Goal: Task Accomplishment & Management: Manage account settings

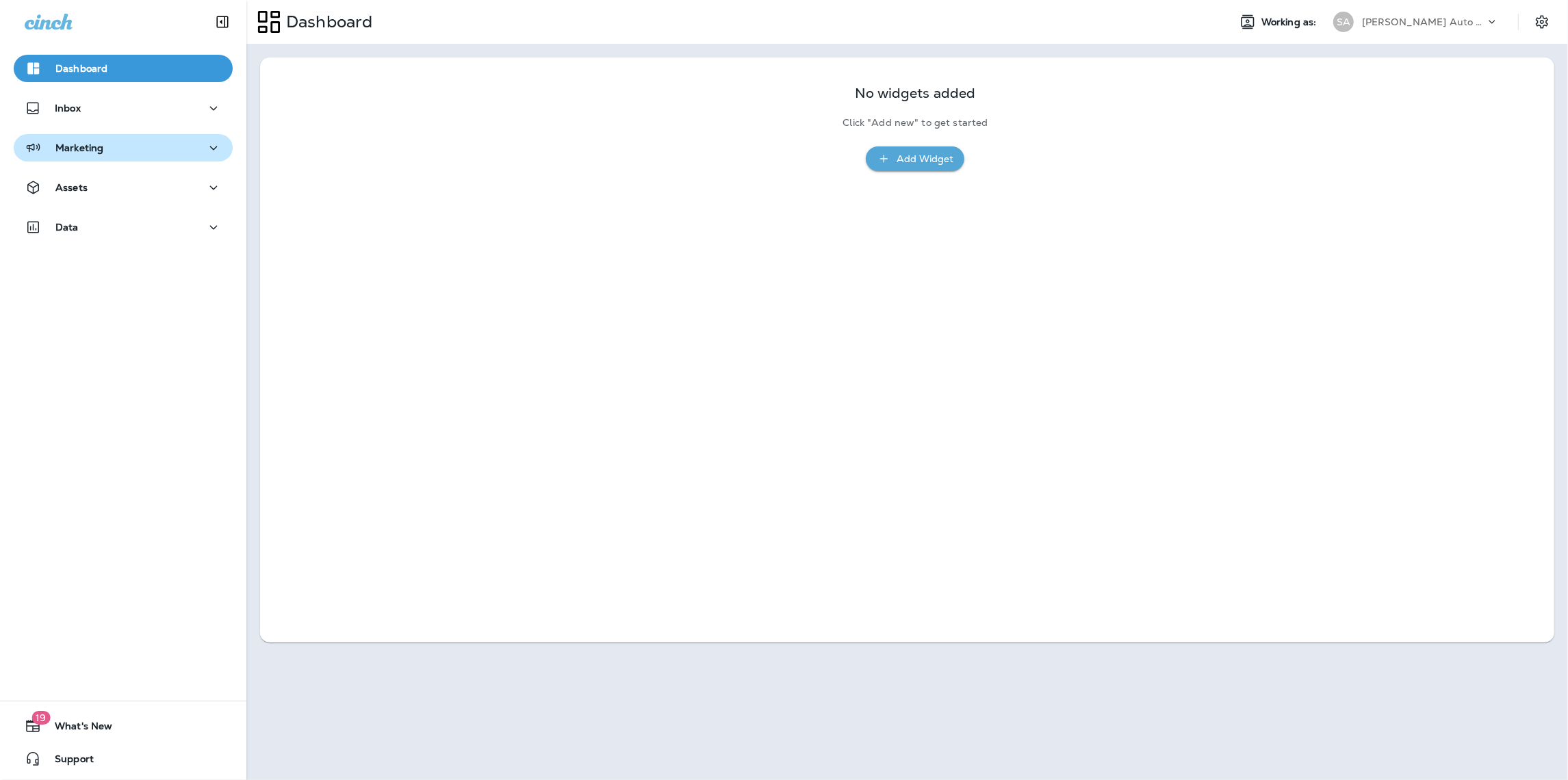
click at [133, 156] on div "Marketing" at bounding box center [123, 148] width 197 height 17
click at [150, 187] on div "Assets" at bounding box center [123, 187] width 197 height 17
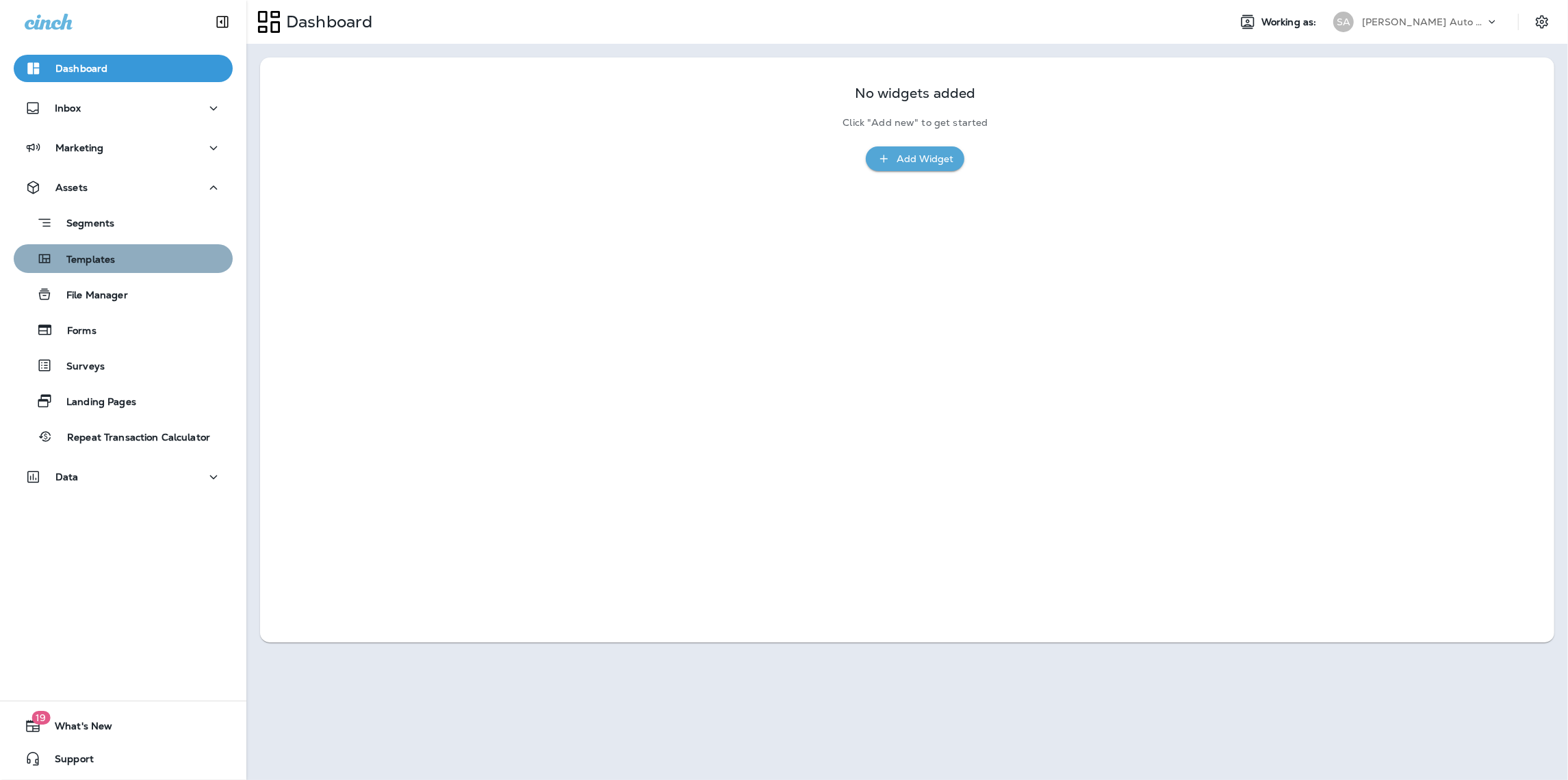
click at [130, 271] on button "Templates" at bounding box center [123, 259] width 219 height 29
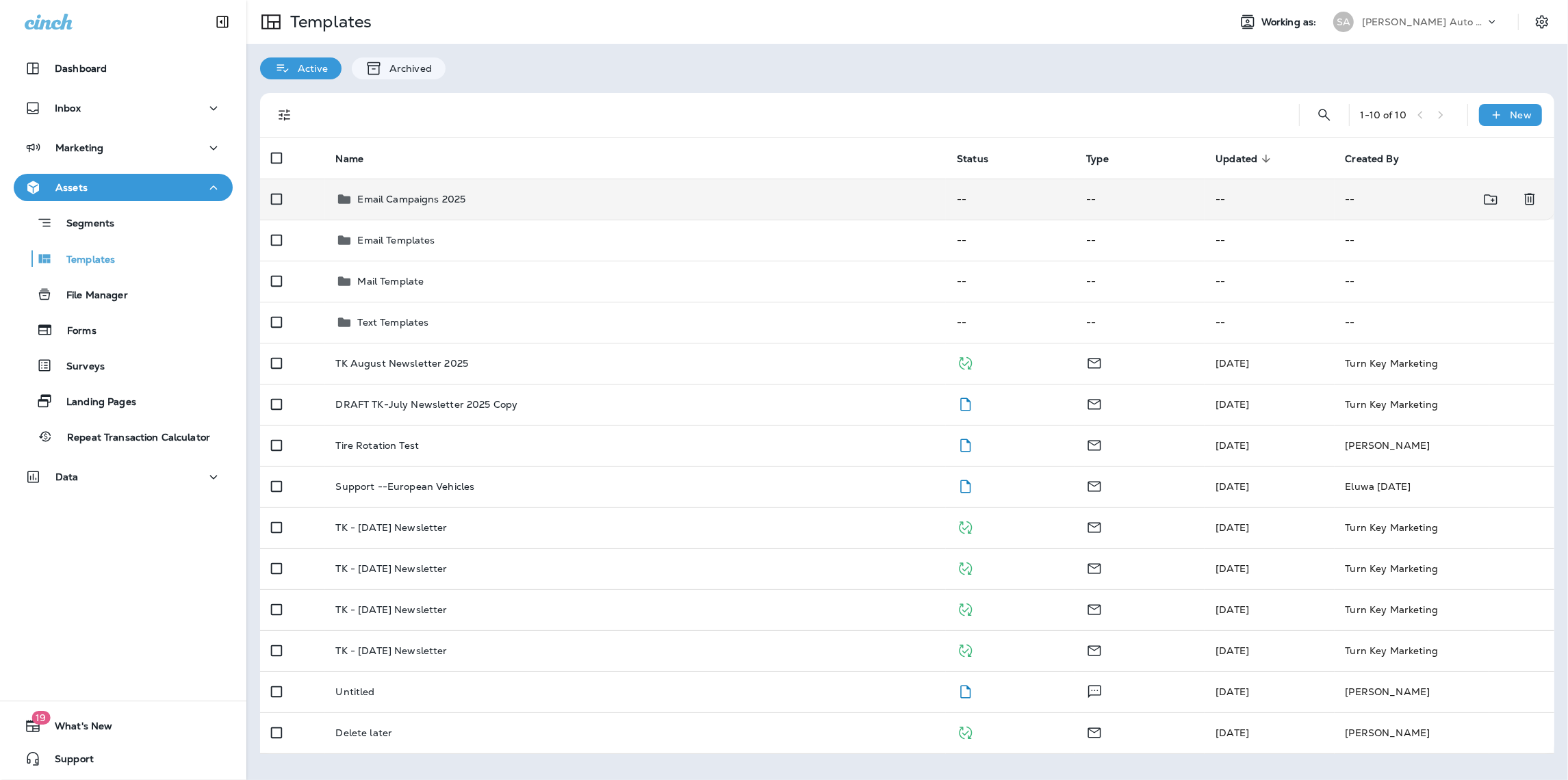
click at [389, 200] on p "Email Campaigns 2025" at bounding box center [412, 199] width 108 height 11
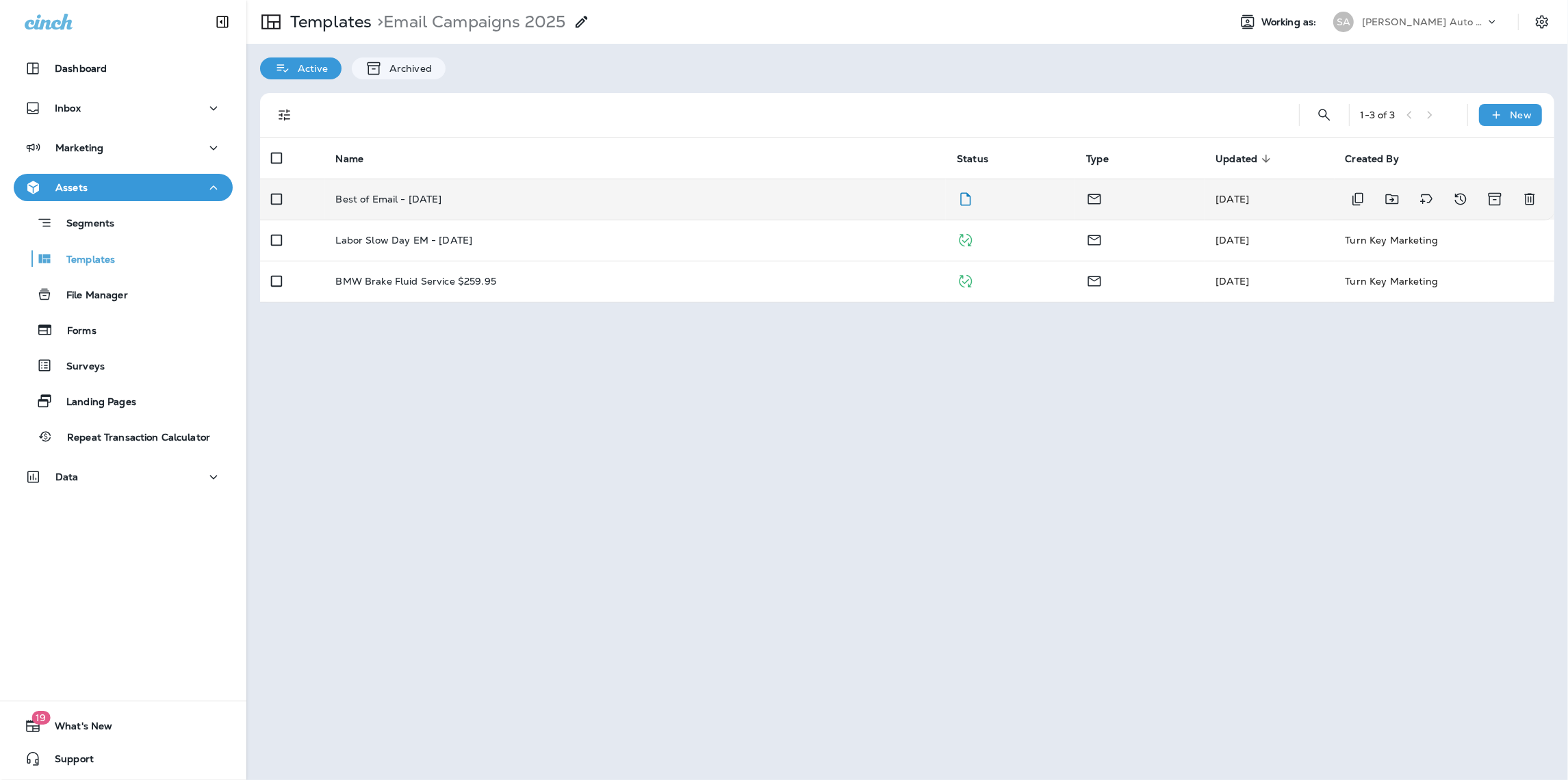
click at [380, 196] on p "Best of Email - [DATE]" at bounding box center [389, 199] width 106 height 11
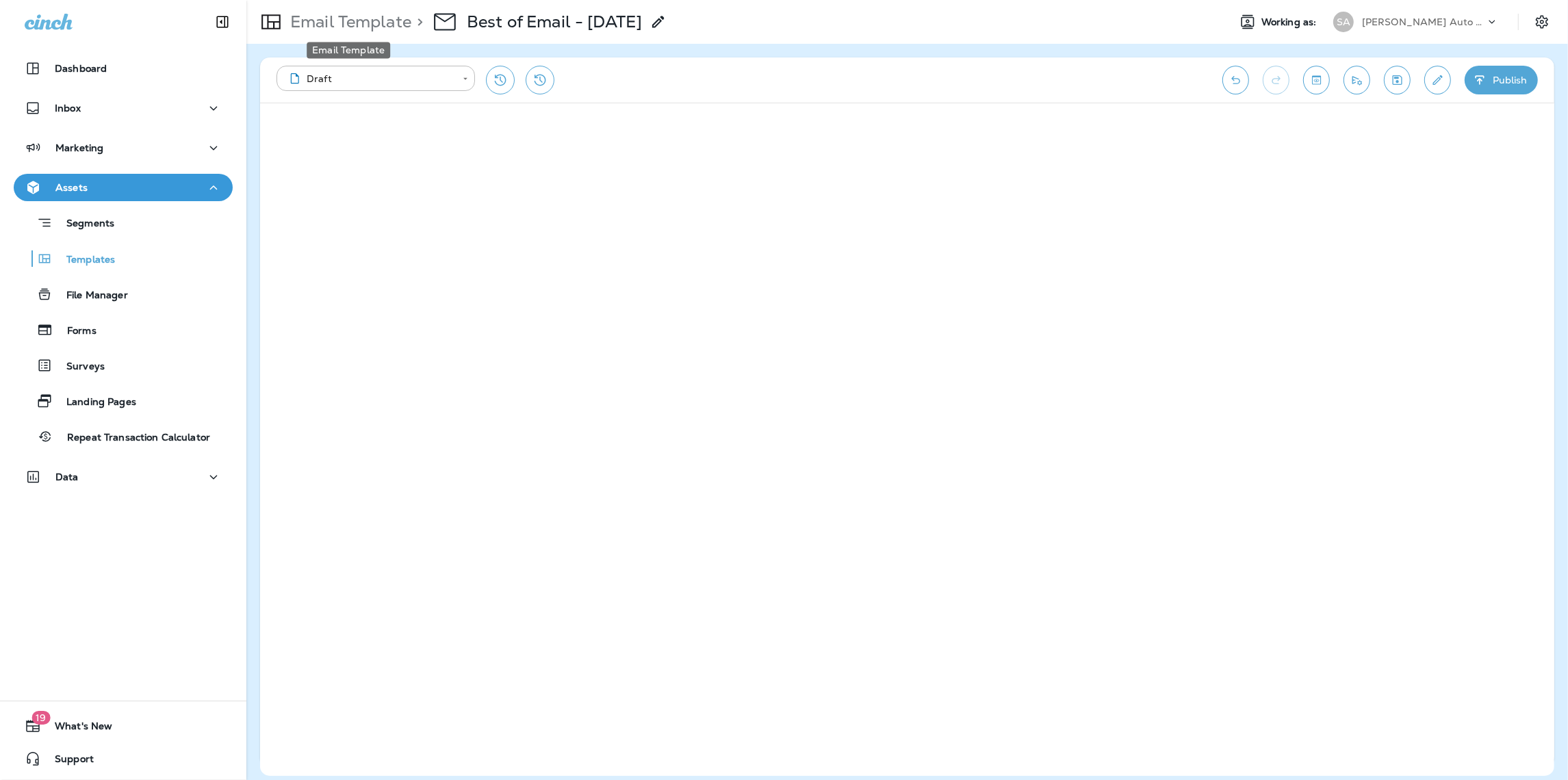
click at [339, 20] on p "Email Template" at bounding box center [347, 21] width 127 height 20
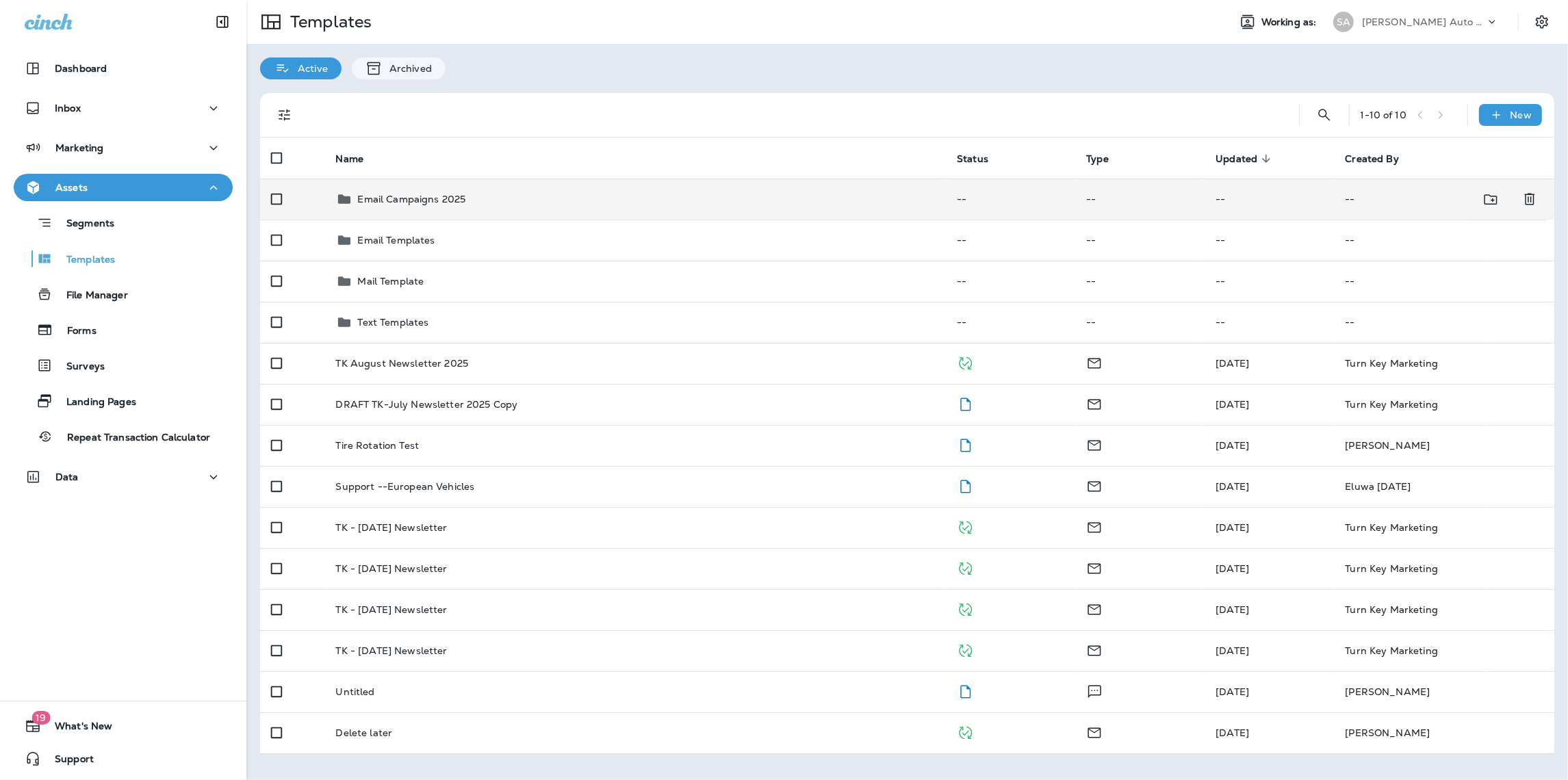
click at [425, 207] on td "Email Campaigns 2025" at bounding box center [635, 199] width 621 height 41
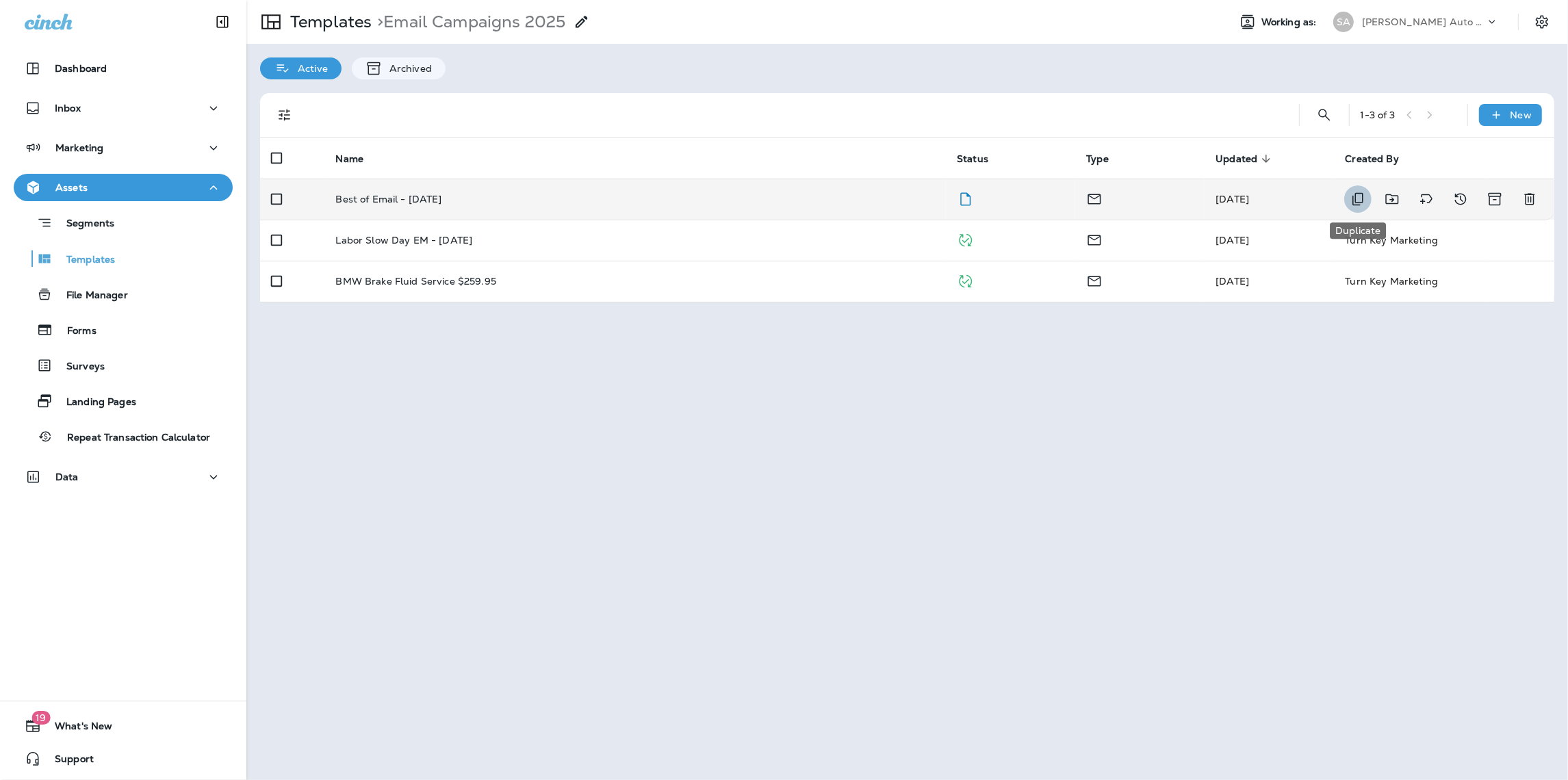
click at [1352, 196] on icon "Duplicate" at bounding box center [1358, 200] width 17 height 17
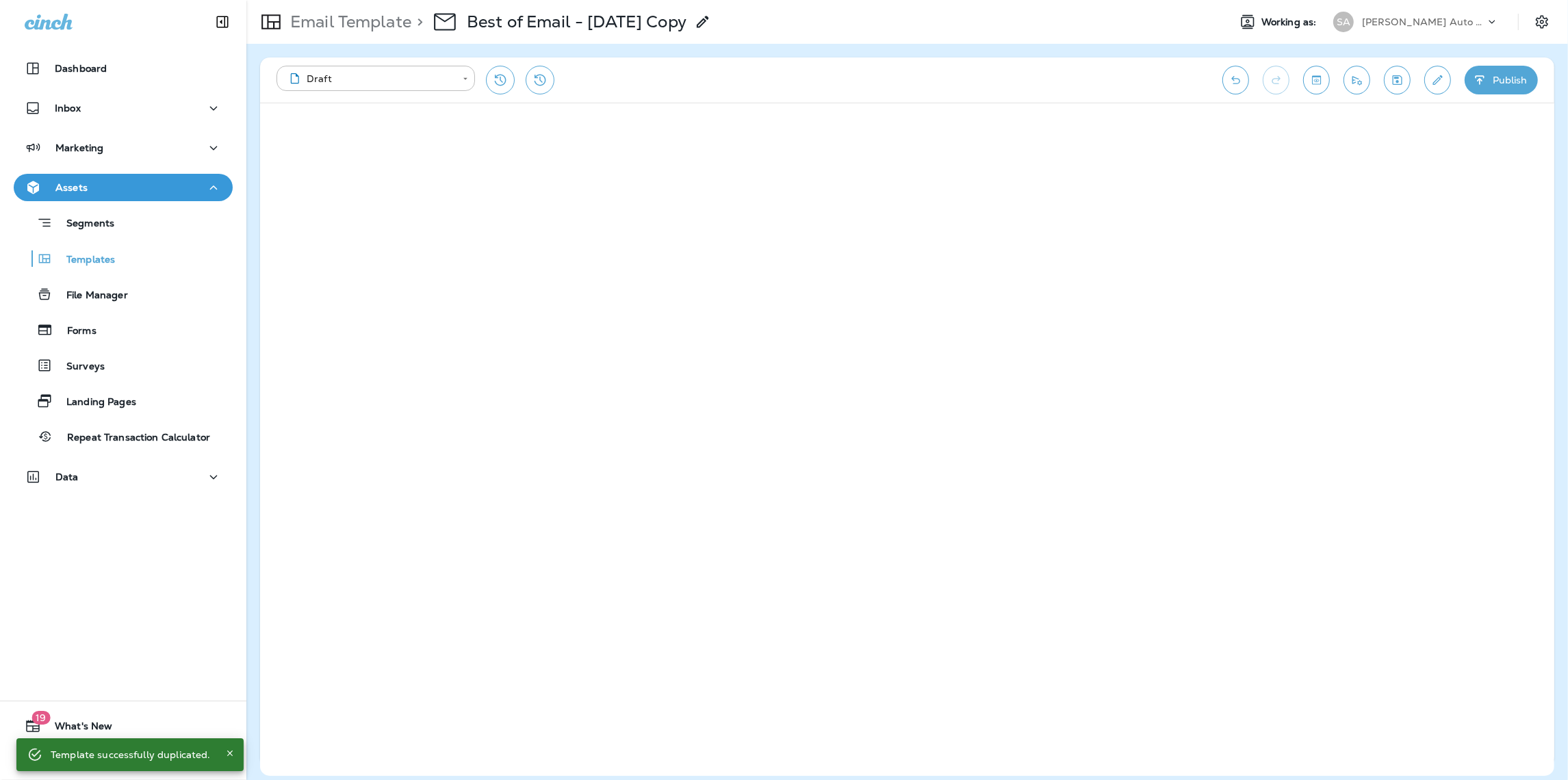
click at [711, 23] on icon at bounding box center [703, 22] width 17 height 17
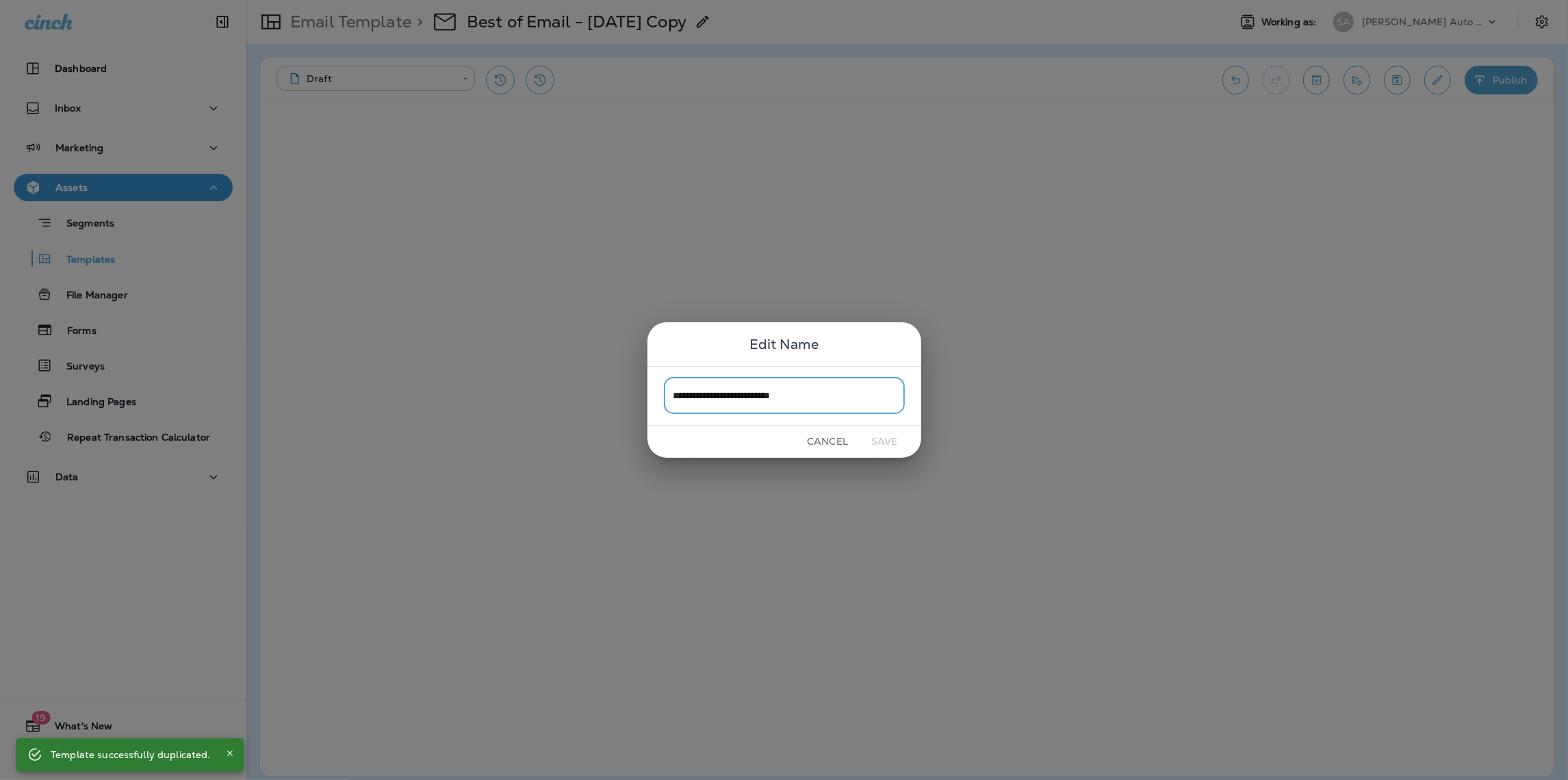
click at [816, 400] on input "**********" at bounding box center [784, 396] width 241 height 36
drag, startPoint x: 806, startPoint y: 396, endPoint x: 746, endPoint y: 394, distance: 60.0
click at [746, 394] on input "**********" at bounding box center [784, 396] width 241 height 36
click at [765, 392] on input "**********" at bounding box center [784, 396] width 241 height 36
type input "**********"
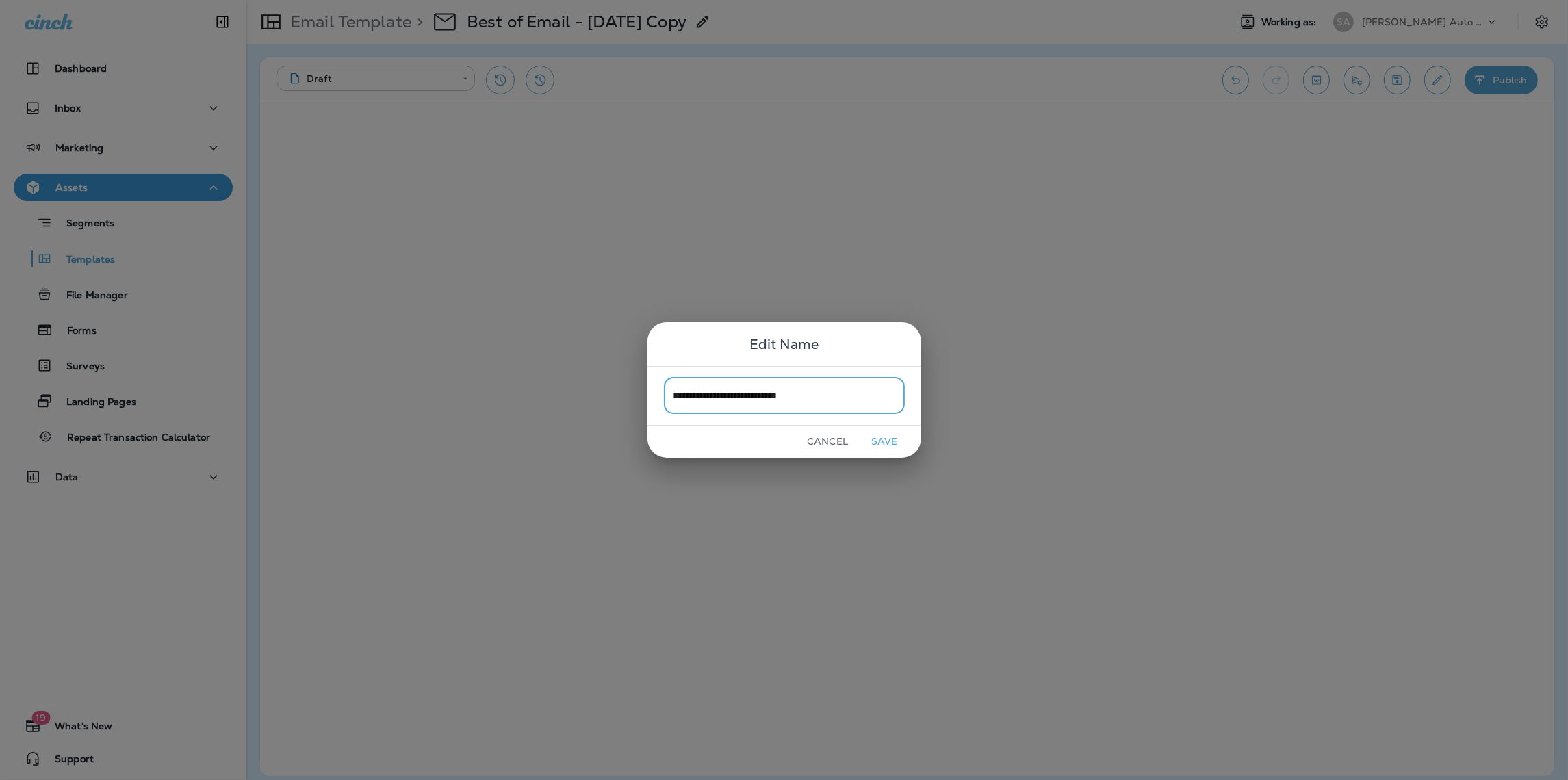
click at [878, 436] on button "Save" at bounding box center [885, 442] width 52 height 21
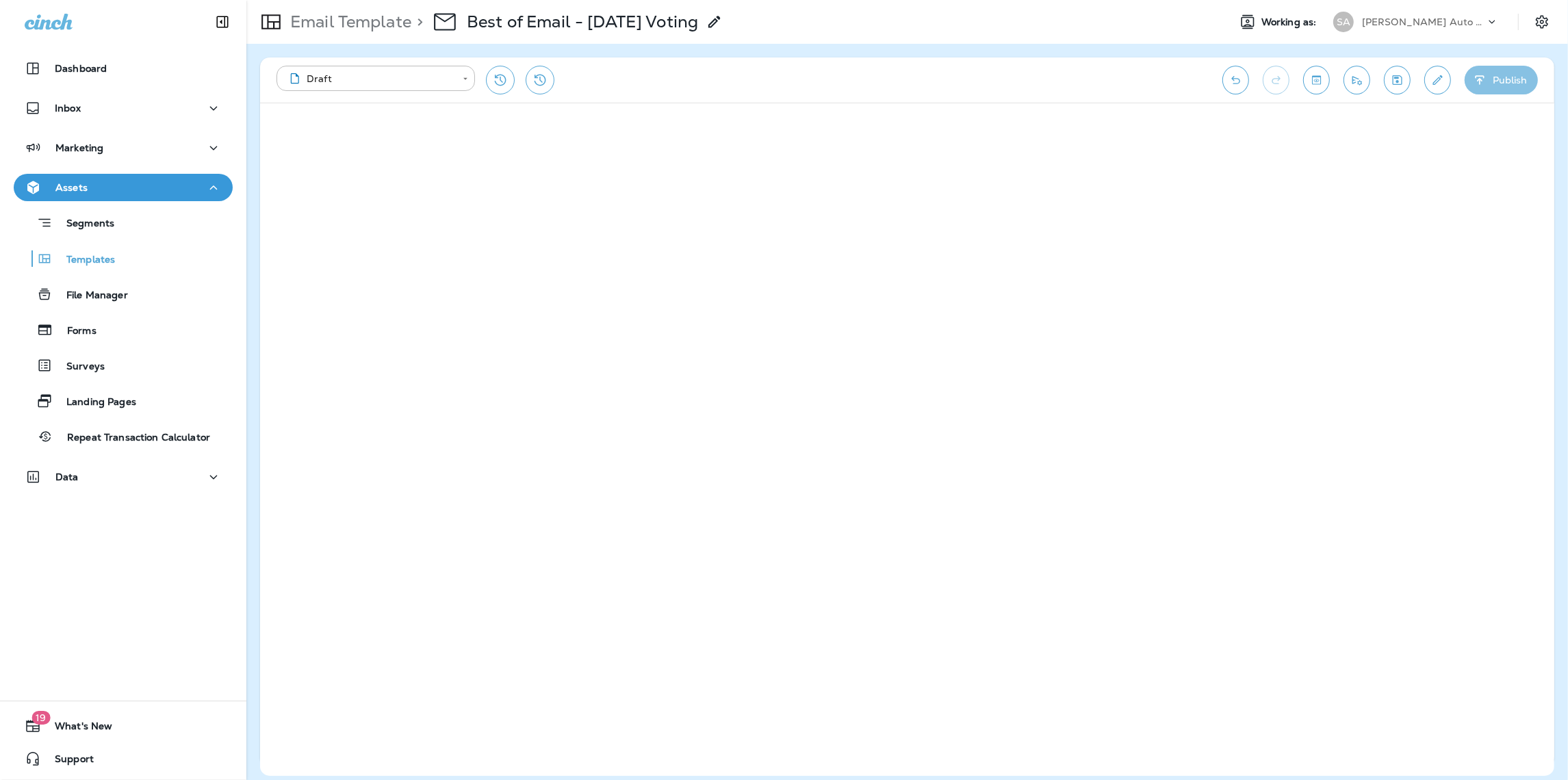
click at [1493, 73] on button "Publish" at bounding box center [1500, 80] width 74 height 29
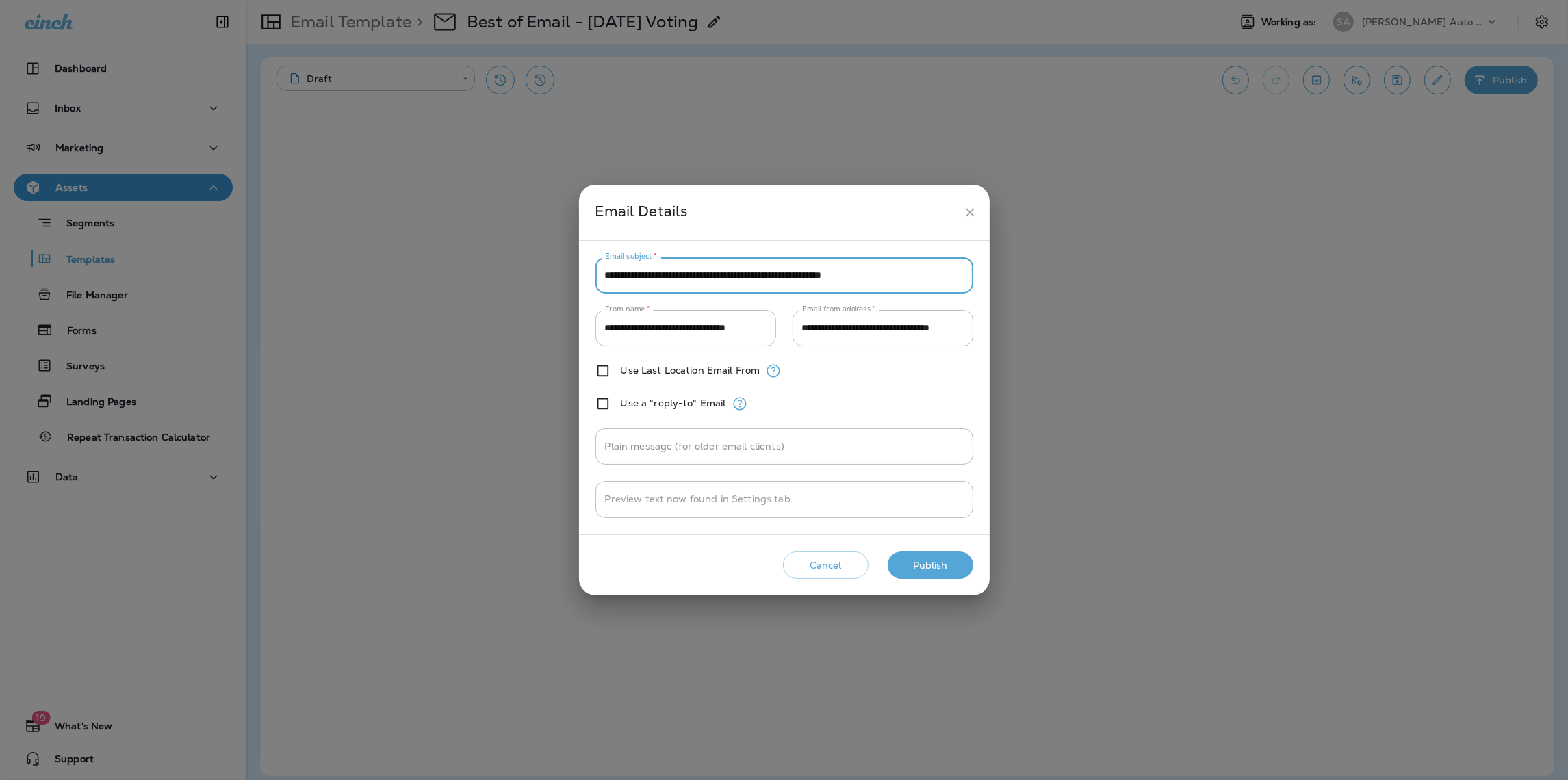
drag, startPoint x: 912, startPoint y: 275, endPoint x: 605, endPoint y: 279, distance: 307.0
click at [605, 279] on input "**********" at bounding box center [784, 275] width 378 height 36
paste input "text"
type input "**********"
click at [914, 565] on button "Publish" at bounding box center [930, 565] width 86 height 28
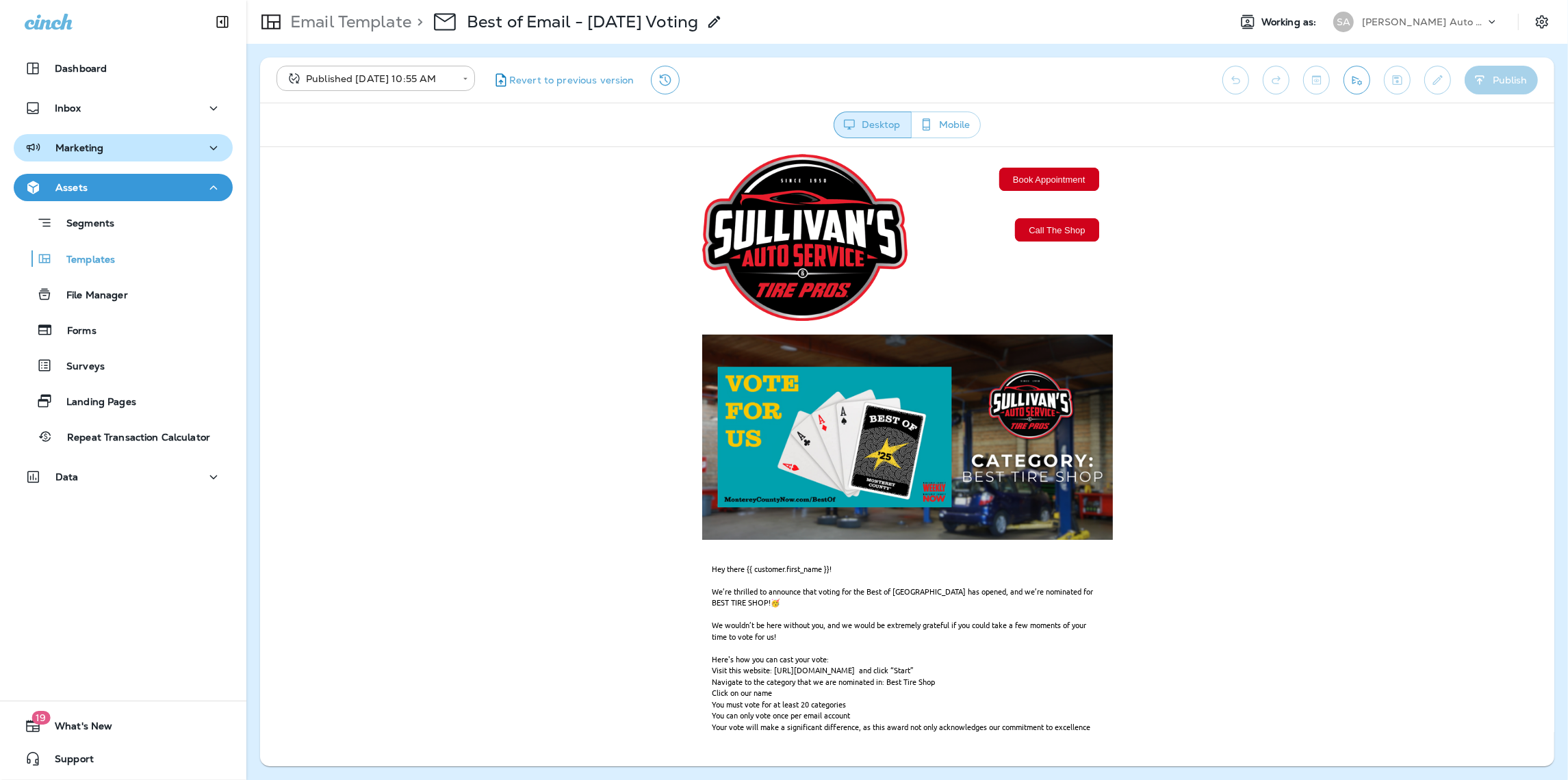
click at [98, 149] on p "Marketing" at bounding box center [79, 148] width 48 height 11
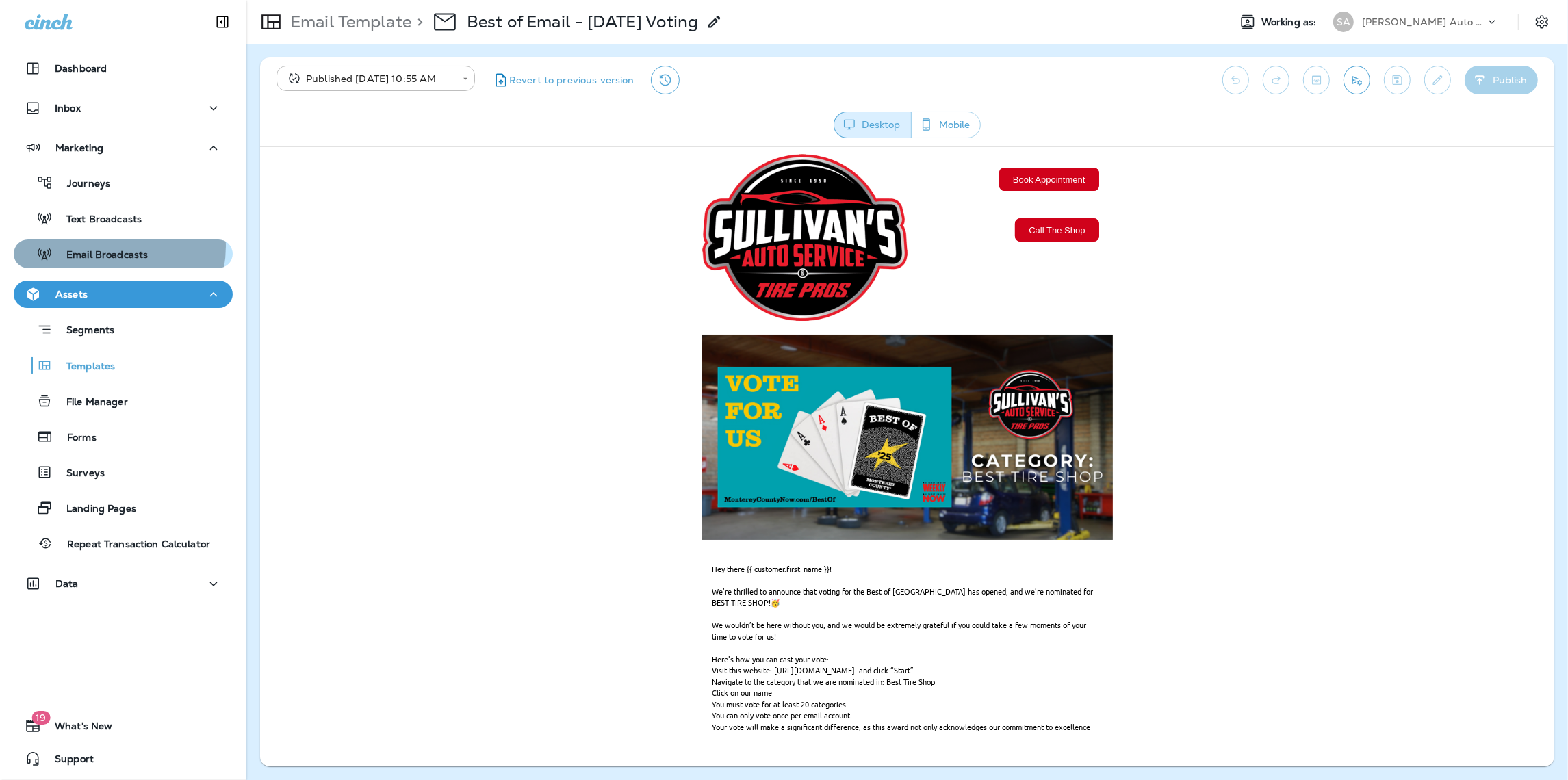
click at [103, 247] on div "Email Broadcasts" at bounding box center [83, 253] width 129 height 20
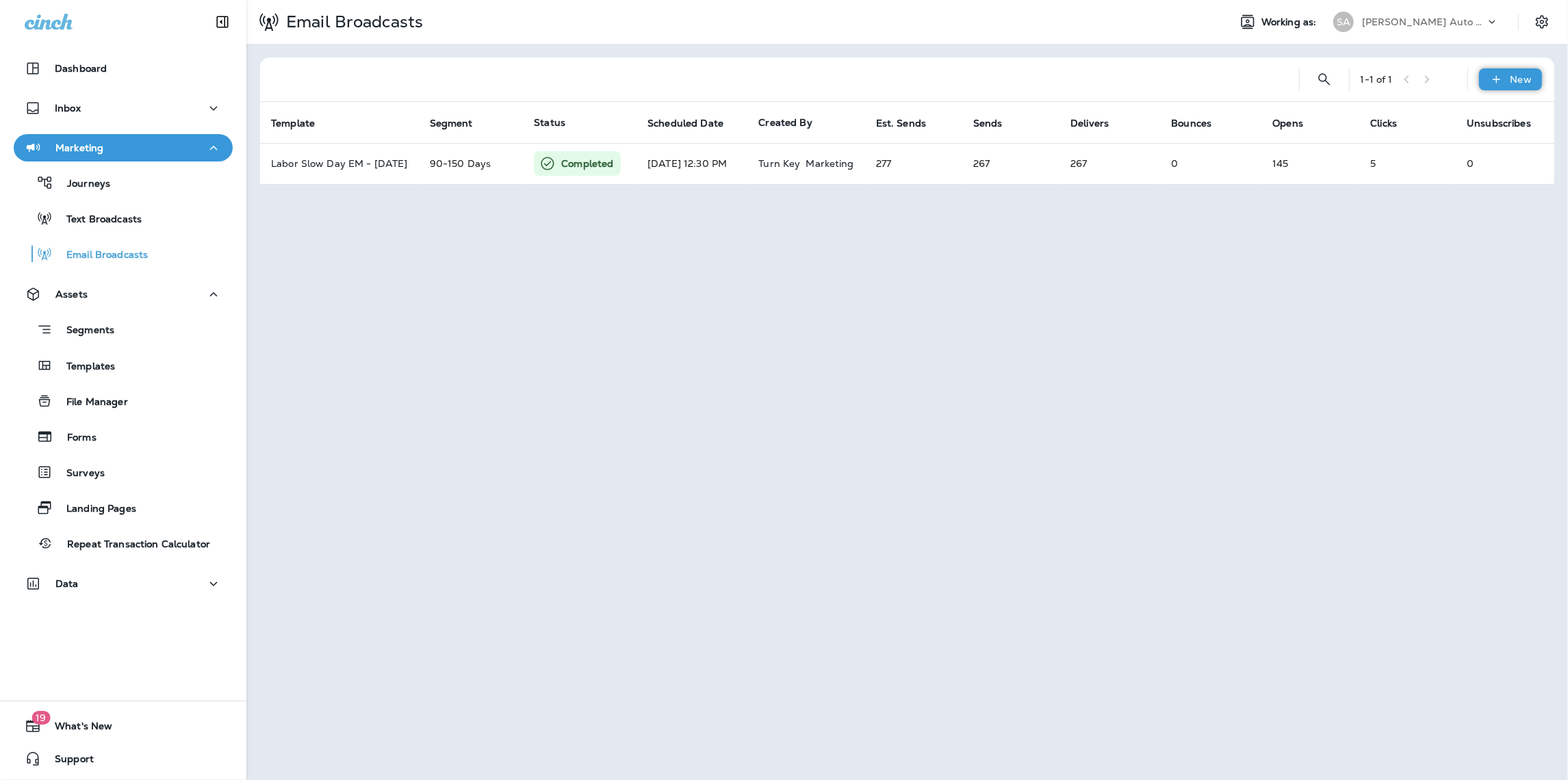
click at [1497, 77] on icon at bounding box center [1495, 79] width 8 height 8
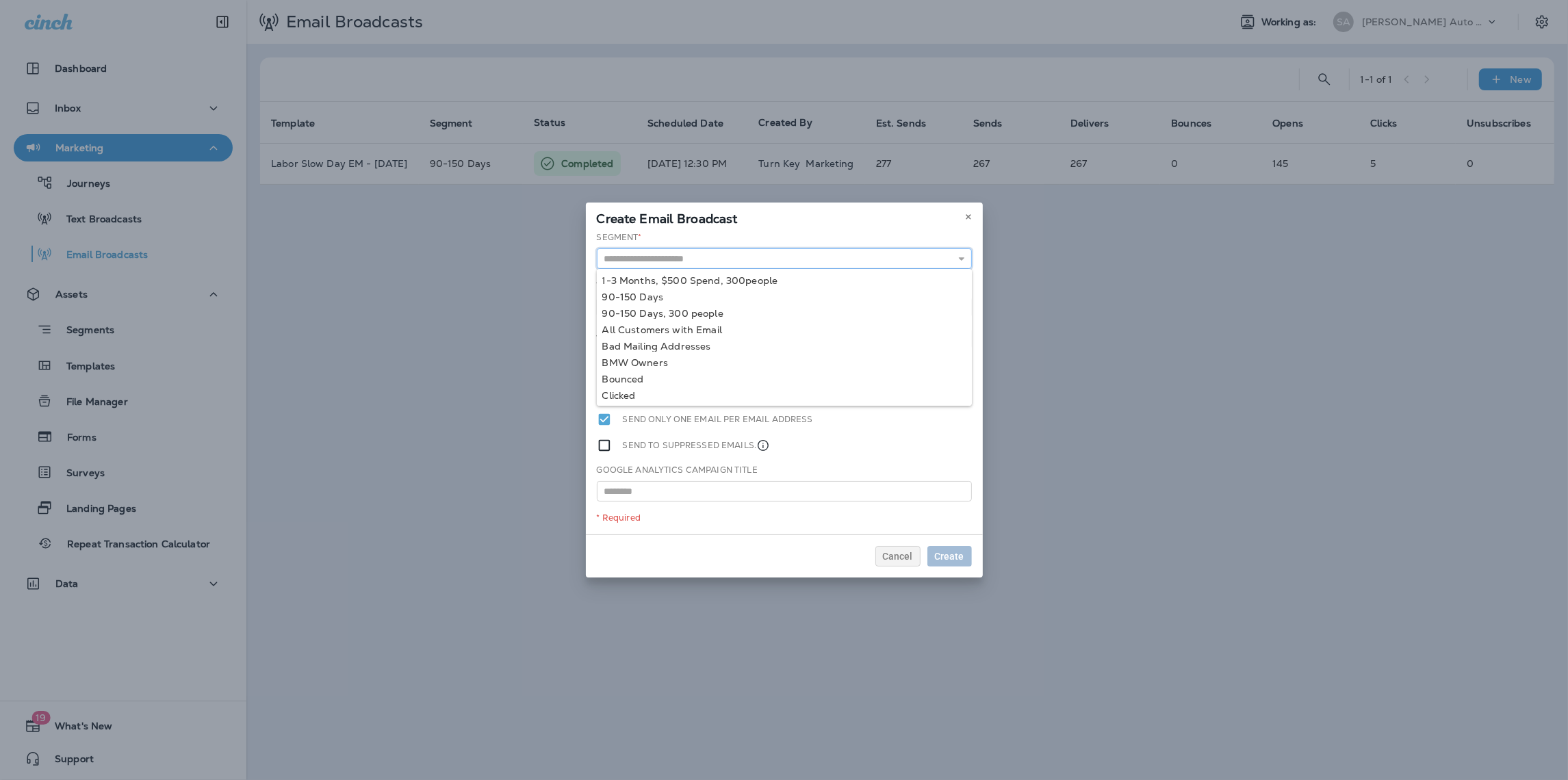
click at [798, 258] on input "text" at bounding box center [784, 258] width 375 height 20
click at [899, 558] on span "Cancel" at bounding box center [898, 556] width 30 height 10
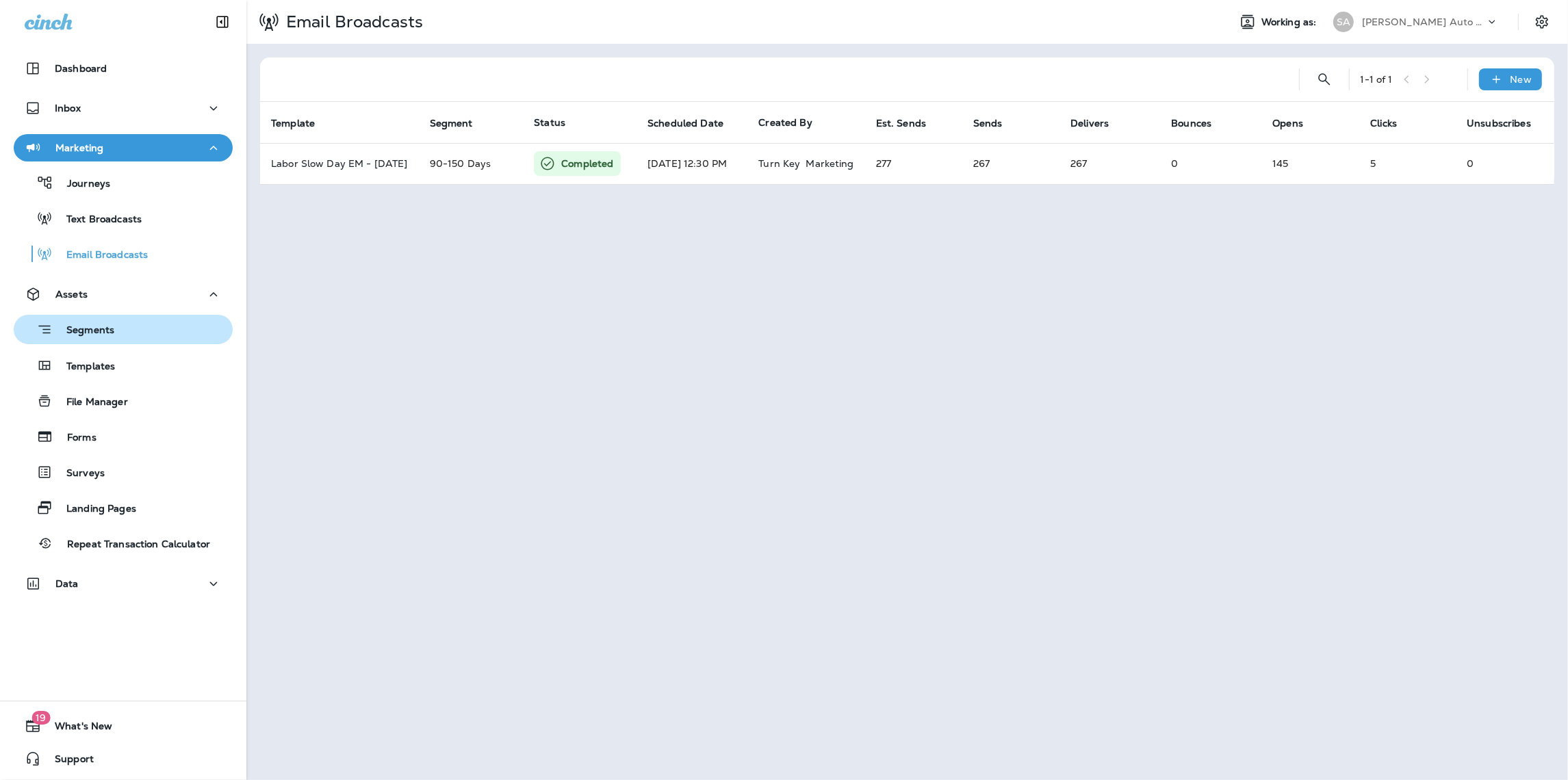
click at [102, 326] on p "Segments" at bounding box center [83, 332] width 61 height 14
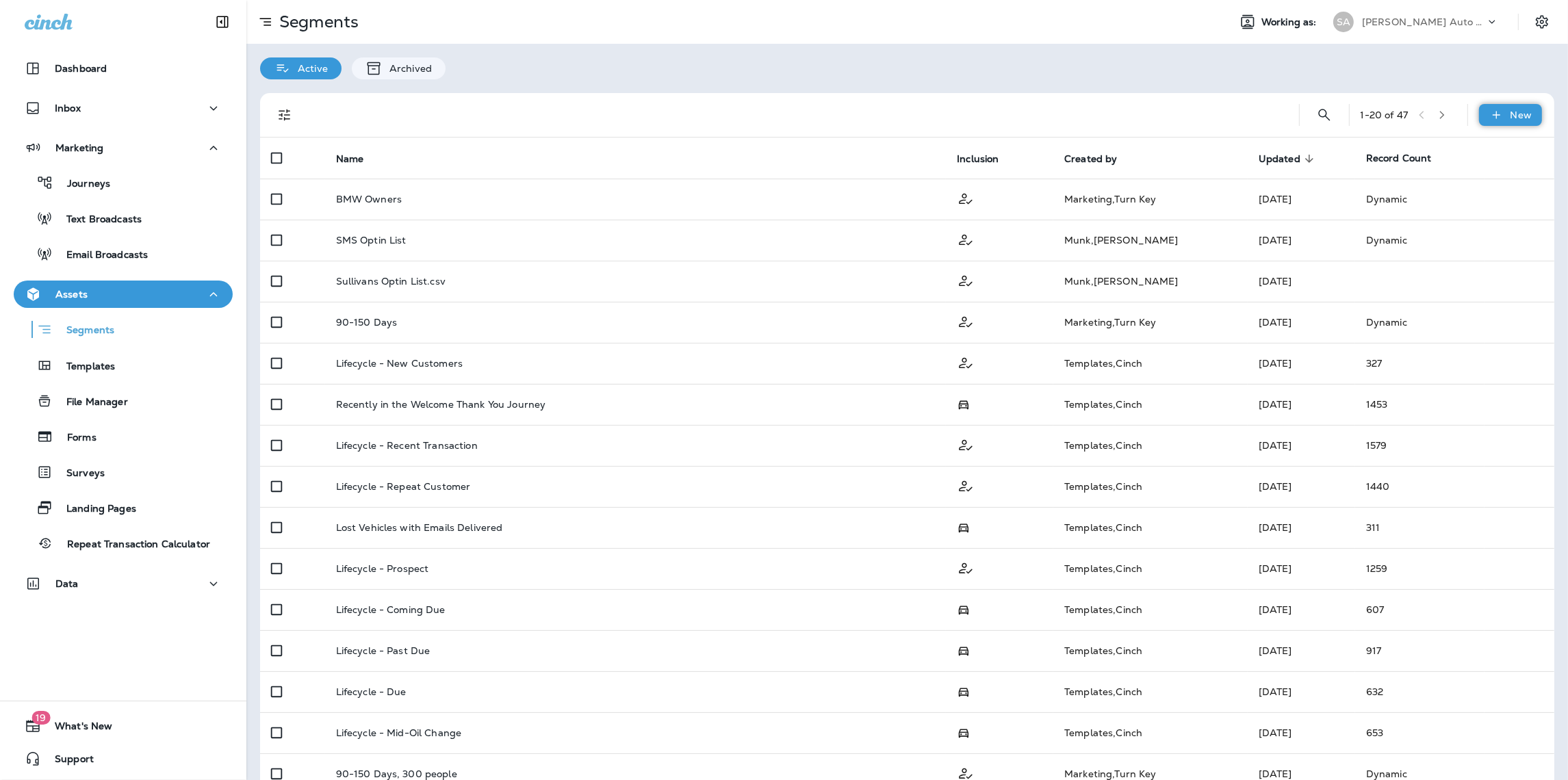
click at [1494, 108] on div "New" at bounding box center [1510, 115] width 63 height 22
click at [1446, 150] on p "New Segment" at bounding box center [1457, 148] width 74 height 11
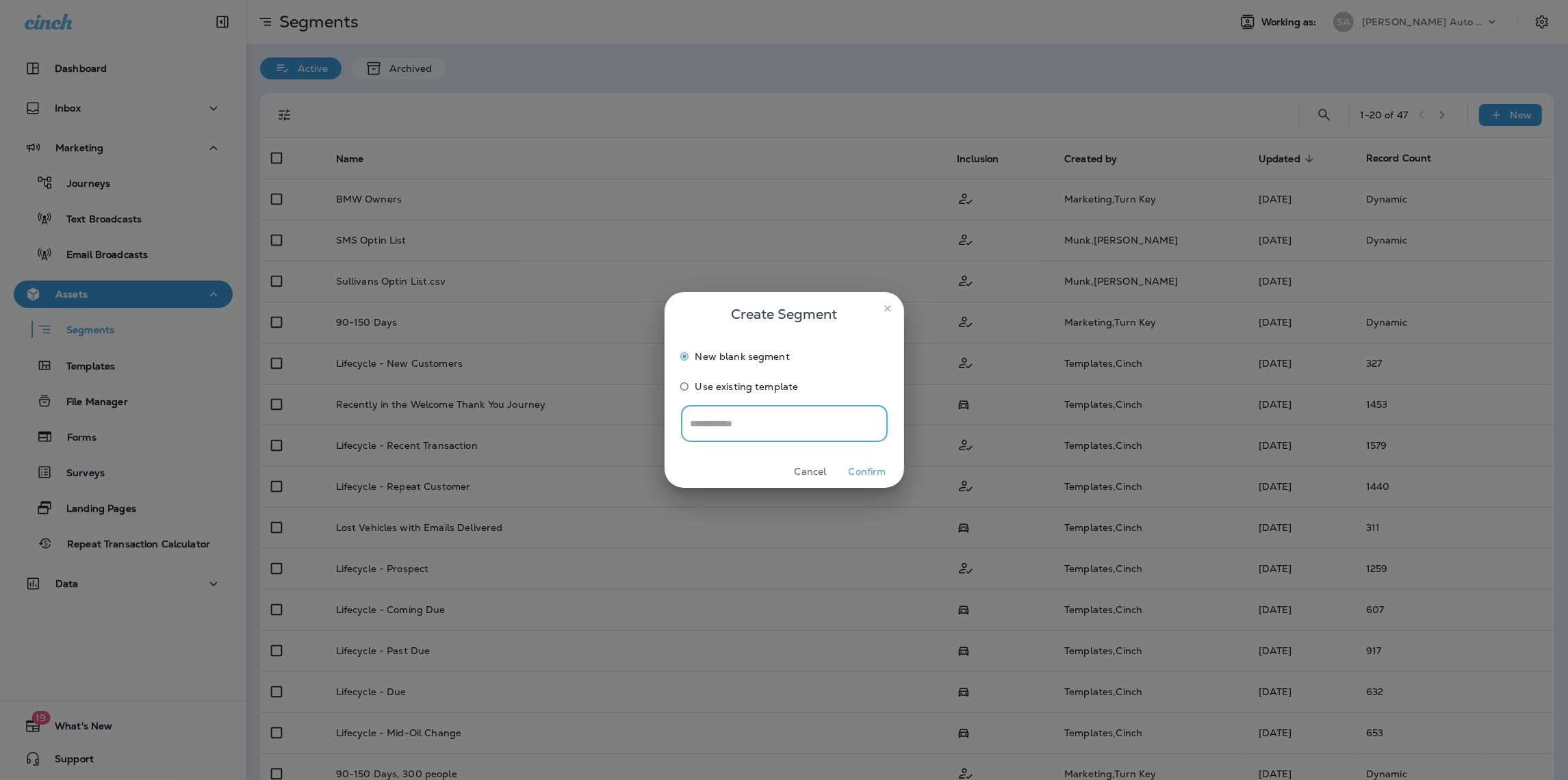
click at [764, 423] on input "text" at bounding box center [784, 424] width 206 height 36
type input "*"
type input "**********"
click at [882, 470] on button "Confirm" at bounding box center [868, 472] width 52 height 21
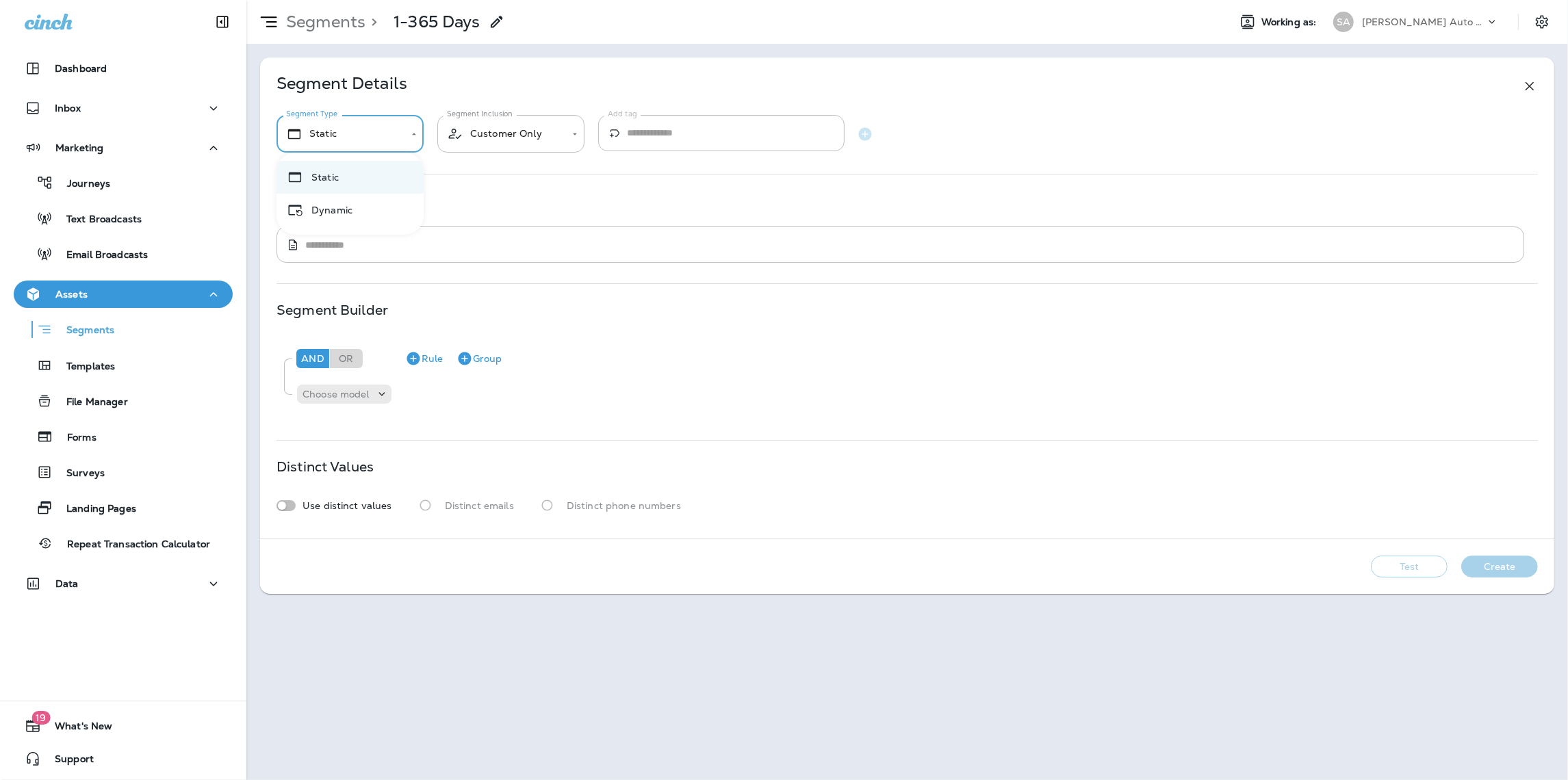
click at [409, 0] on body "**********" at bounding box center [784, 0] width 1568 height 0
click at [346, 203] on li "Dynamic" at bounding box center [350, 209] width 147 height 33
type input "*******"
click at [346, 239] on textarea at bounding box center [910, 245] width 1209 height 14
type textarea "*"
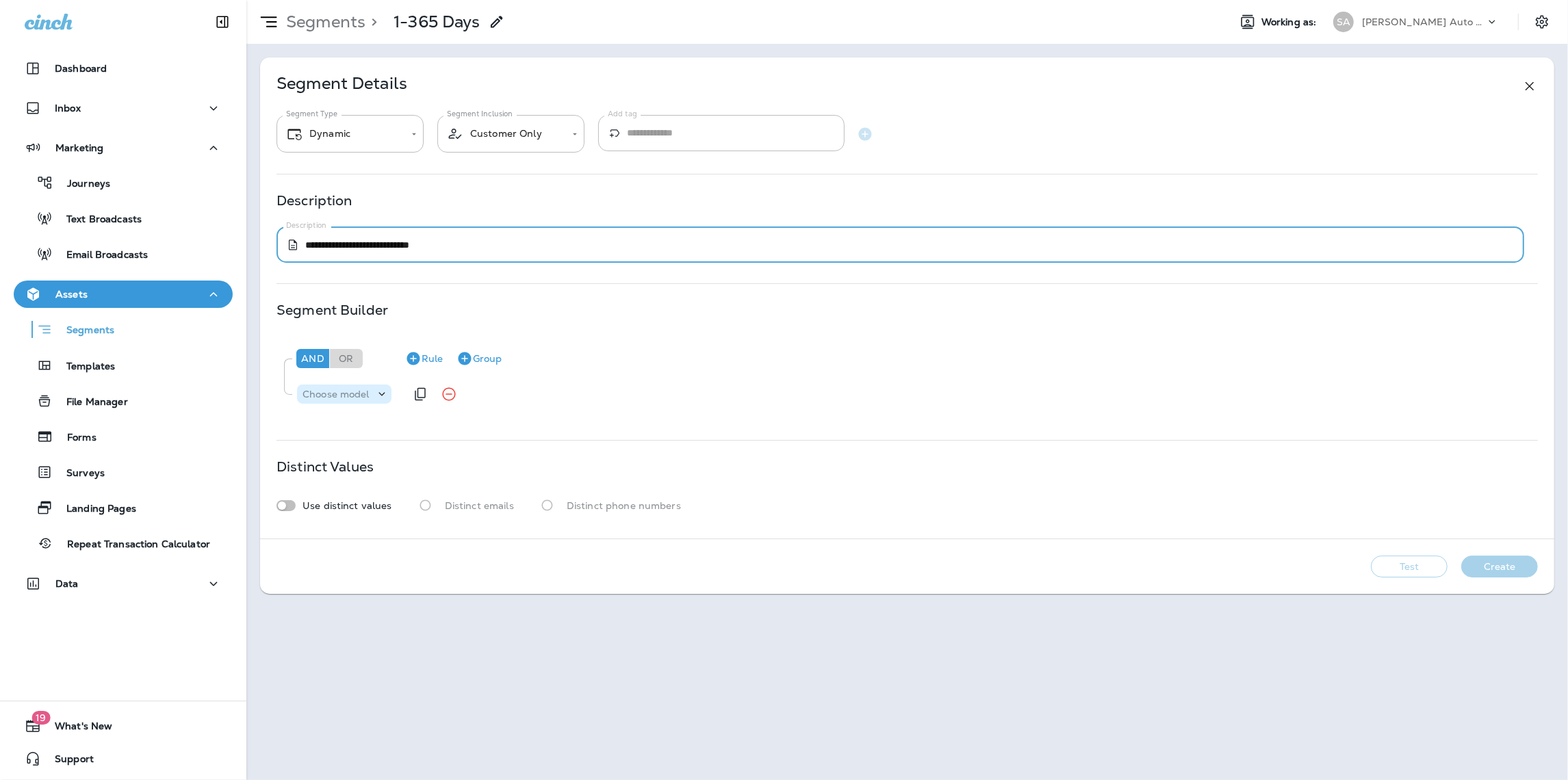
type textarea "**********"
click at [379, 395] on icon at bounding box center [382, 395] width 14 height 14
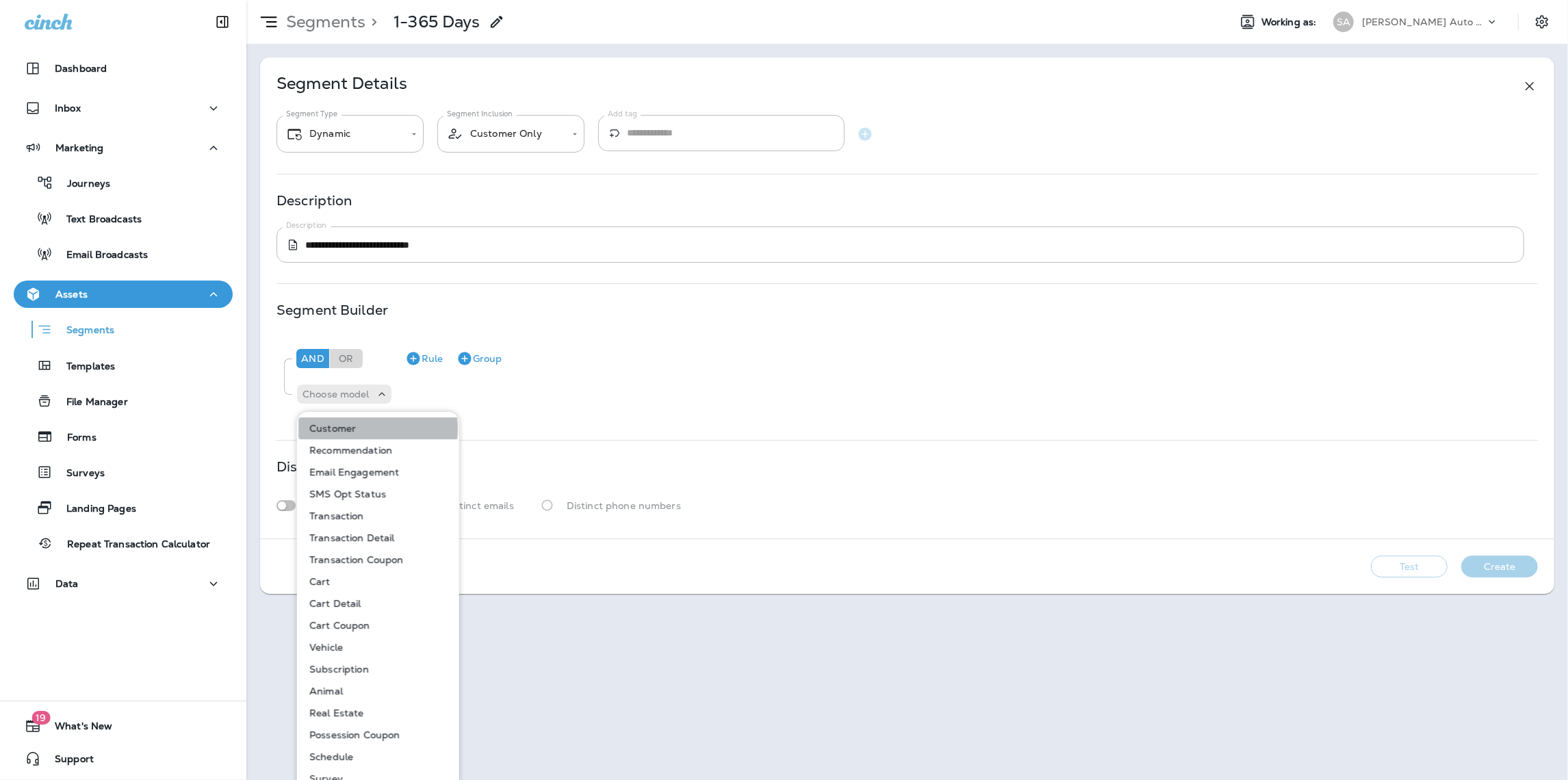
click at [366, 429] on button "Customer" at bounding box center [379, 428] width 161 height 22
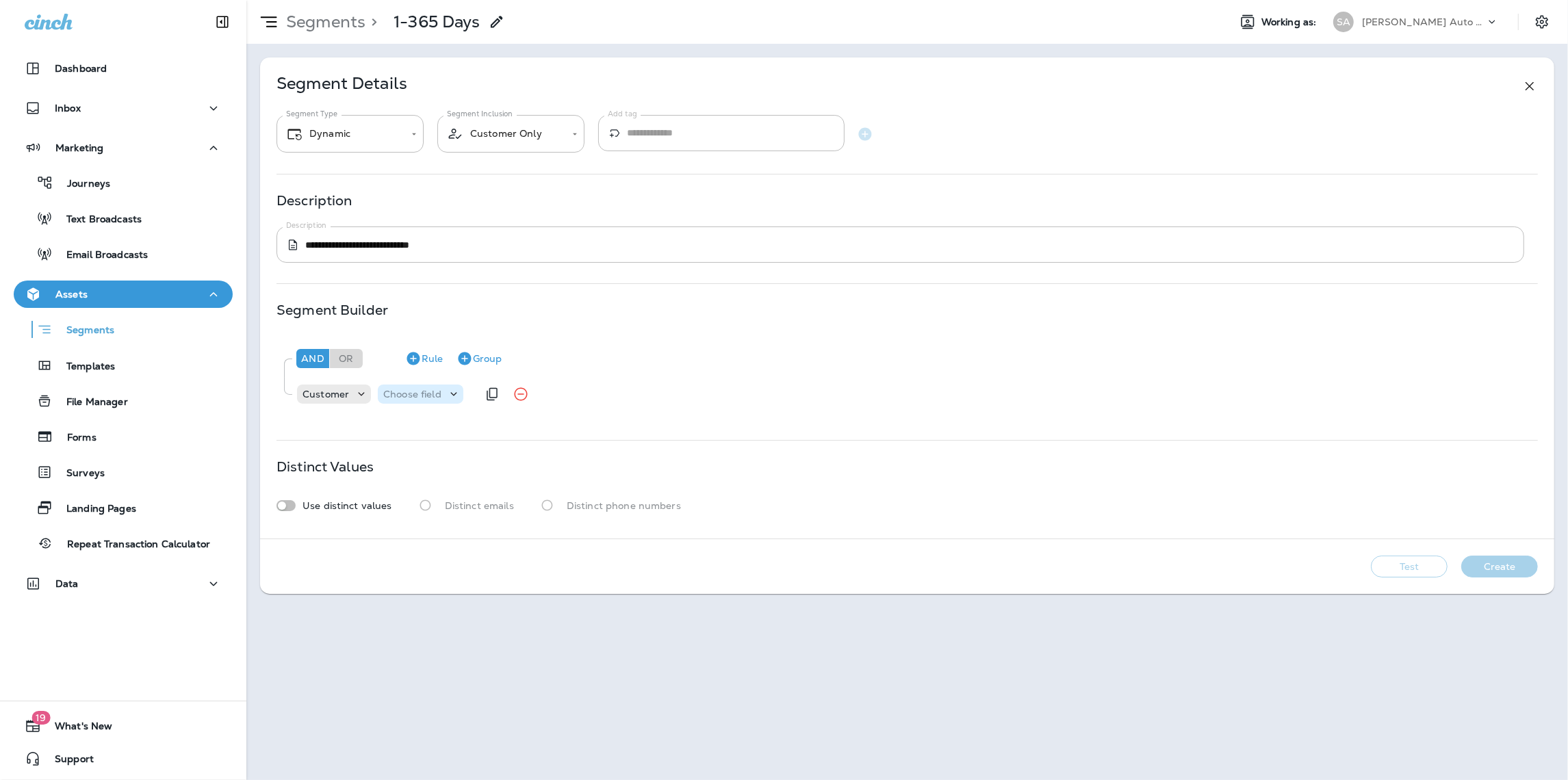
click at [423, 401] on div "Choose field" at bounding box center [420, 395] width 86 height 14
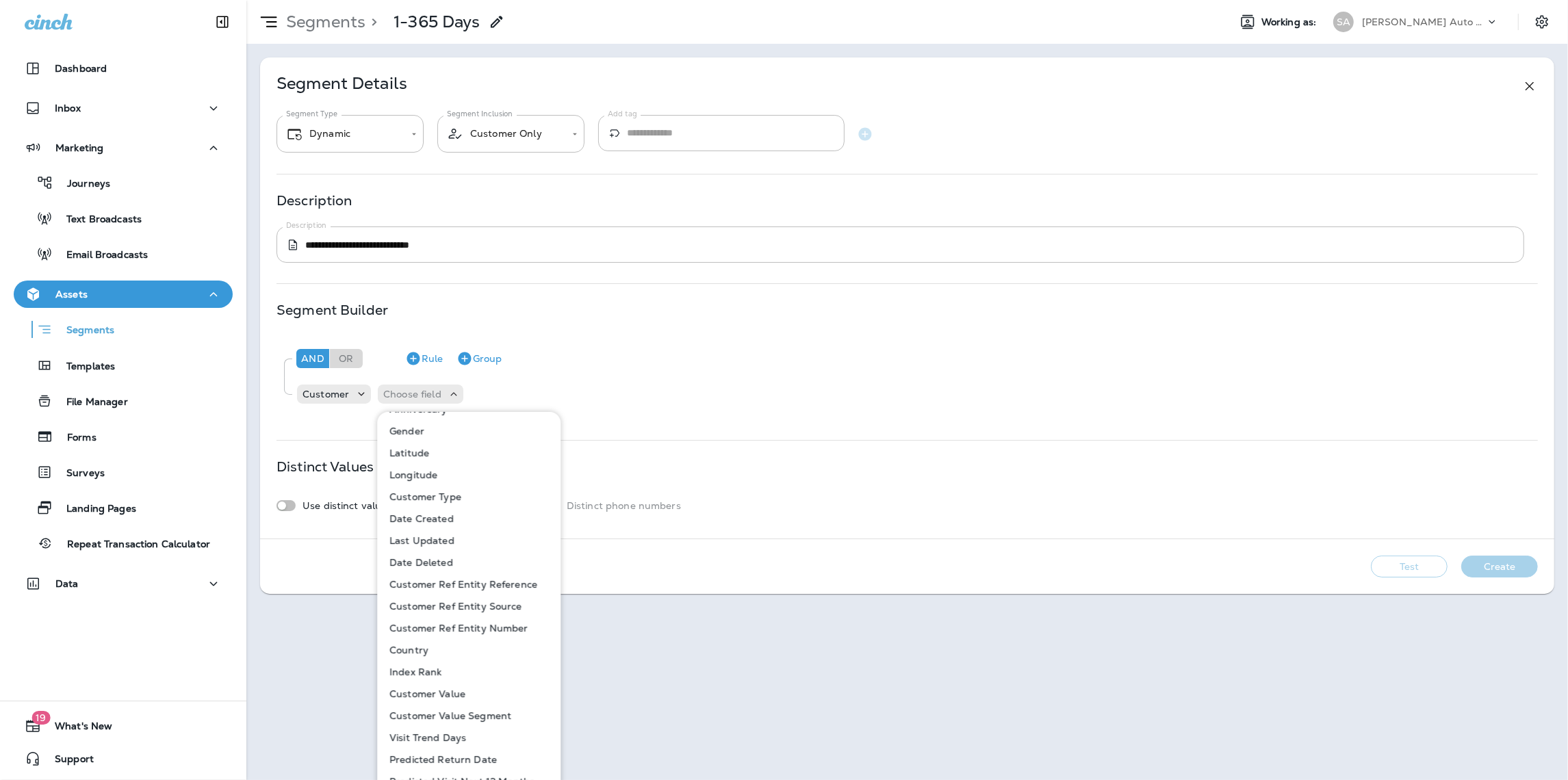
scroll to position [716, 0]
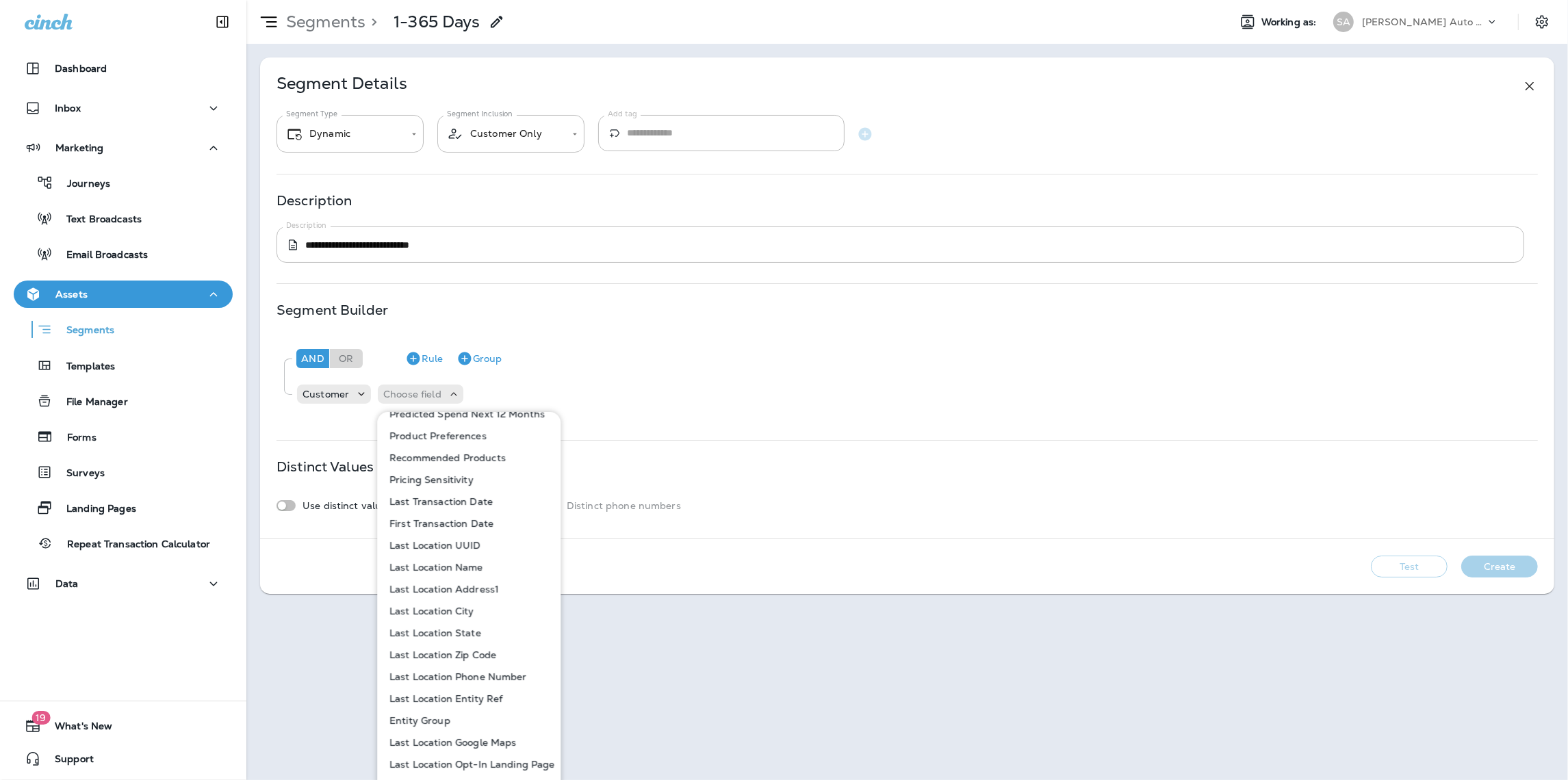
click at [771, 332] on div "Segment Builder And Or Rule Group Customer Choose field" at bounding box center [907, 362] width 1261 height 115
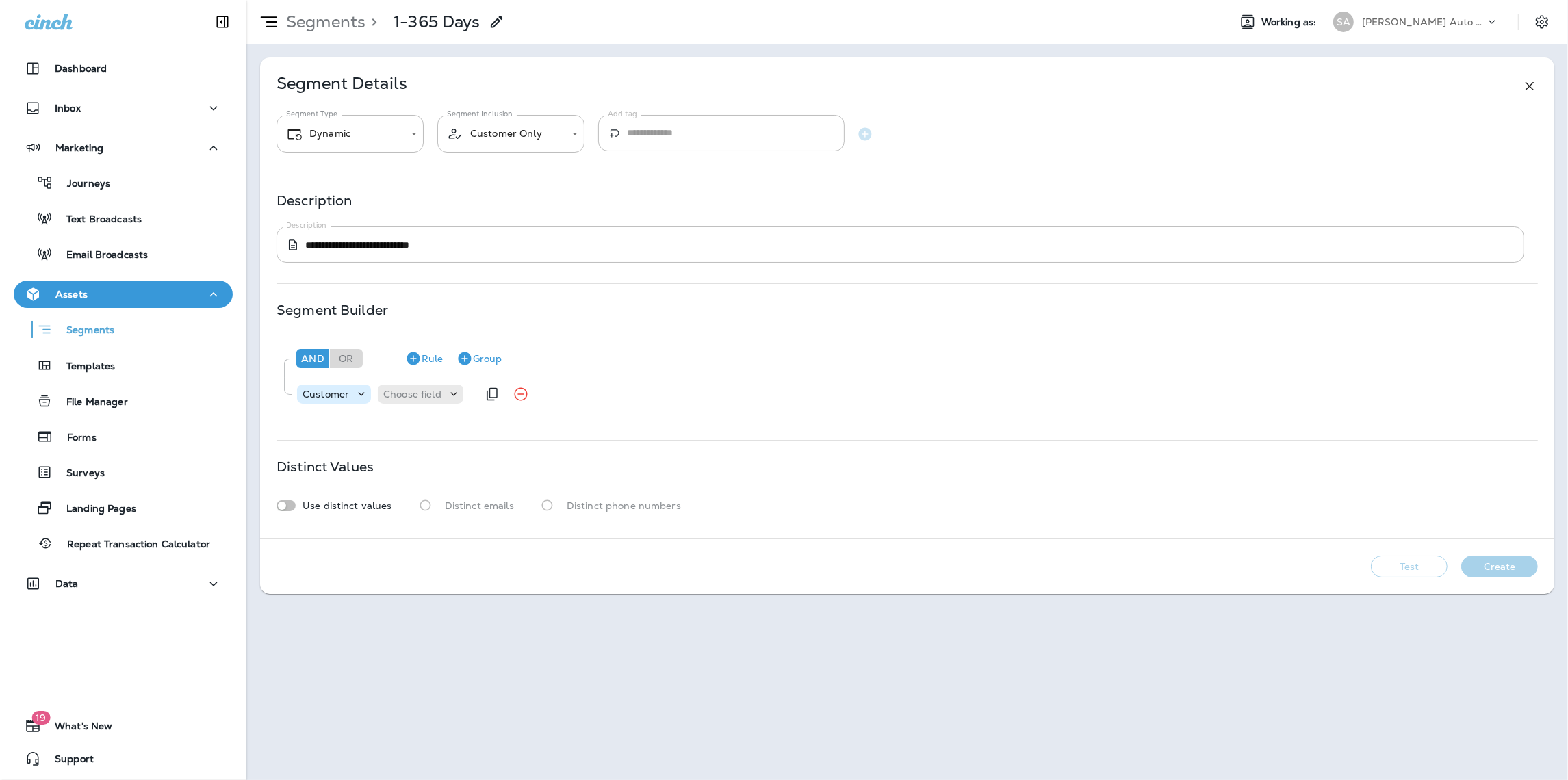
click at [362, 386] on div "Customer" at bounding box center [333, 394] width 74 height 19
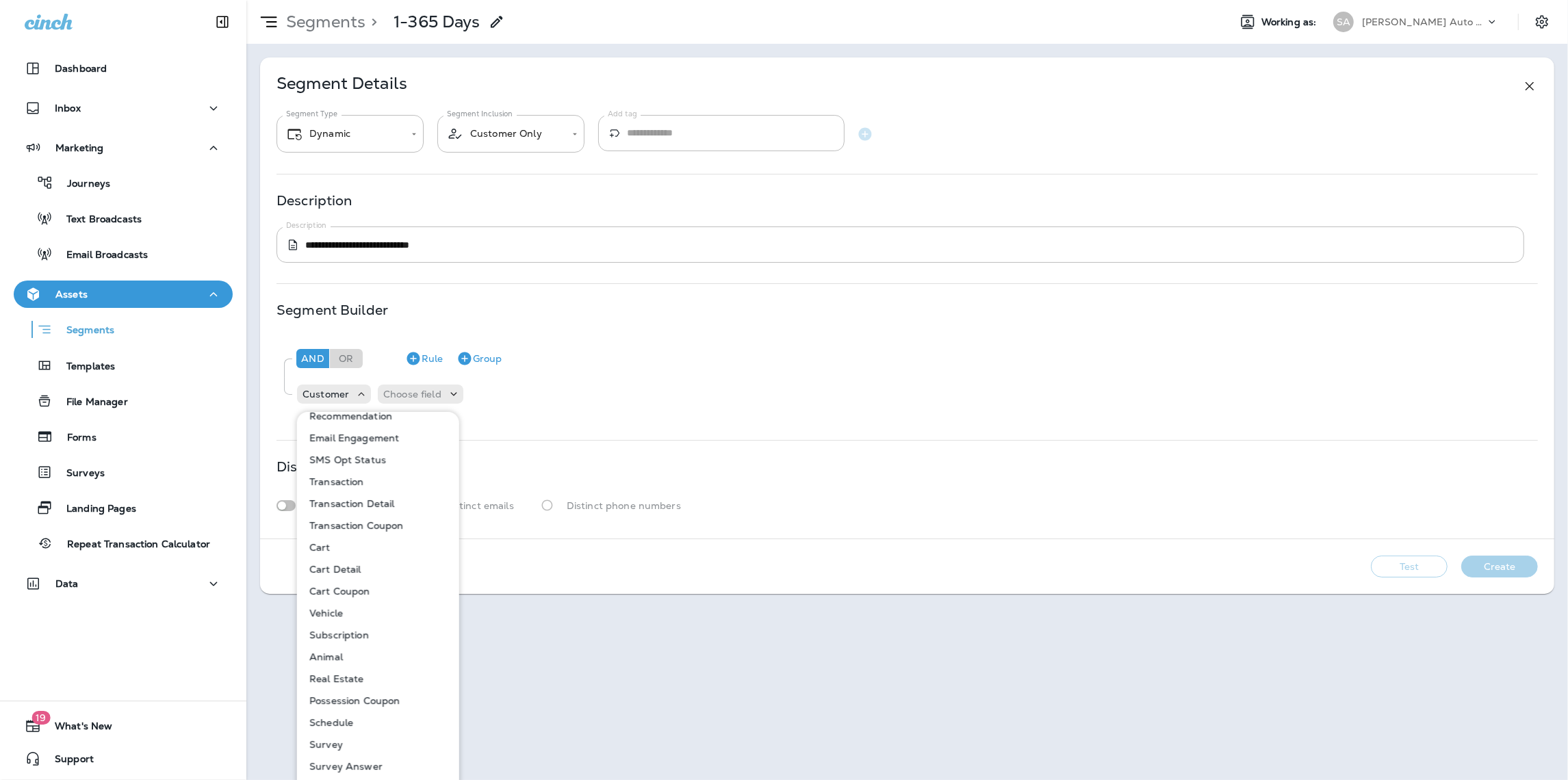
scroll to position [36, 0]
click at [372, 499] on p "Transaction Detail" at bounding box center [350, 502] width 91 height 11
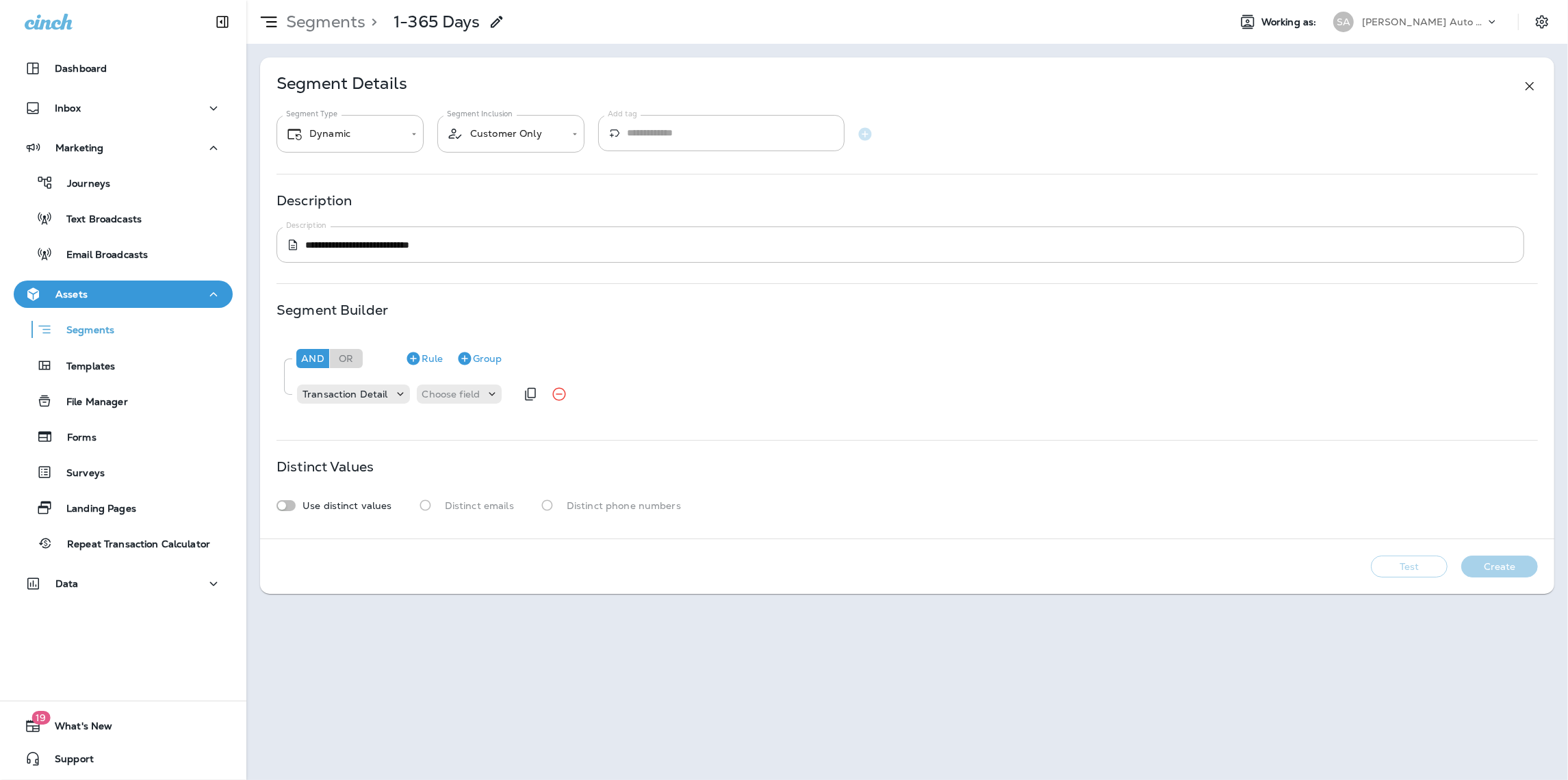
click at [460, 404] on div "Transaction Detail Choose field" at bounding box center [406, 395] width 220 height 27
click at [463, 397] on p "Choose field" at bounding box center [451, 394] width 58 height 11
click at [451, 448] on button "Item" at bounding box center [463, 450] width 94 height 22
click at [536, 397] on p "Choose operator" at bounding box center [517, 394] width 79 height 11
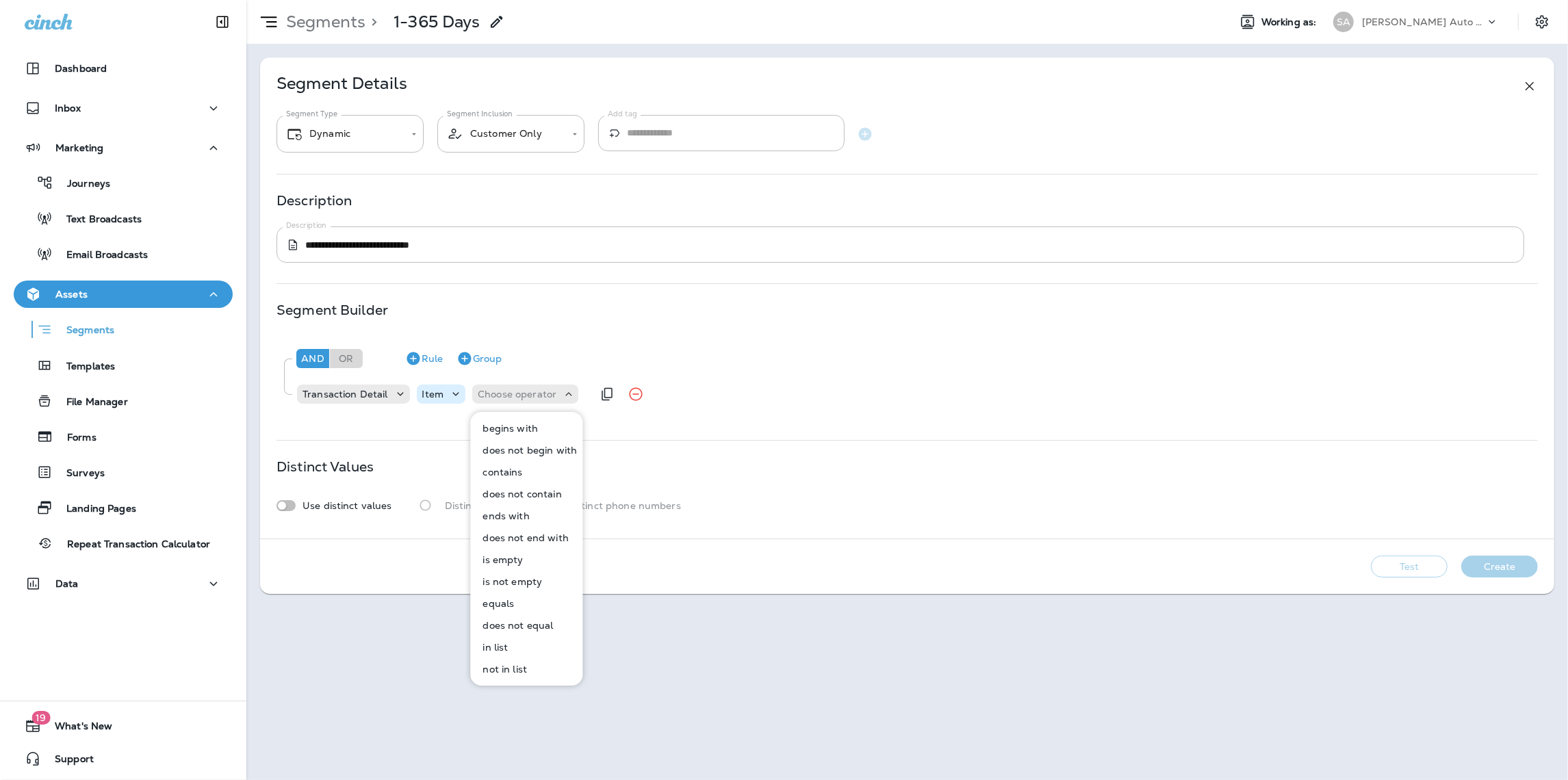
click at [449, 392] on icon at bounding box center [456, 395] width 14 height 14
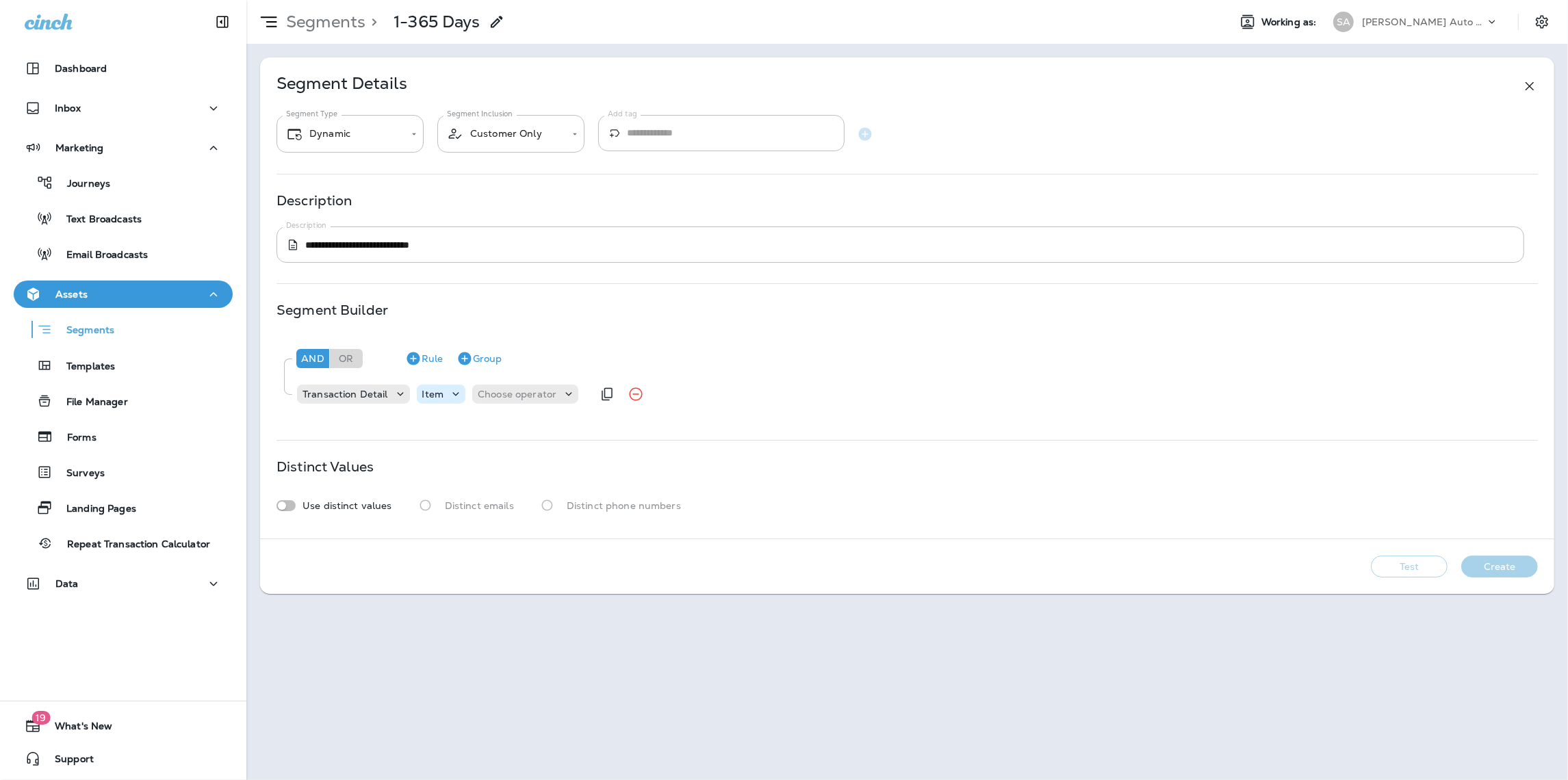
click at [453, 395] on icon at bounding box center [456, 395] width 14 height 14
click at [655, 411] on div "And Or Rule Group Transaction Detail Item Choose operator" at bounding box center [907, 375] width 1261 height 77
click at [388, 392] on div "Transaction Detail" at bounding box center [344, 394] width 96 height 11
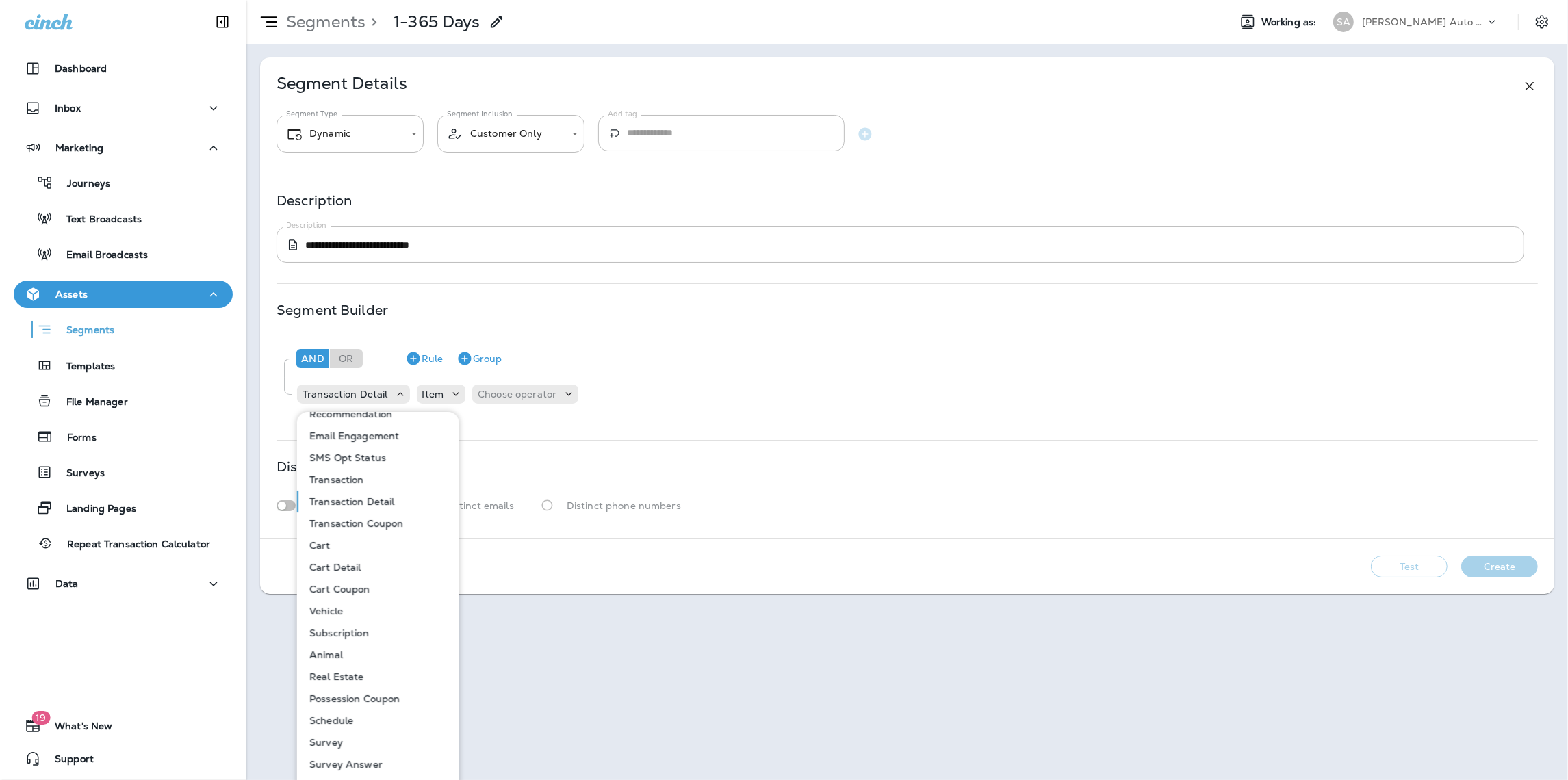
click at [370, 483] on button "Transaction" at bounding box center [379, 480] width 161 height 22
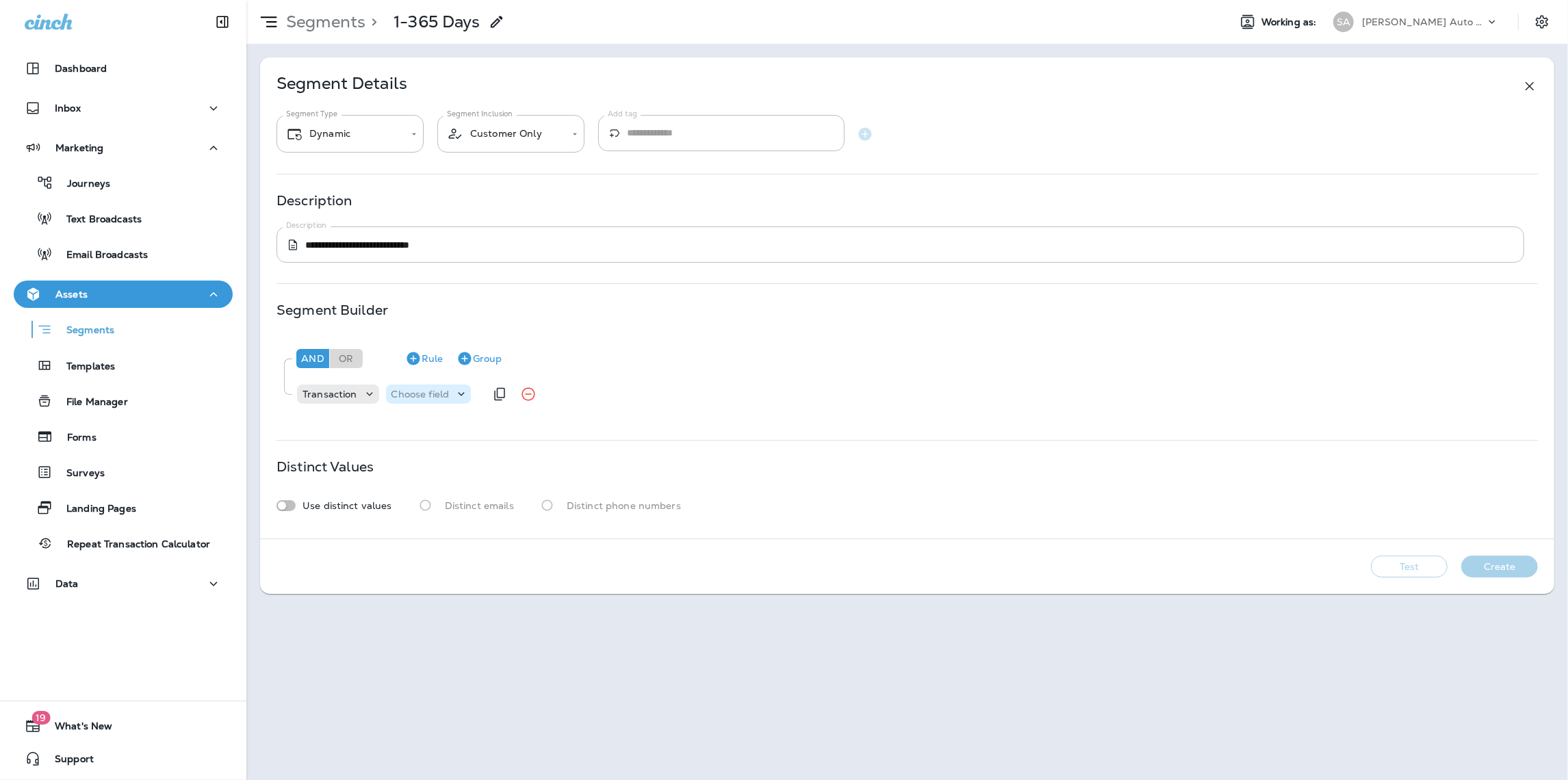
click at [440, 397] on p "Choose field" at bounding box center [420, 394] width 58 height 11
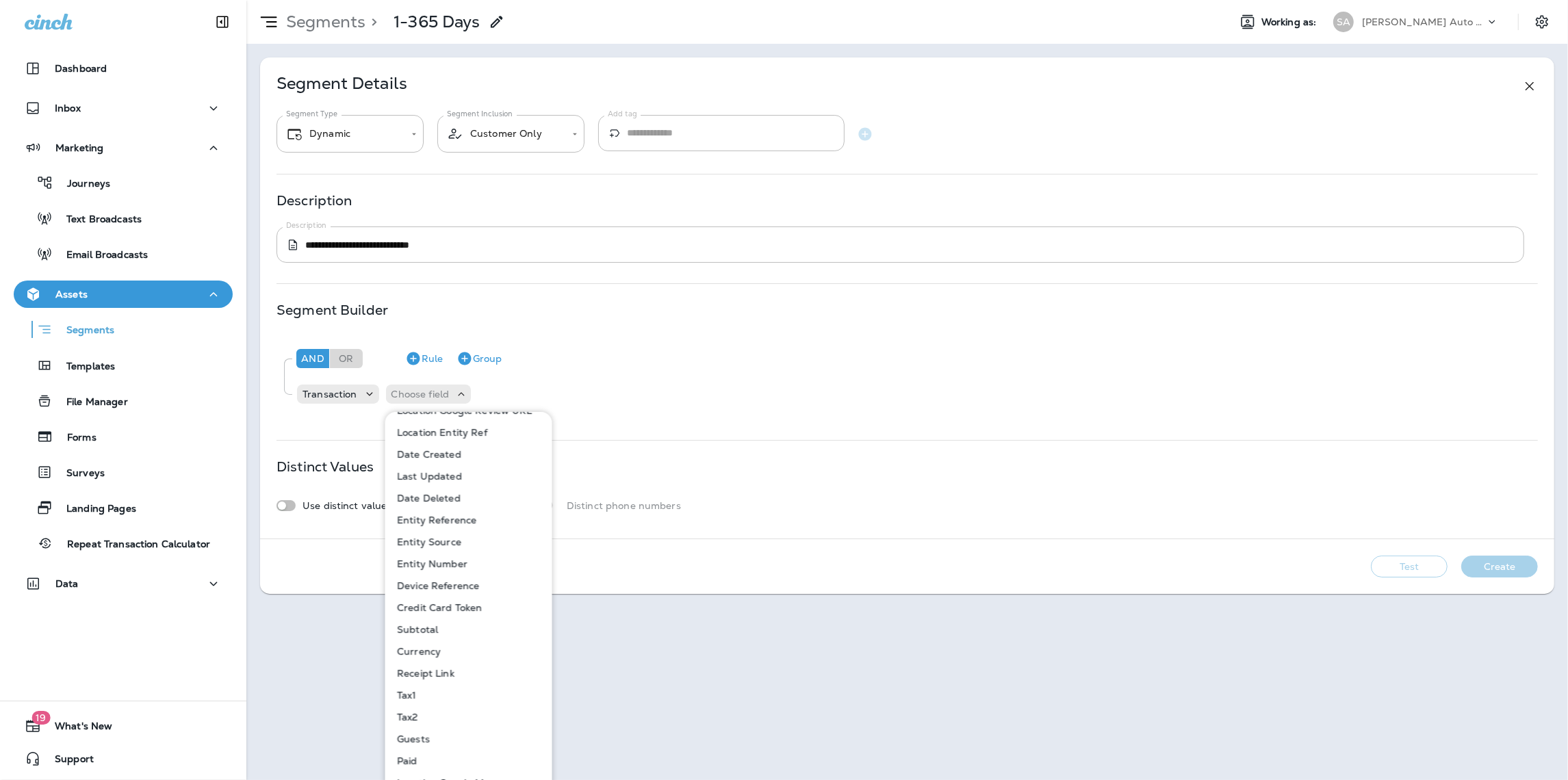
scroll to position [146, 0]
click at [727, 332] on div "Segment Builder And Or Rule Group Transaction Choose field" at bounding box center [907, 362] width 1261 height 115
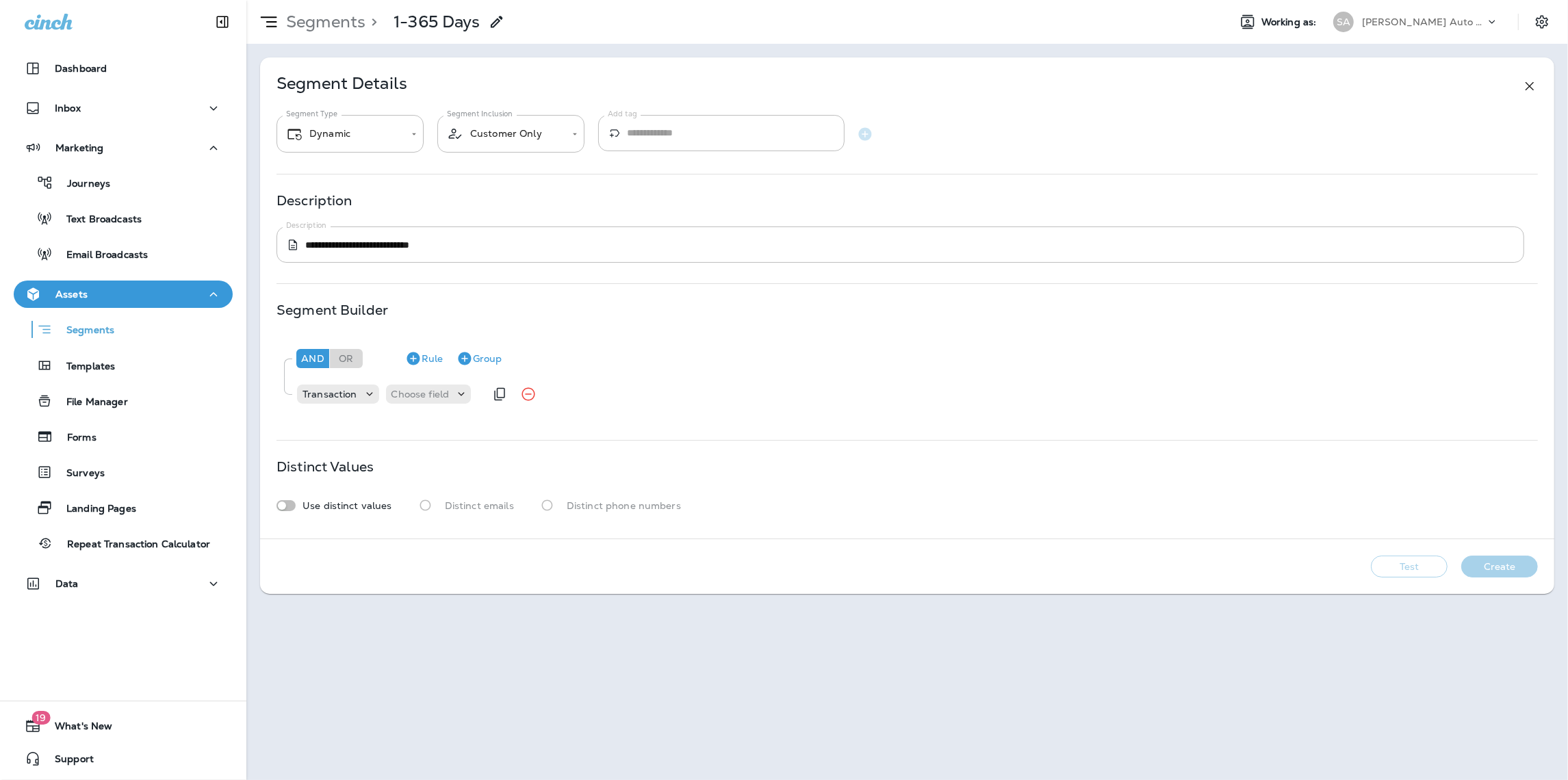
click at [476, 394] on div "Transaction Choose field" at bounding box center [390, 395] width 189 height 27
click at [467, 393] on icon at bounding box center [461, 395] width 14 height 14
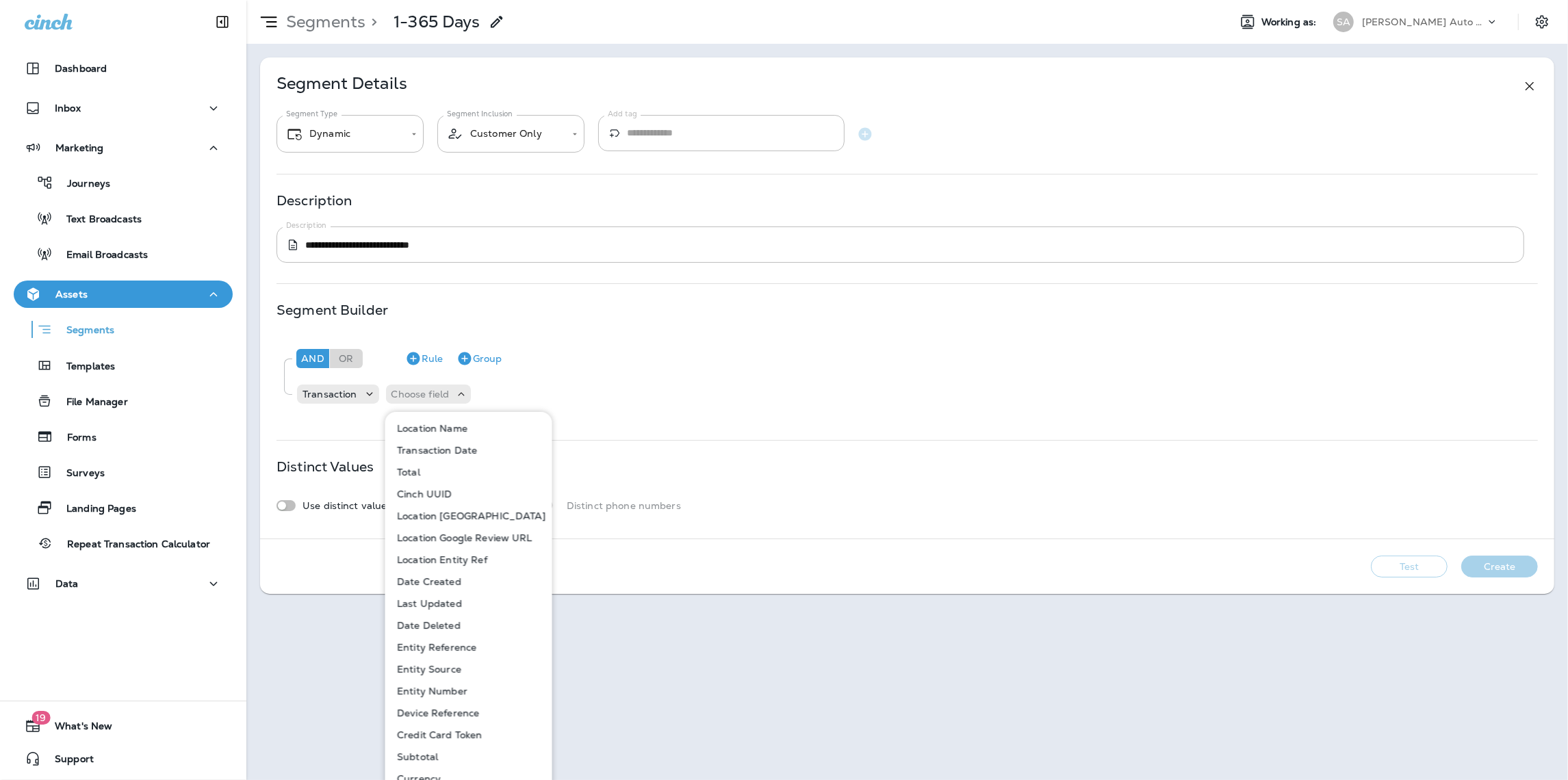
click at [463, 577] on button "Date Created" at bounding box center [470, 581] width 165 height 22
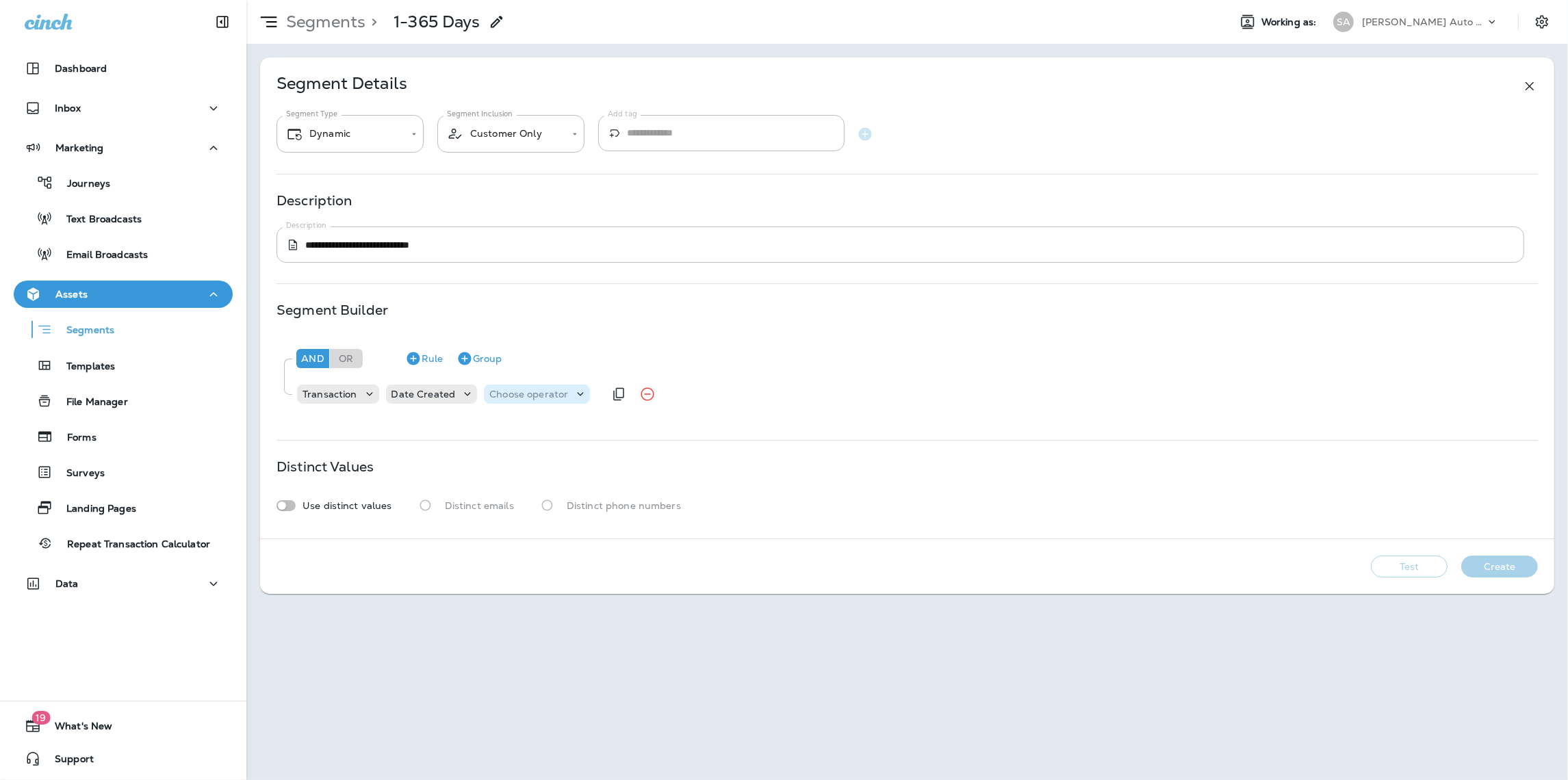
click at [562, 391] on p "Choose operator" at bounding box center [529, 394] width 79 height 11
click at [546, 429] on button "is before" at bounding box center [532, 428] width 99 height 22
click at [622, 396] on p "Choose query type" at bounding box center [609, 394] width 90 height 11
click at [602, 423] on p "Date+Time" at bounding box center [589, 428] width 55 height 11
click at [624, 395] on use at bounding box center [627, 395] width 6 height 4
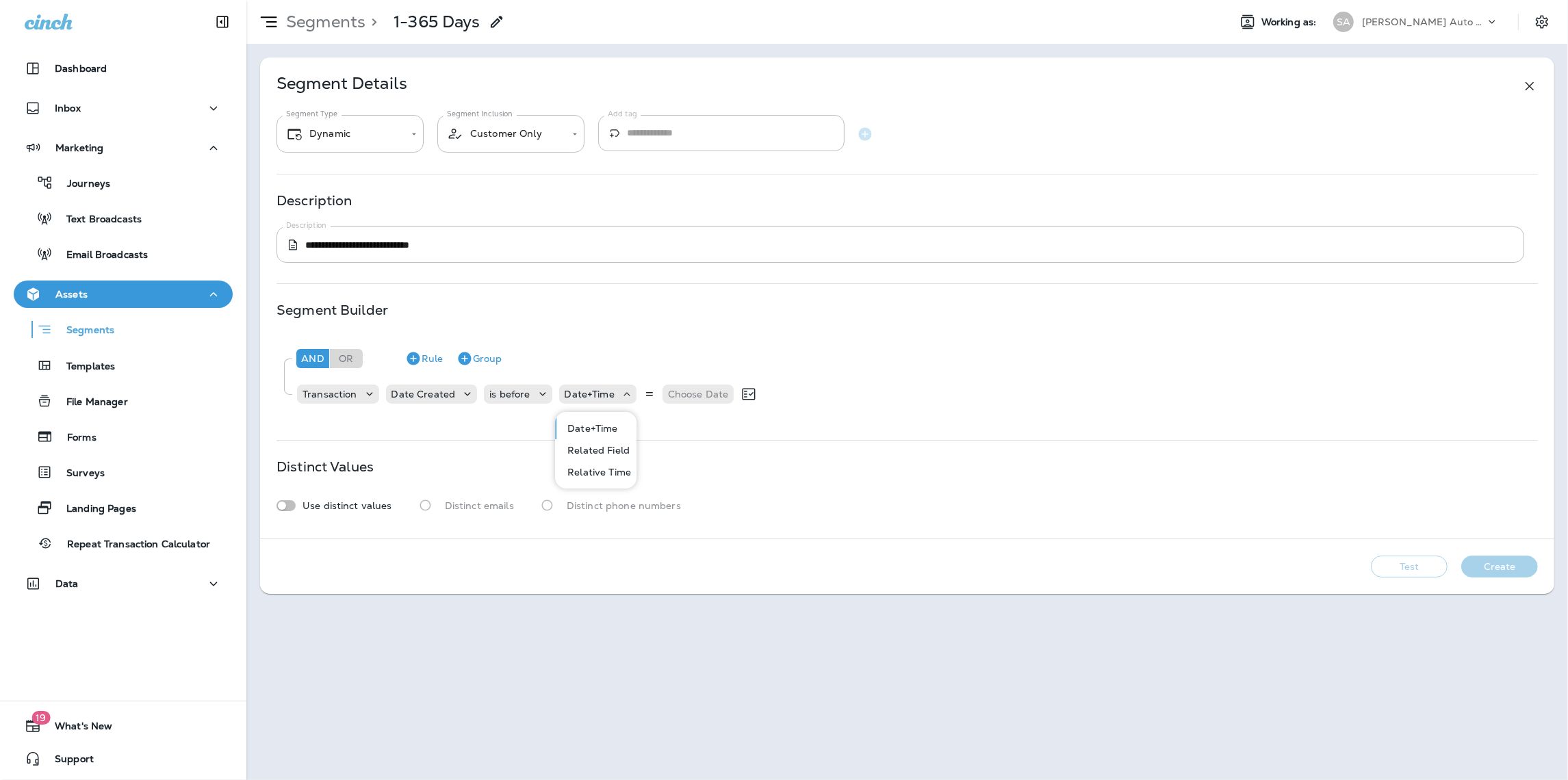
click at [598, 470] on p "Relative Time" at bounding box center [596, 472] width 69 height 11
click at [815, 391] on p "Choose unit" at bounding box center [798, 394] width 57 height 11
click at [815, 392] on p "Choose unit" at bounding box center [798, 394] width 57 height 11
click at [705, 392] on input "number" at bounding box center [716, 393] width 82 height 17
type input "**"
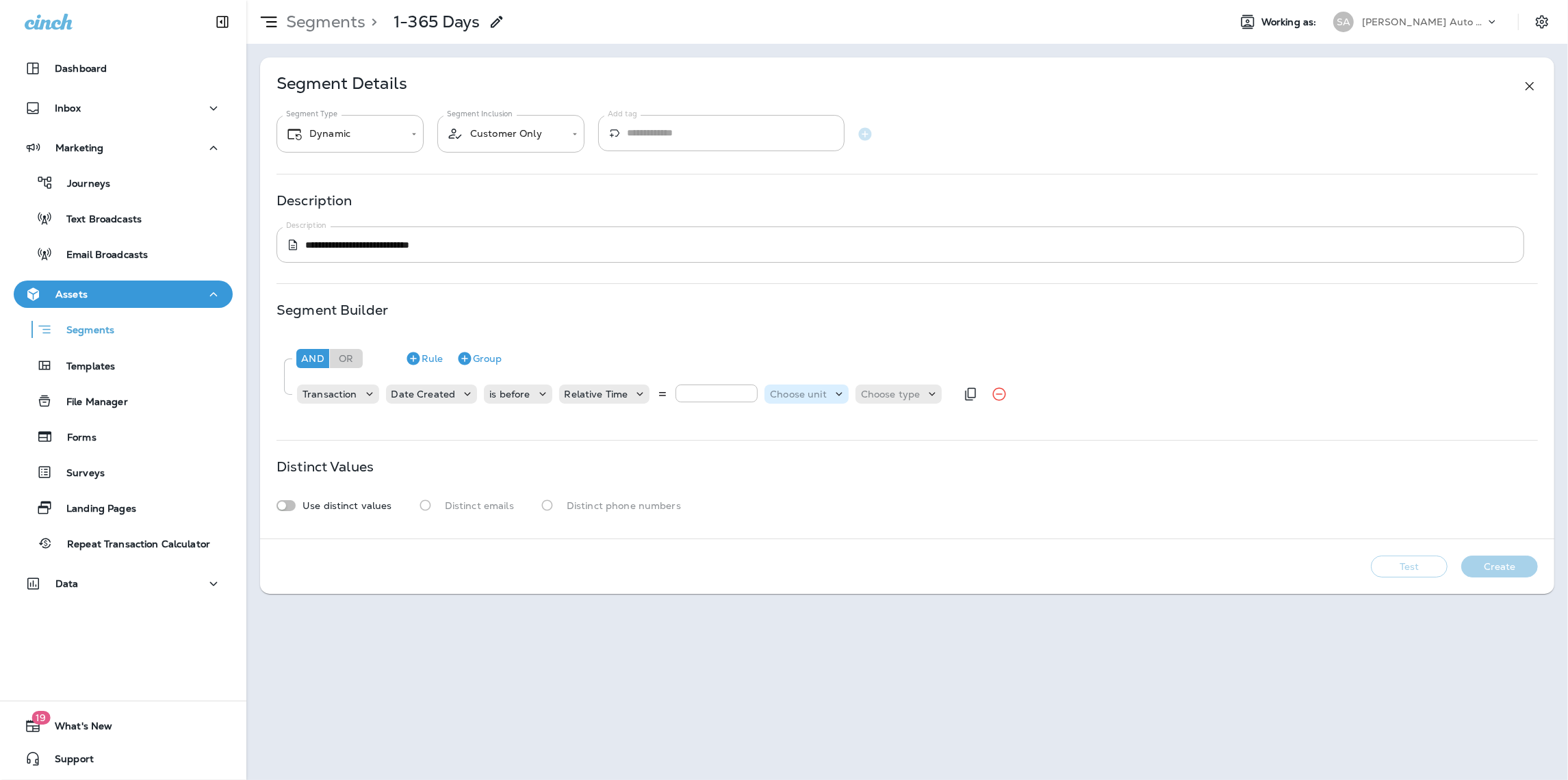
click at [798, 389] on p "Choose unit" at bounding box center [798, 394] width 57 height 11
click at [793, 470] on p "months" at bounding box center [787, 472] width 42 height 11
click at [909, 395] on icon at bounding box center [912, 395] width 14 height 14
click at [868, 423] on button "ago" at bounding box center [862, 428] width 61 height 22
click at [536, 395] on icon at bounding box center [542, 395] width 14 height 14
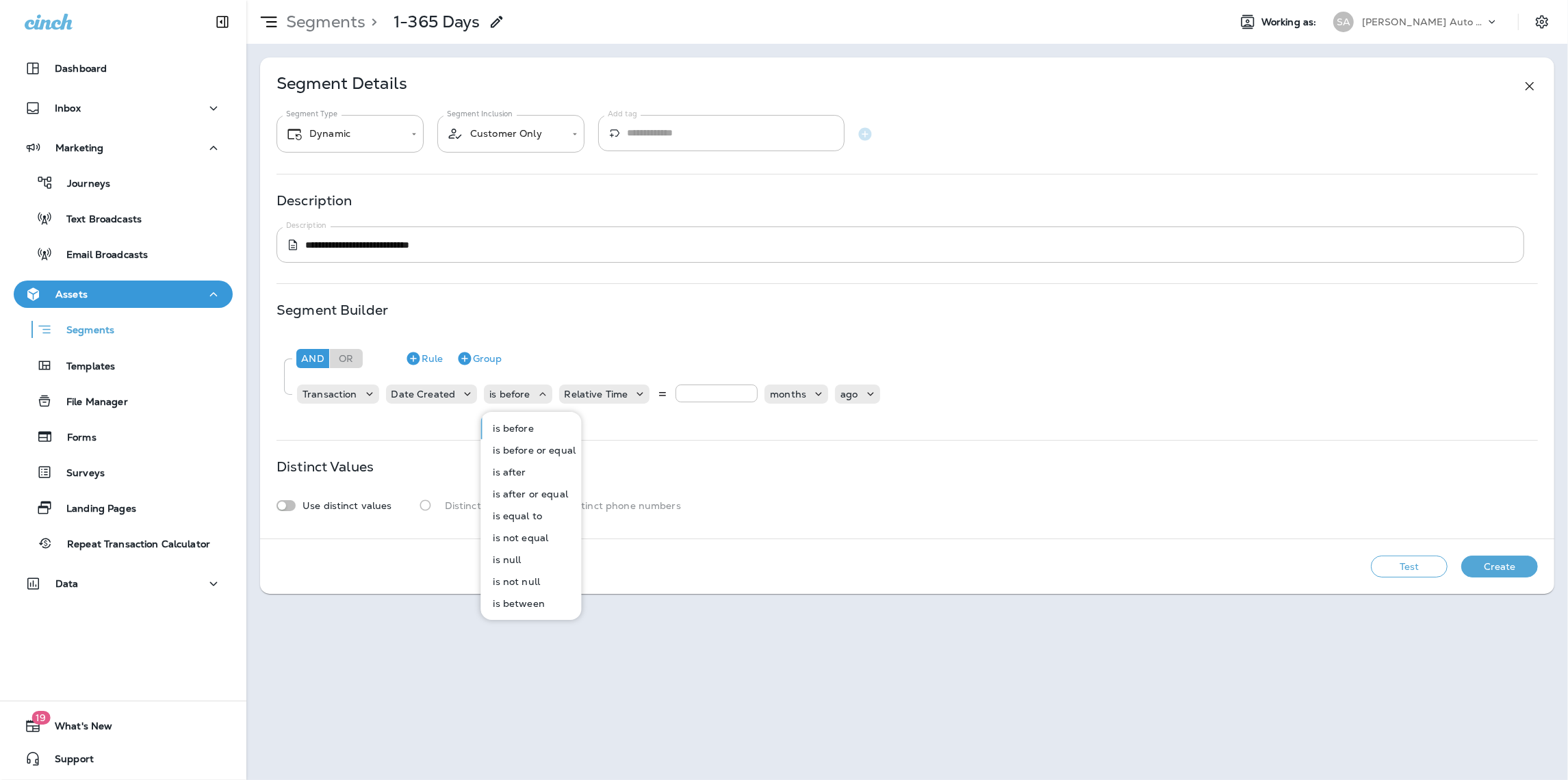
click at [521, 490] on p "is after or equal" at bounding box center [528, 494] width 80 height 11
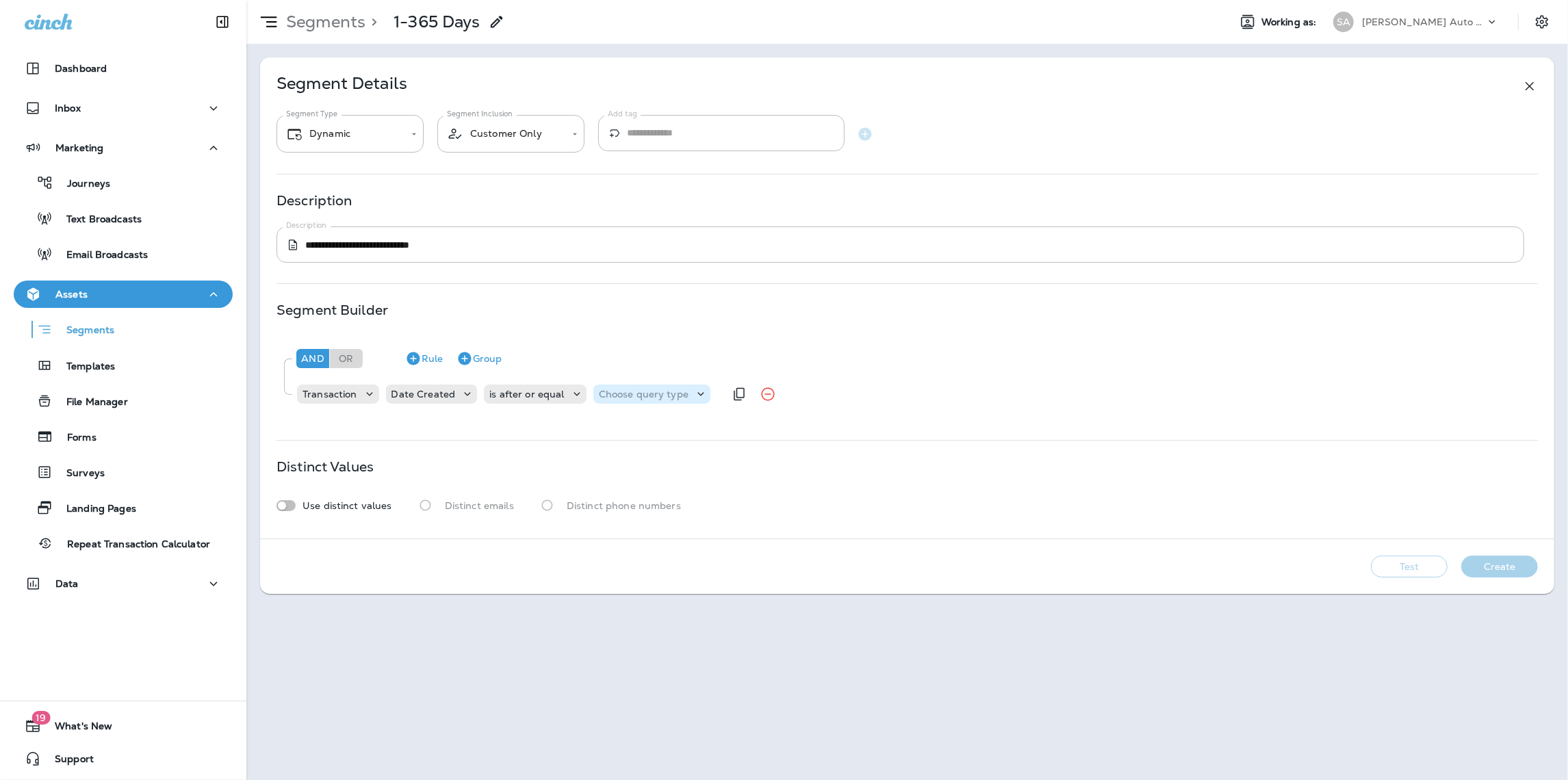
click at [683, 388] on div "Choose query type" at bounding box center [652, 395] width 117 height 14
click at [634, 470] on p "Relative Time" at bounding box center [629, 472] width 69 height 11
type input "**"
click at [868, 384] on div "Transaction Date Created is after or equal Relative Time ** Choose unit Choose …" at bounding box center [643, 395] width 695 height 27
click at [866, 388] on icon at bounding box center [873, 395] width 14 height 14
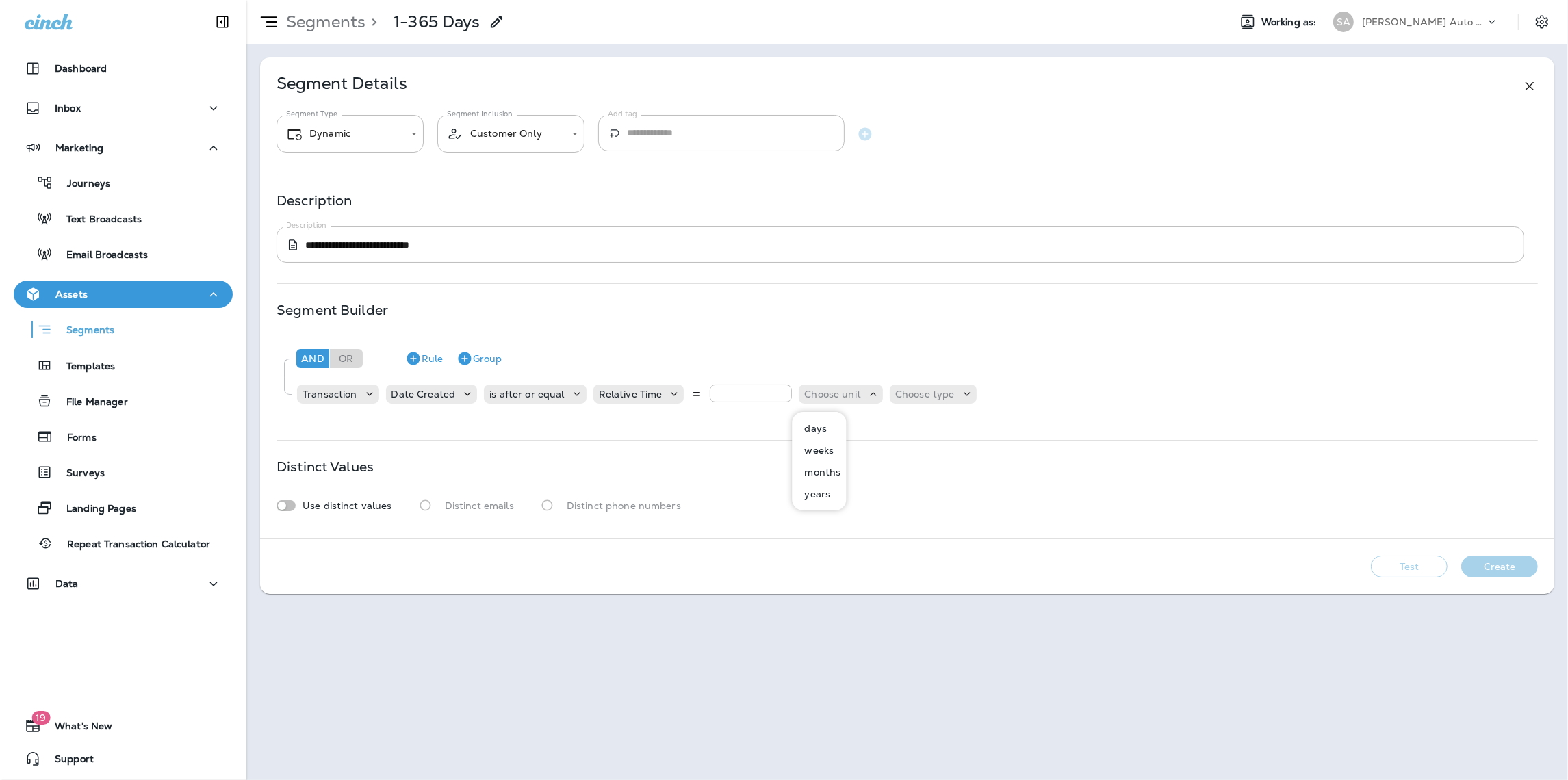
drag, startPoint x: 825, startPoint y: 471, endPoint x: 829, endPoint y: 464, distance: 8.1
click at [825, 471] on p "months" at bounding box center [820, 472] width 42 height 11
click at [903, 401] on div "Choose type" at bounding box center [913, 394] width 87 height 19
click at [897, 423] on button "ago" at bounding box center [894, 428] width 61 height 22
click at [1519, 565] on button "Create" at bounding box center [1499, 566] width 77 height 22
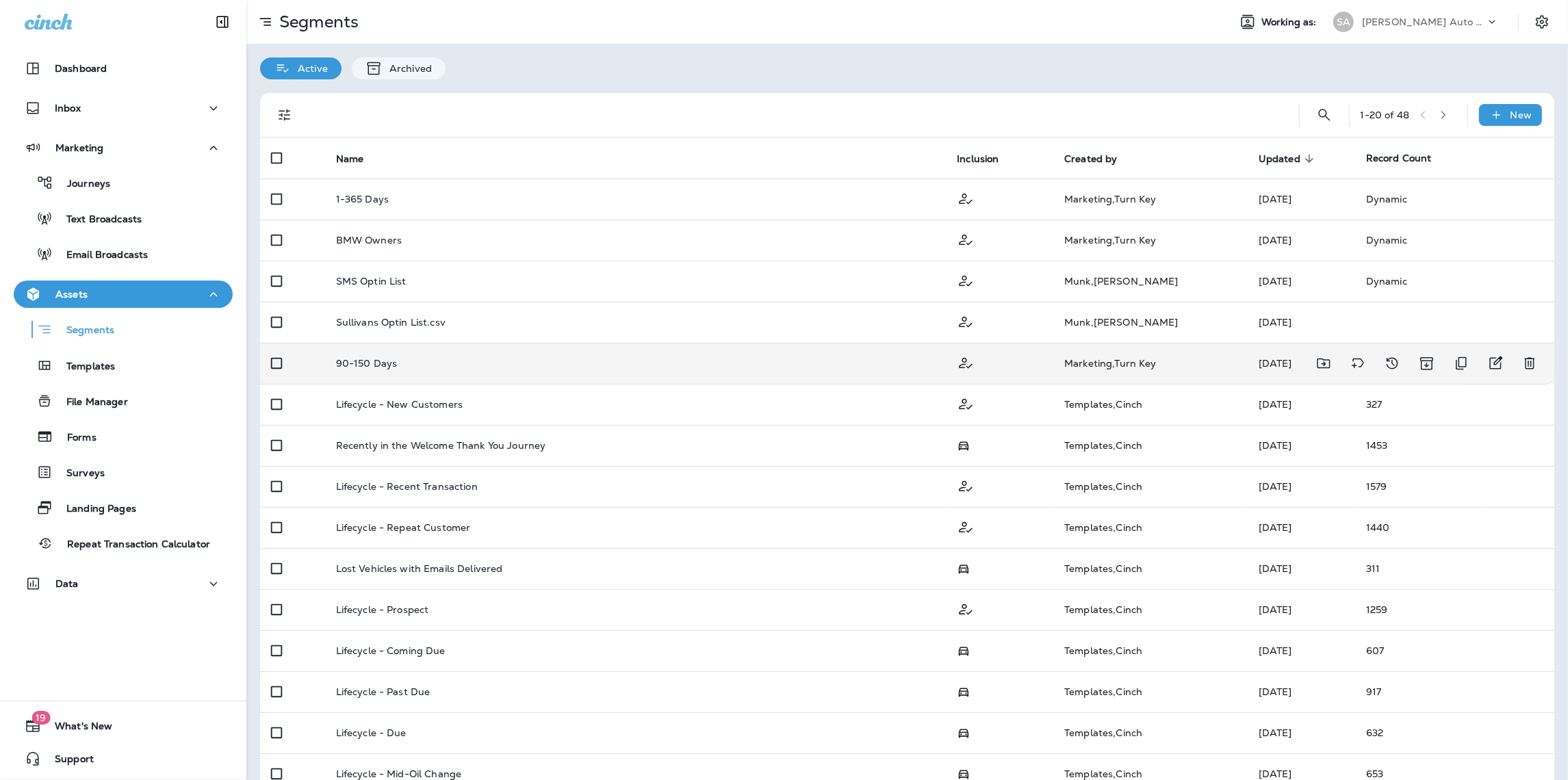
click at [445, 366] on div "90-150 Days" at bounding box center [636, 363] width 599 height 11
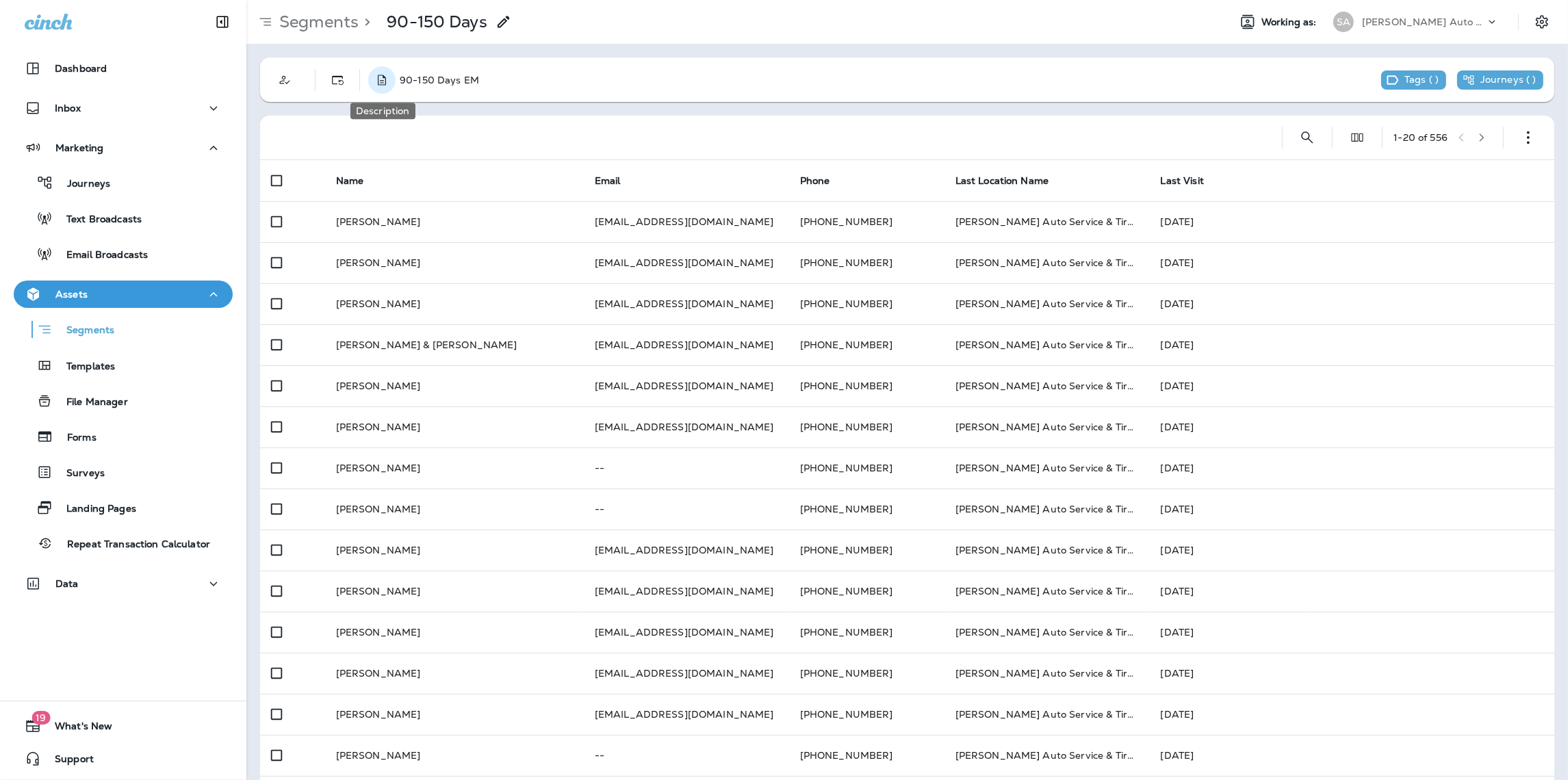
click at [385, 79] on icon "Description" at bounding box center [382, 80] width 14 height 14
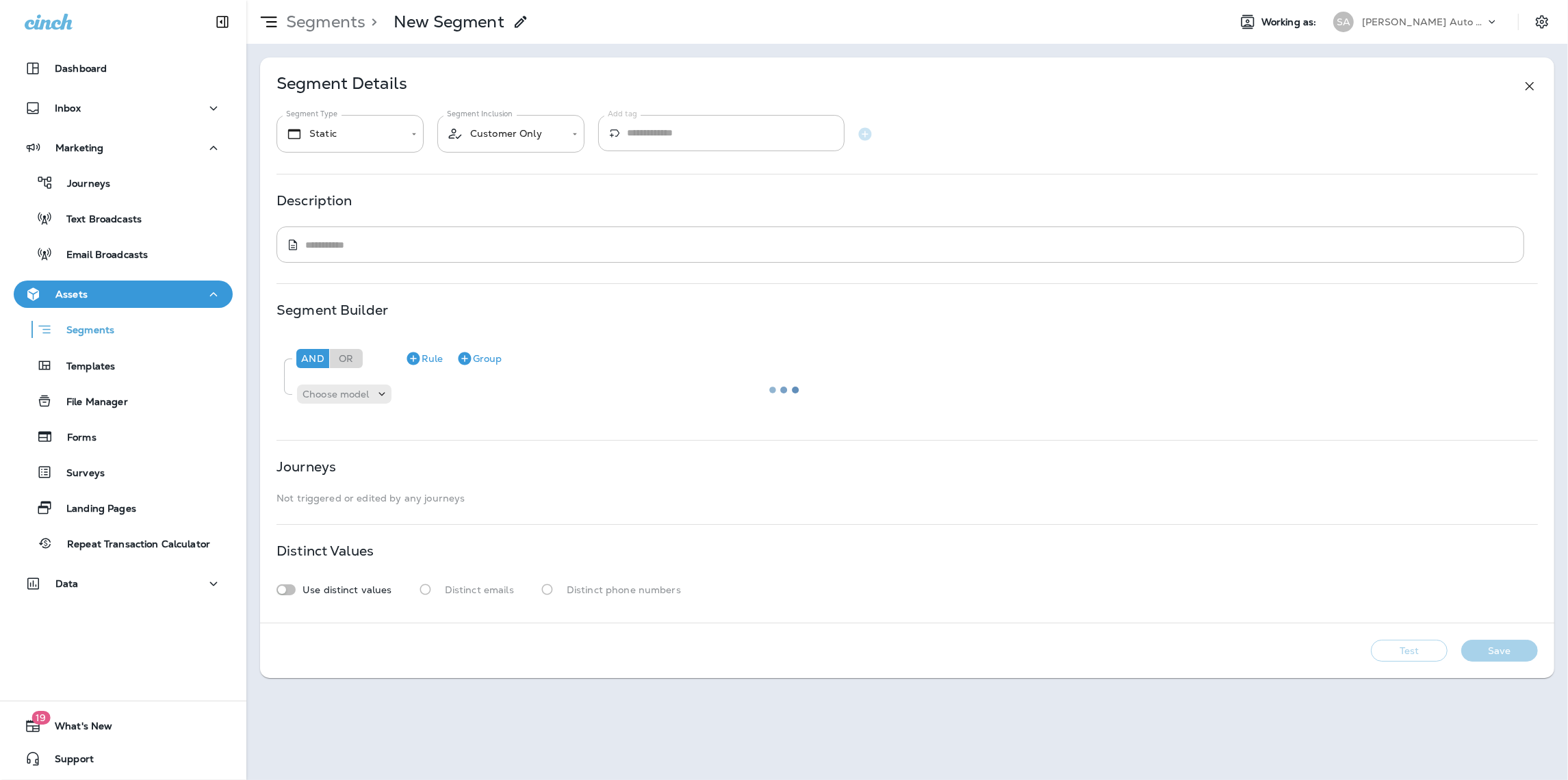
type input "*******"
type textarea "**********"
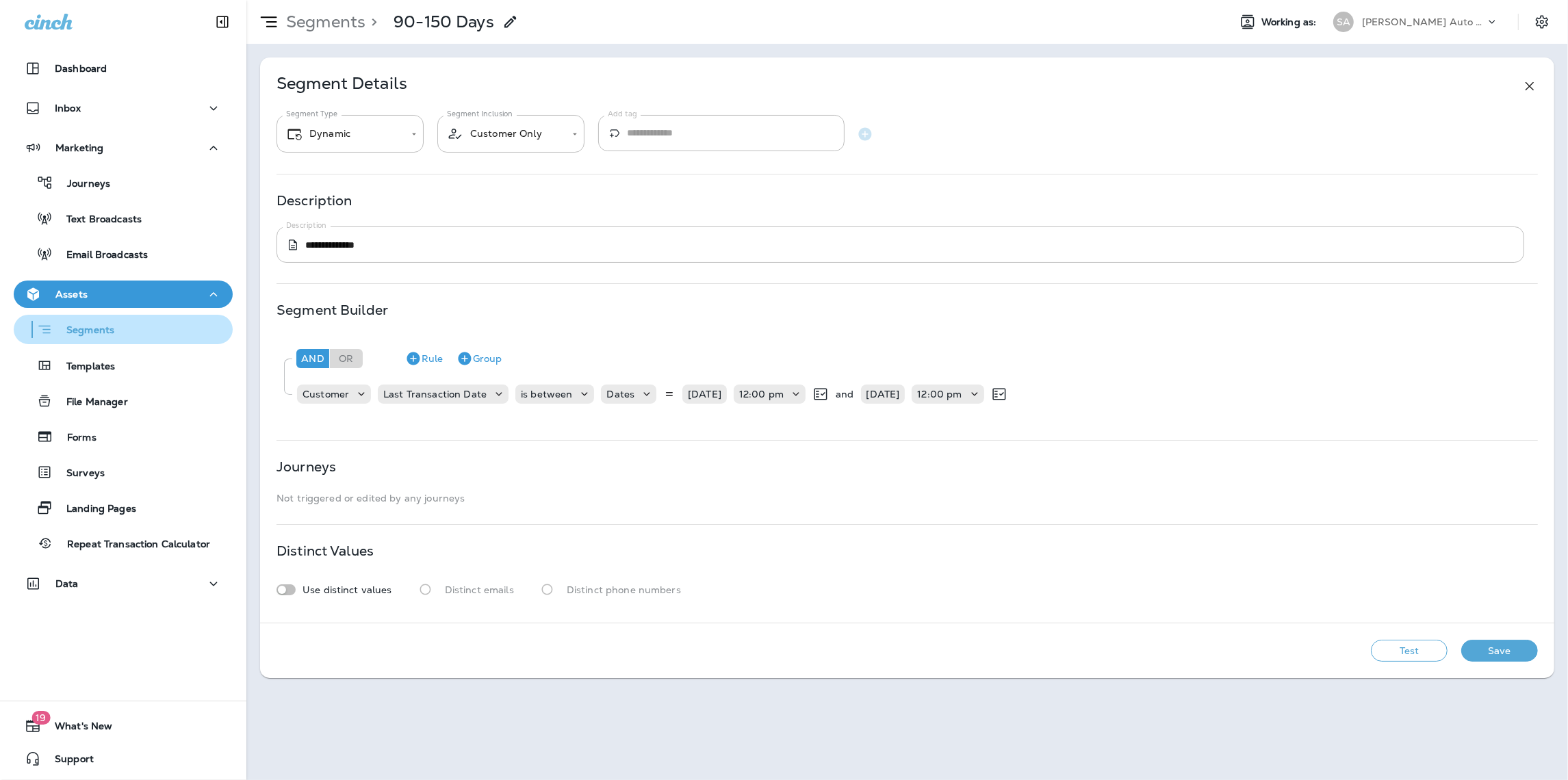
click at [118, 329] on div "Segments" at bounding box center [123, 329] width 208 height 21
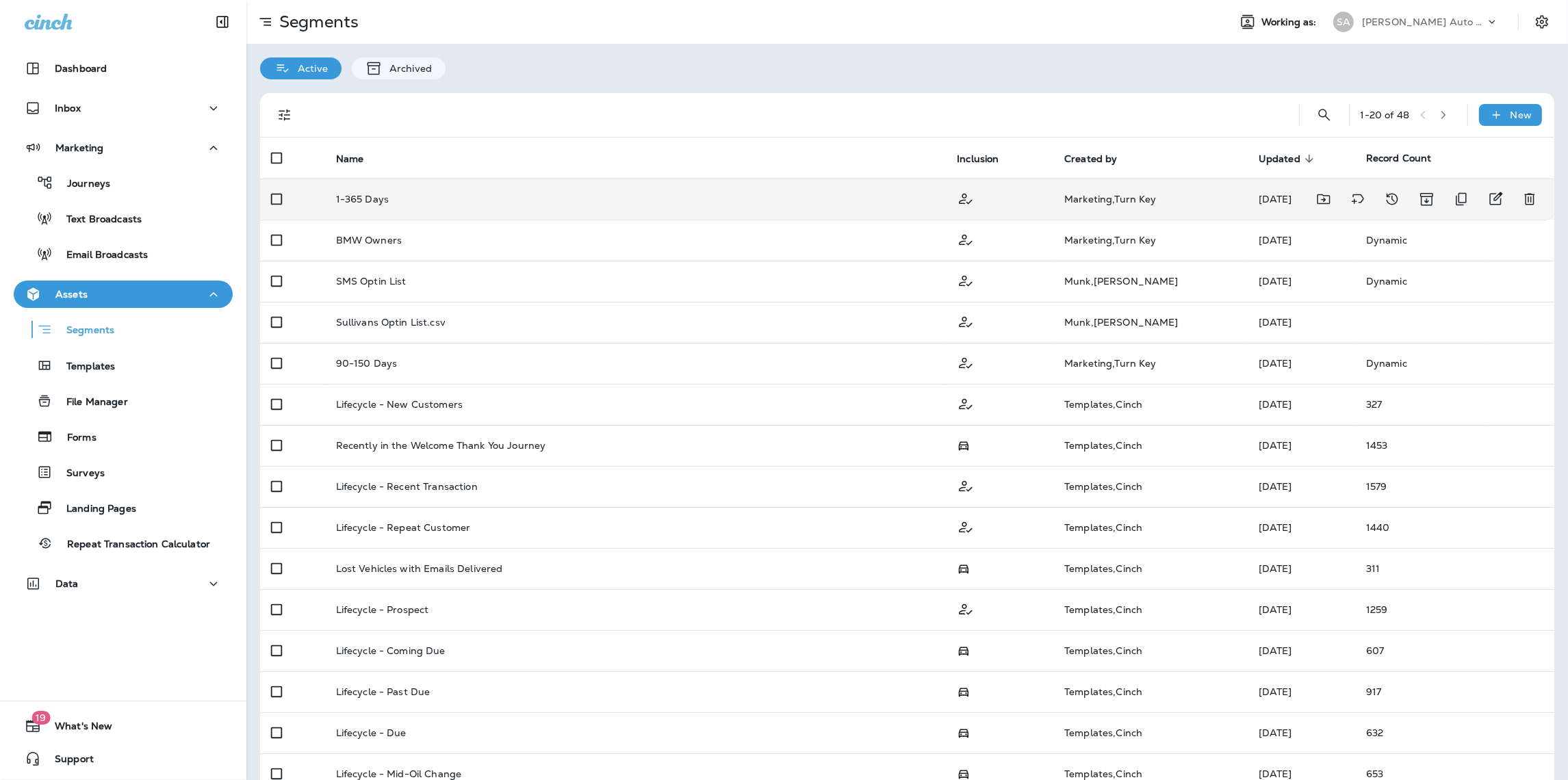
click at [435, 206] on td "1-365 Days" at bounding box center [635, 199] width 621 height 41
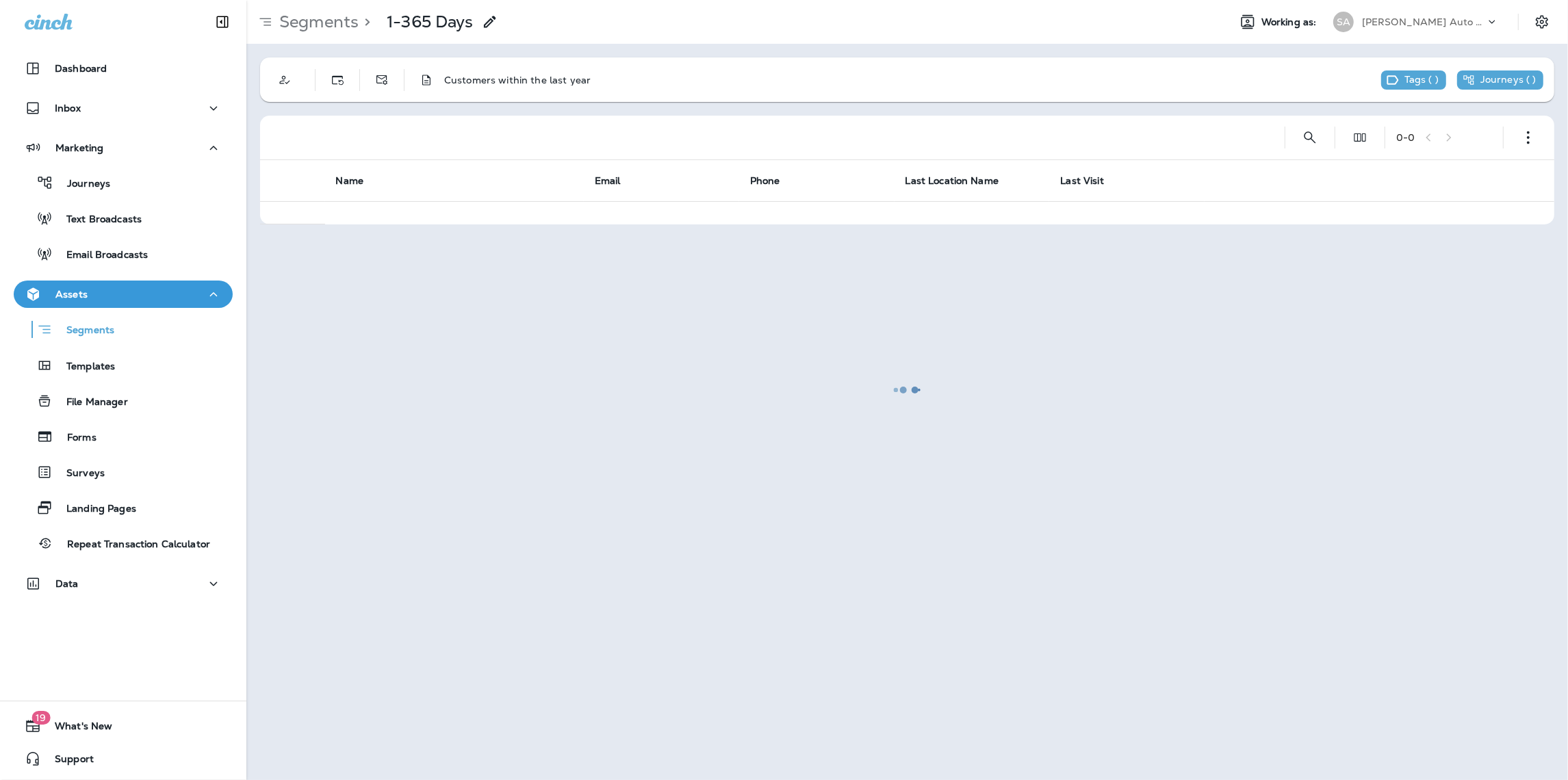
click at [426, 78] on div at bounding box center [907, 390] width 1318 height 778
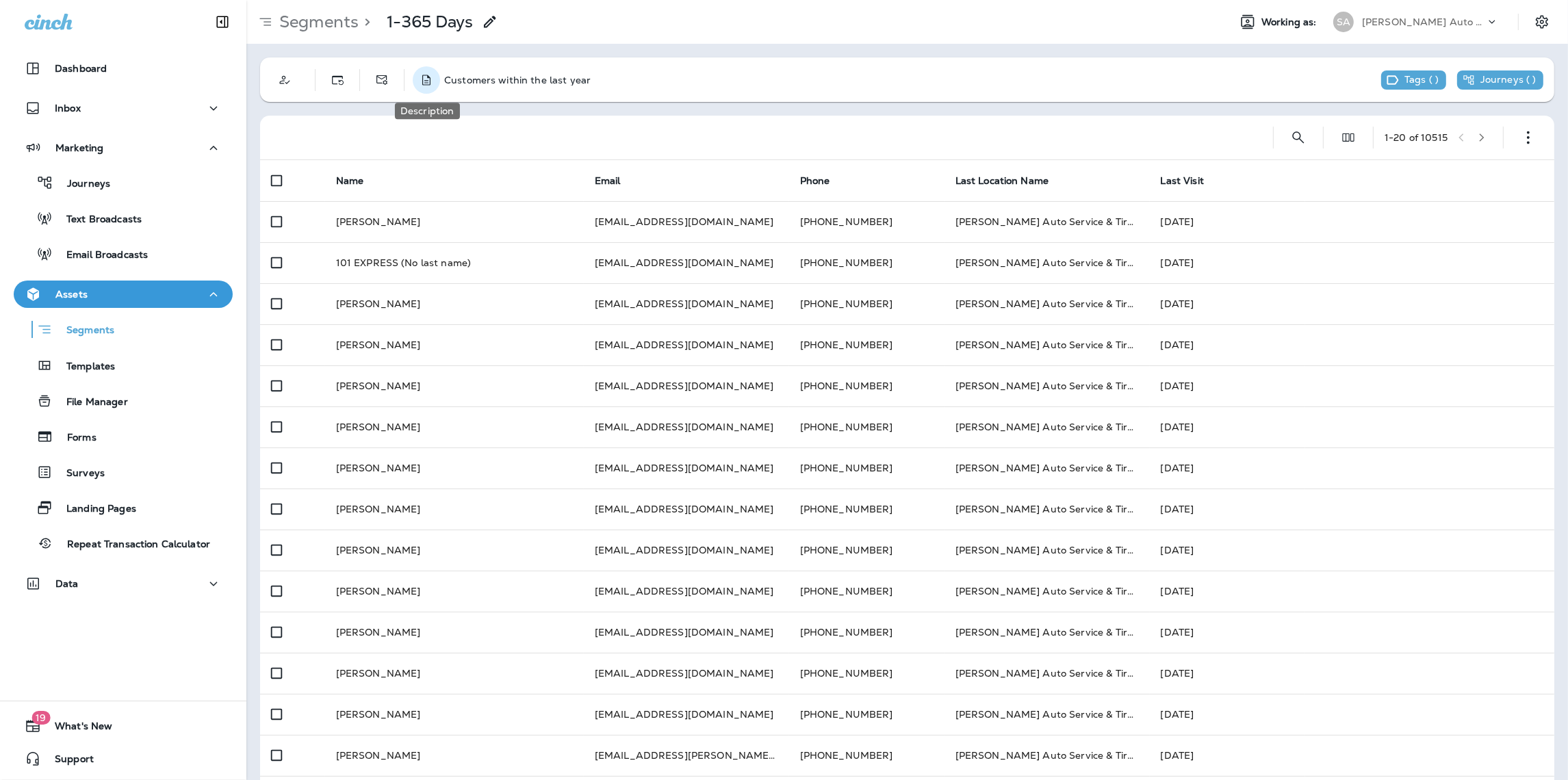
click at [425, 79] on icon "Description" at bounding box center [426, 80] width 14 height 14
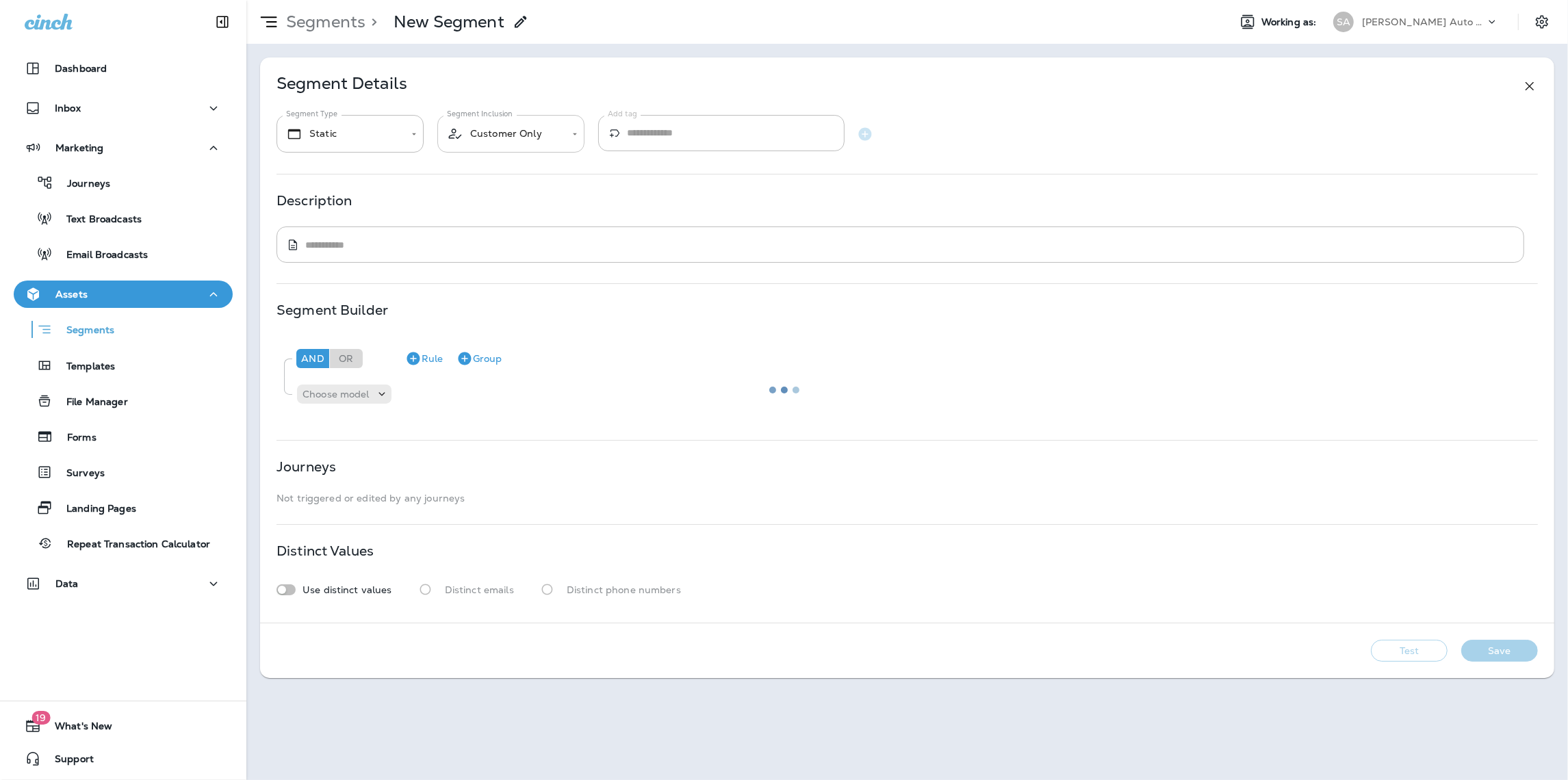
type input "*******"
type textarea "**********"
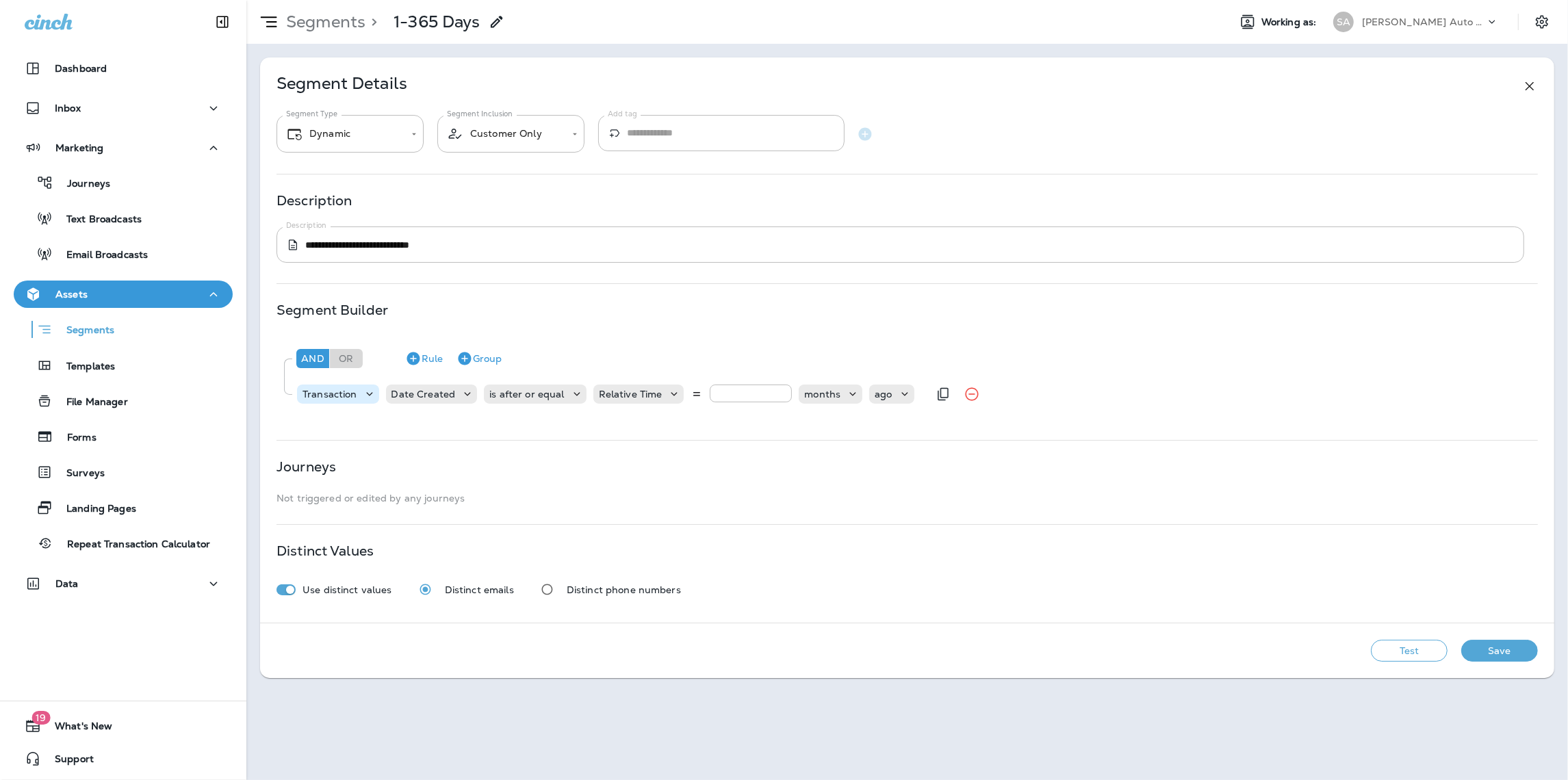
click at [368, 392] on icon at bounding box center [369, 395] width 14 height 14
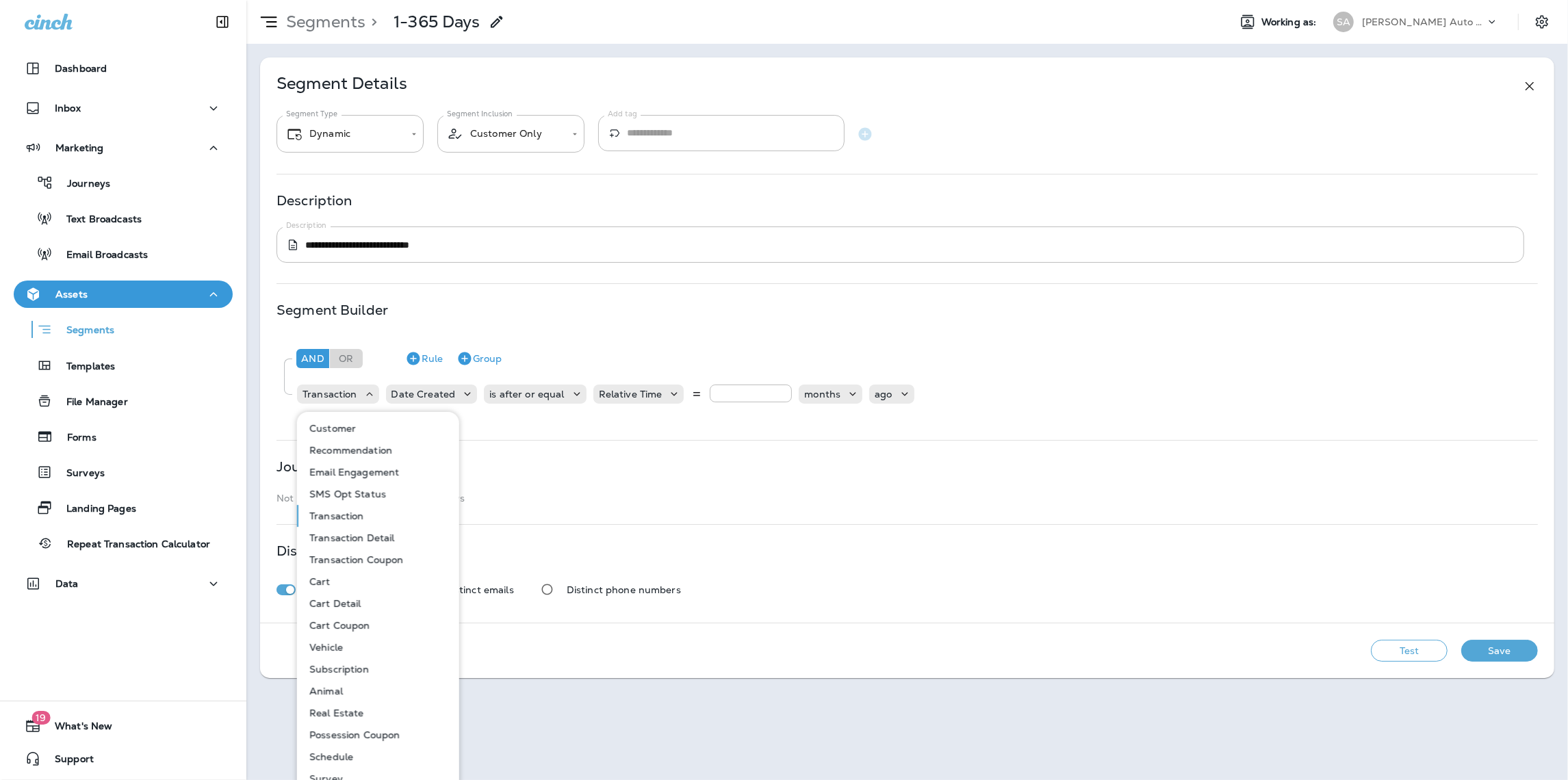
click at [353, 427] on p "Customer" at bounding box center [330, 428] width 52 height 11
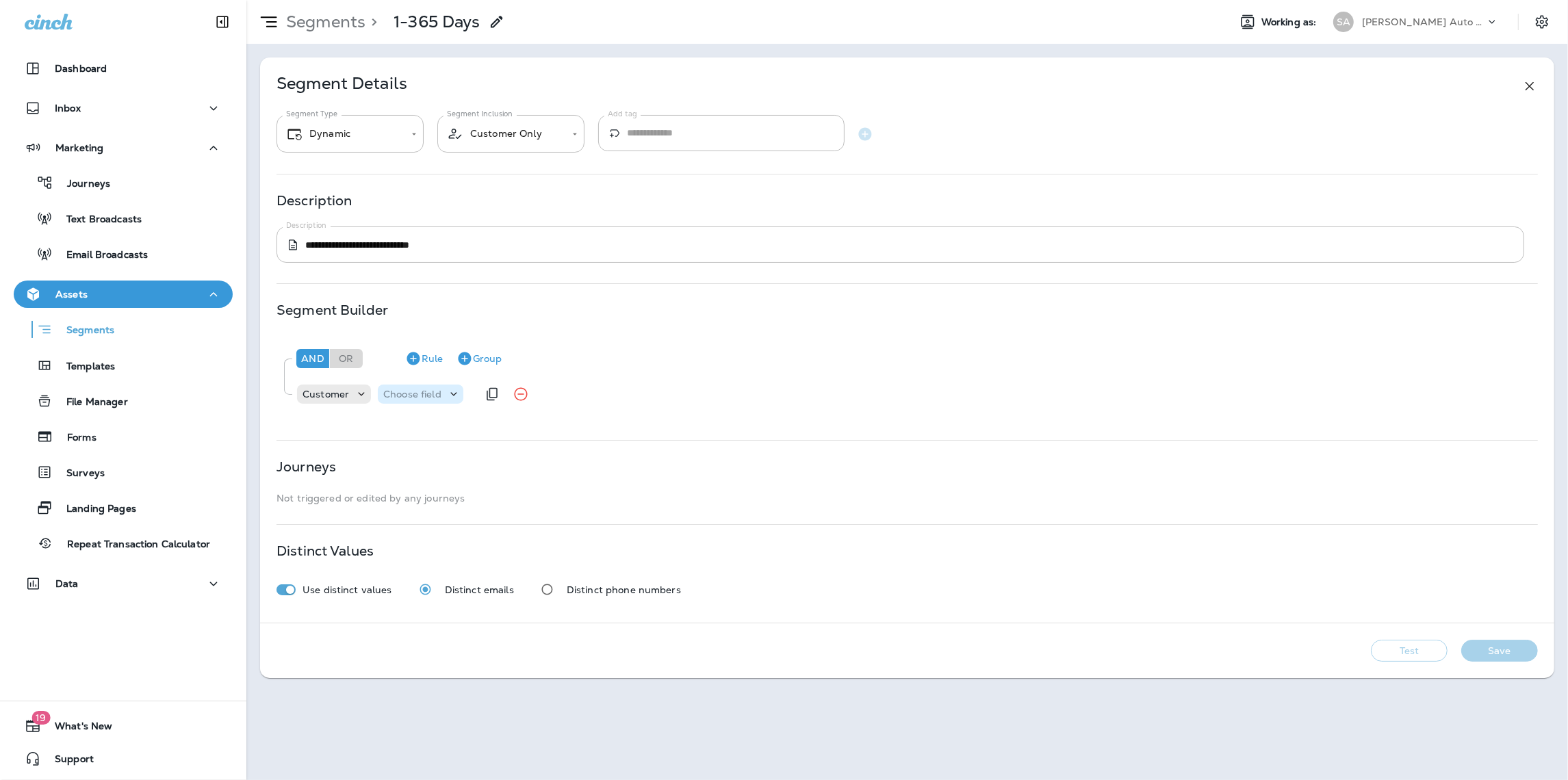
click at [443, 393] on div "Choose field" at bounding box center [412, 394] width 69 height 11
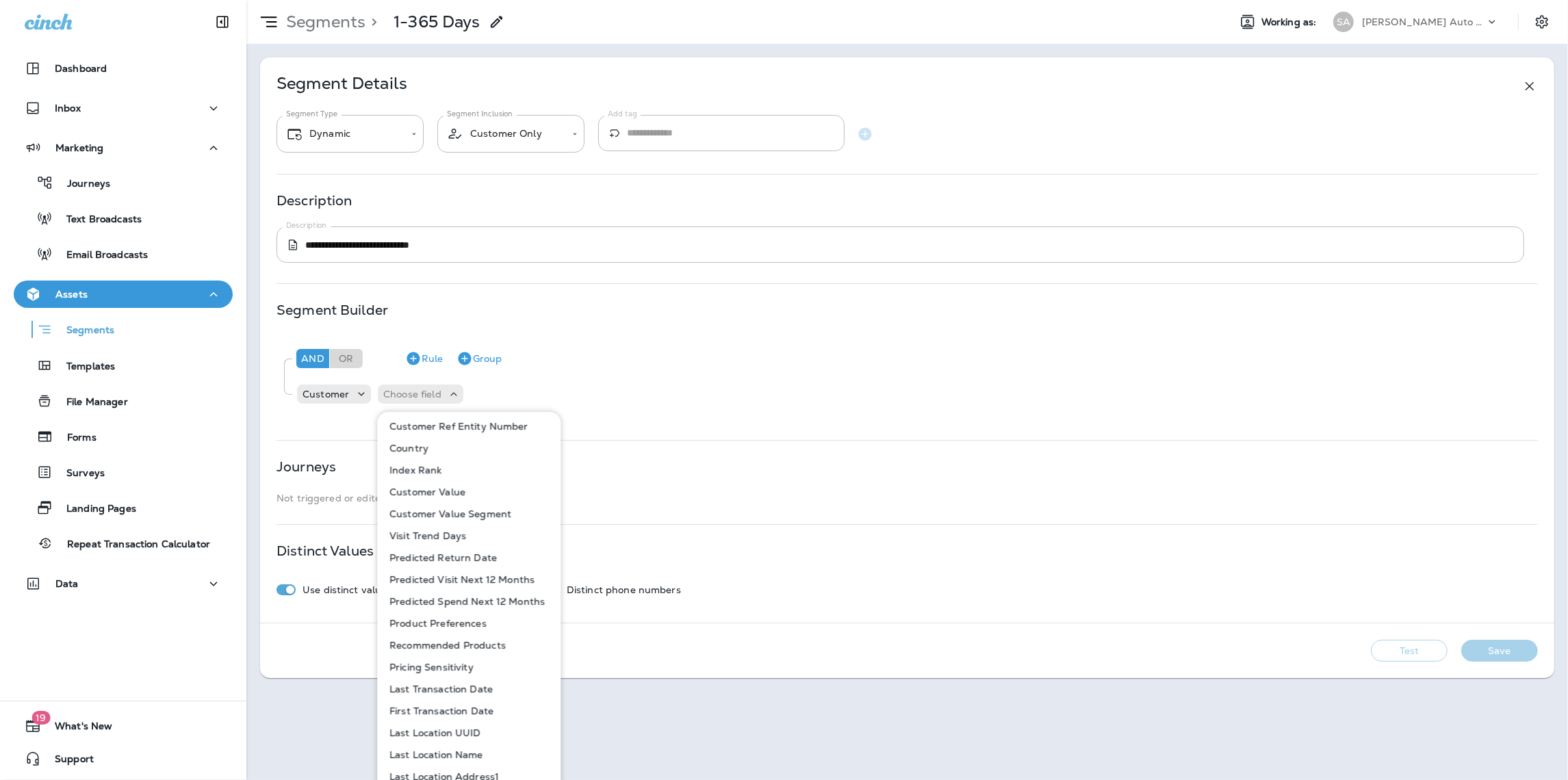
scroll to position [555, 0]
click at [745, 316] on div "Segment Builder And Or Rule Group Customer Choose field" at bounding box center [907, 362] width 1261 height 115
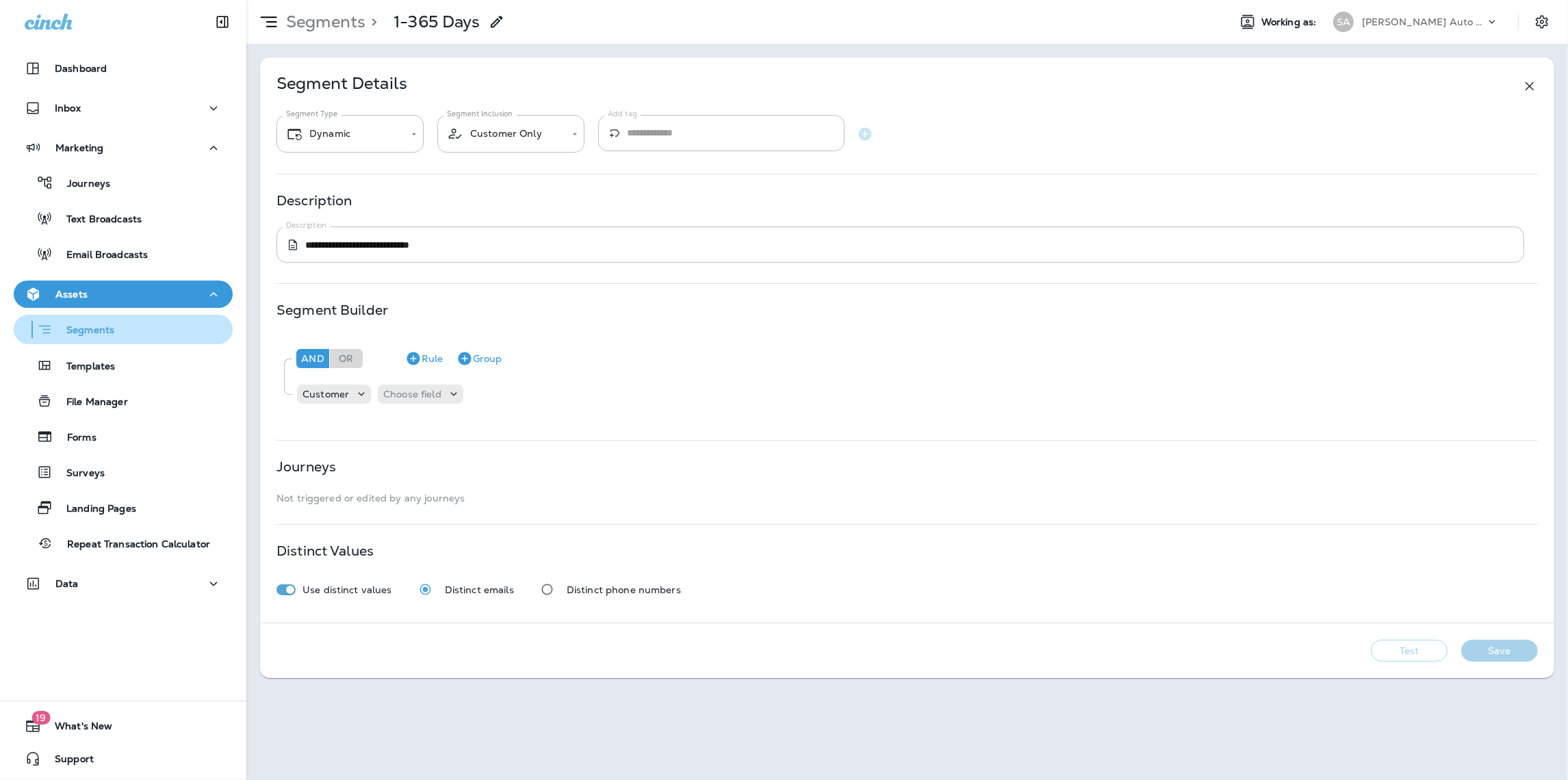
click at [123, 327] on div "Segments" at bounding box center [123, 329] width 208 height 21
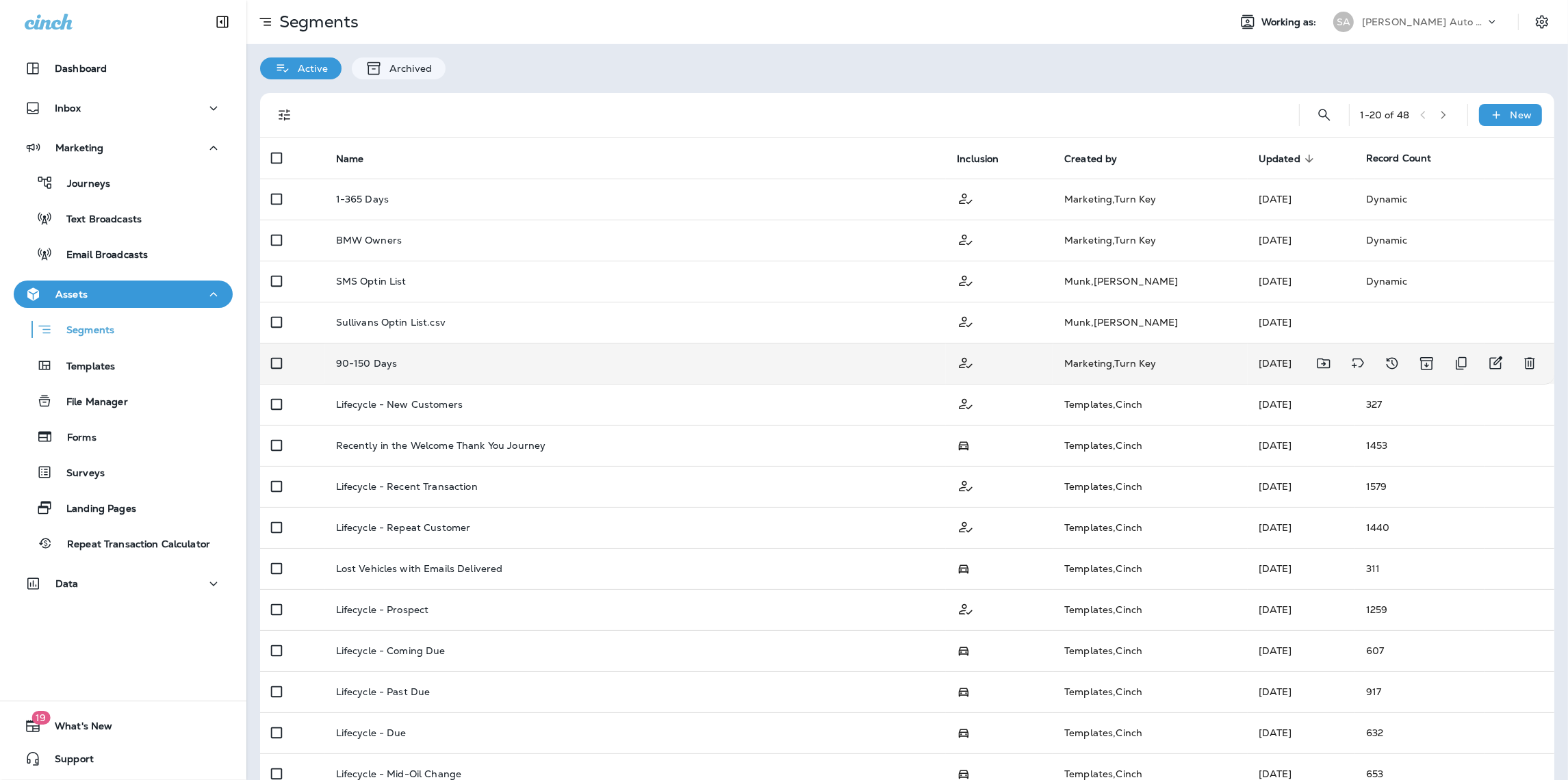
click at [384, 360] on p "90-150 Days" at bounding box center [366, 363] width 61 height 11
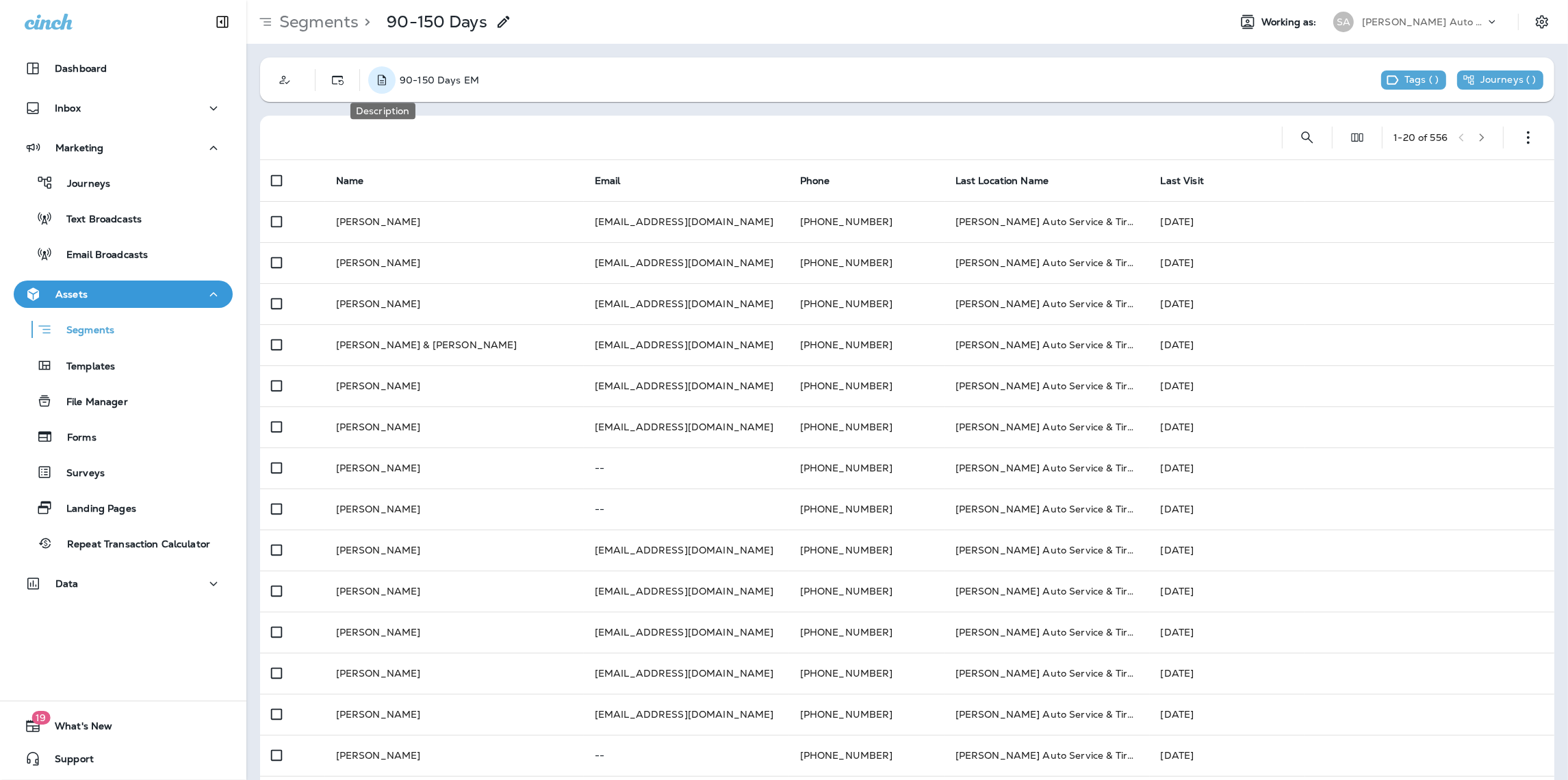
click at [377, 84] on icon "Description" at bounding box center [382, 80] width 14 height 14
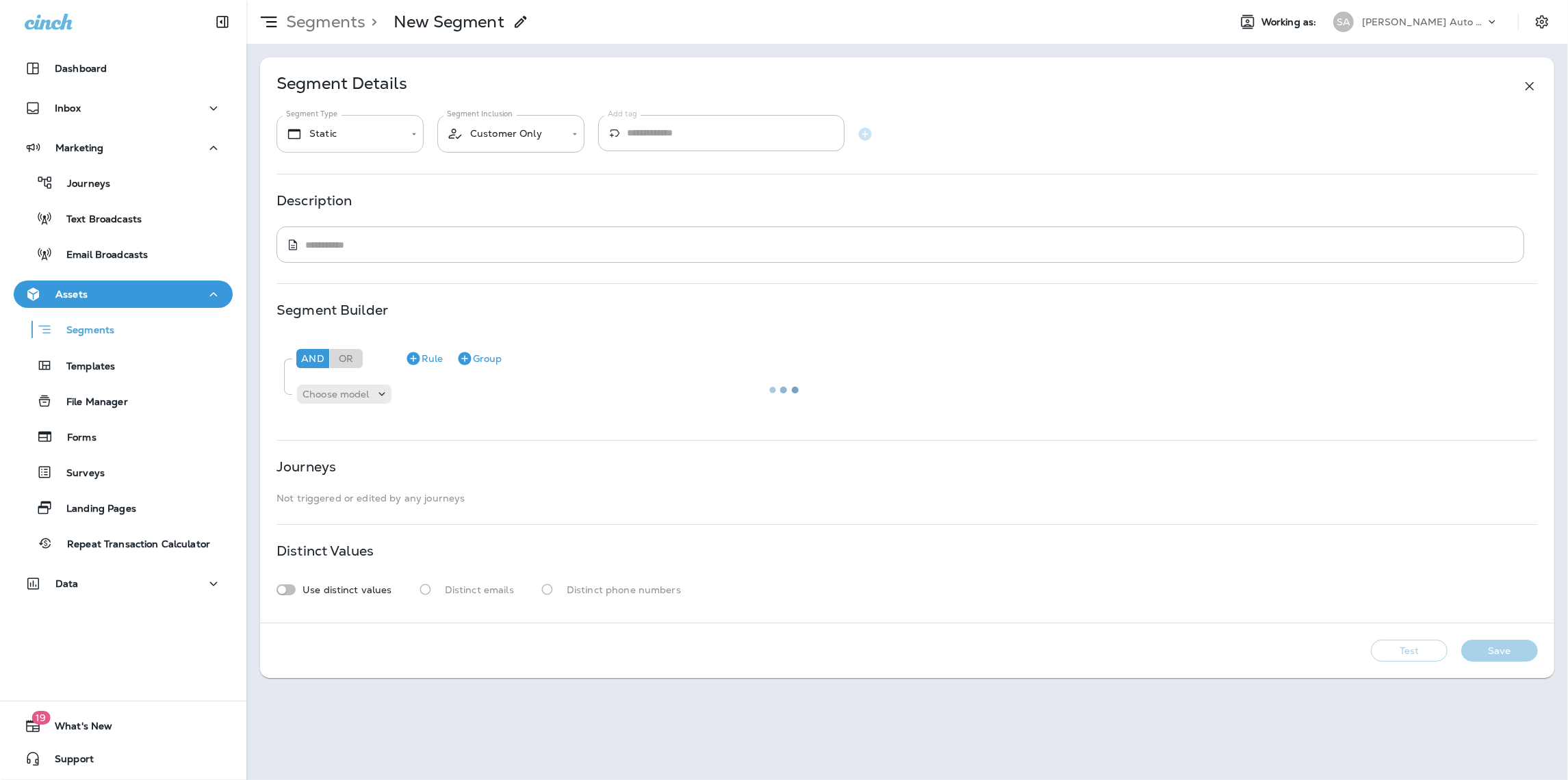
type input "*******"
type textarea "**********"
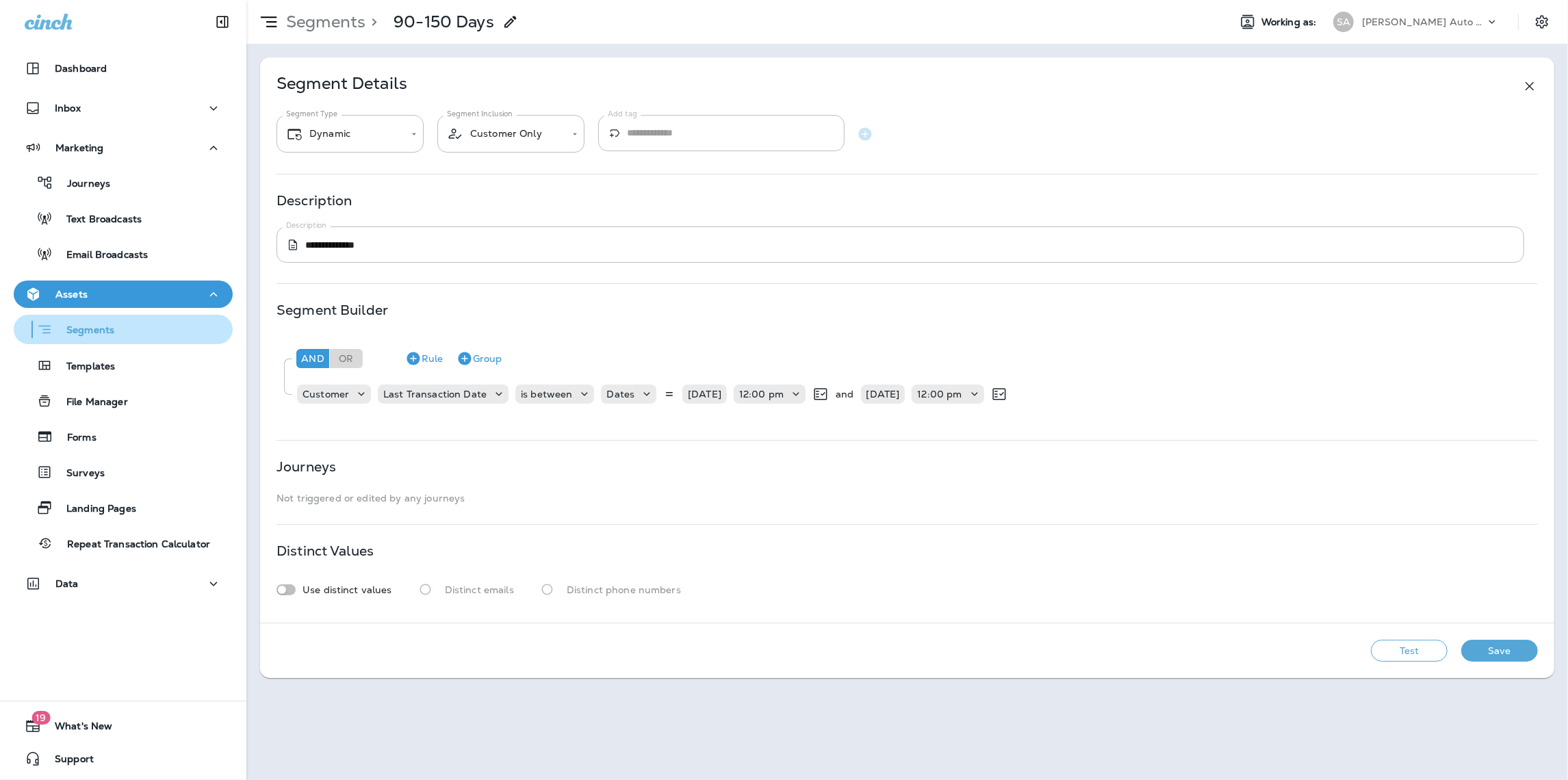
click at [108, 322] on div "Segments" at bounding box center [66, 329] width 95 height 21
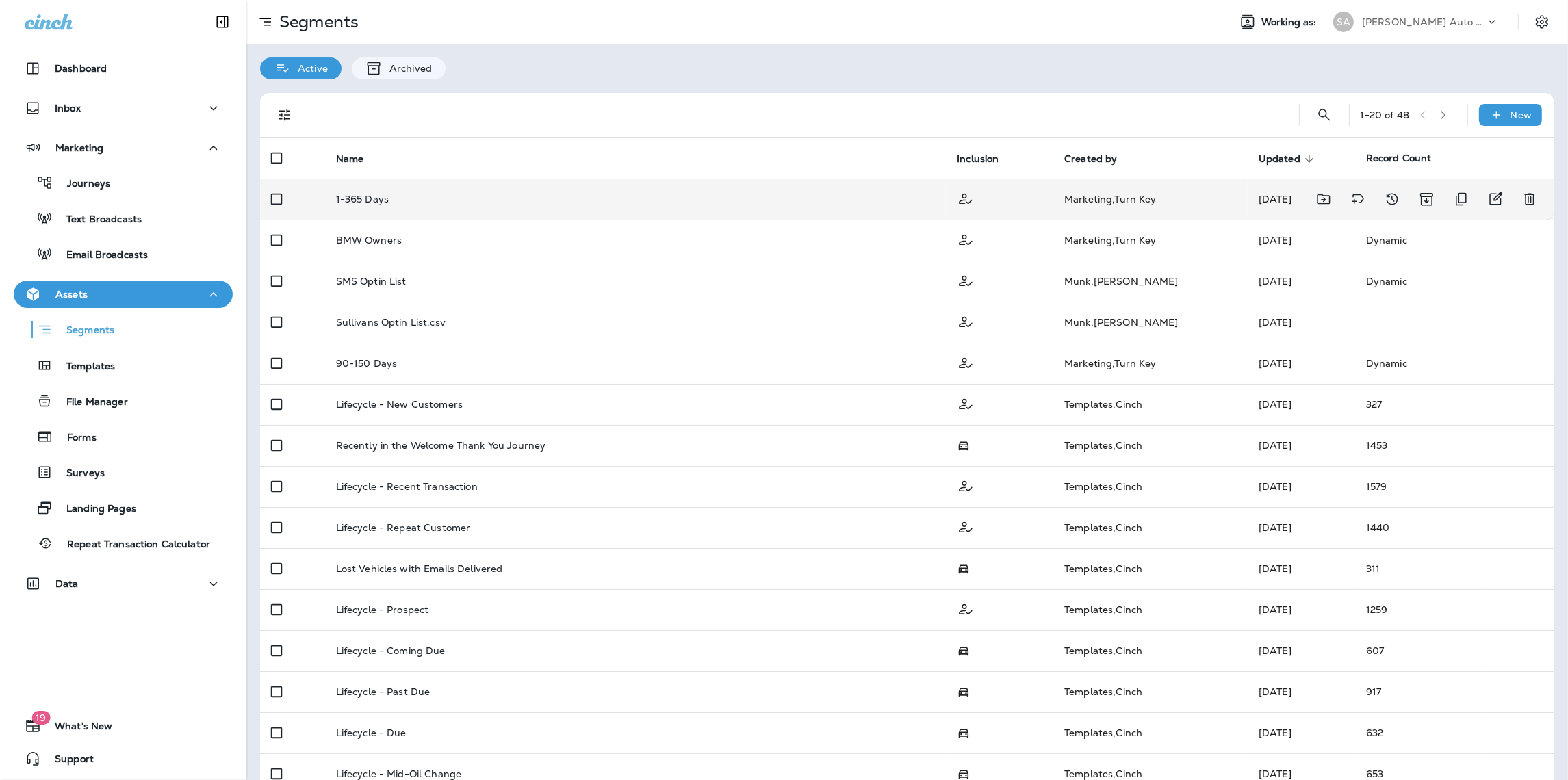
click at [370, 198] on p "1-365 Days" at bounding box center [362, 199] width 52 height 11
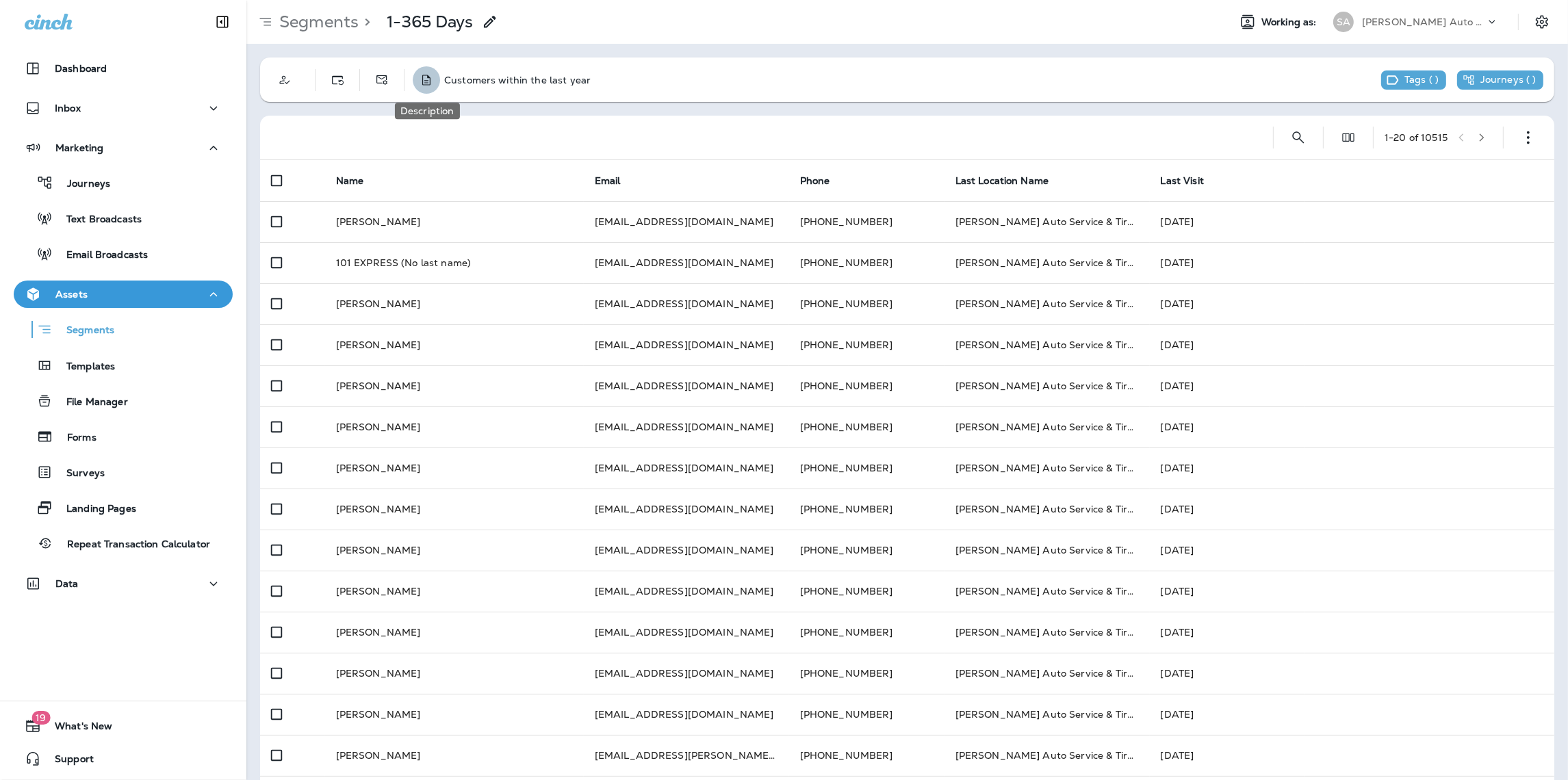
click at [428, 80] on icon "Description" at bounding box center [426, 80] width 14 height 14
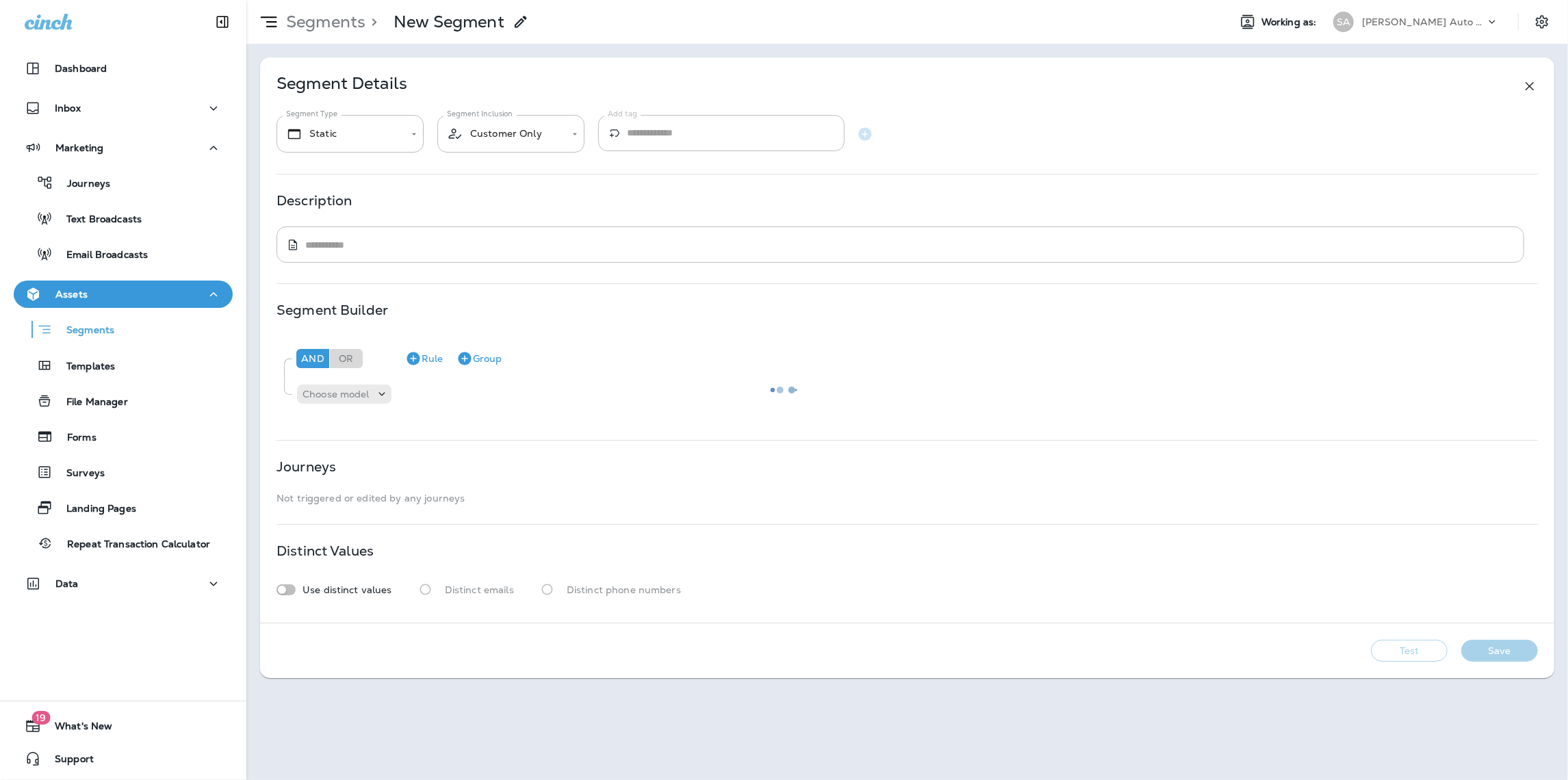
type input "*******"
type textarea "**********"
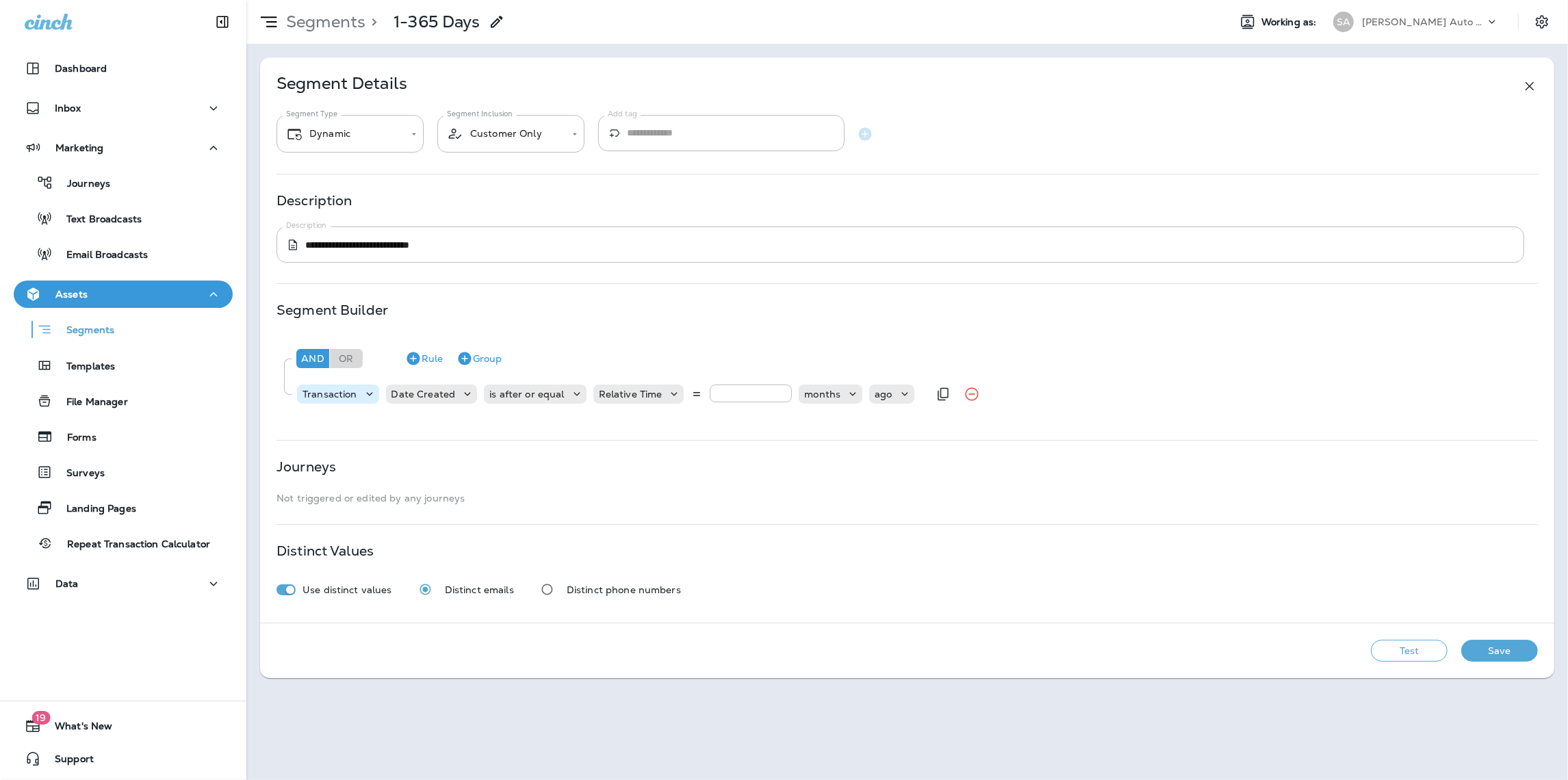
click at [369, 392] on icon at bounding box center [369, 395] width 14 height 14
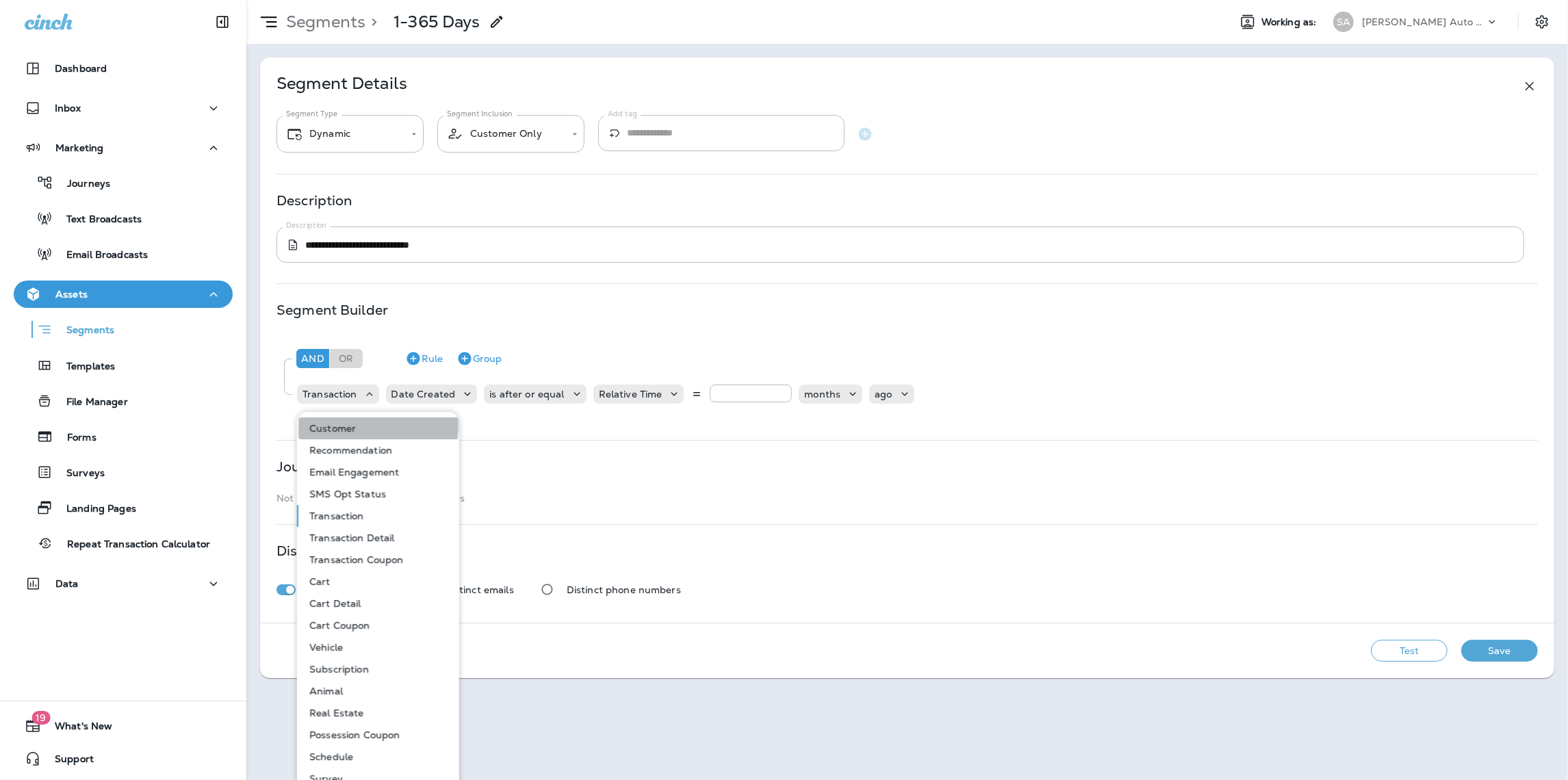
click at [361, 424] on button "Customer" at bounding box center [379, 428] width 161 height 22
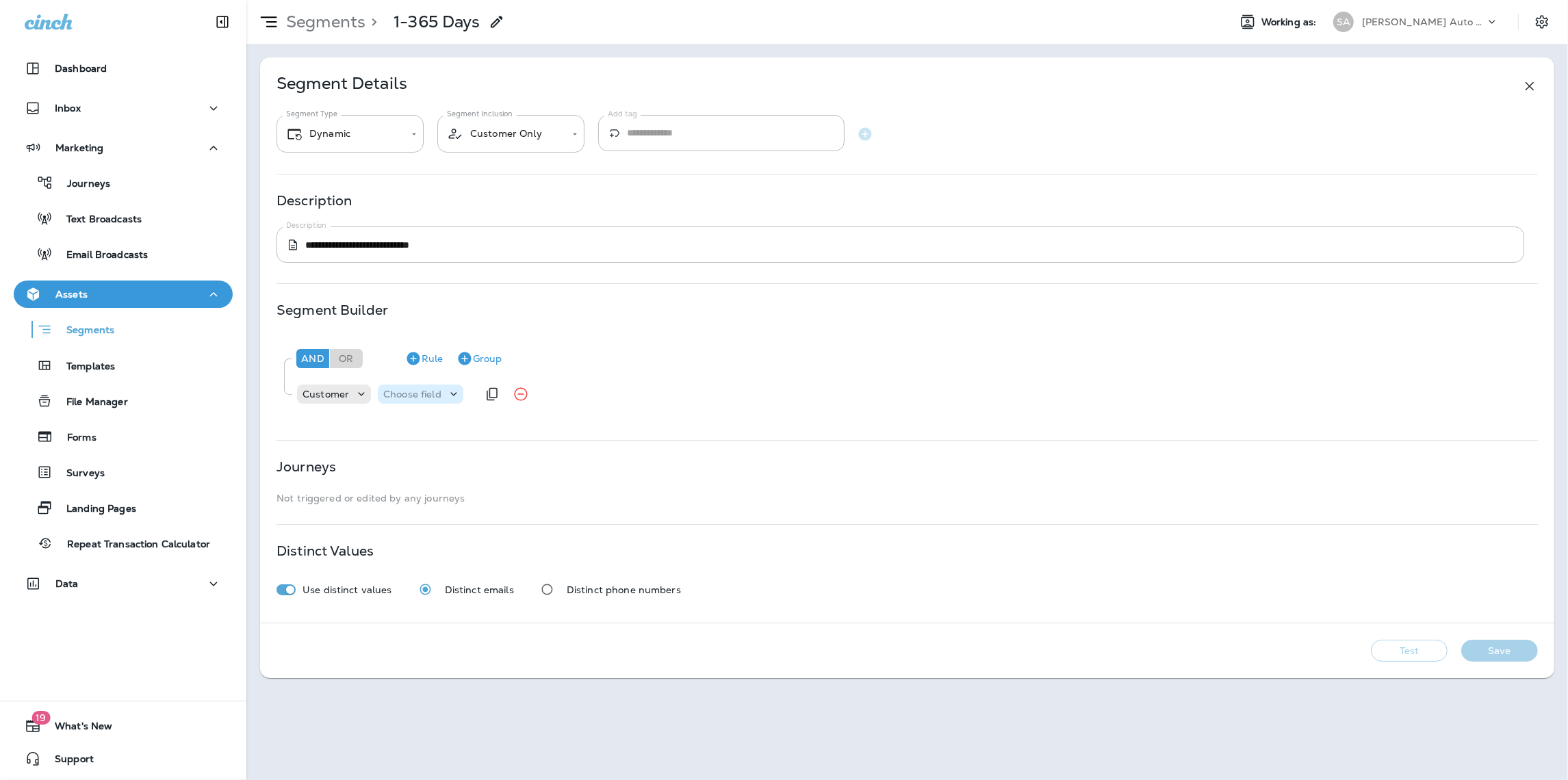
click at [436, 395] on p "Choose field" at bounding box center [412, 394] width 58 height 11
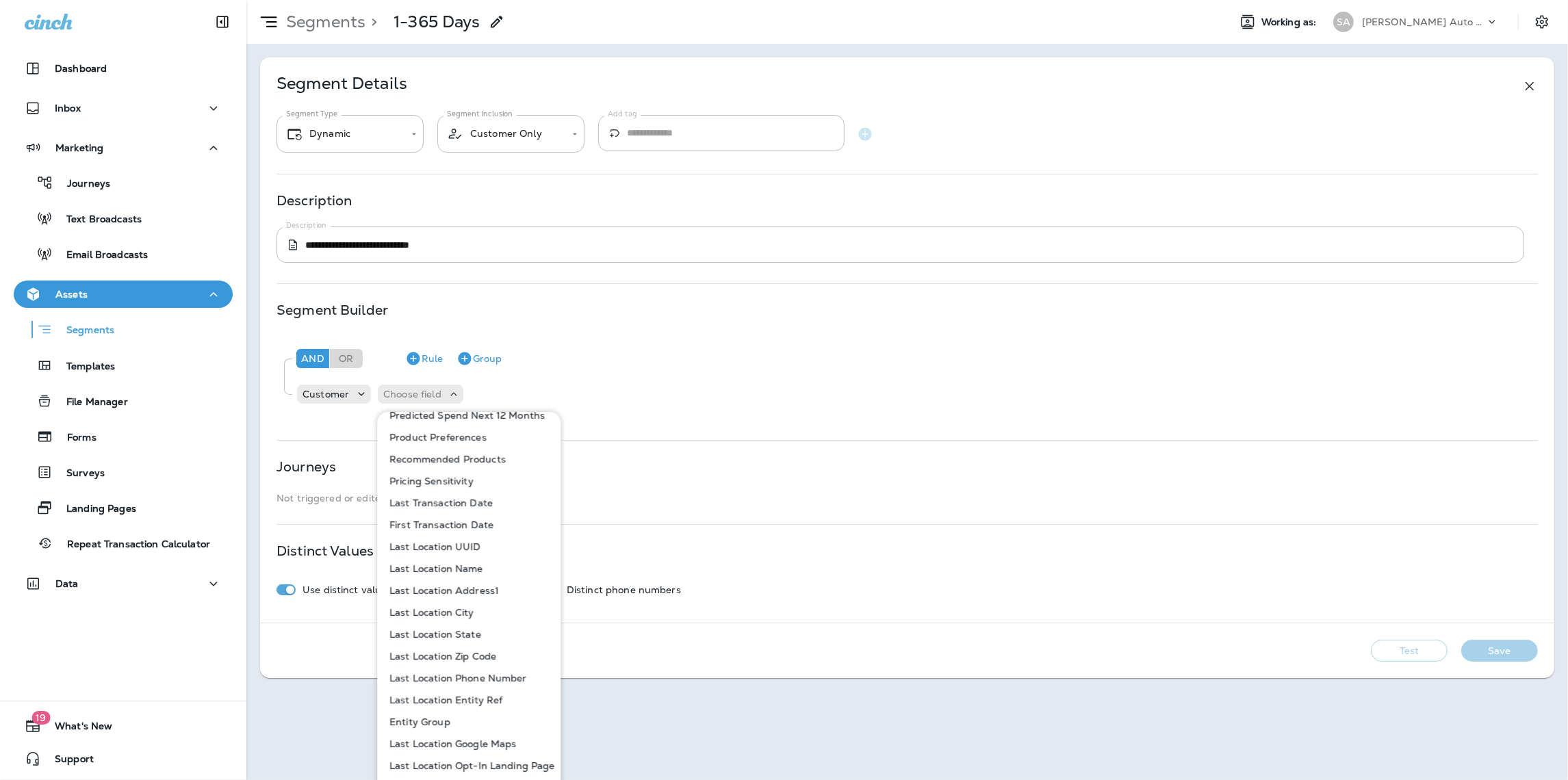
scroll to position [716, 0]
click at [477, 500] on p "Last Transaction Date" at bounding box center [438, 502] width 108 height 11
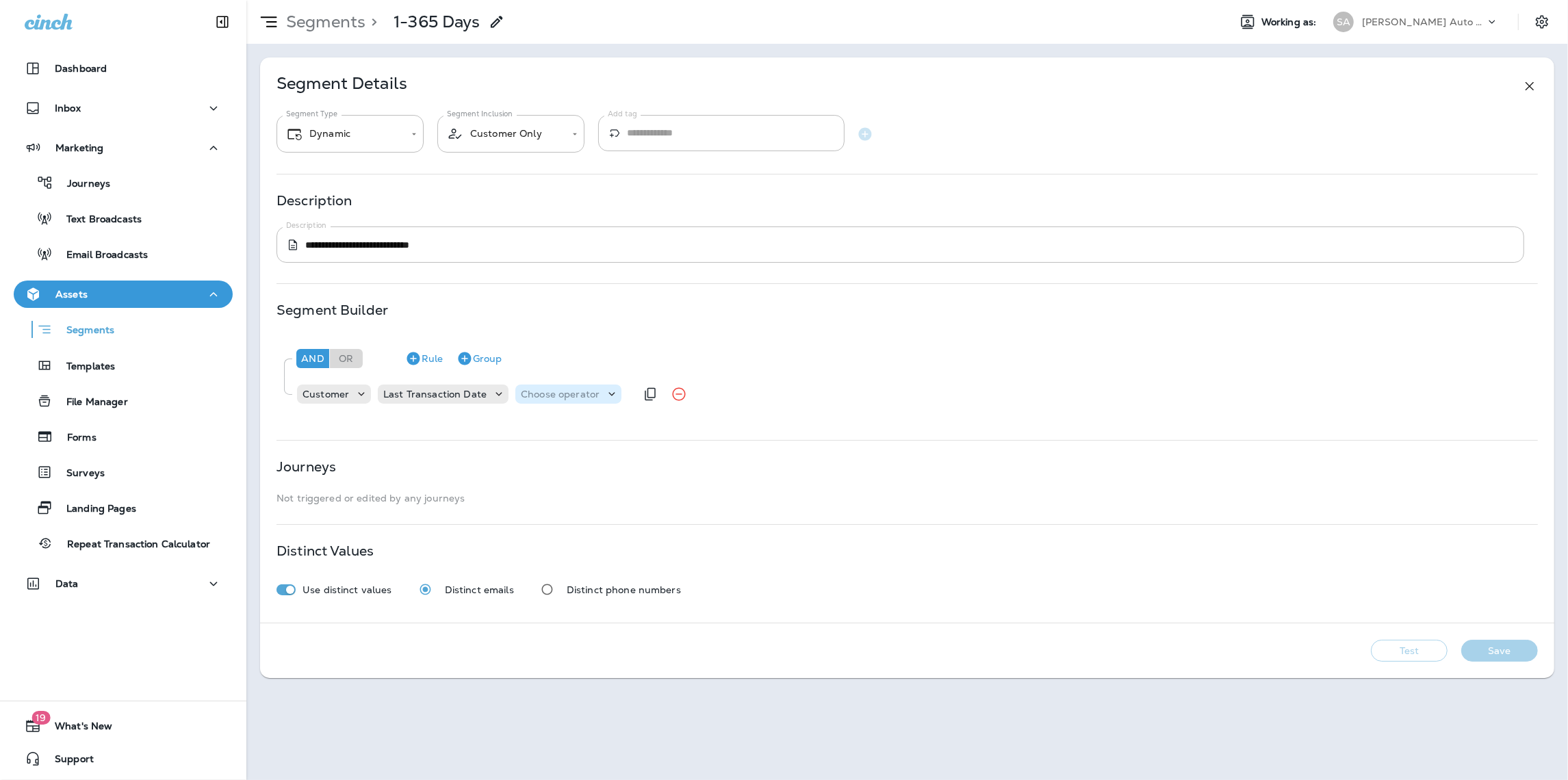
click at [567, 401] on div "Choose operator" at bounding box center [568, 395] width 106 height 14
click at [555, 599] on p "is between" at bounding box center [547, 603] width 57 height 11
click at [702, 395] on icon at bounding box center [709, 395] width 14 height 14
click at [640, 454] on button "Dates" at bounding box center [639, 450] width 85 height 22
click at [761, 395] on icon at bounding box center [769, 395] width 17 height 17
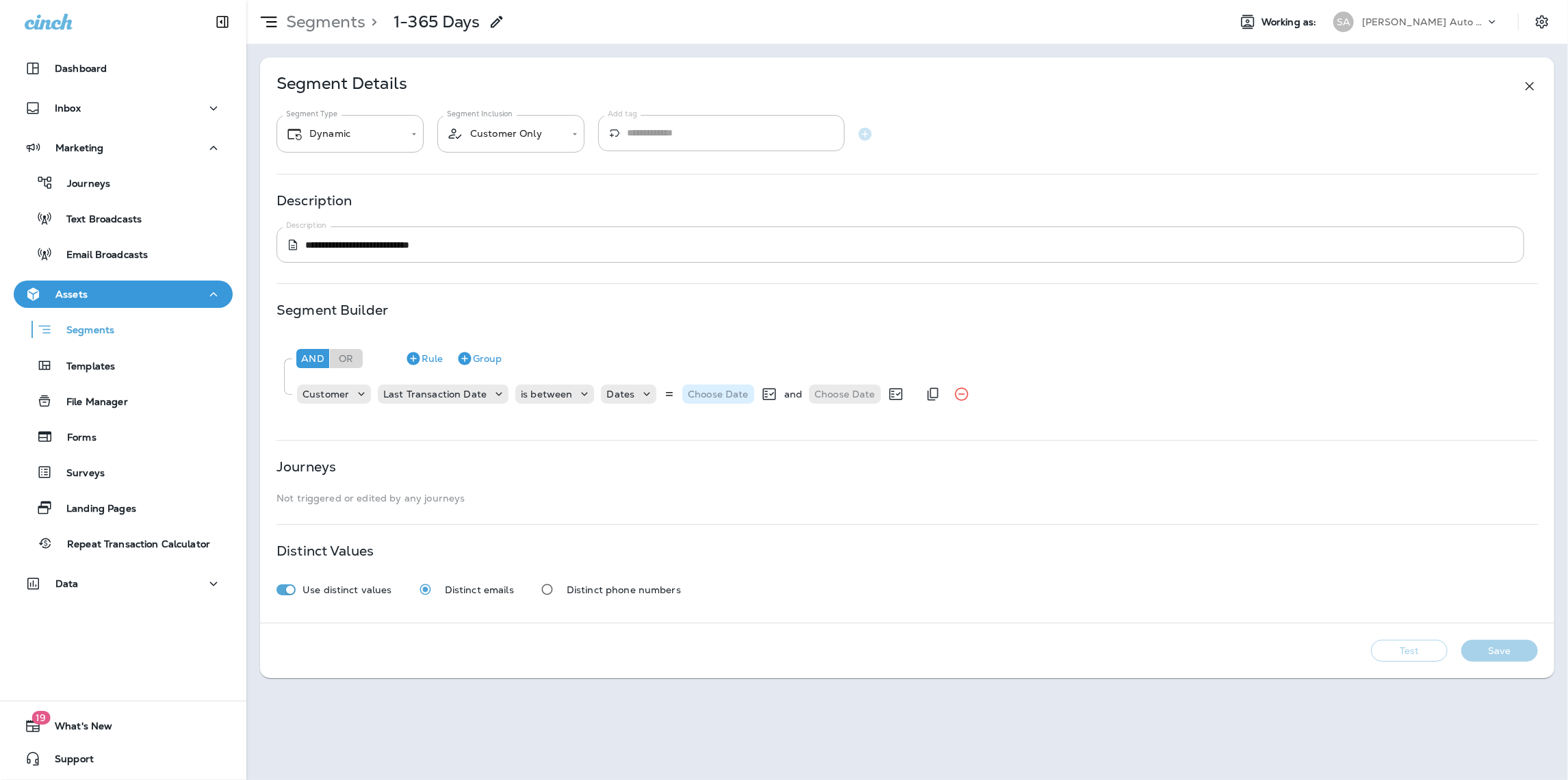
click at [723, 395] on p "Choose Date" at bounding box center [718, 394] width 61 height 11
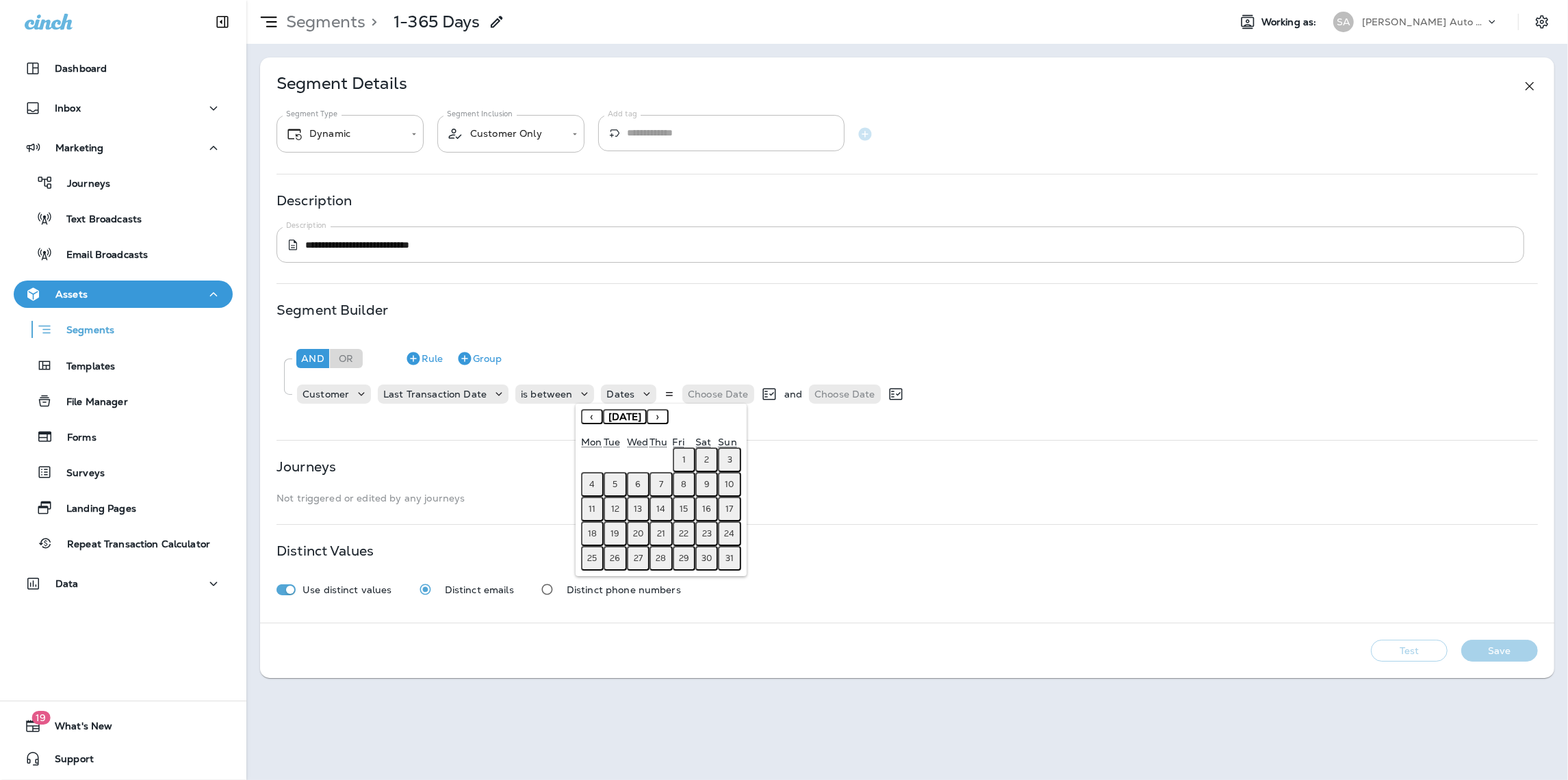
click at [597, 533] on button "18" at bounding box center [592, 533] width 23 height 24
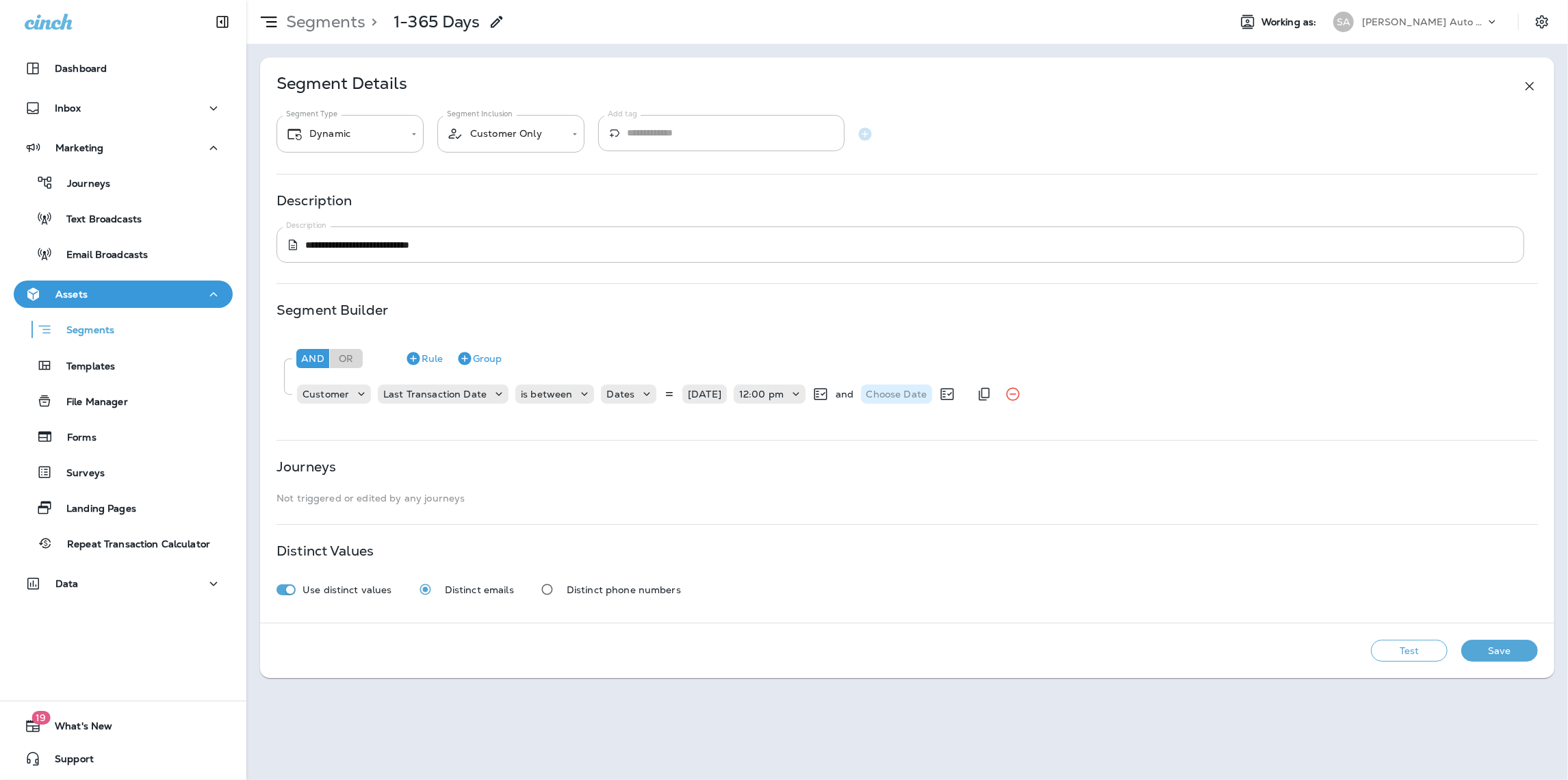
click at [912, 396] on p "Choose Date" at bounding box center [897, 394] width 61 height 11
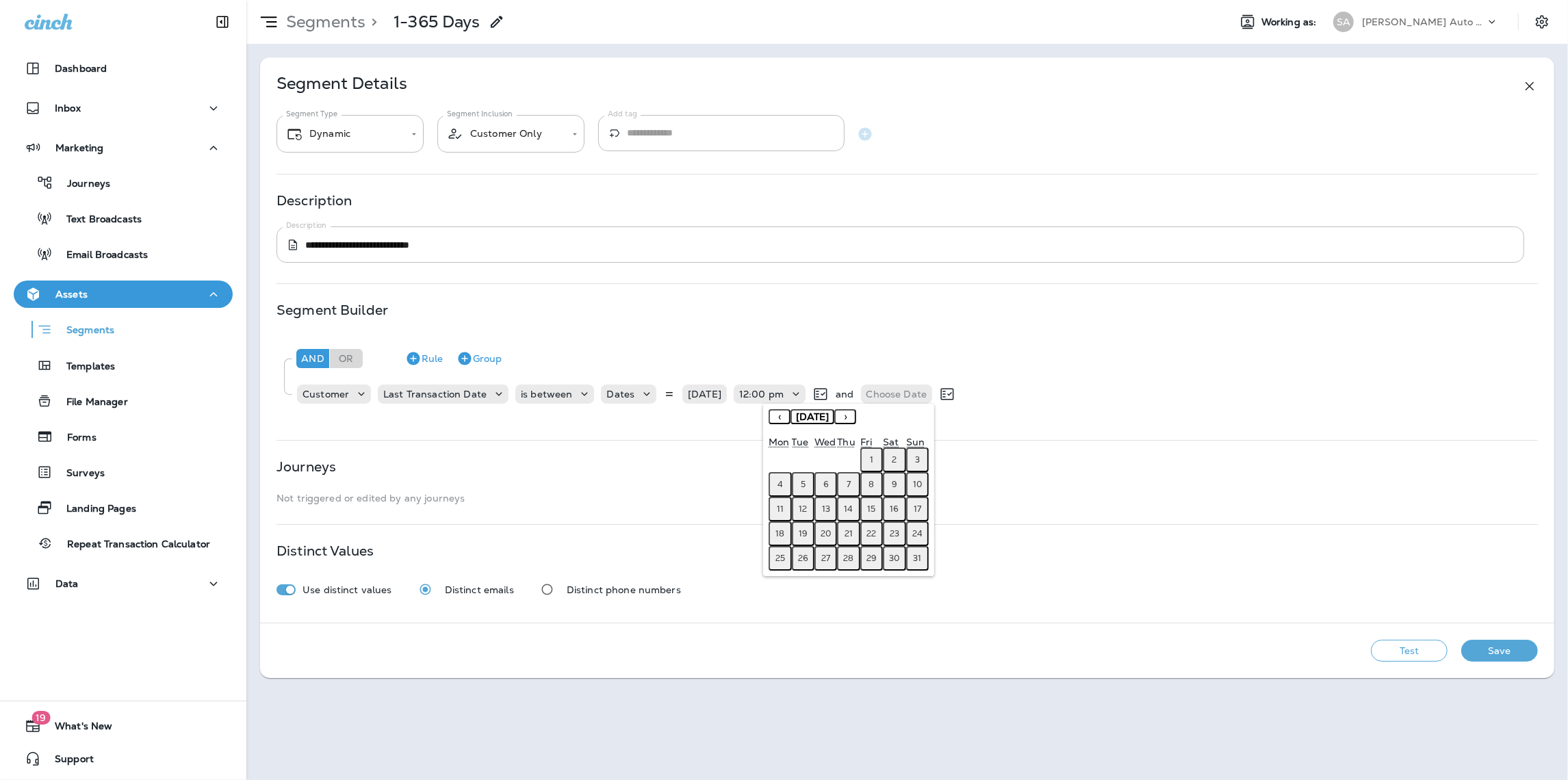
click at [803, 416] on span "[DATE]" at bounding box center [812, 417] width 33 height 12
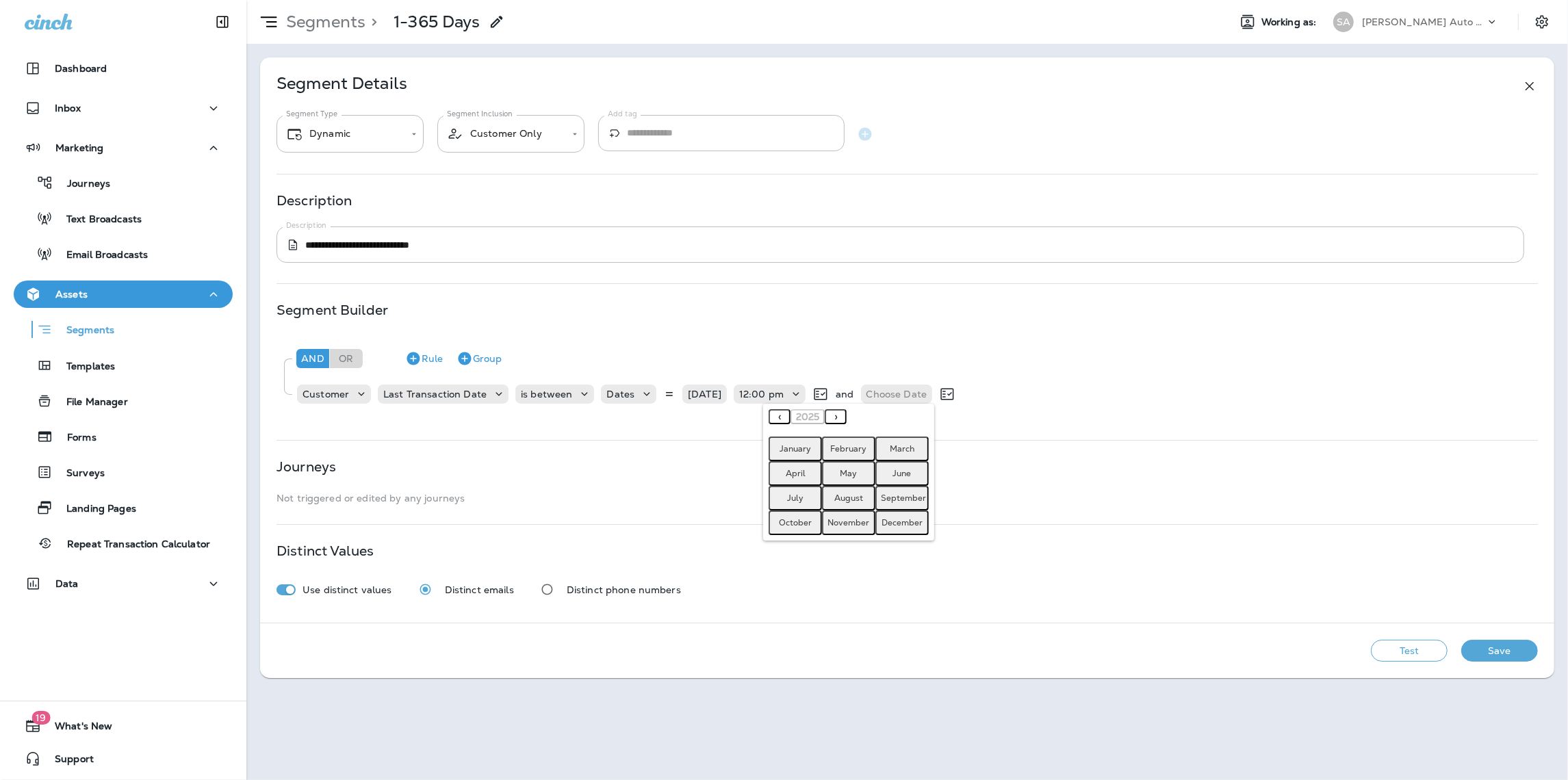
click at [784, 417] on button "‹" at bounding box center [779, 417] width 22 height 15
click at [841, 498] on abbr "August" at bounding box center [849, 498] width 29 height 11
click at [916, 508] on abbr "18" at bounding box center [917, 509] width 9 height 11
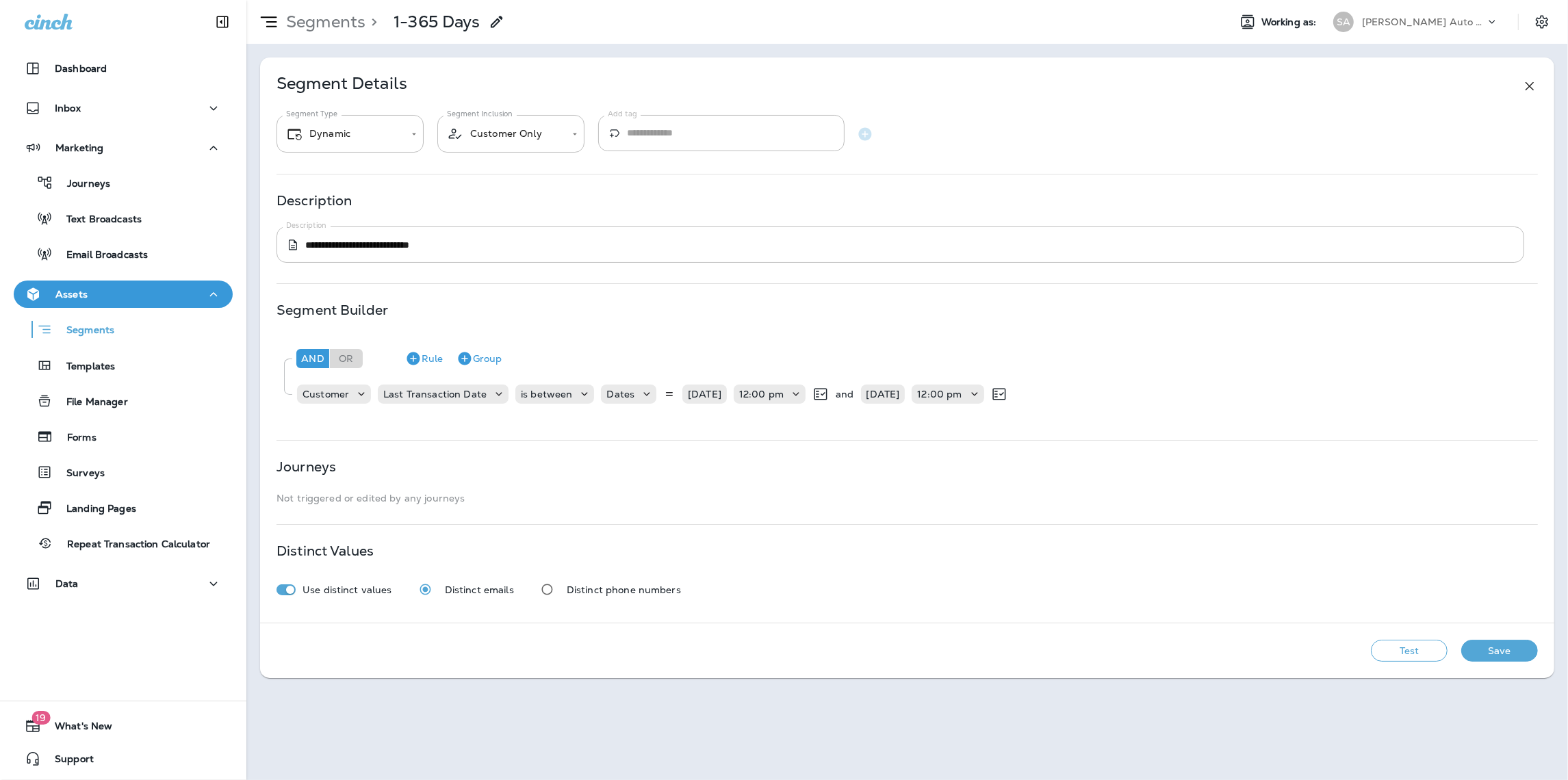
click at [869, 463] on div "Journeys" at bounding box center [907, 467] width 1261 height 11
click at [1491, 650] on button "Save" at bounding box center [1499, 650] width 77 height 22
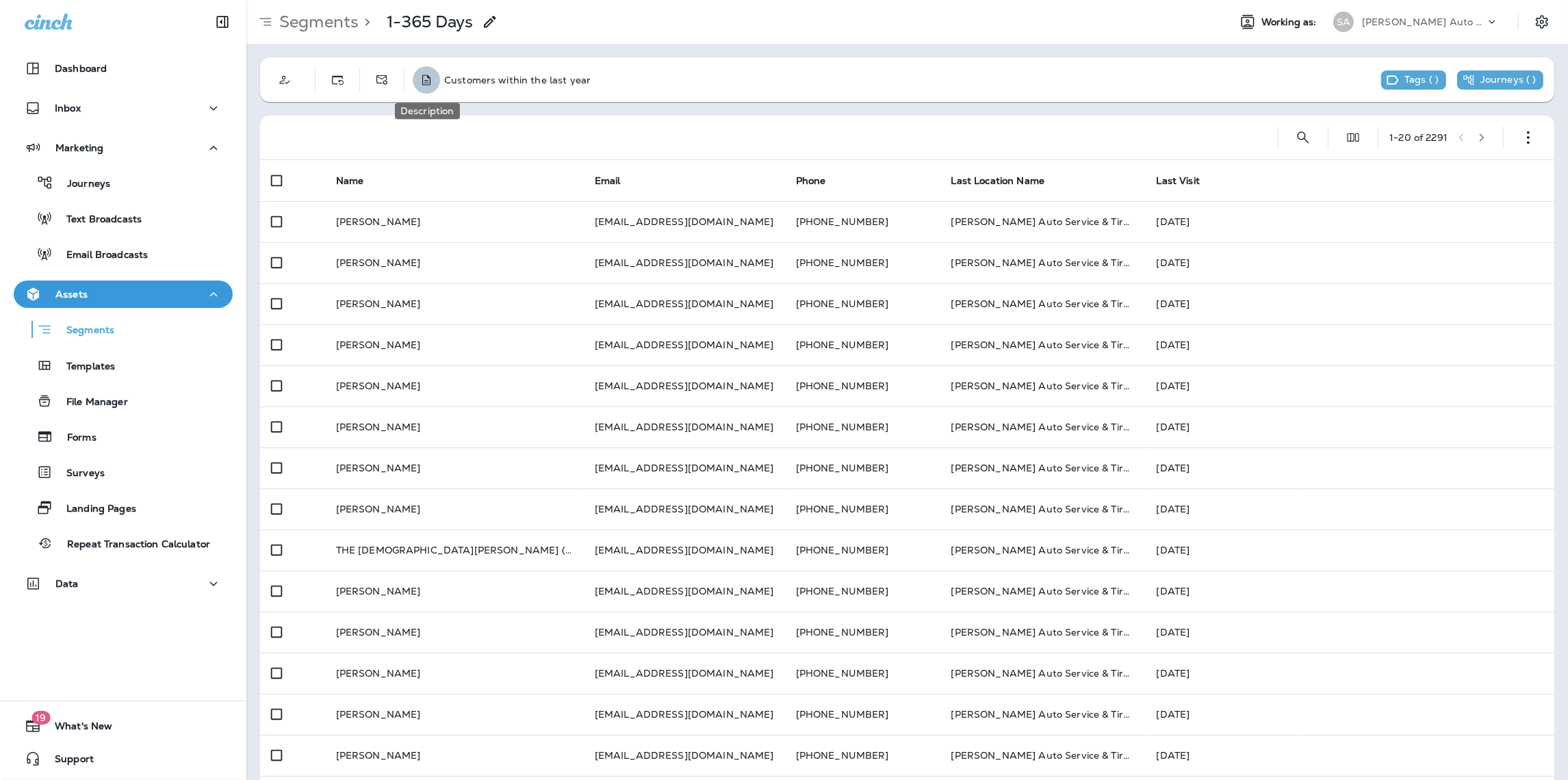
click at [432, 87] on button "Description" at bounding box center [426, 80] width 27 height 27
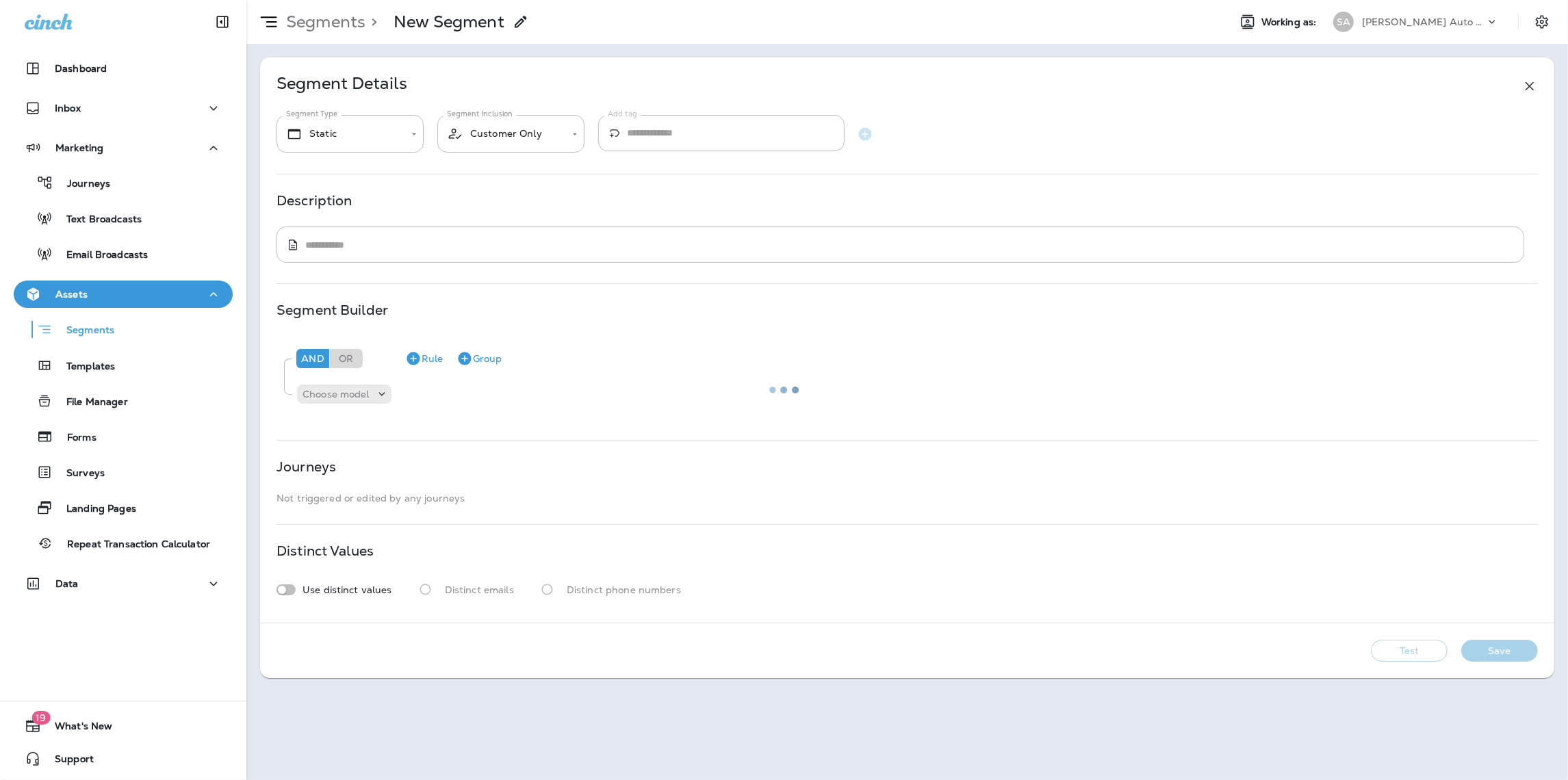
type input "*******"
type textarea "**********"
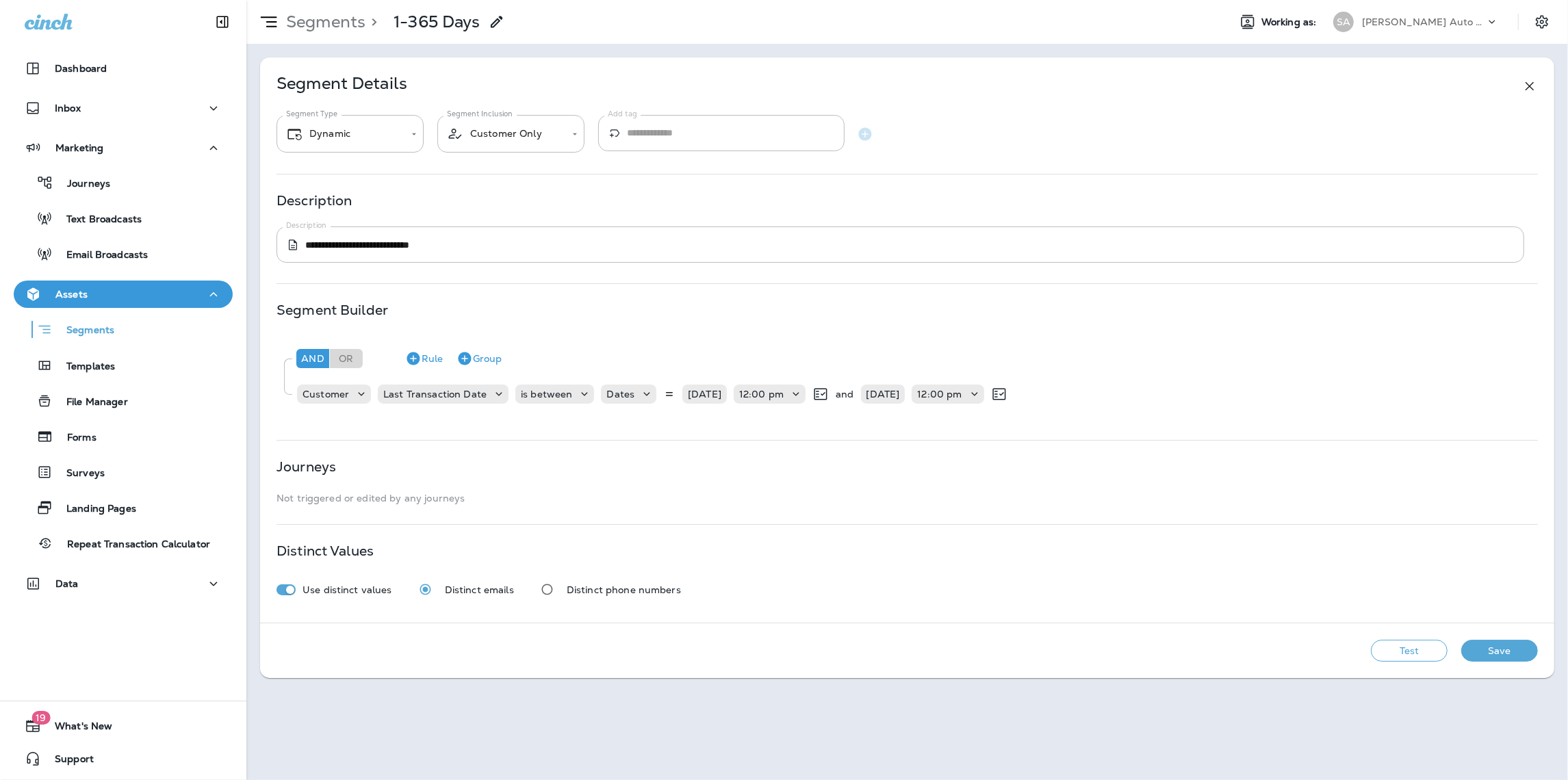
click at [1494, 648] on button "Save" at bounding box center [1499, 650] width 77 height 22
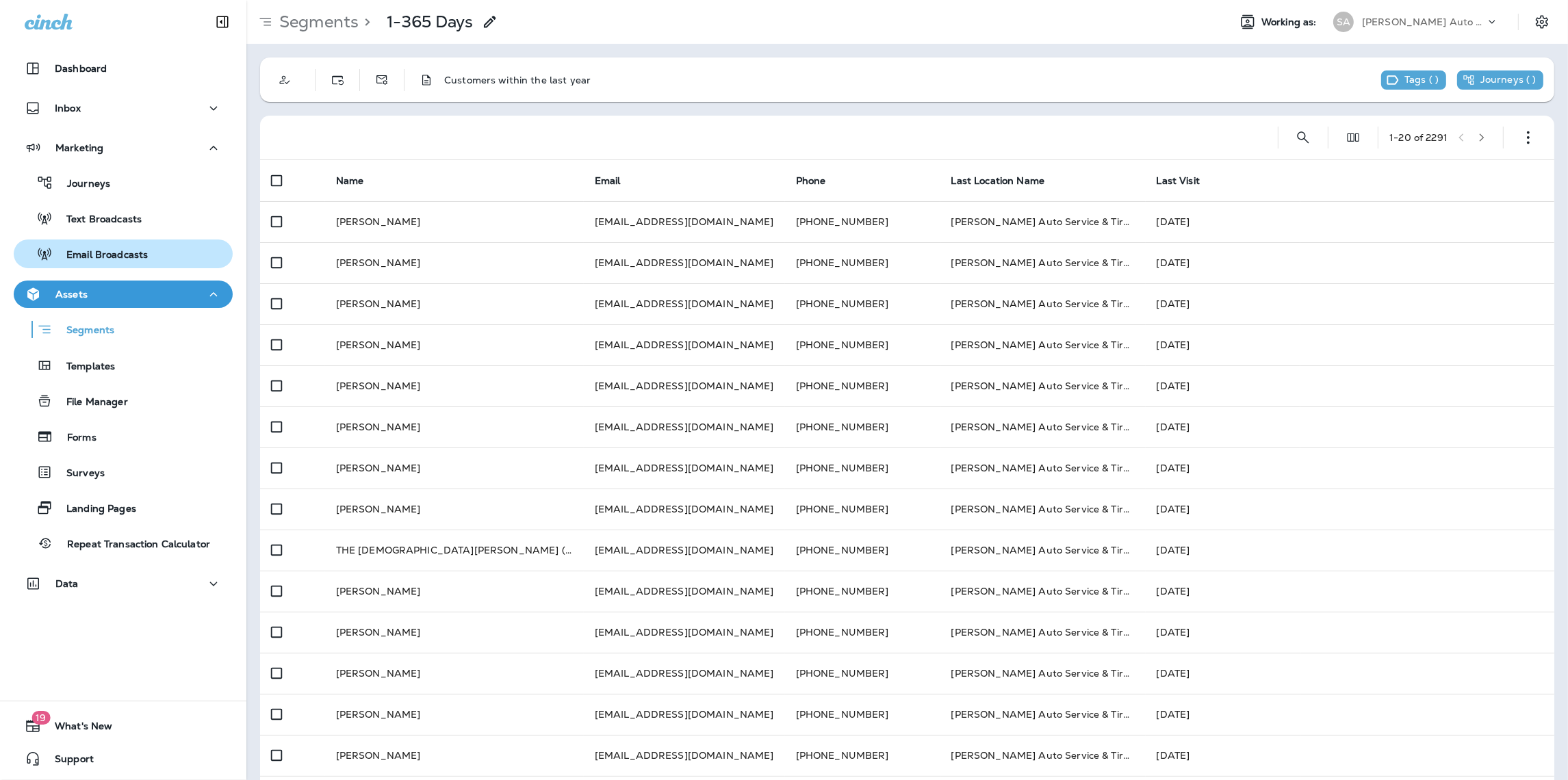
click at [108, 247] on div "Email Broadcasts" at bounding box center [83, 253] width 129 height 20
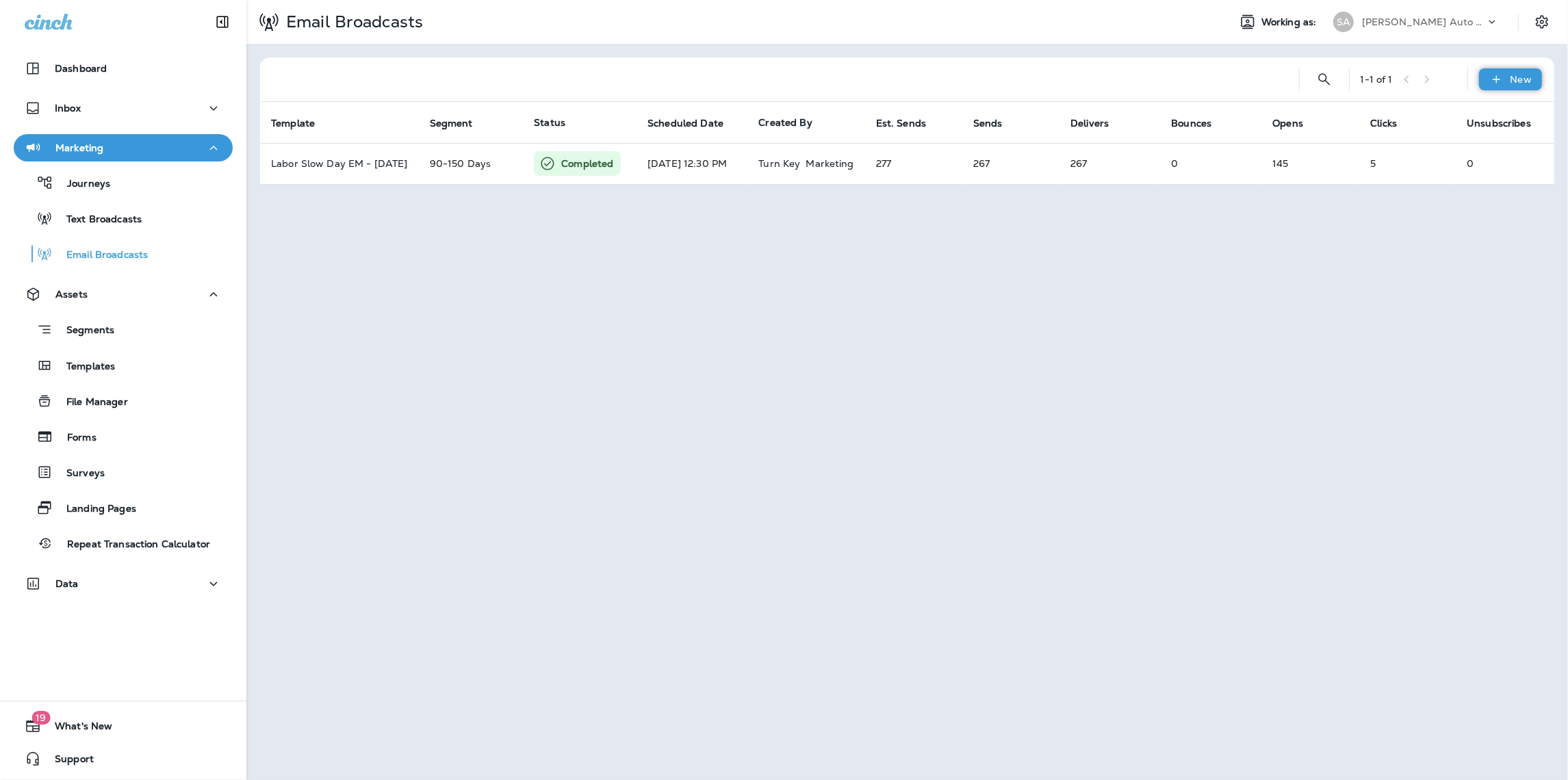
click at [1500, 82] on icon at bounding box center [1496, 80] width 14 height 14
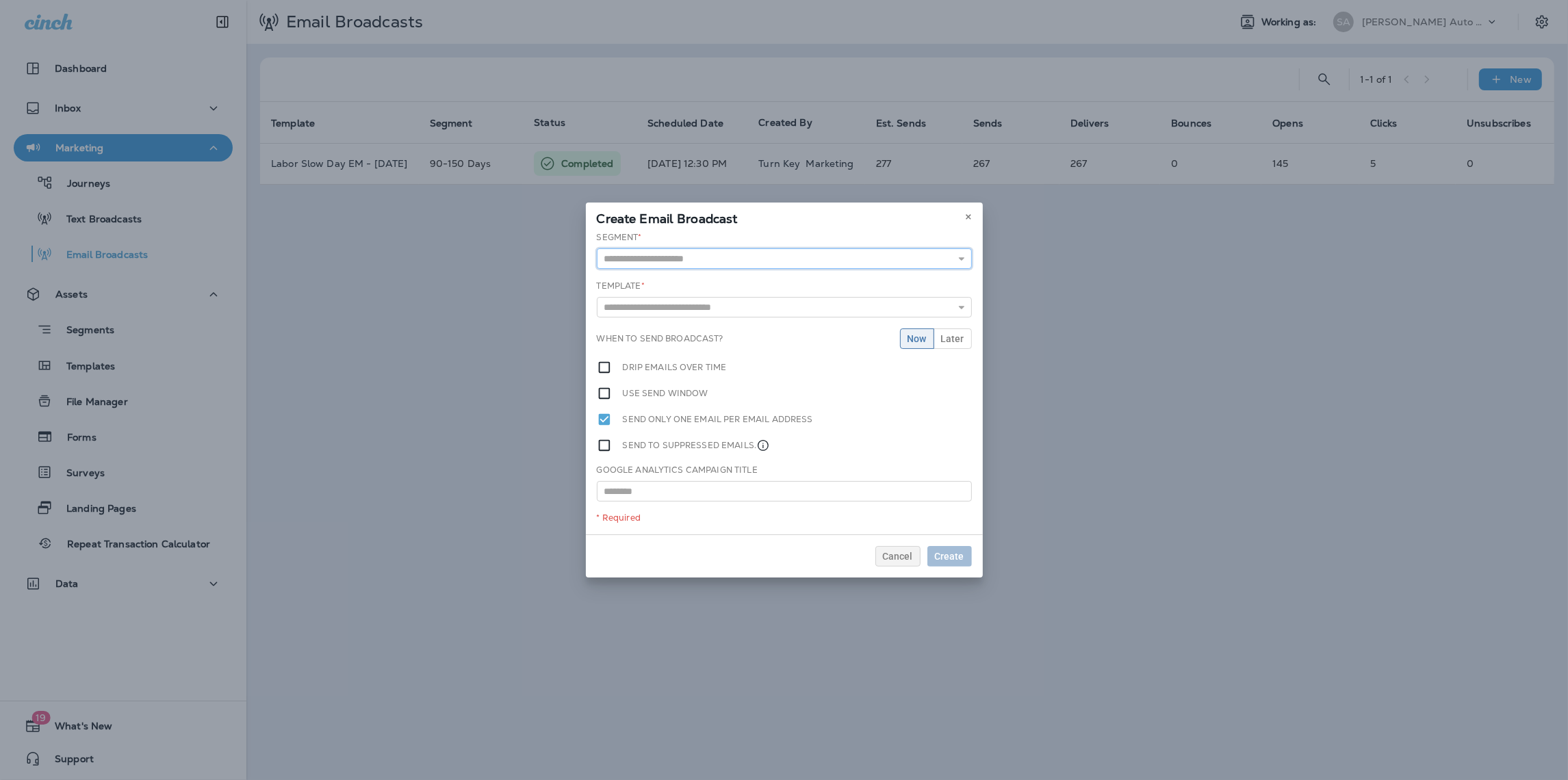
click at [825, 262] on input "text" at bounding box center [784, 258] width 375 height 20
type input "**********"
click at [702, 281] on div "**********" at bounding box center [784, 383] width 397 height 304
click at [963, 313] on icon "button" at bounding box center [961, 309] width 10 height 10
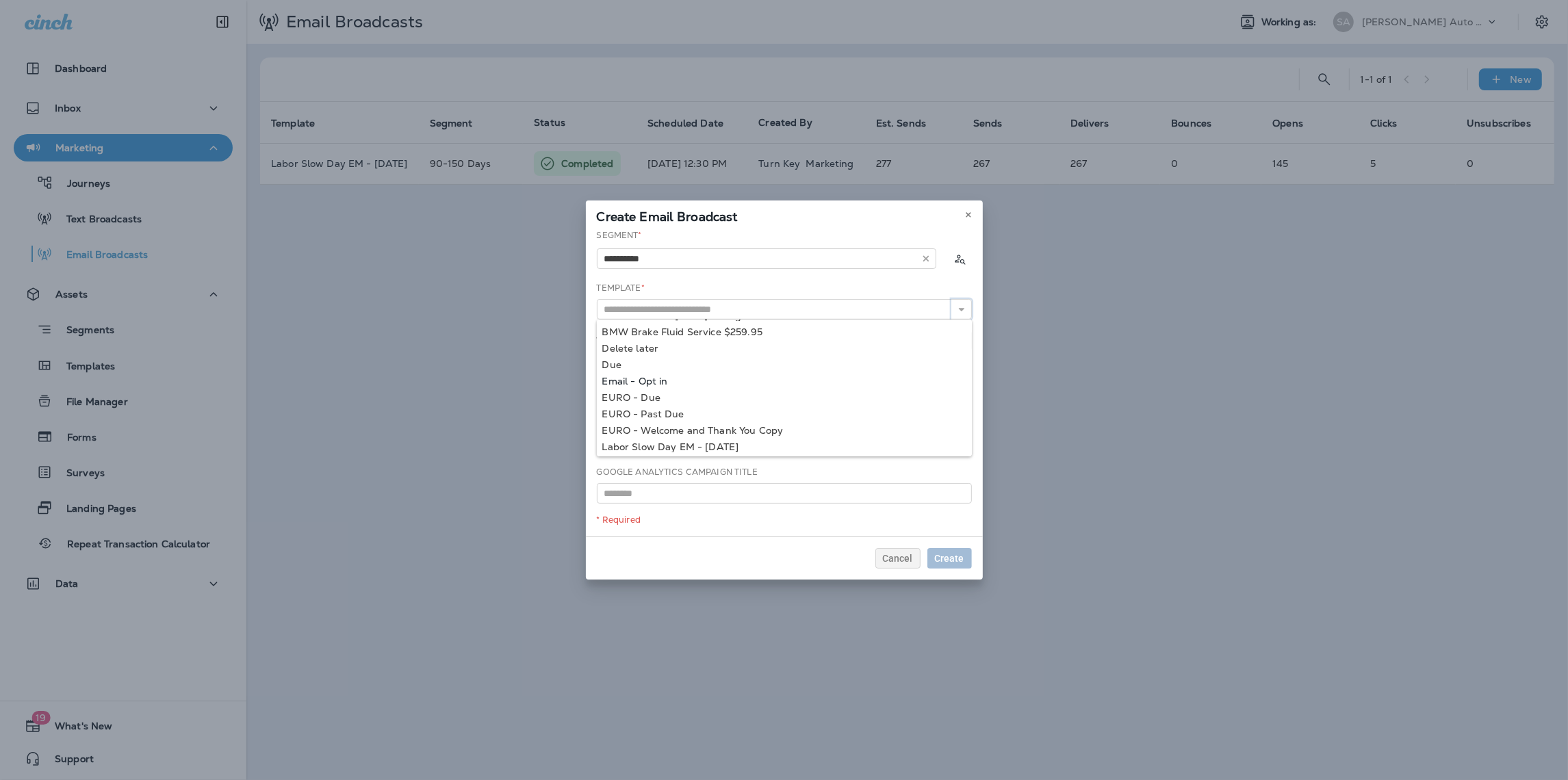
scroll to position [33, 0]
type input "**********"
click at [669, 376] on div "**********" at bounding box center [784, 382] width 397 height 307
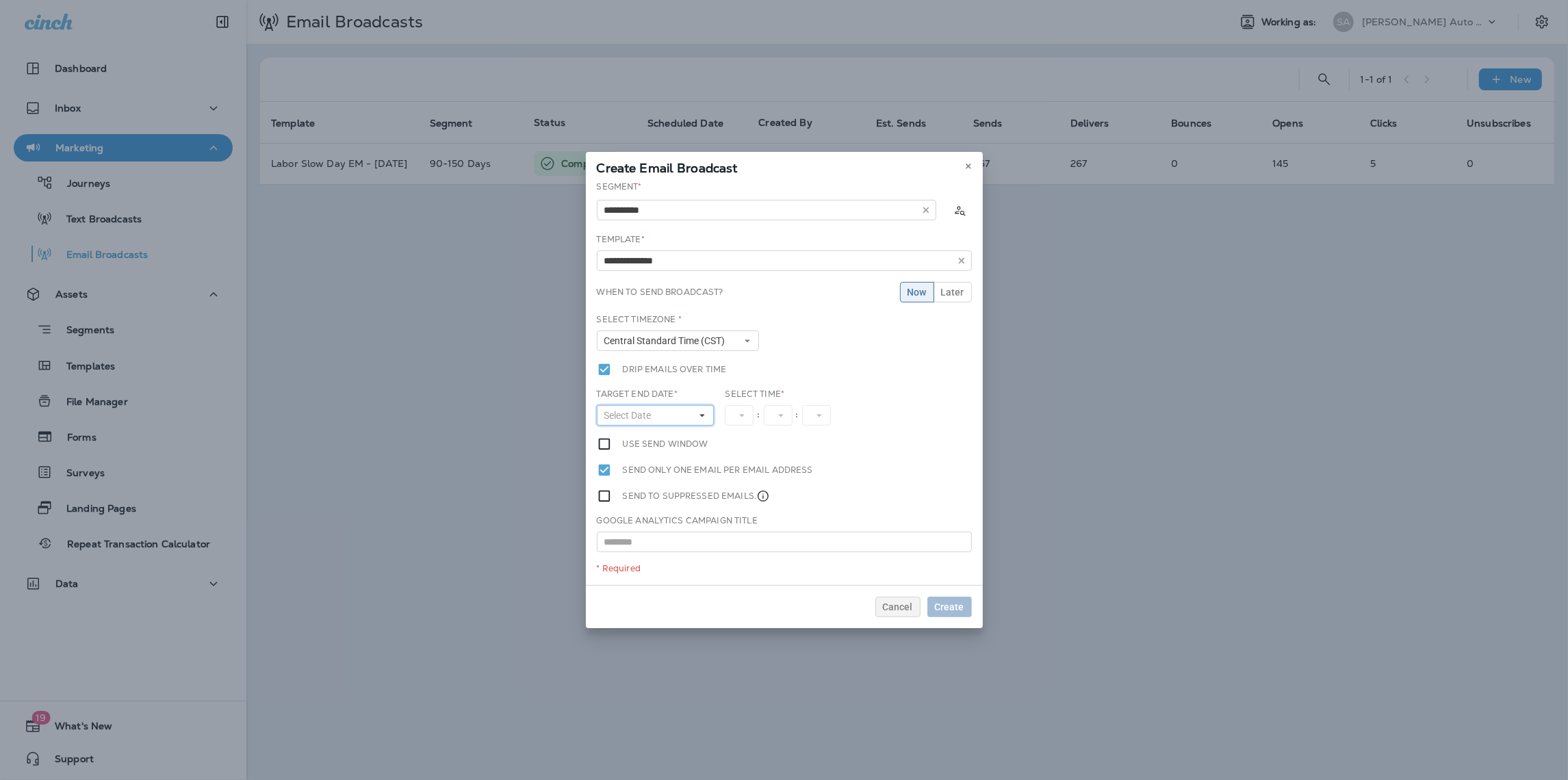
click at [702, 415] on use at bounding box center [702, 417] width 5 height 3
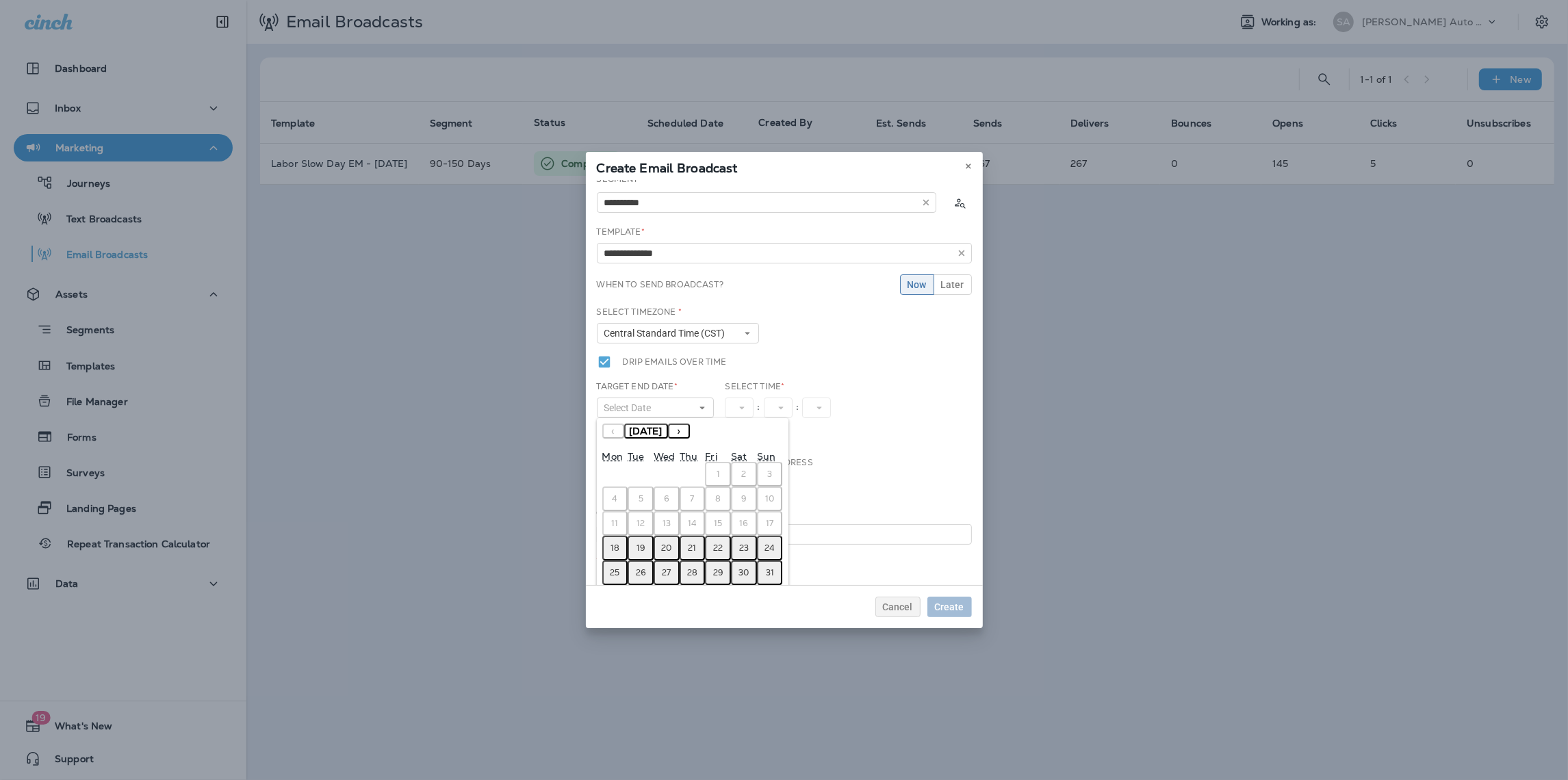
click at [618, 544] on button "18" at bounding box center [615, 548] width 26 height 24
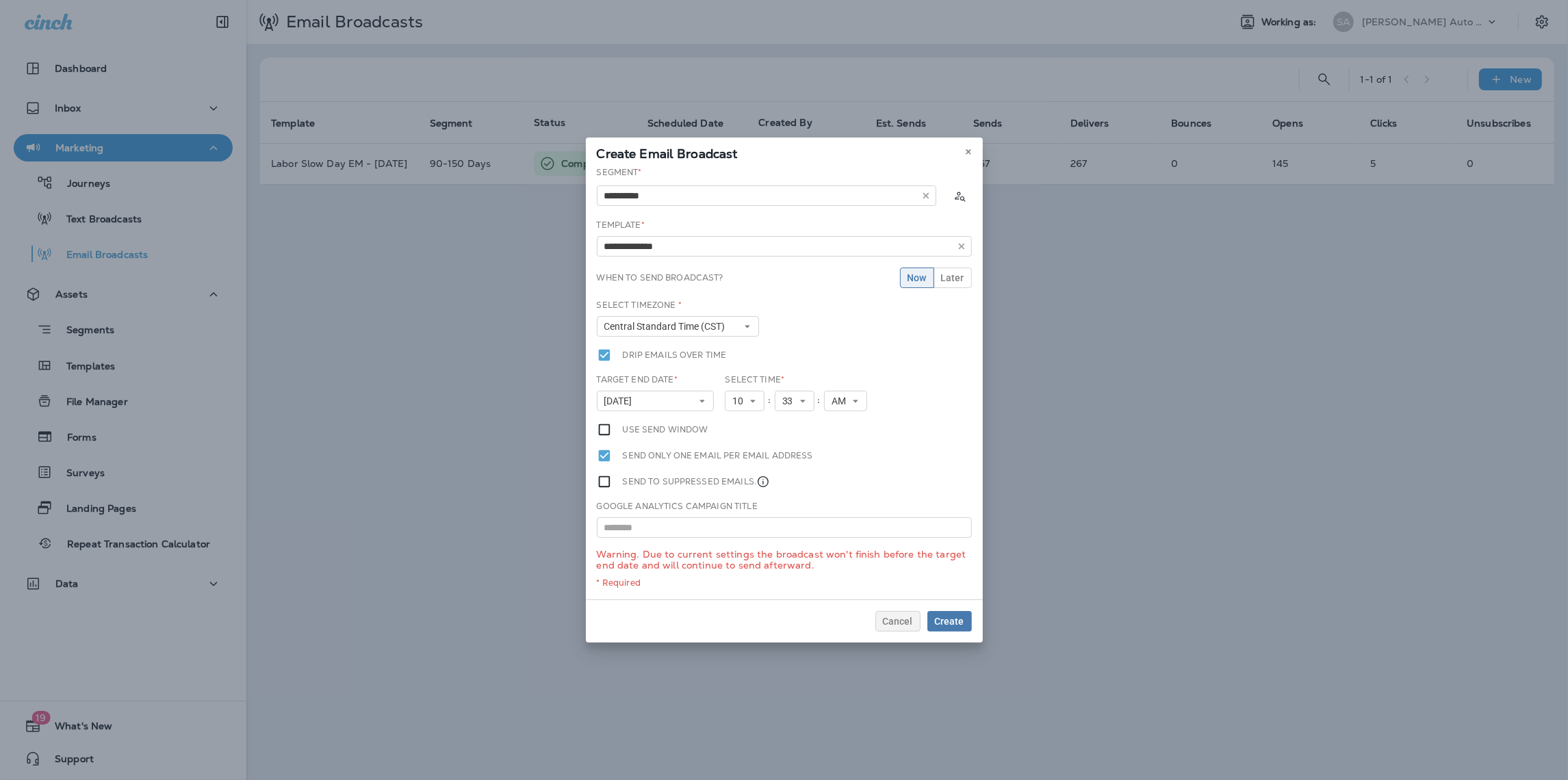
scroll to position [0, 0]
click at [758, 398] on button "10" at bounding box center [744, 401] width 39 height 20
click at [950, 272] on span "Later" at bounding box center [952, 274] width 24 height 10
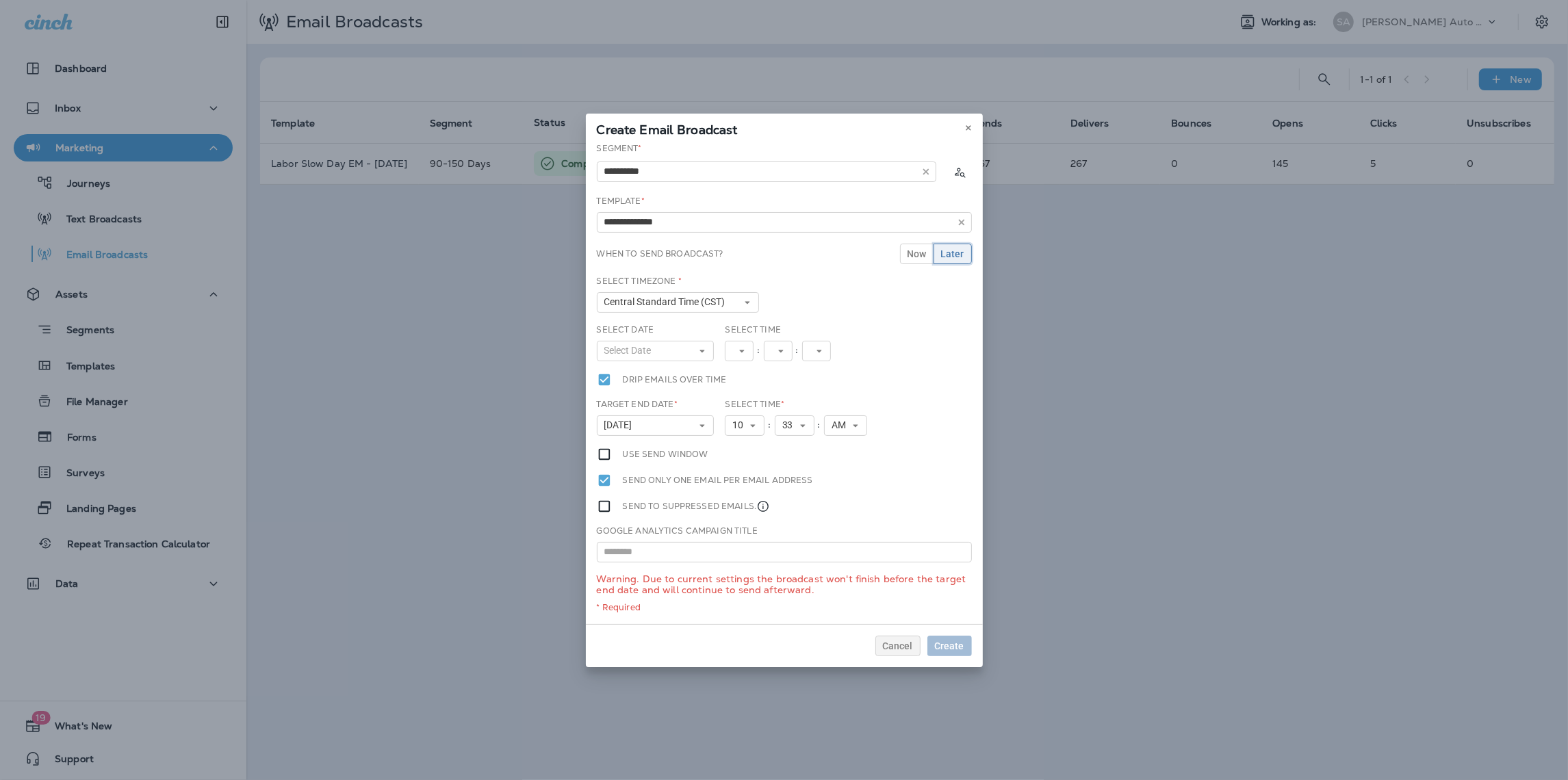
scroll to position [0, 0]
click at [709, 346] on button "Select Date" at bounding box center [655, 351] width 118 height 20
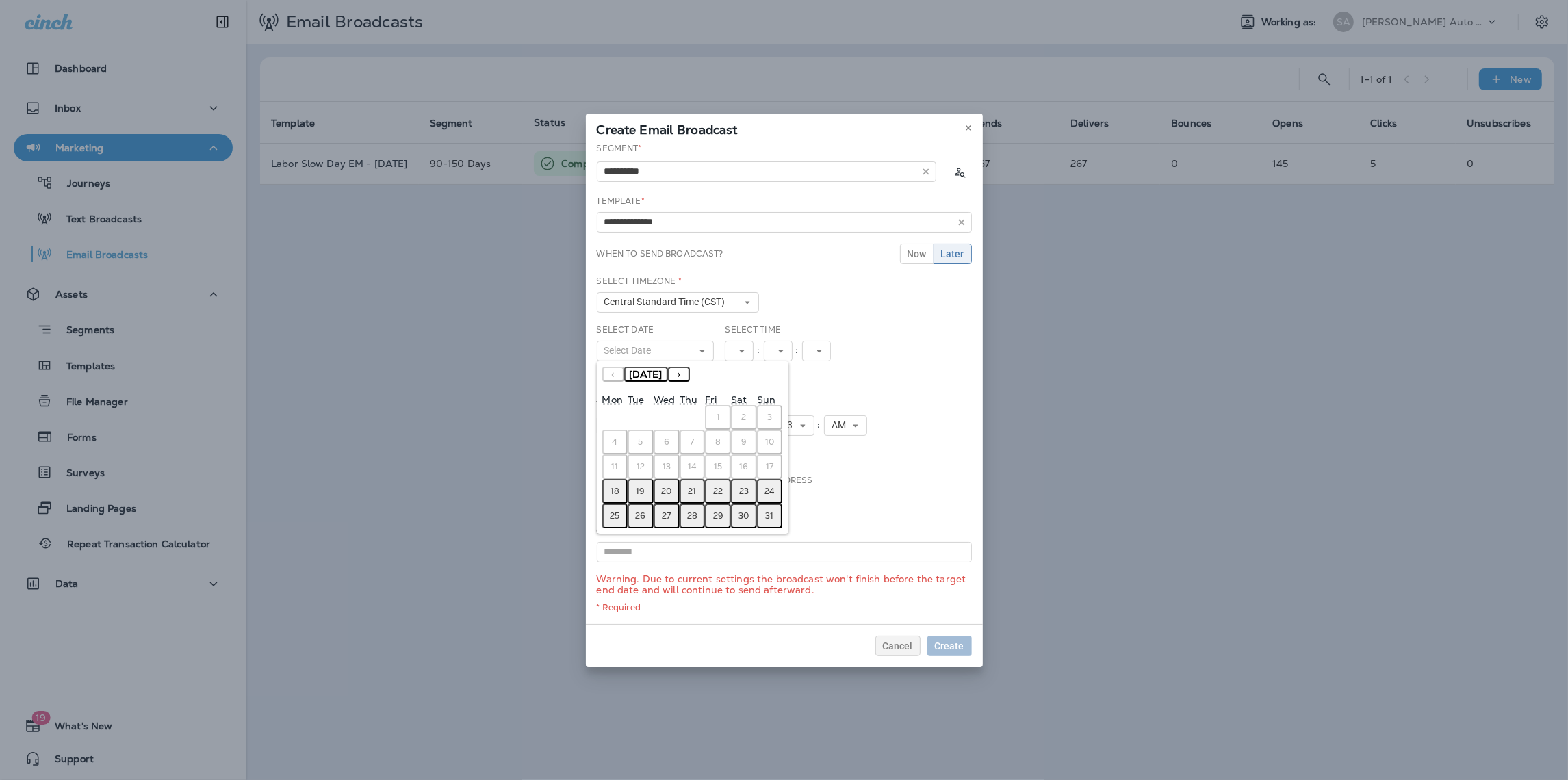
click at [620, 486] on button "18" at bounding box center [615, 491] width 26 height 24
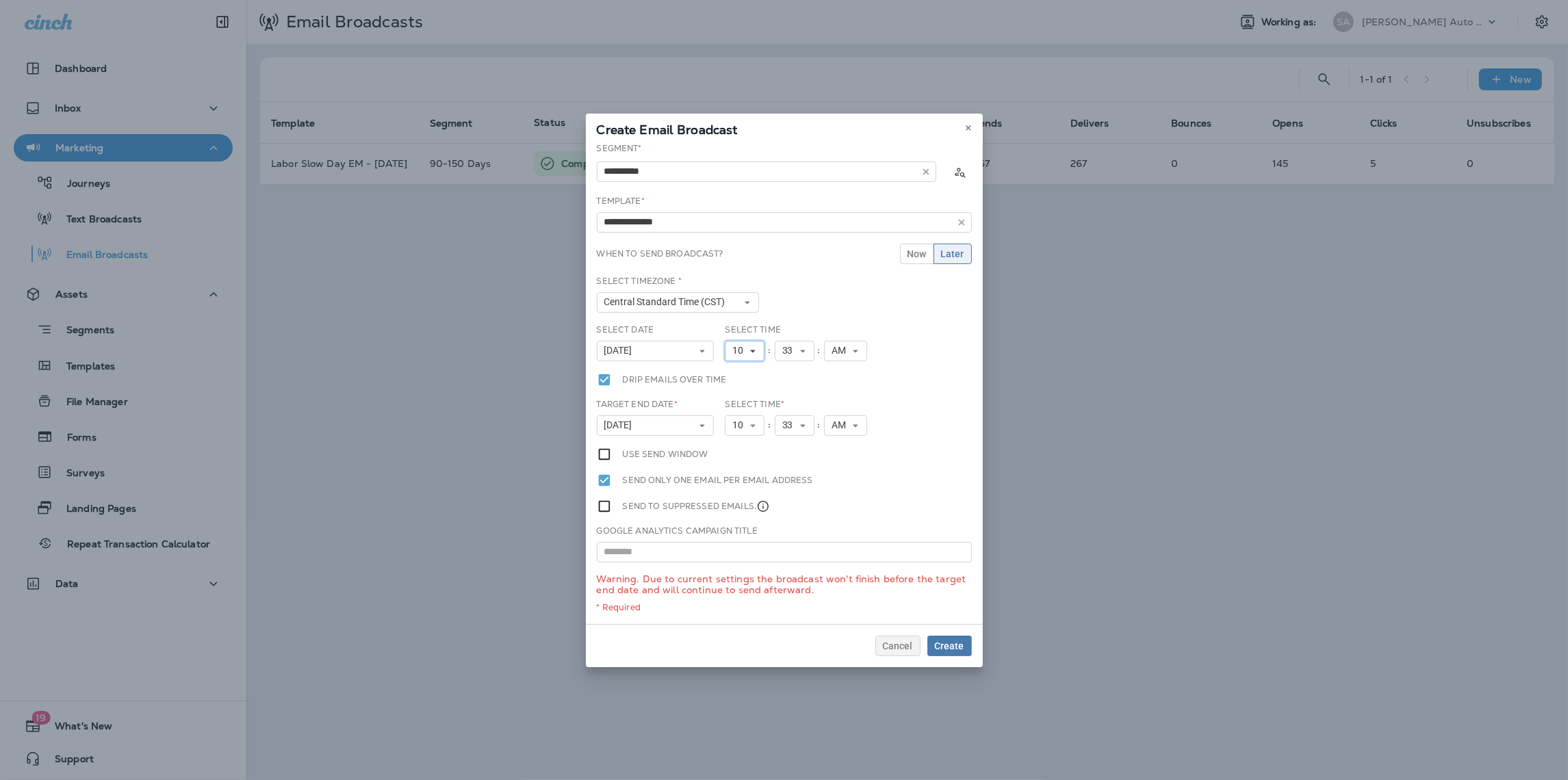
click at [761, 355] on button "10" at bounding box center [744, 351] width 39 height 20
click at [743, 529] on link "11" at bounding box center [744, 537] width 39 height 17
click at [758, 423] on button "10" at bounding box center [744, 426] width 39 height 20
click at [740, 487] on link "4" at bounding box center [744, 488] width 39 height 17
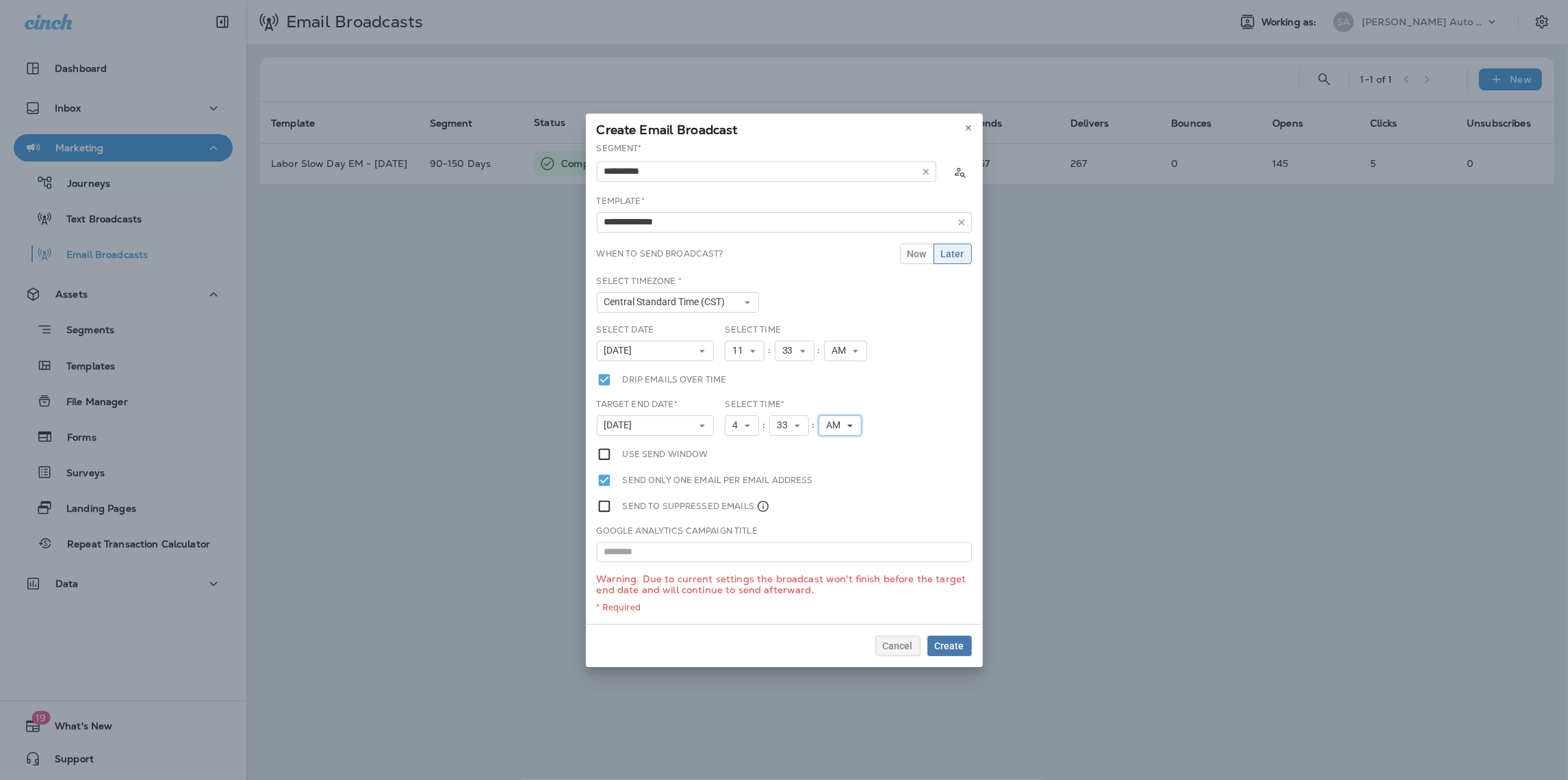
click at [834, 423] on span "AM" at bounding box center [836, 425] width 20 height 11
click at [838, 458] on link "PM" at bounding box center [840, 464] width 43 height 17
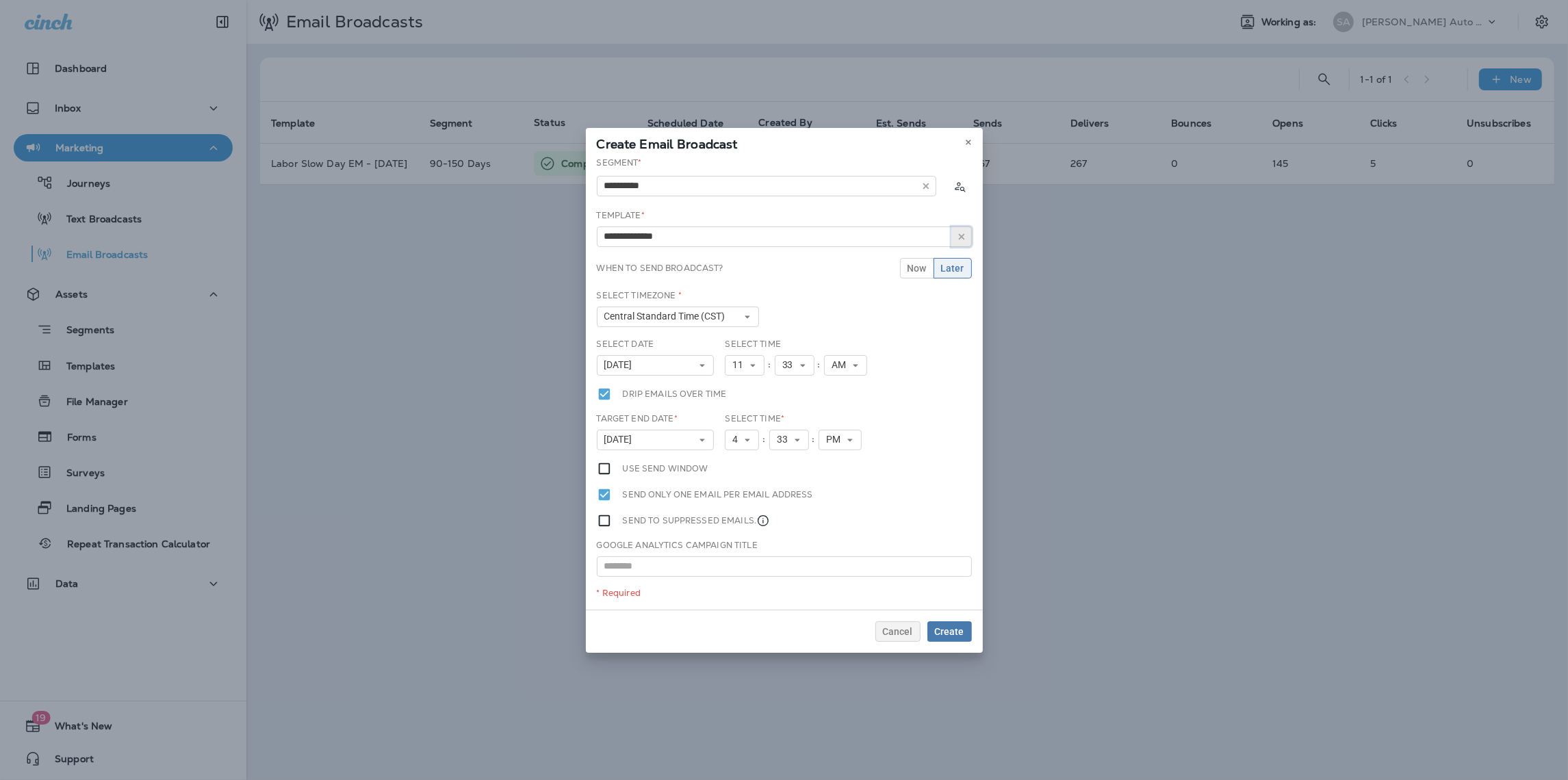
click at [967, 237] on button "button" at bounding box center [961, 237] width 20 height 20
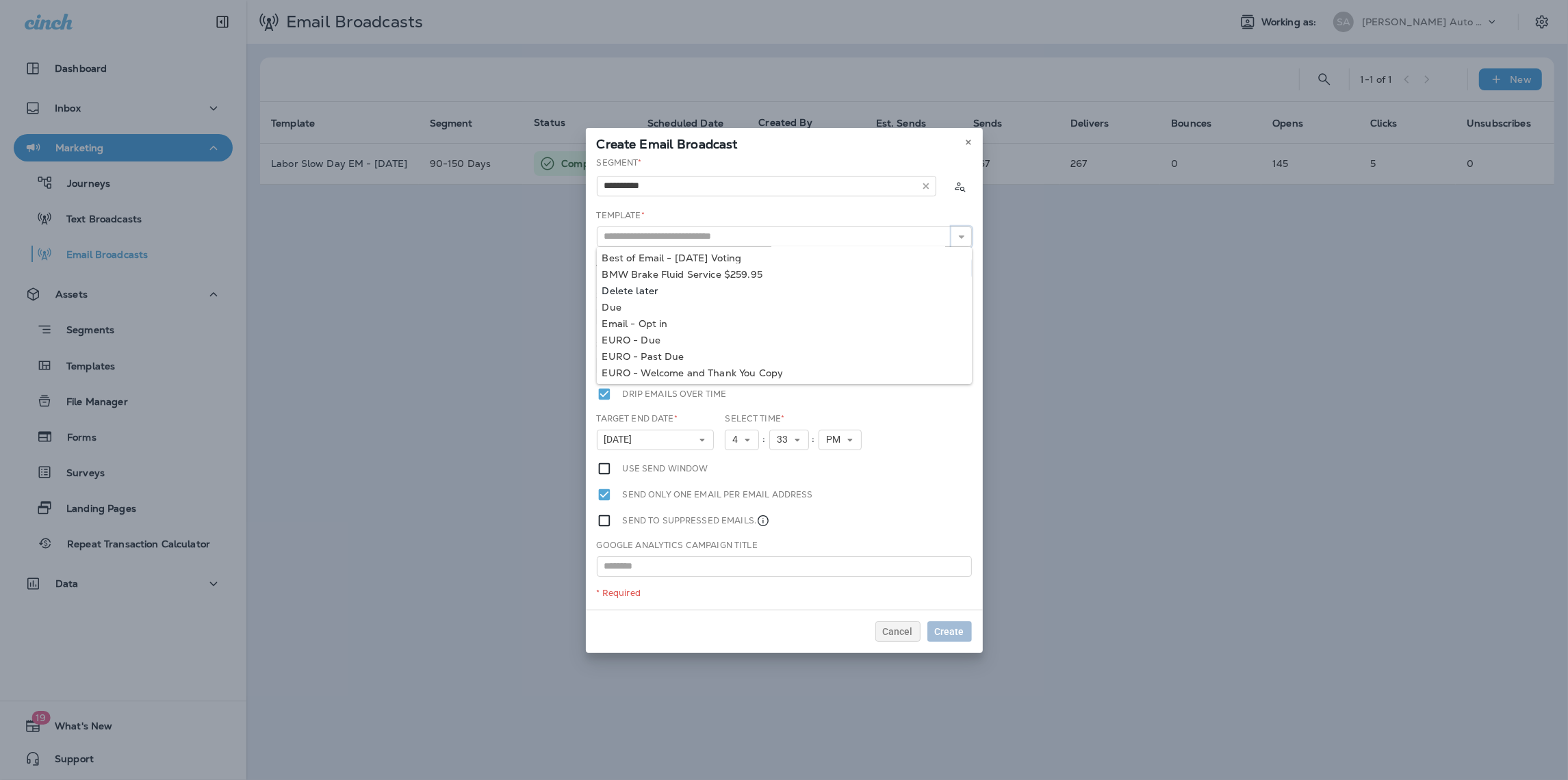
scroll to position [16, 0]
type input "**********"
click at [737, 256] on div "**********" at bounding box center [784, 383] width 397 height 453
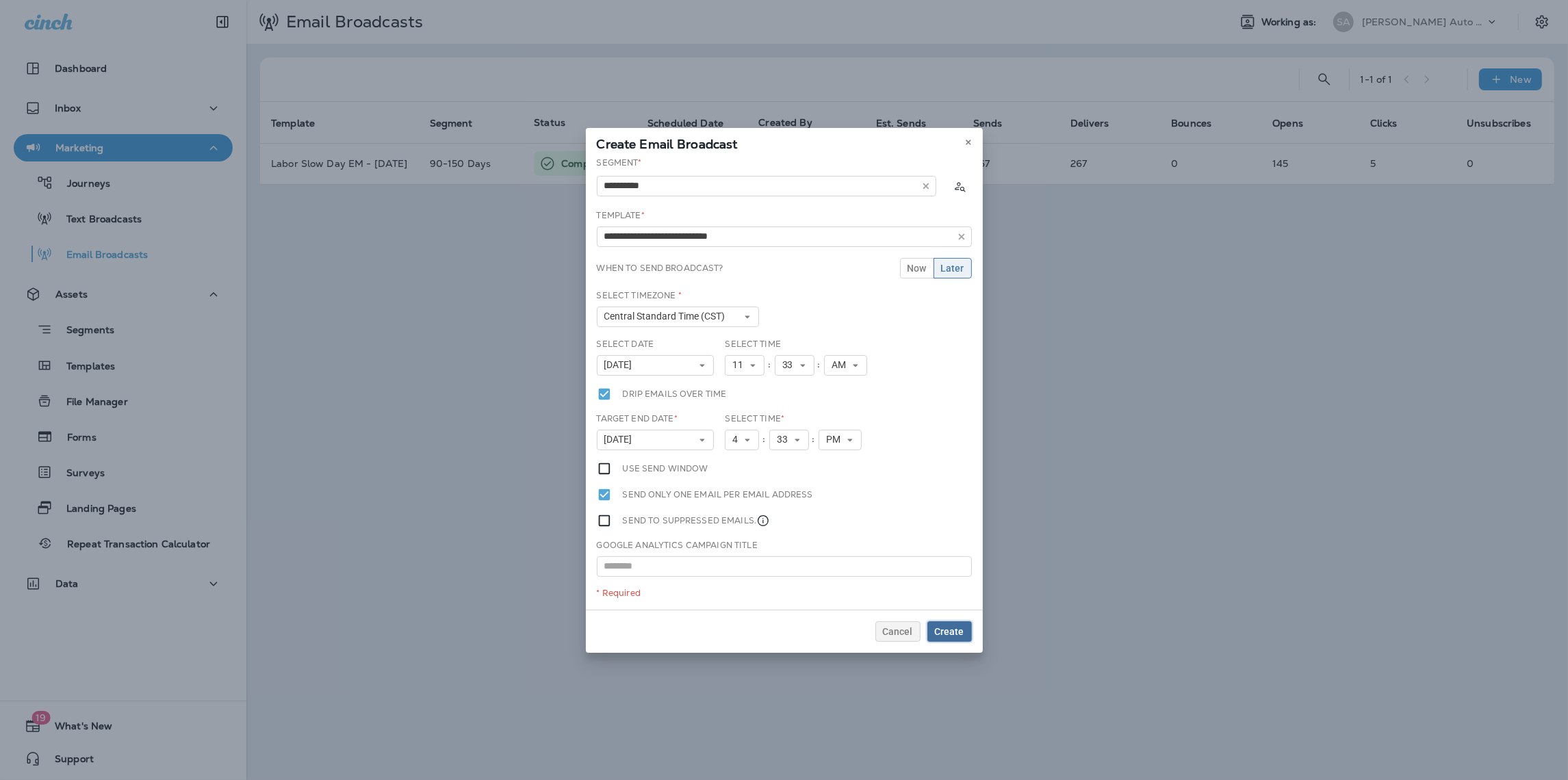
click at [947, 633] on span "Create" at bounding box center [949, 631] width 30 height 10
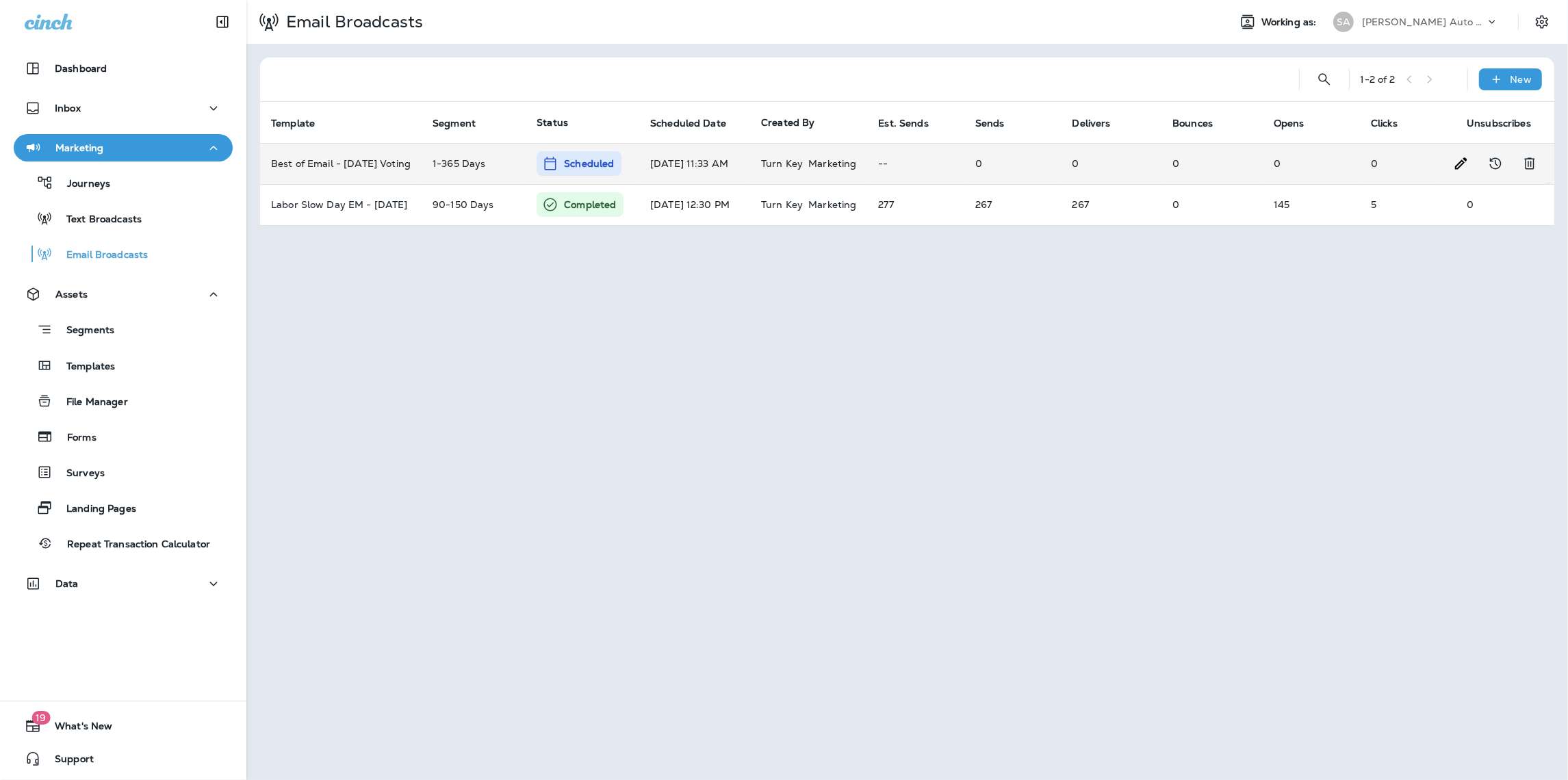
click at [730, 158] on td "[DATE] 11:33 AM" at bounding box center [695, 164] width 111 height 41
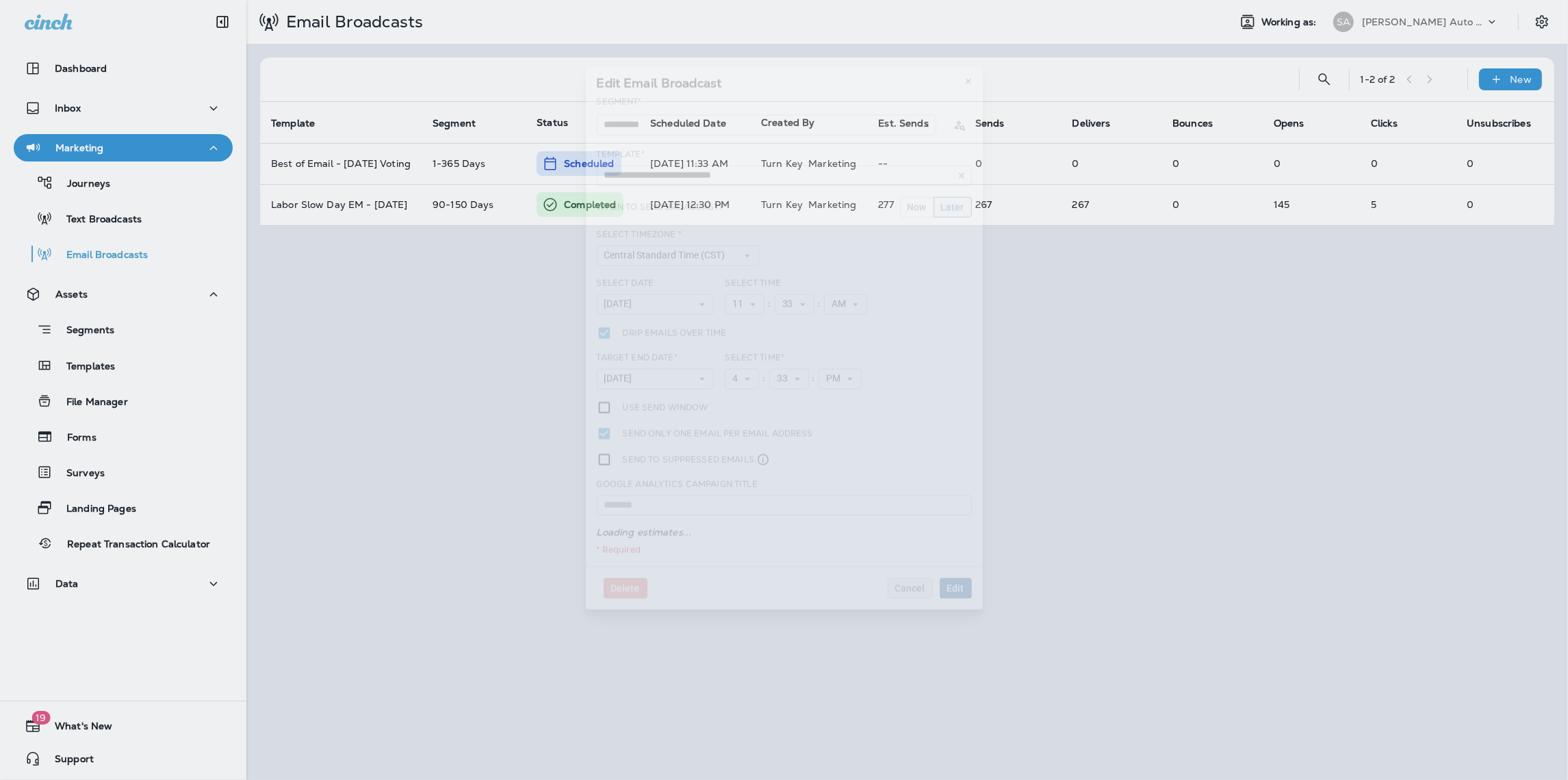
type input "**********"
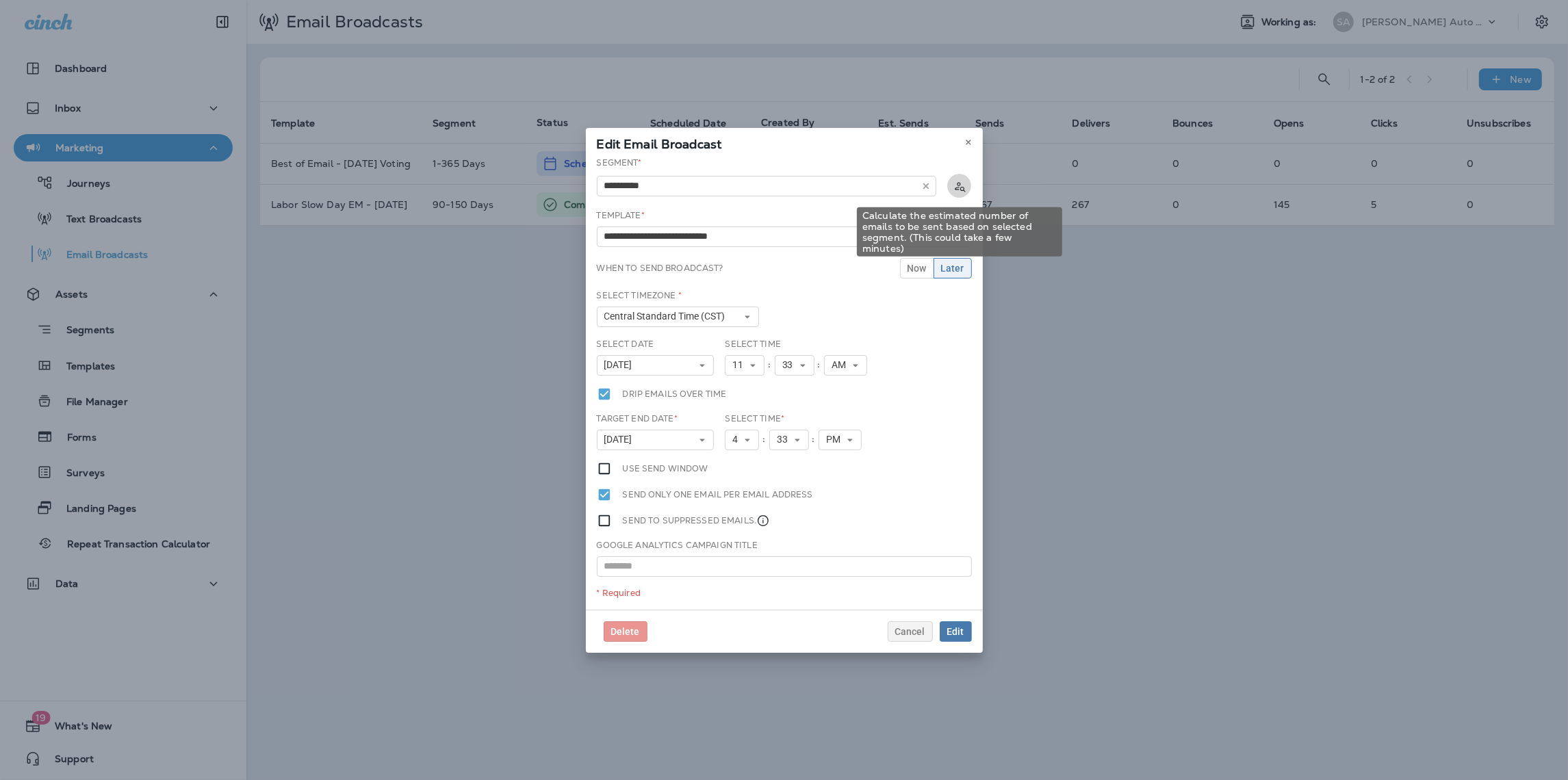
click at [959, 184] on icon "Calculate the estimated number of emails to be sent based on selected segment. …" at bounding box center [960, 186] width 14 height 14
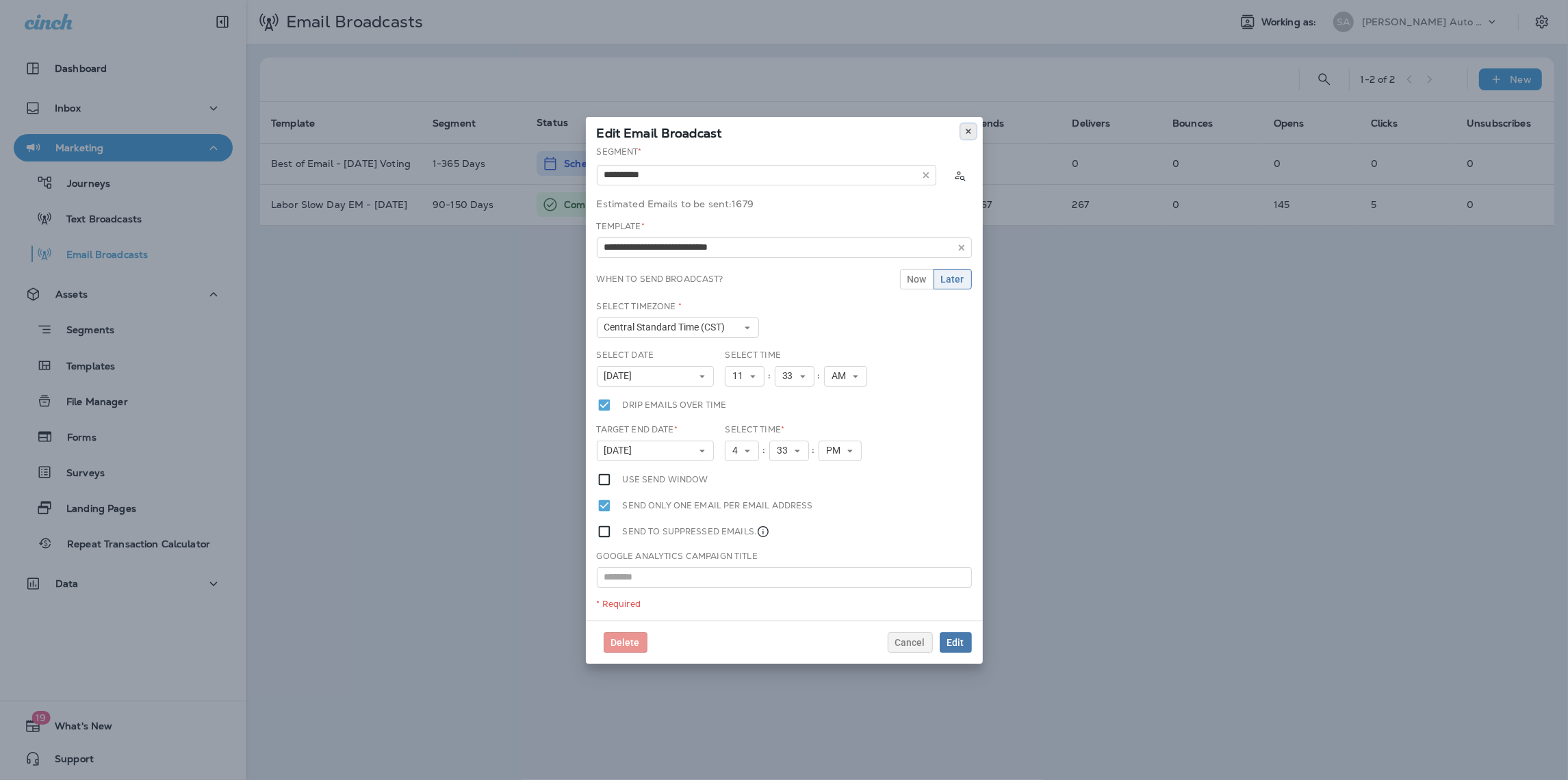
click at [967, 132] on icon at bounding box center [968, 131] width 8 height 8
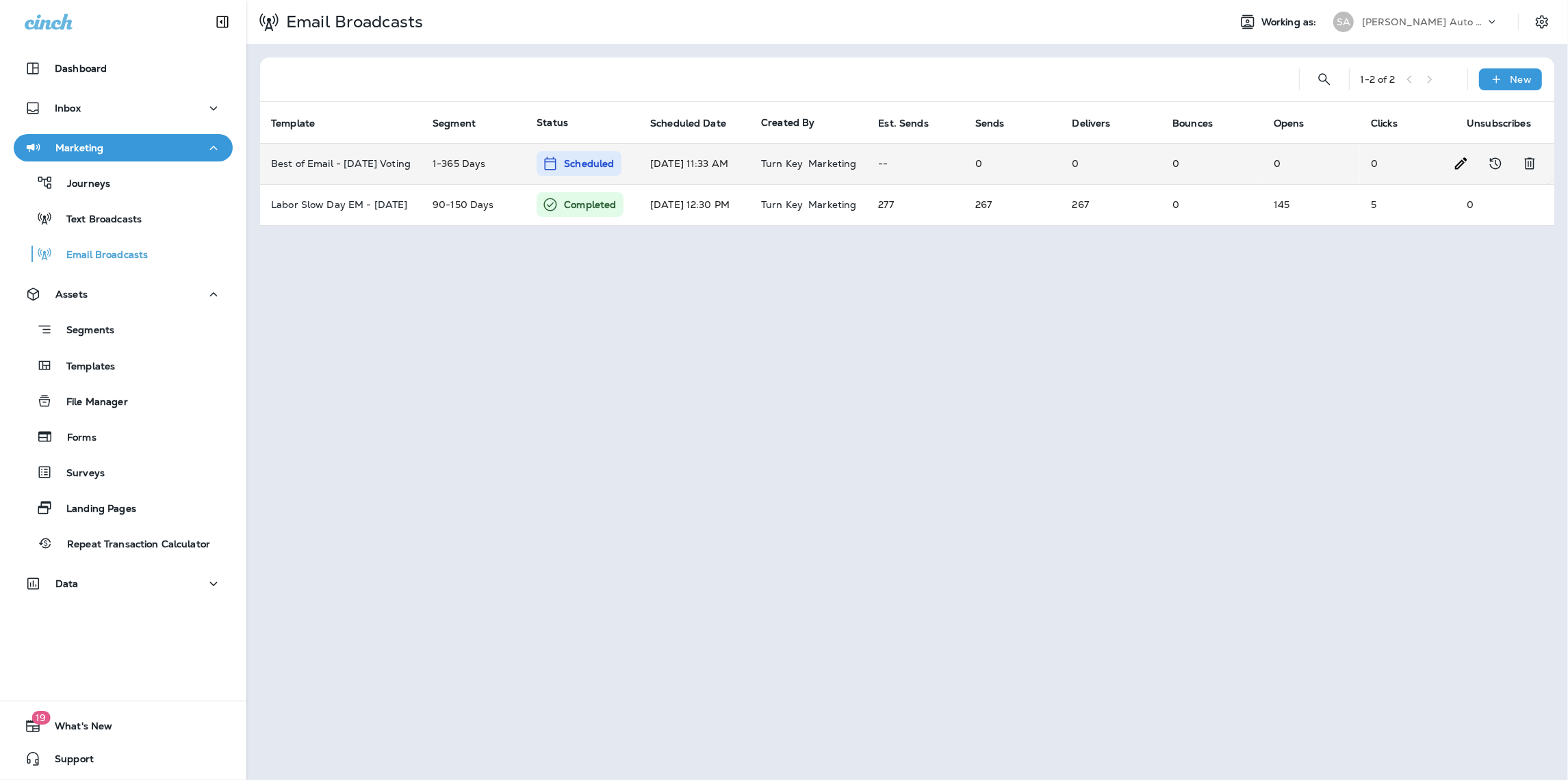
click at [734, 161] on td "[DATE] 11:33 AM" at bounding box center [695, 164] width 111 height 41
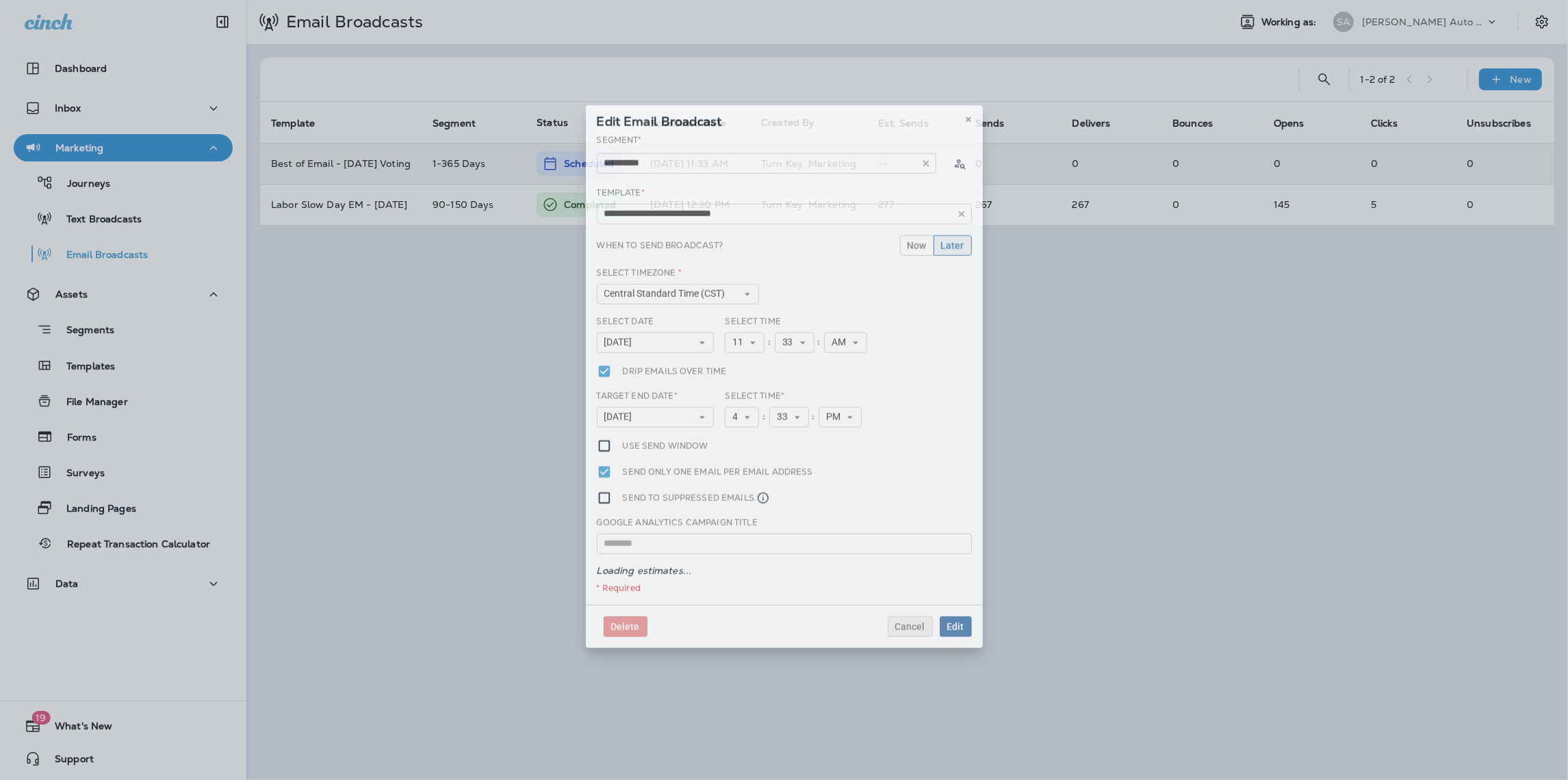
type input "**********"
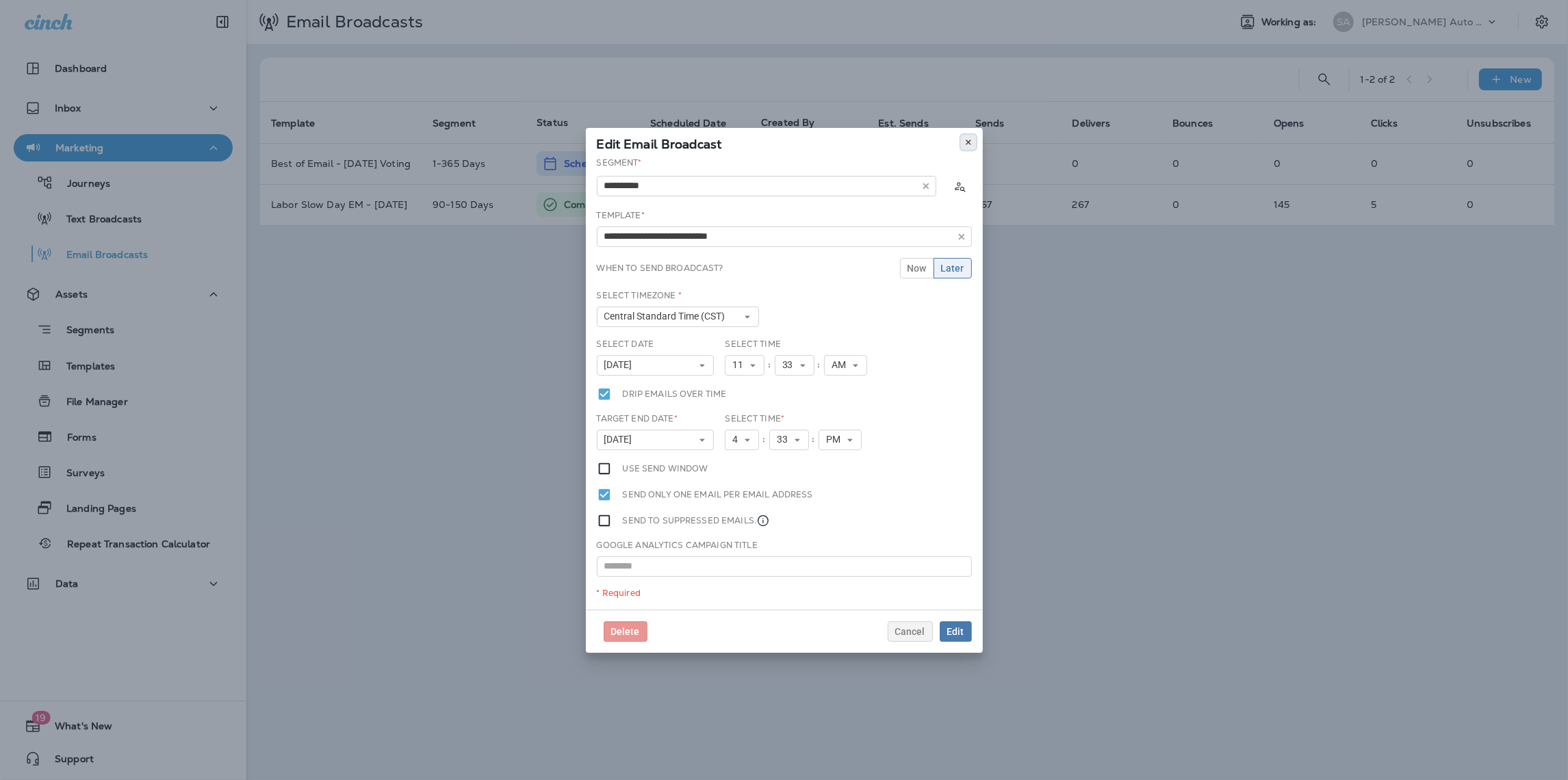
click at [967, 143] on icon at bounding box center [968, 142] width 8 height 8
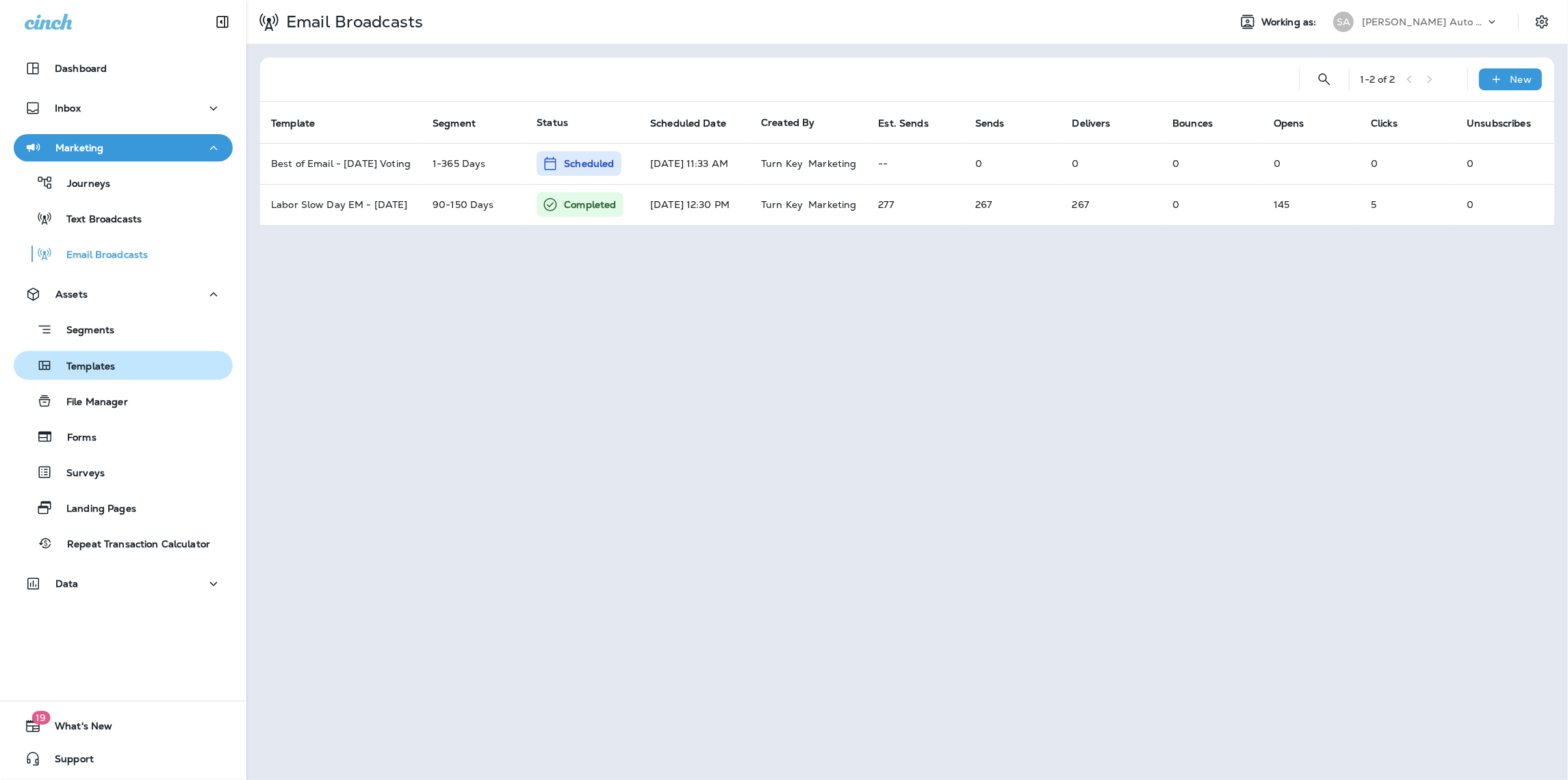
click at [108, 370] on p "Templates" at bounding box center [83, 366] width 62 height 13
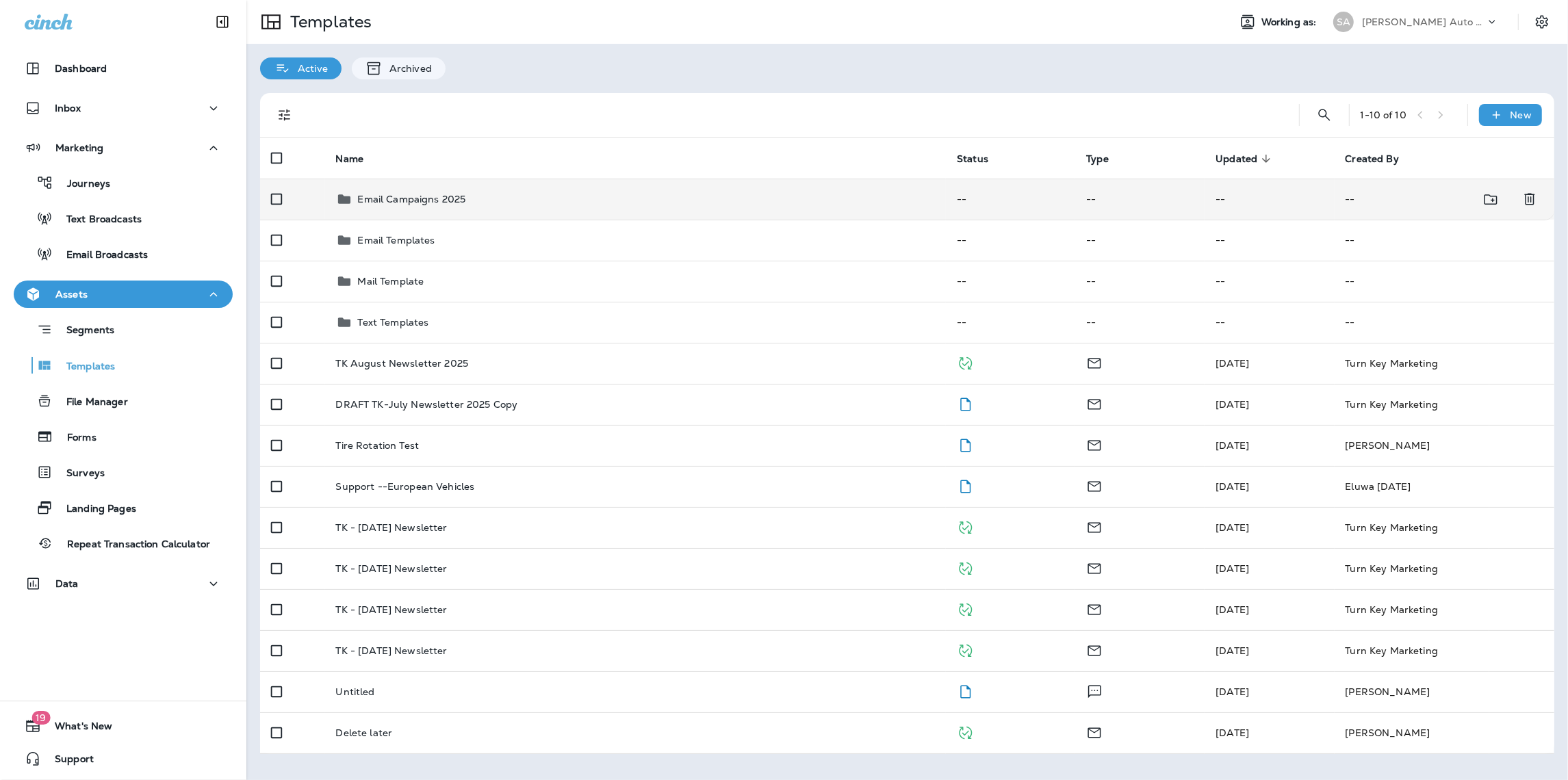
click at [425, 212] on td "Email Campaigns 2025" at bounding box center [635, 199] width 621 height 41
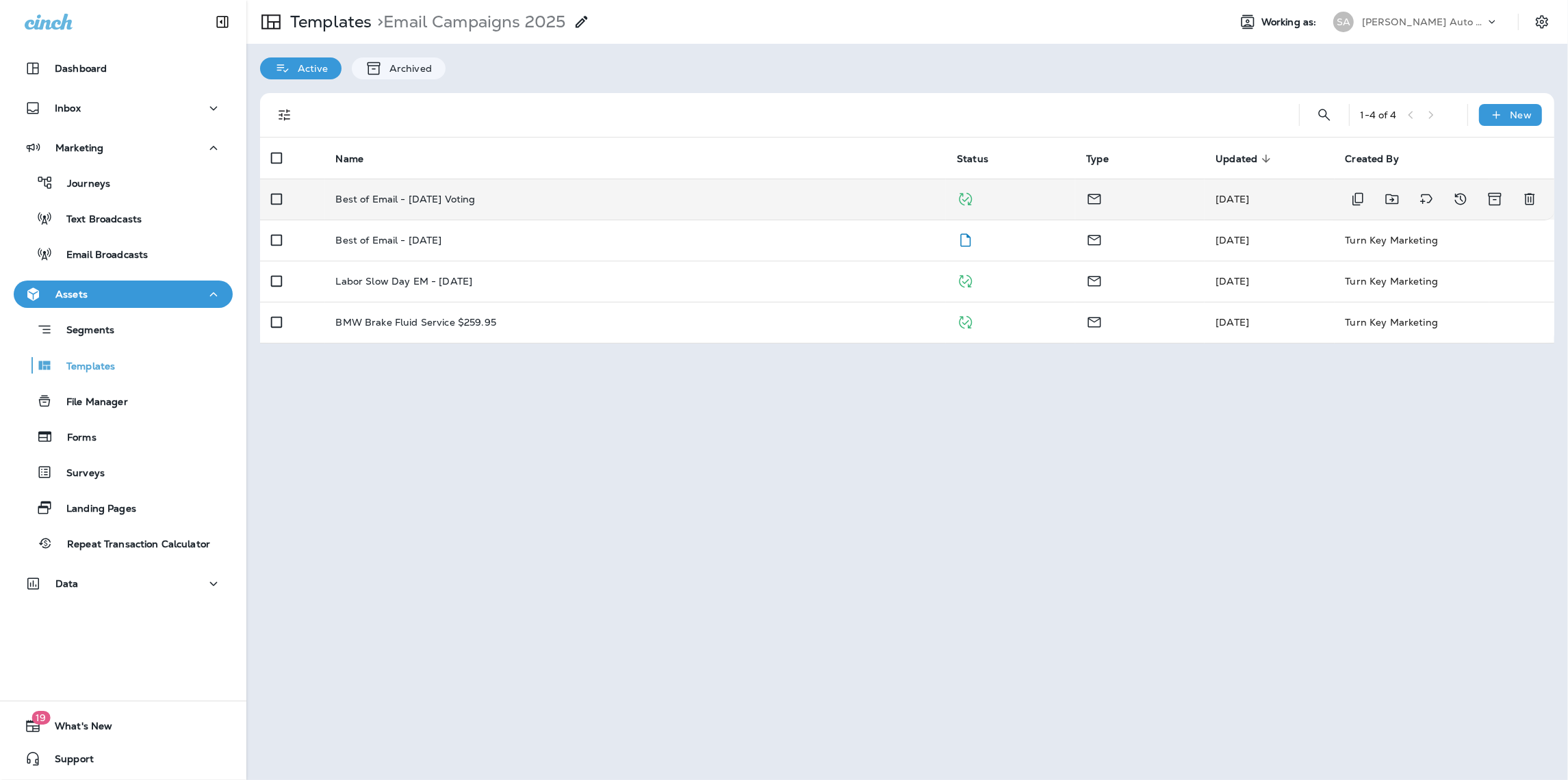
click at [474, 197] on p "Best of Email - [DATE] Voting" at bounding box center [406, 199] width 140 height 11
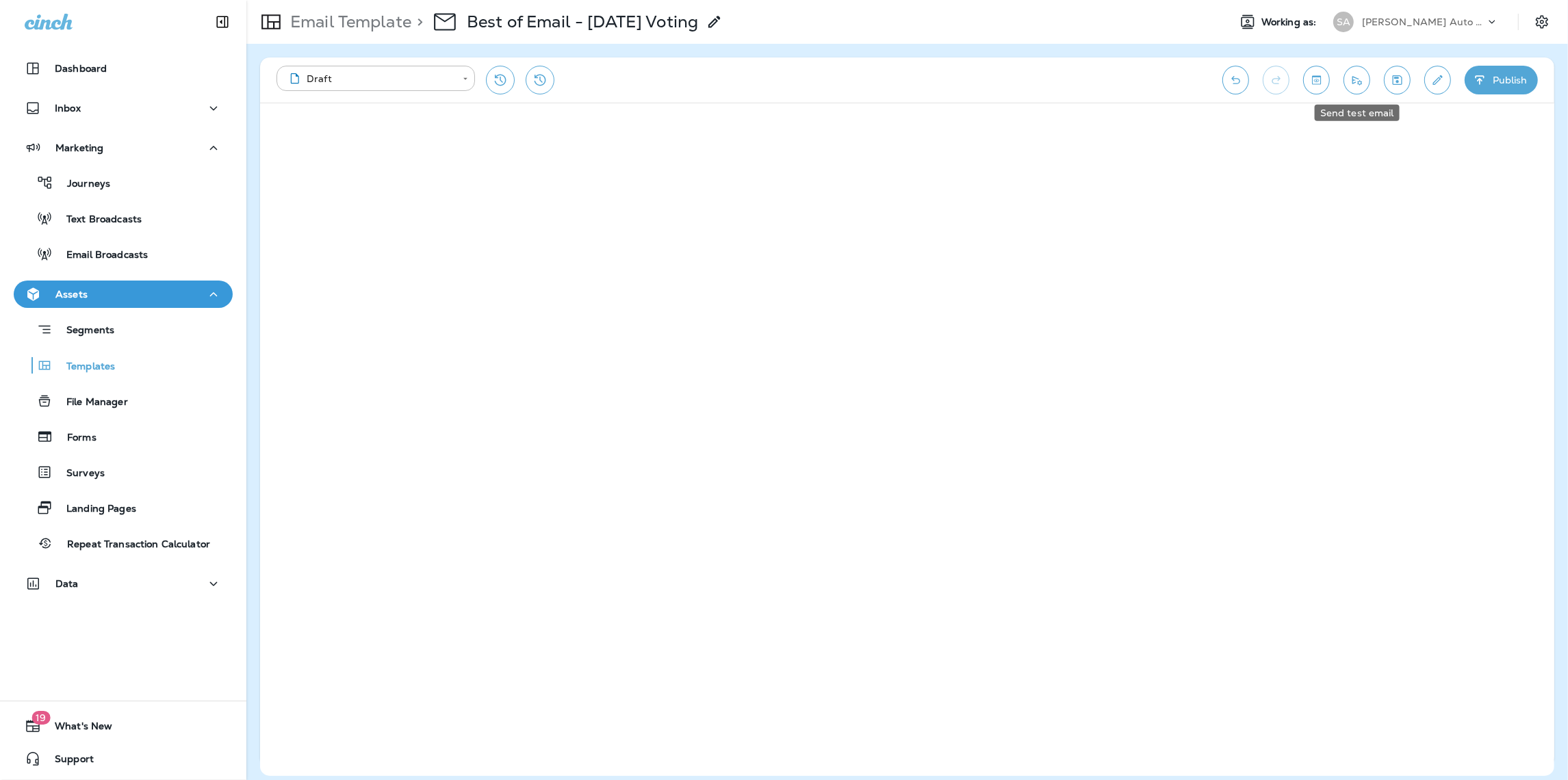
click at [1363, 78] on button "Send test email" at bounding box center [1356, 80] width 27 height 29
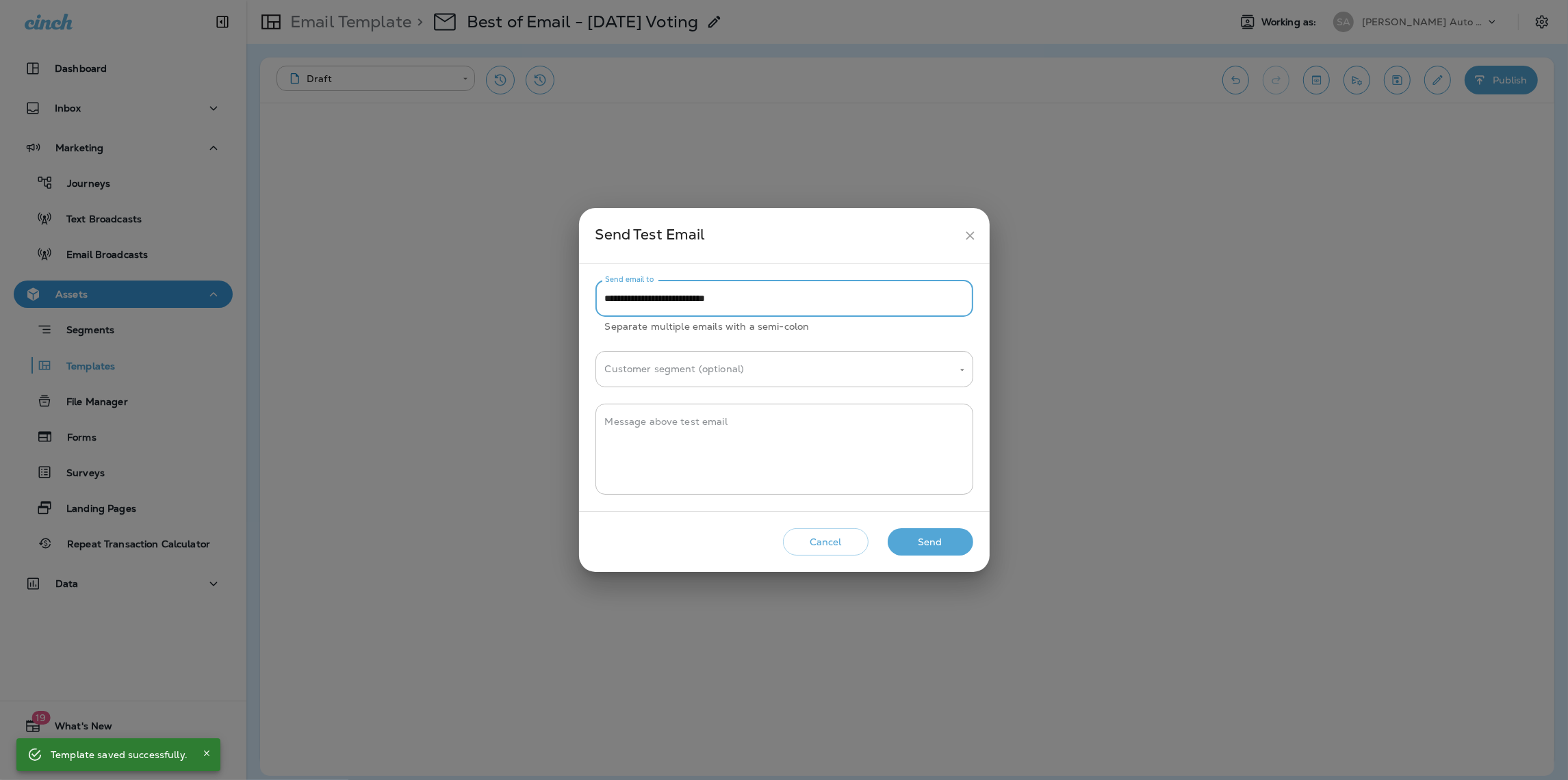
drag, startPoint x: 624, startPoint y: 299, endPoint x: 594, endPoint y: 300, distance: 30.0
click at [594, 300] on div "**********" at bounding box center [784, 388] width 410 height 247
click at [967, 375] on div "Customer segment (optional)" at bounding box center [784, 370] width 378 height 36
type input "**********"
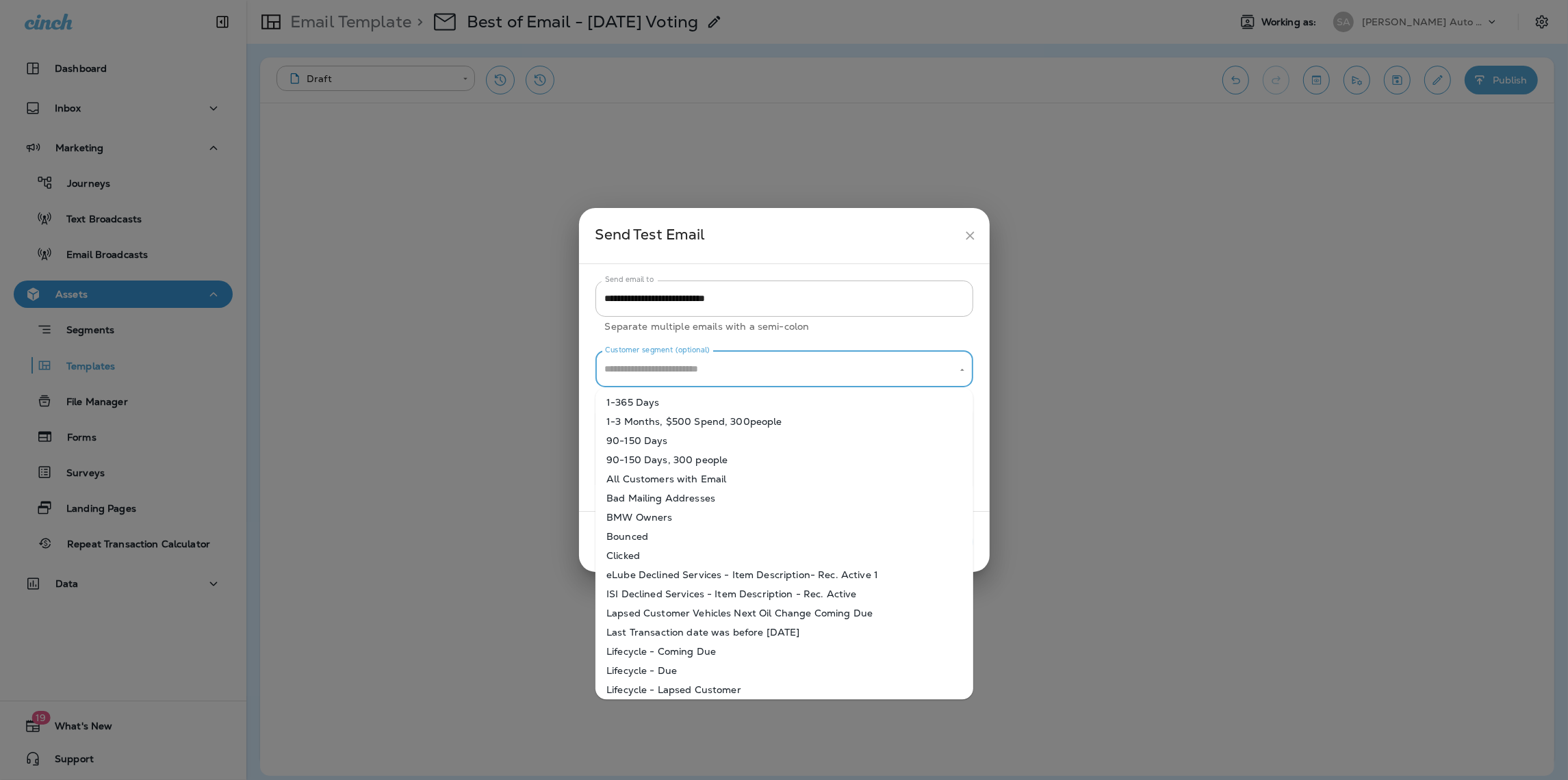
click at [822, 395] on li "1-365 Days" at bounding box center [784, 402] width 378 height 19
type input "**********"
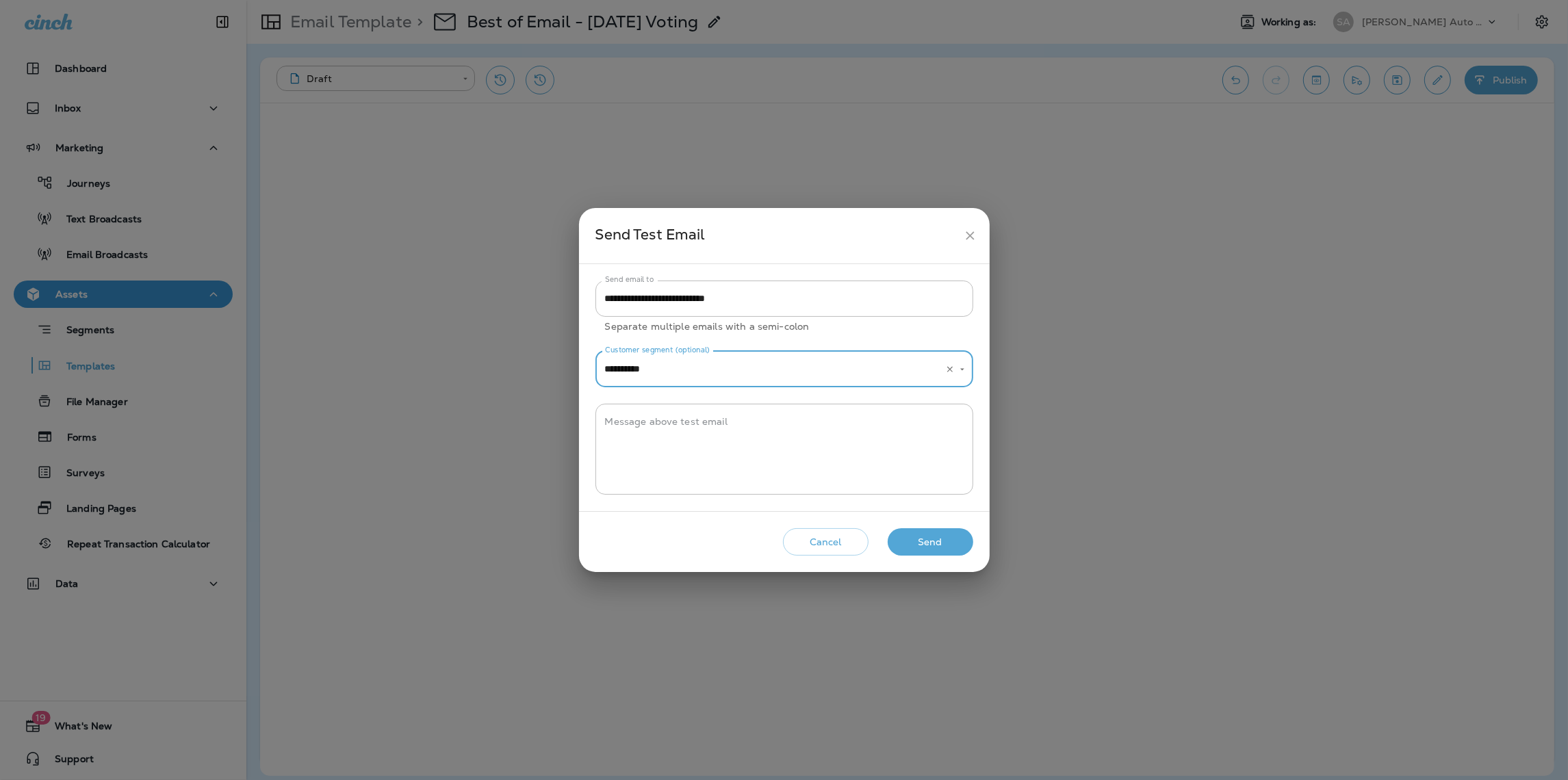
click at [925, 537] on button "Send" at bounding box center [930, 542] width 86 height 28
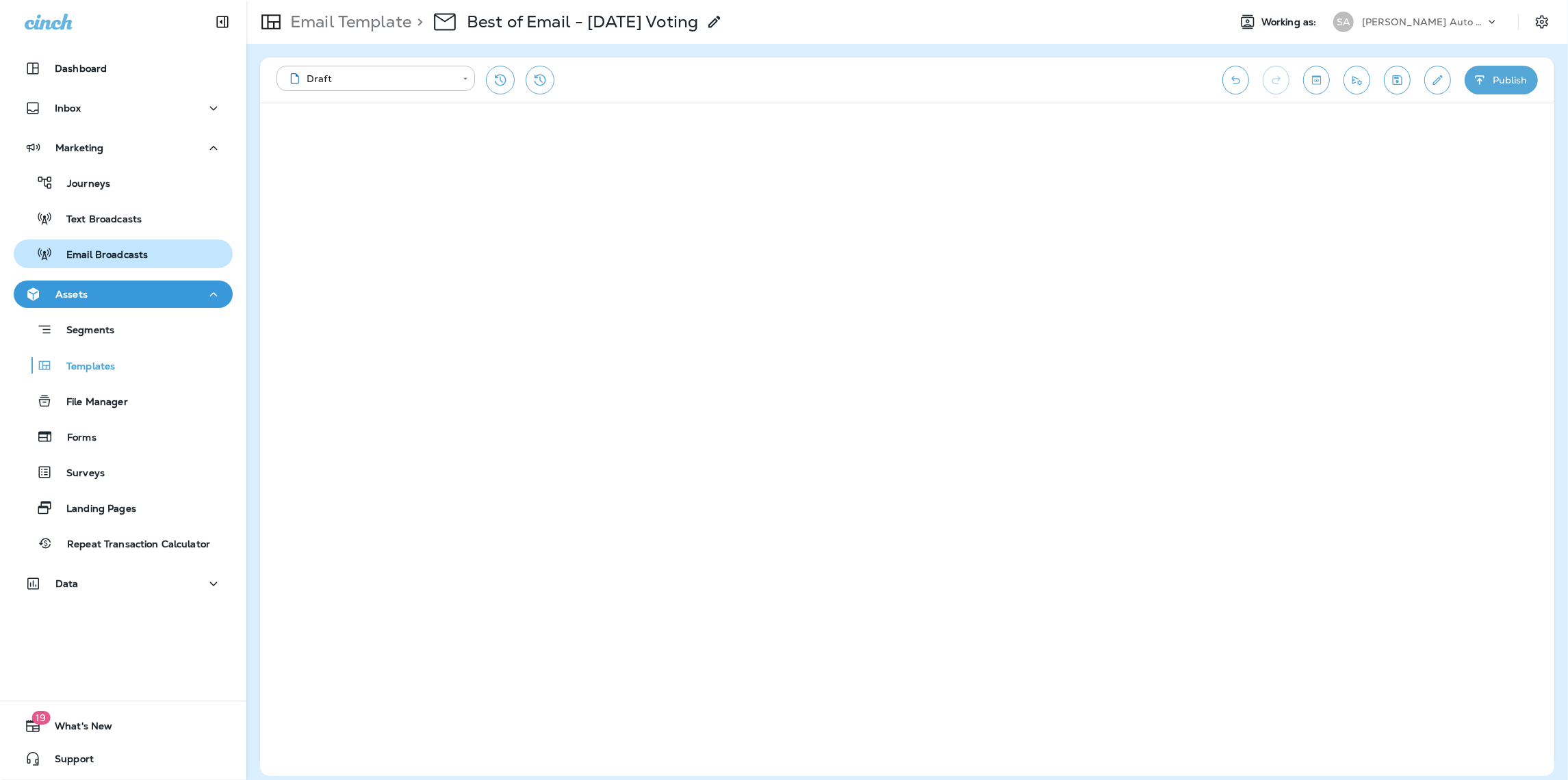
click at [102, 262] on p "Email Broadcasts" at bounding box center [99, 255] width 95 height 13
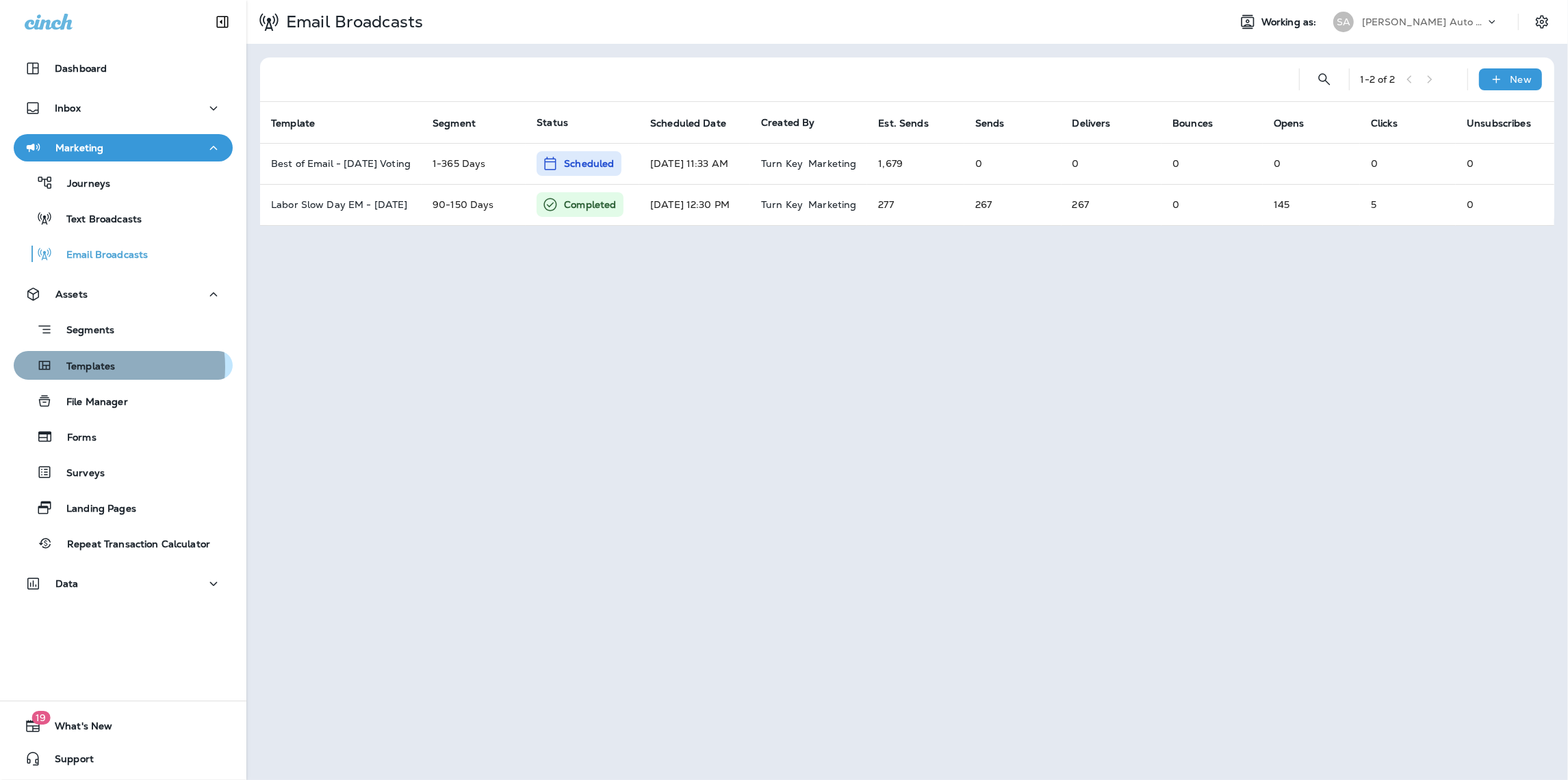
click at [99, 366] on p "Templates" at bounding box center [83, 366] width 62 height 13
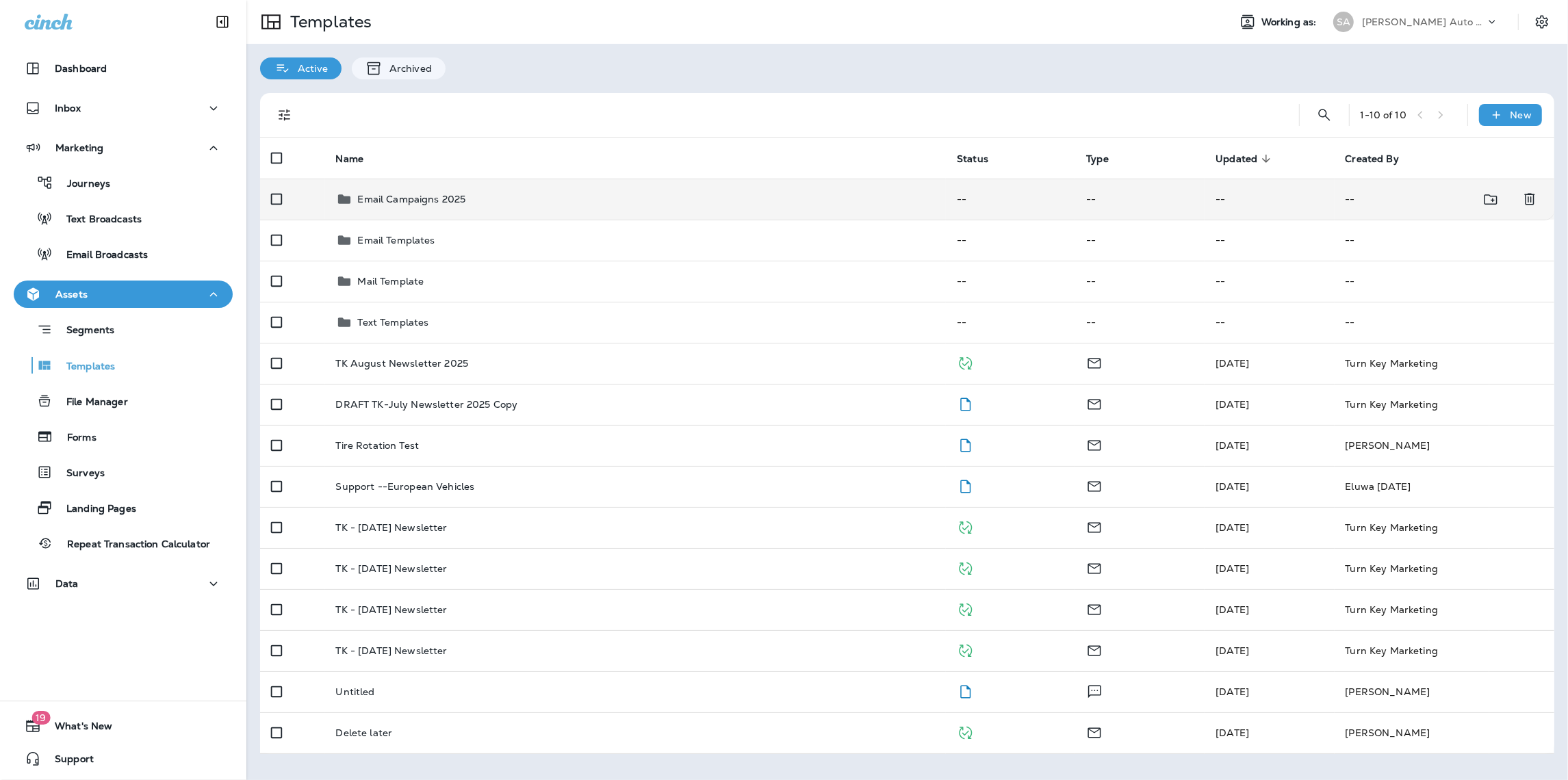
click at [472, 197] on div "Email Campaigns 2025" at bounding box center [636, 200] width 599 height 17
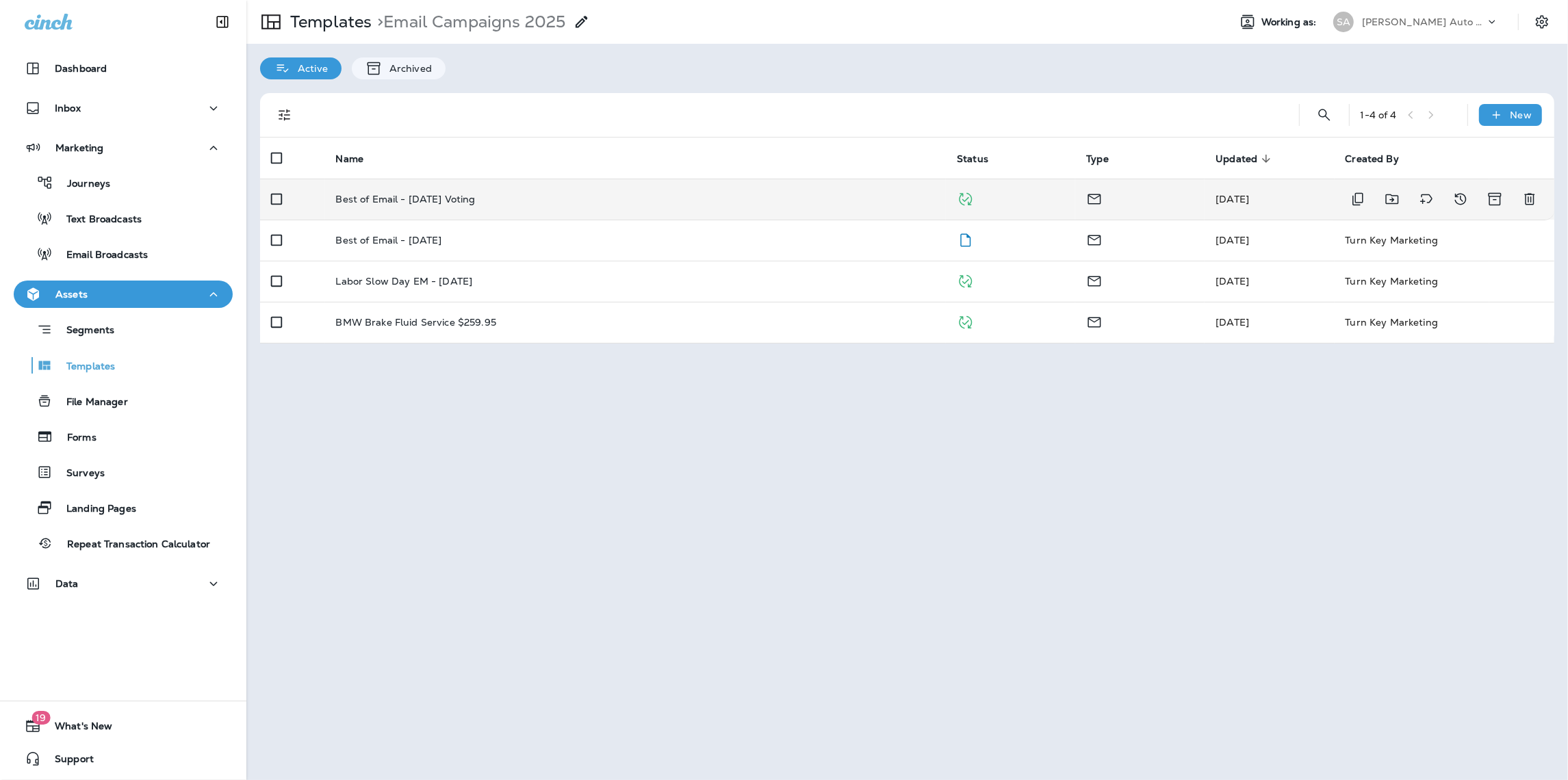
click at [413, 202] on p "Best of Email - [DATE] Voting" at bounding box center [406, 199] width 140 height 11
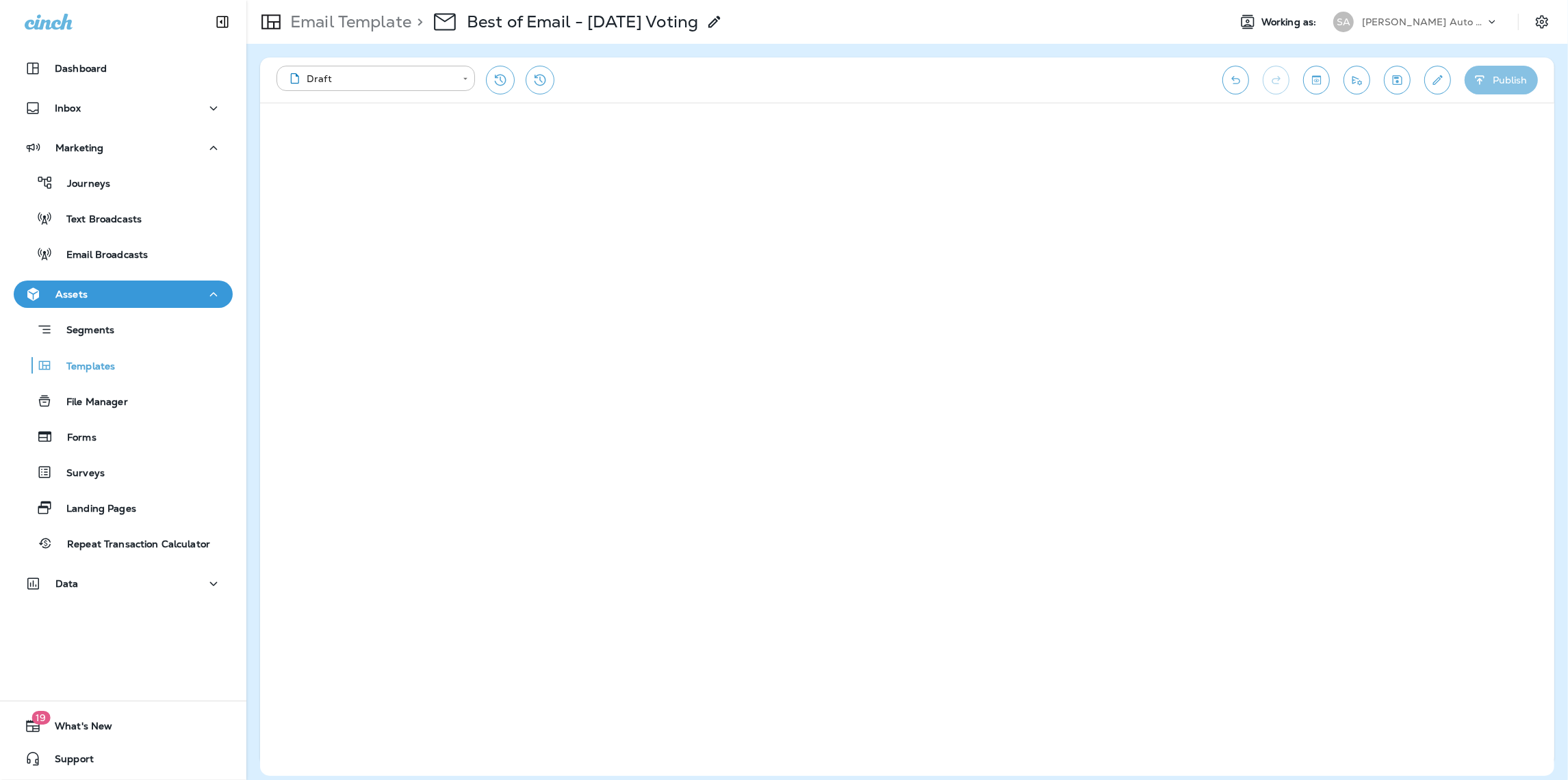
click at [1489, 83] on button "Publish" at bounding box center [1500, 80] width 74 height 29
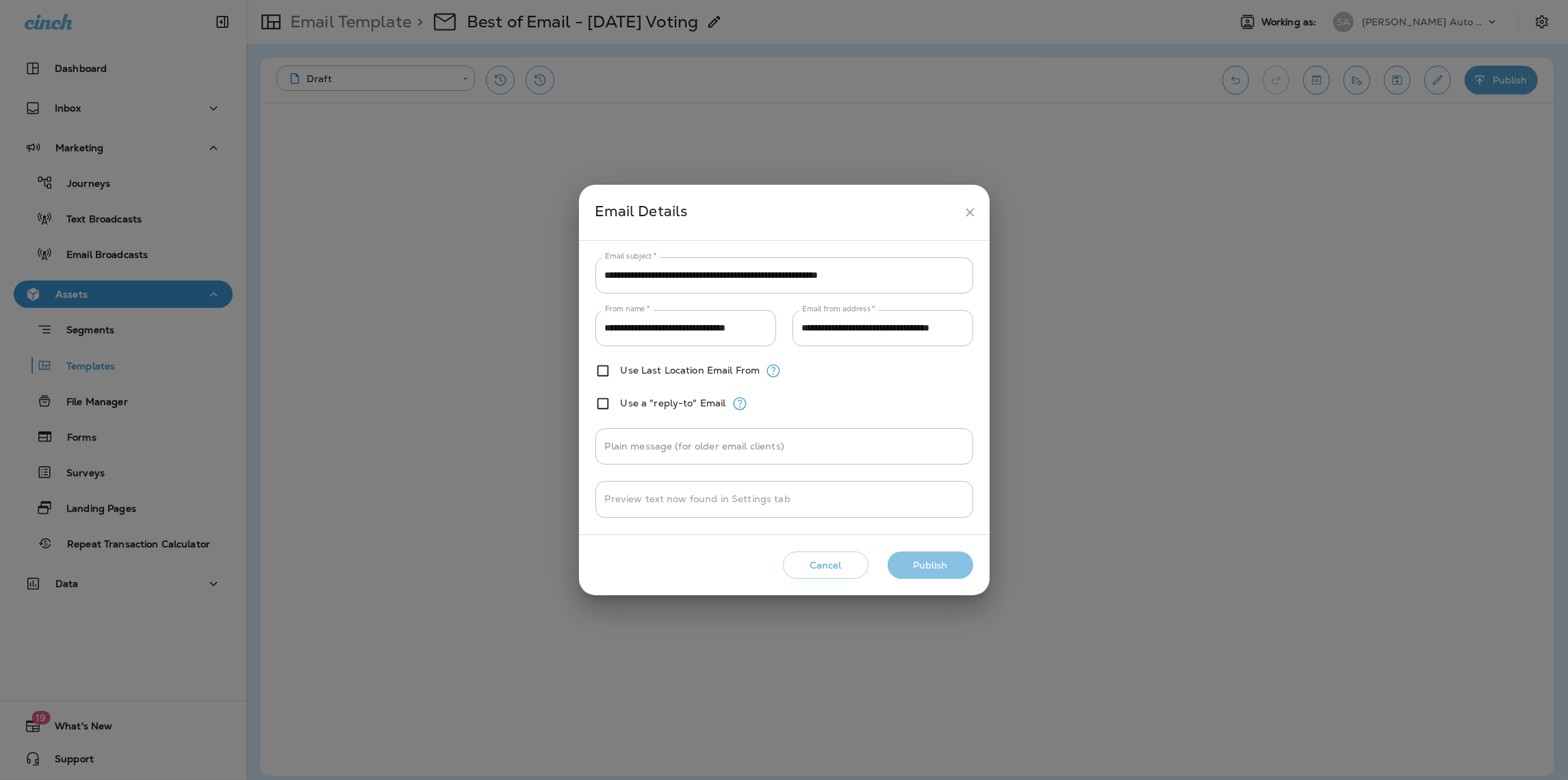
click at [918, 567] on button "Publish" at bounding box center [930, 565] width 86 height 28
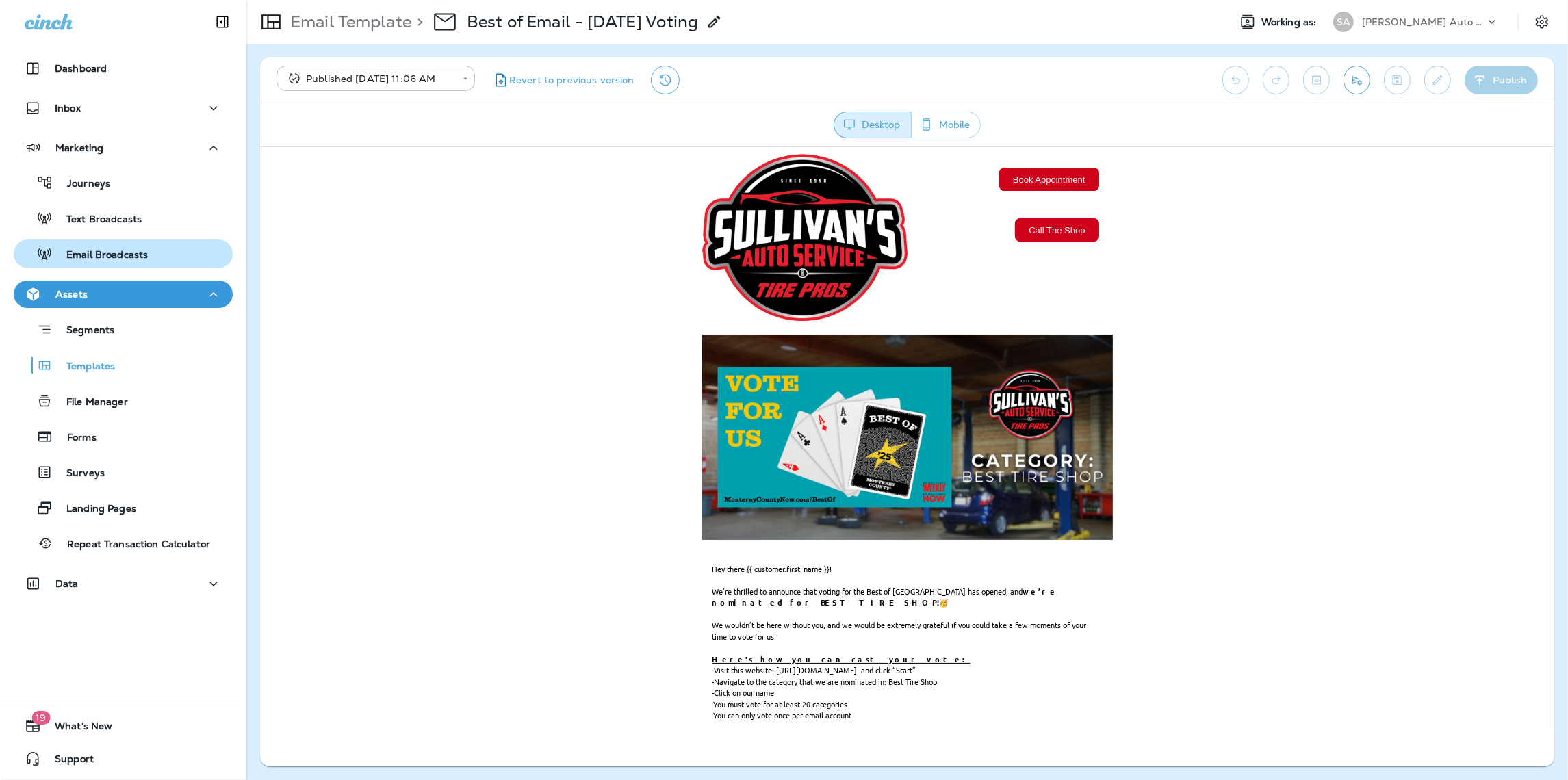
click at [118, 249] on p "Email Broadcasts" at bounding box center [99, 255] width 95 height 13
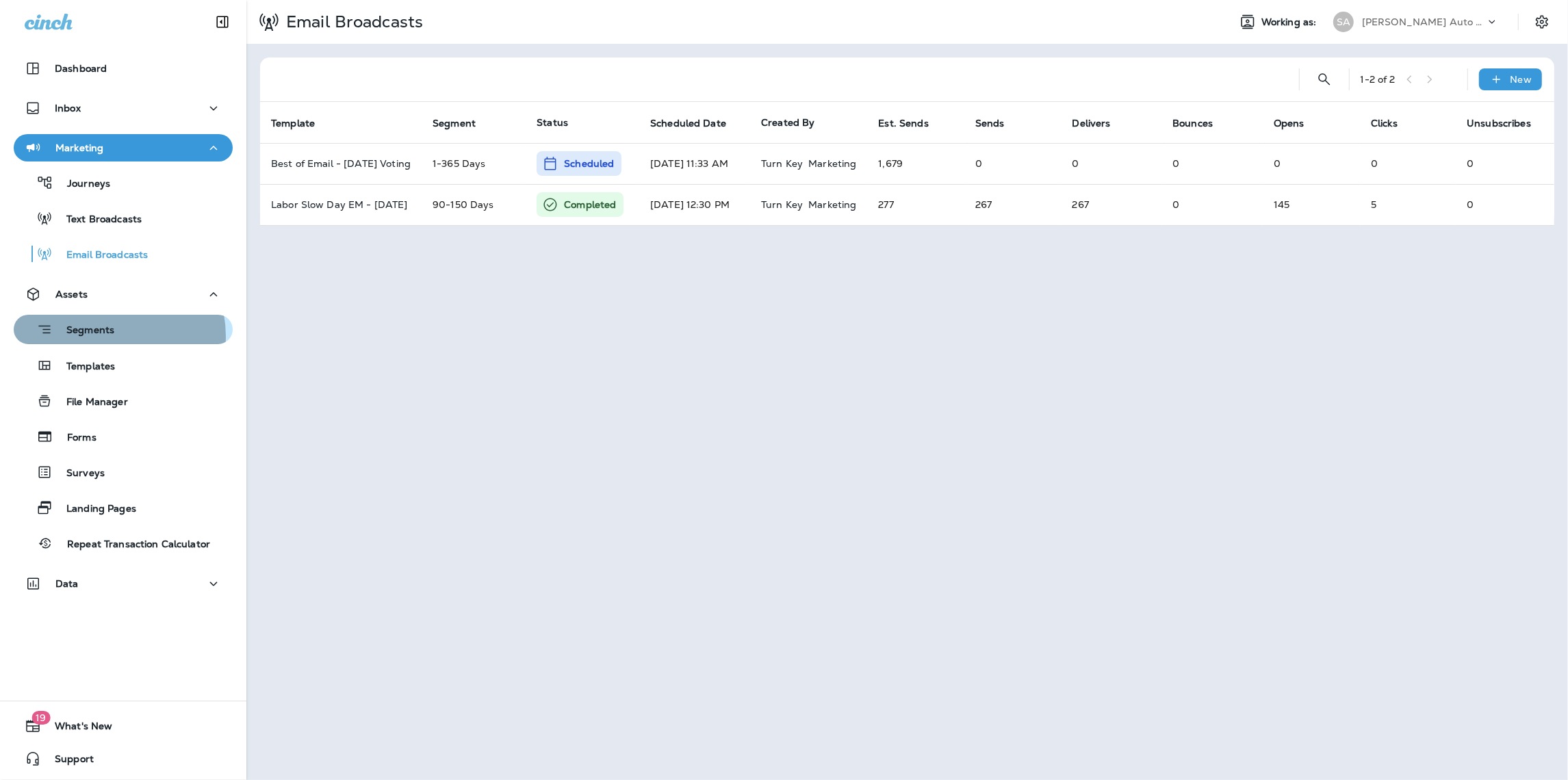
click at [109, 336] on p "Segments" at bounding box center [83, 332] width 61 height 14
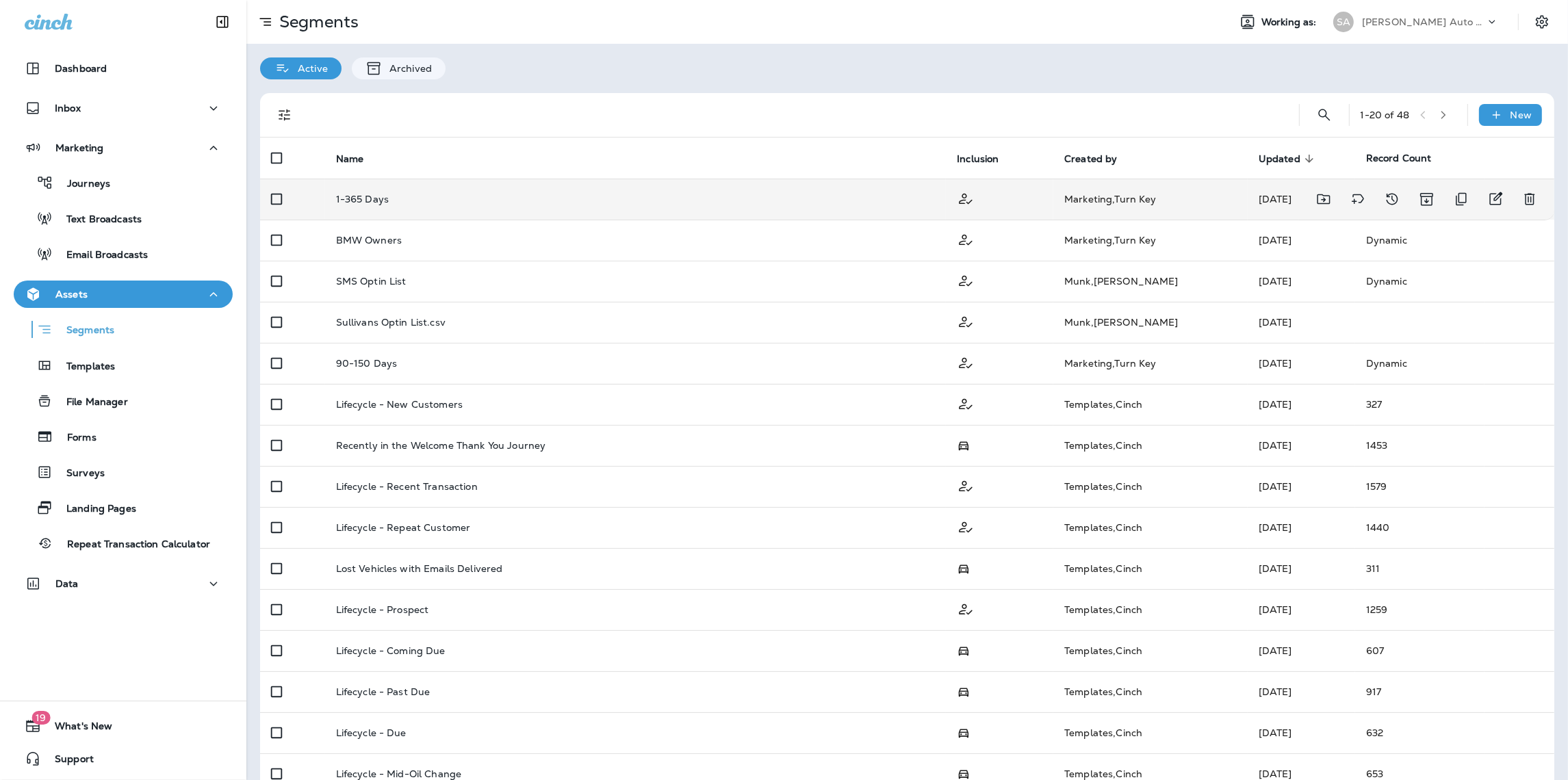
click at [420, 200] on div "1-365 Days" at bounding box center [636, 199] width 599 height 11
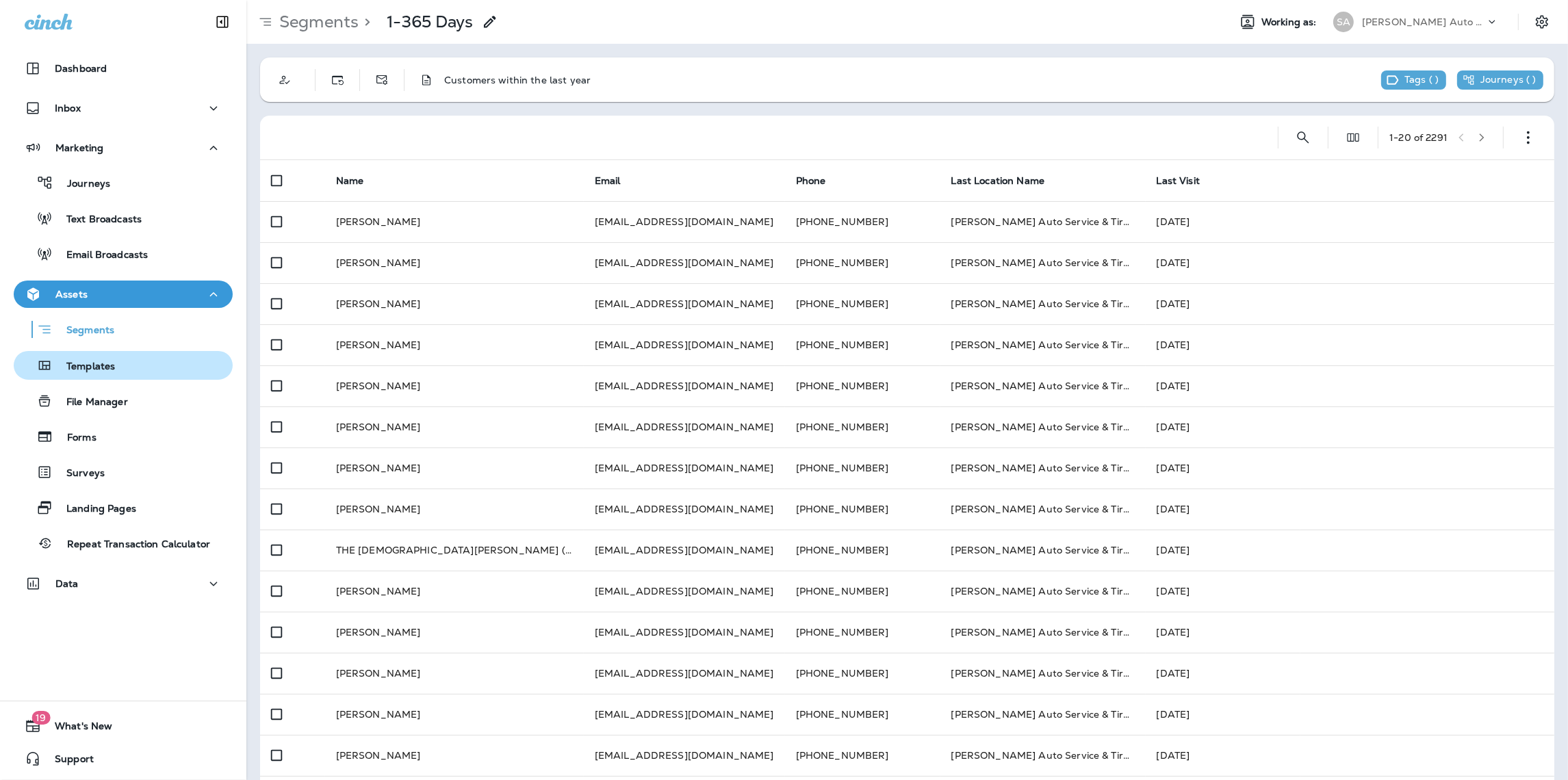
click at [103, 360] on p "Templates" at bounding box center [83, 366] width 62 height 13
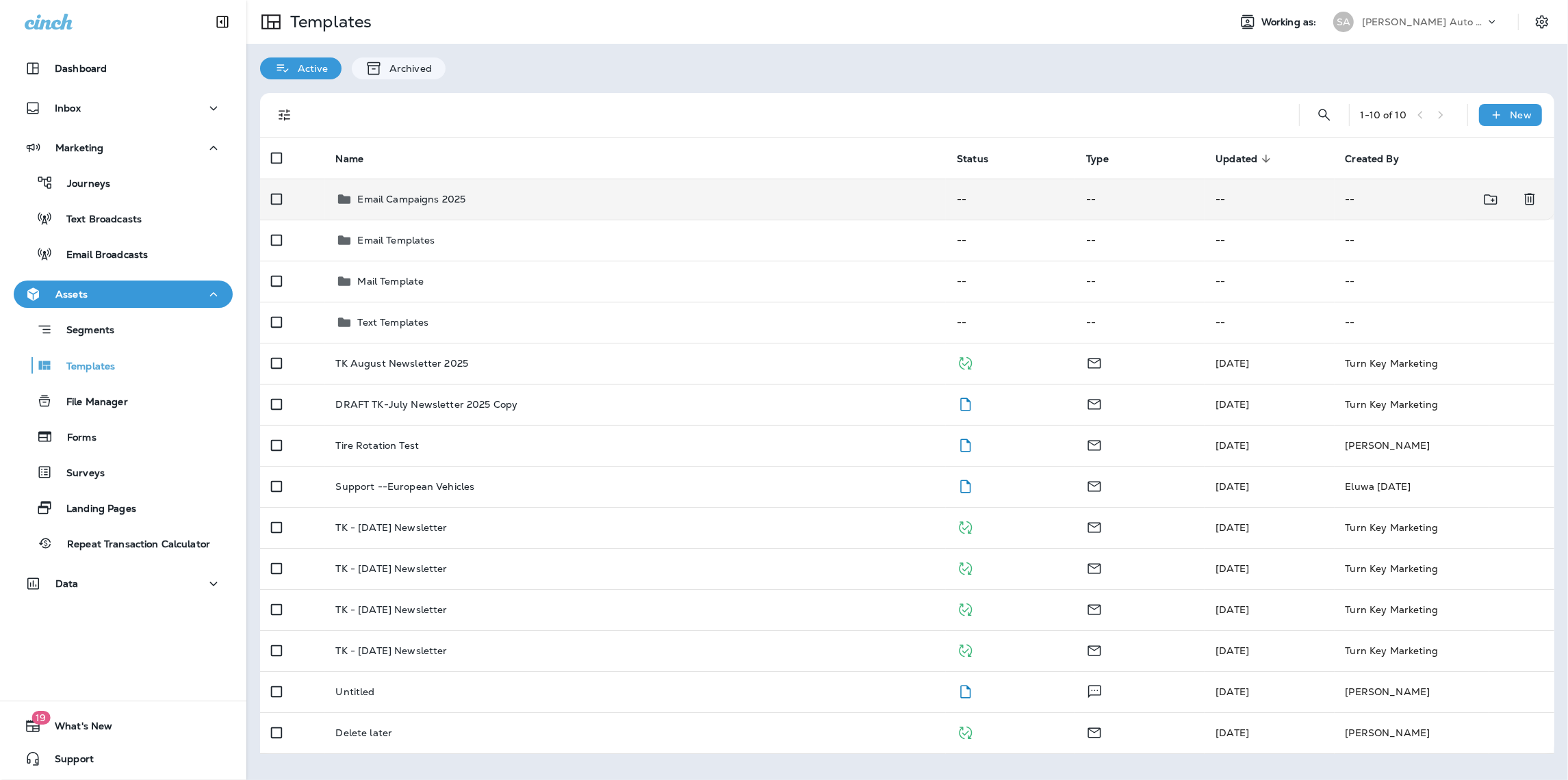
click at [423, 189] on td "Email Campaigns 2025" at bounding box center [635, 199] width 621 height 41
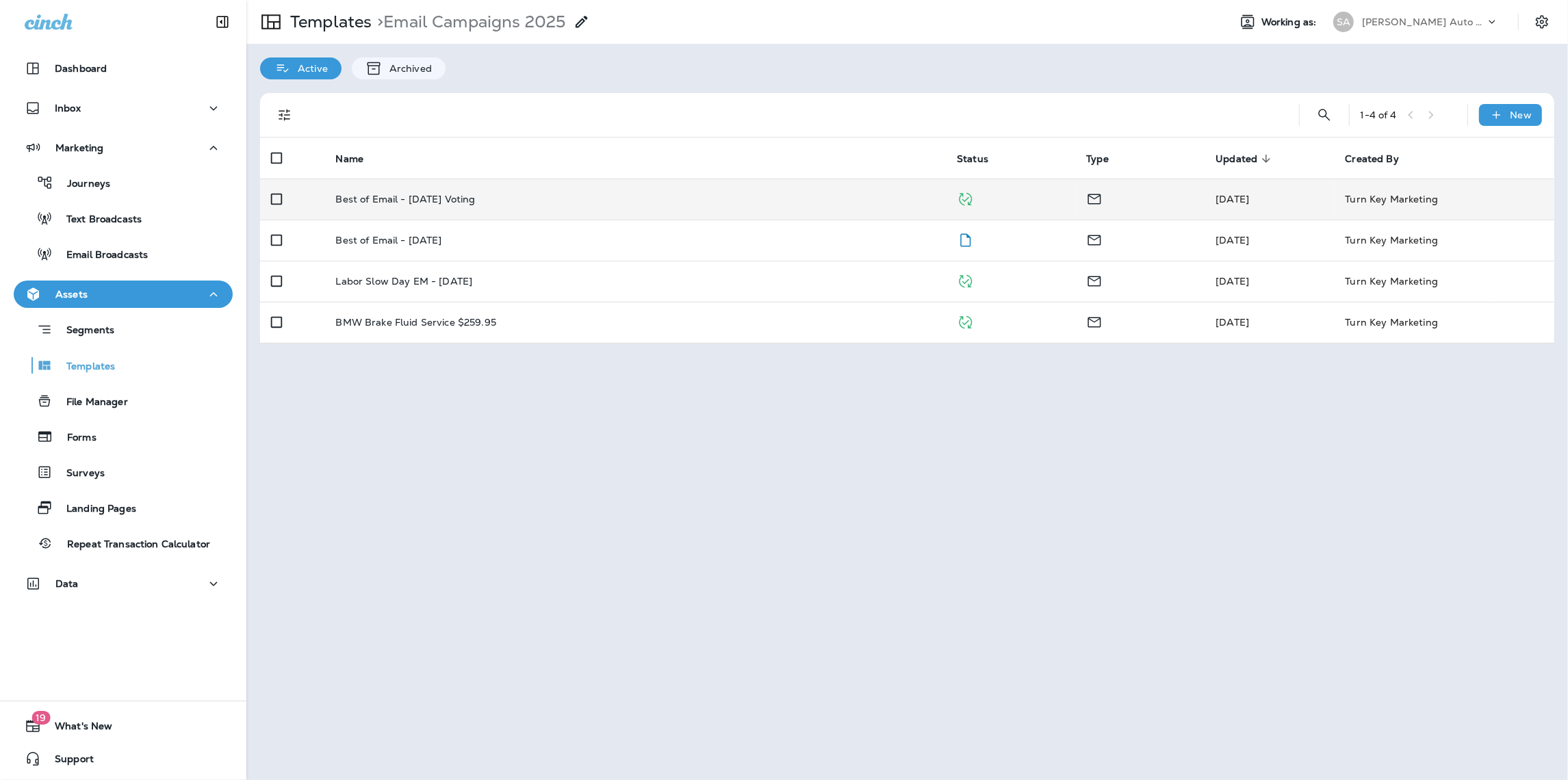
click at [418, 202] on p "Best of Email - [DATE] Voting" at bounding box center [406, 199] width 140 height 11
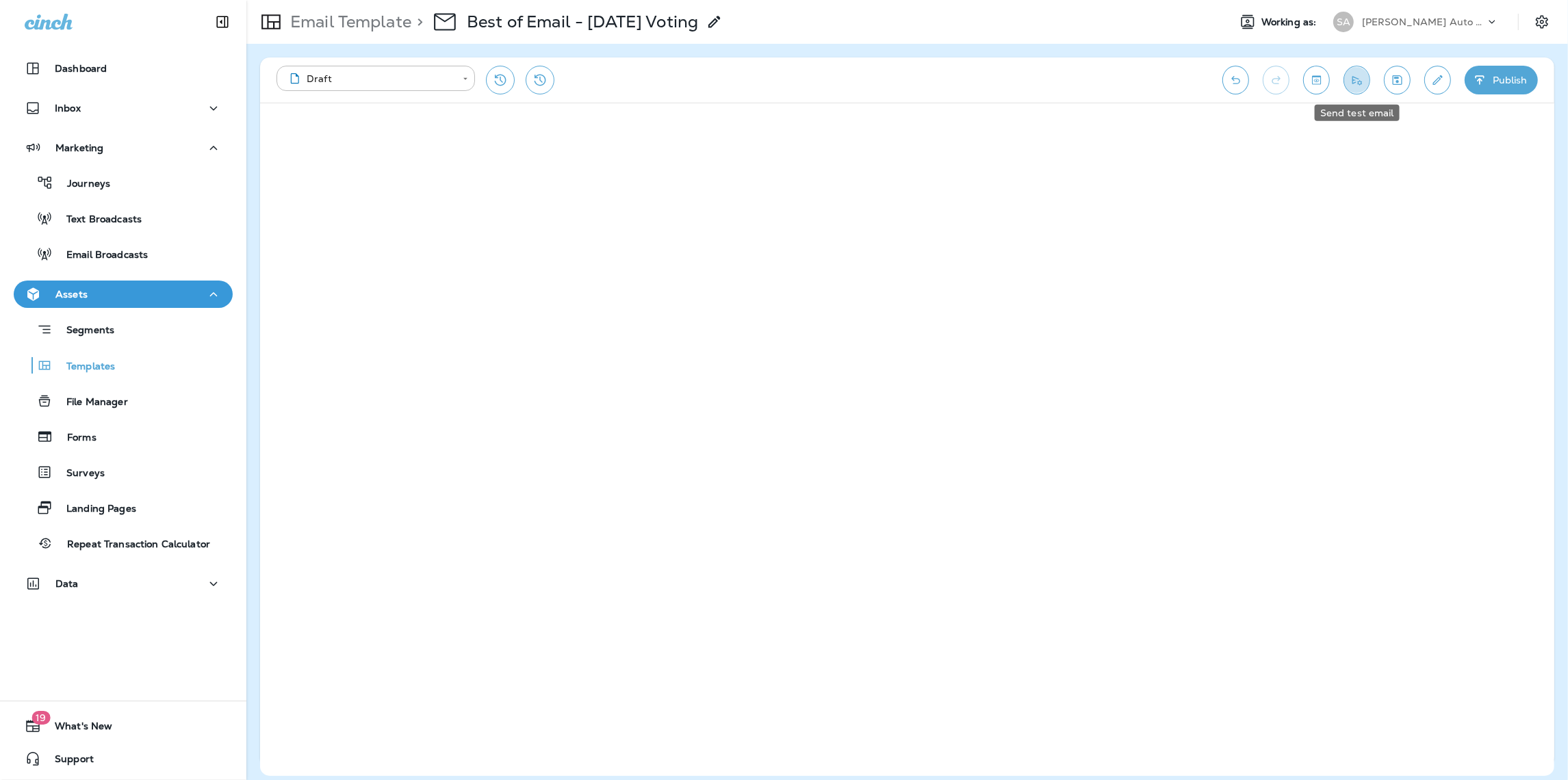
click at [1353, 83] on icon "Send test email" at bounding box center [1356, 80] width 10 height 9
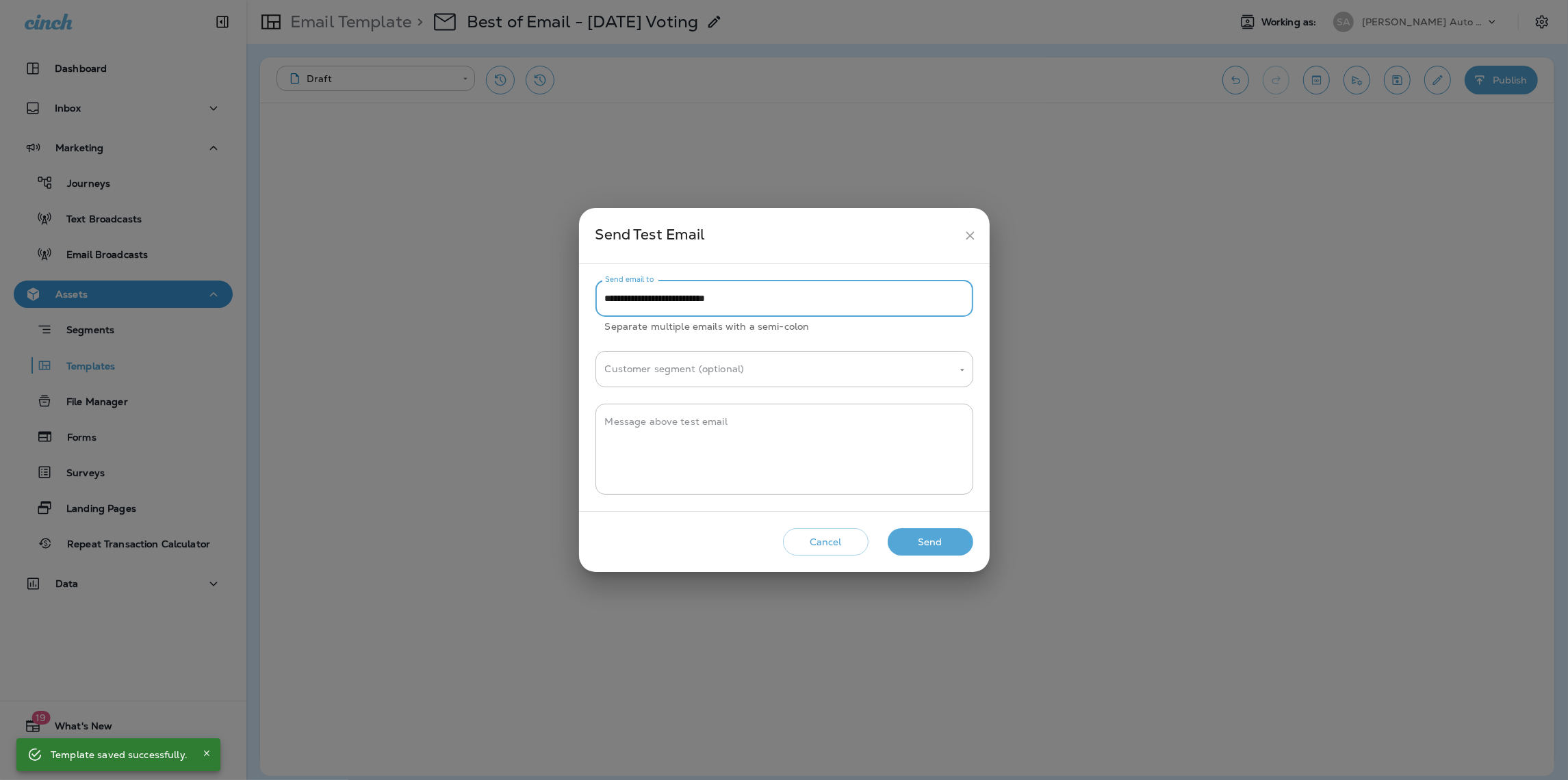
drag, startPoint x: 622, startPoint y: 297, endPoint x: 590, endPoint y: 297, distance: 32.0
click at [590, 297] on div "**********" at bounding box center [784, 388] width 410 height 247
click at [960, 366] on icon "Open" at bounding box center [962, 370] width 10 height 10
type input "**********"
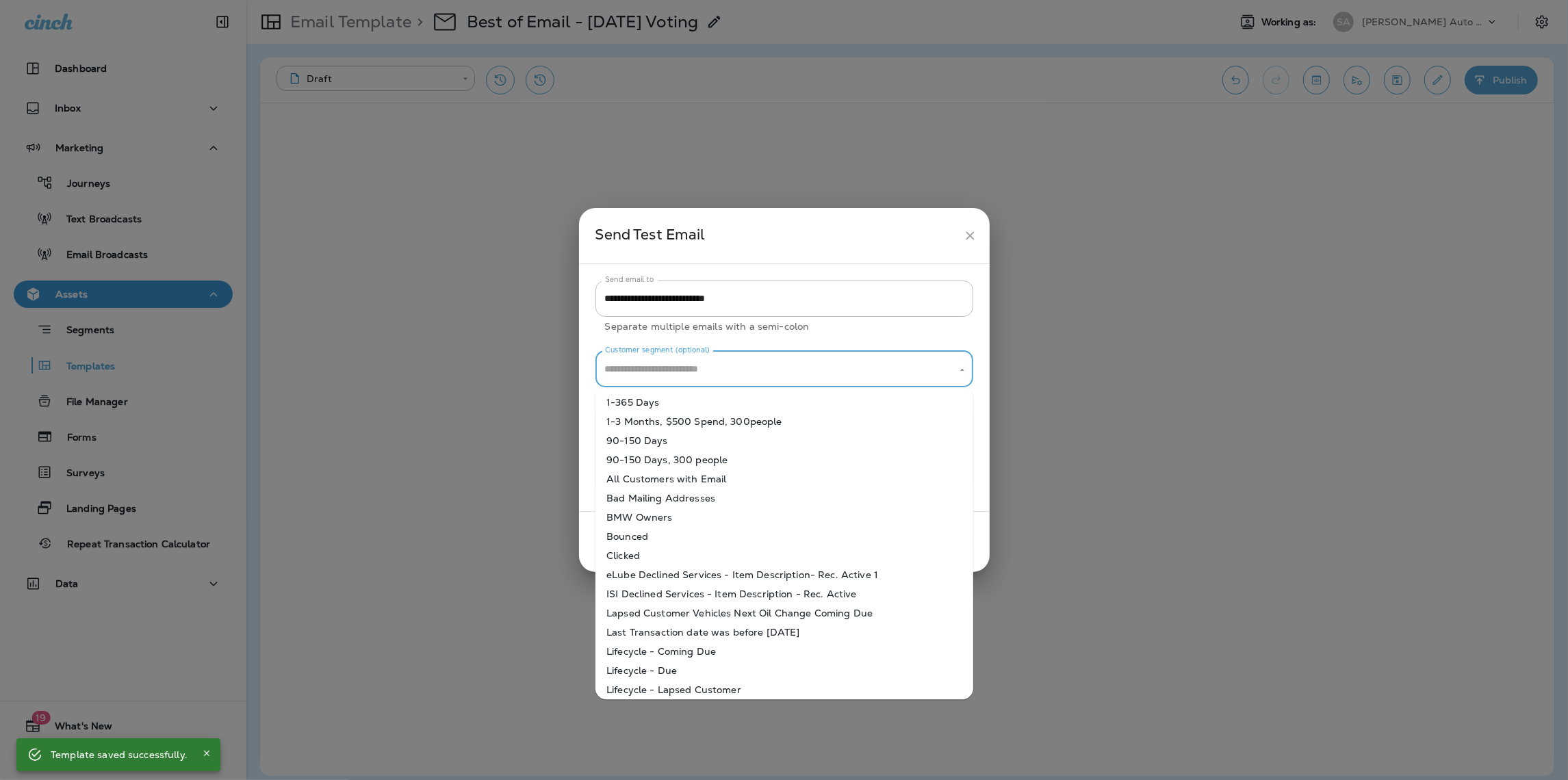
click at [685, 401] on li "1-365 Days" at bounding box center [784, 402] width 378 height 19
type input "**********"
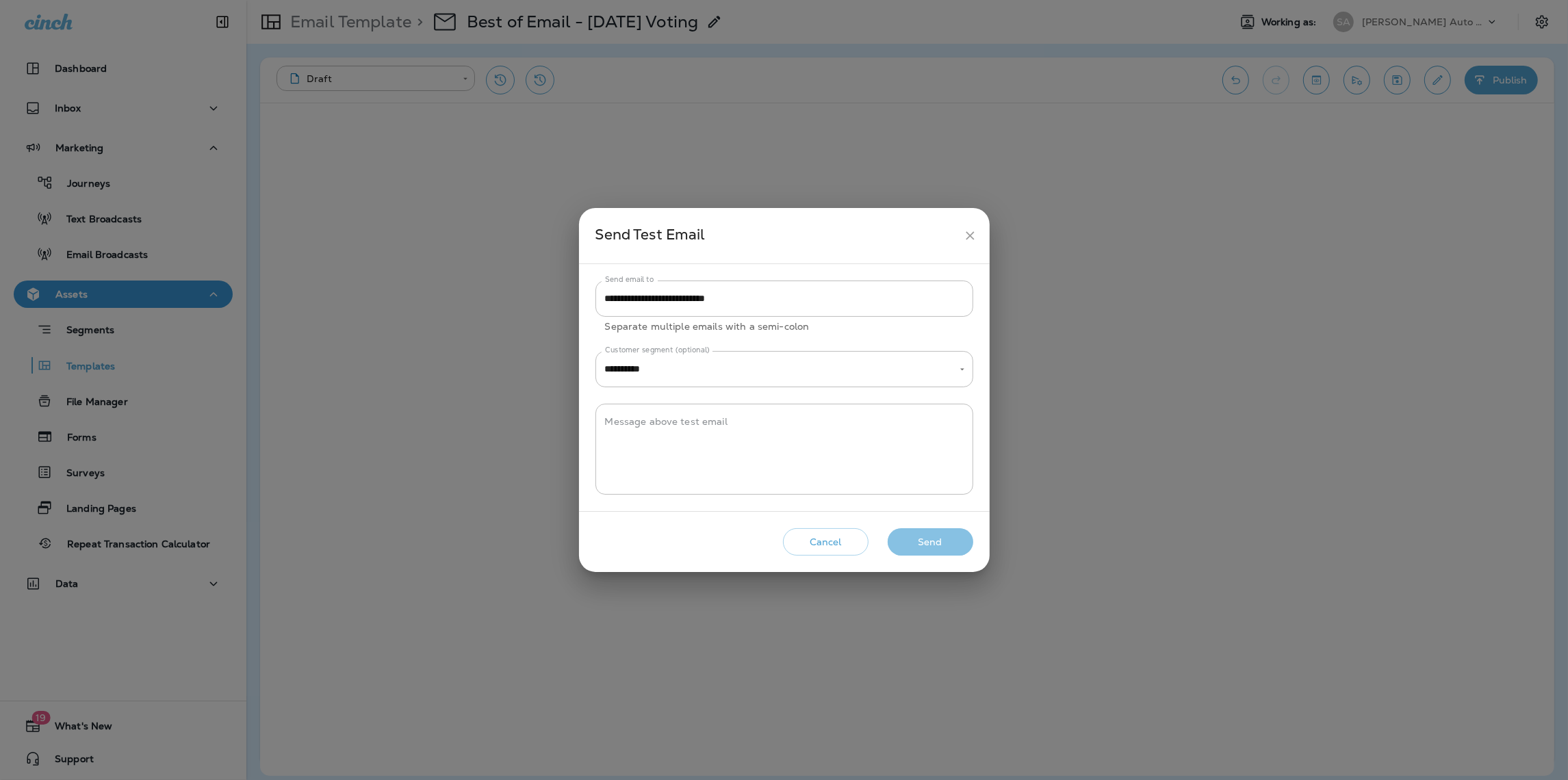
click at [911, 539] on button "Send" at bounding box center [930, 542] width 86 height 28
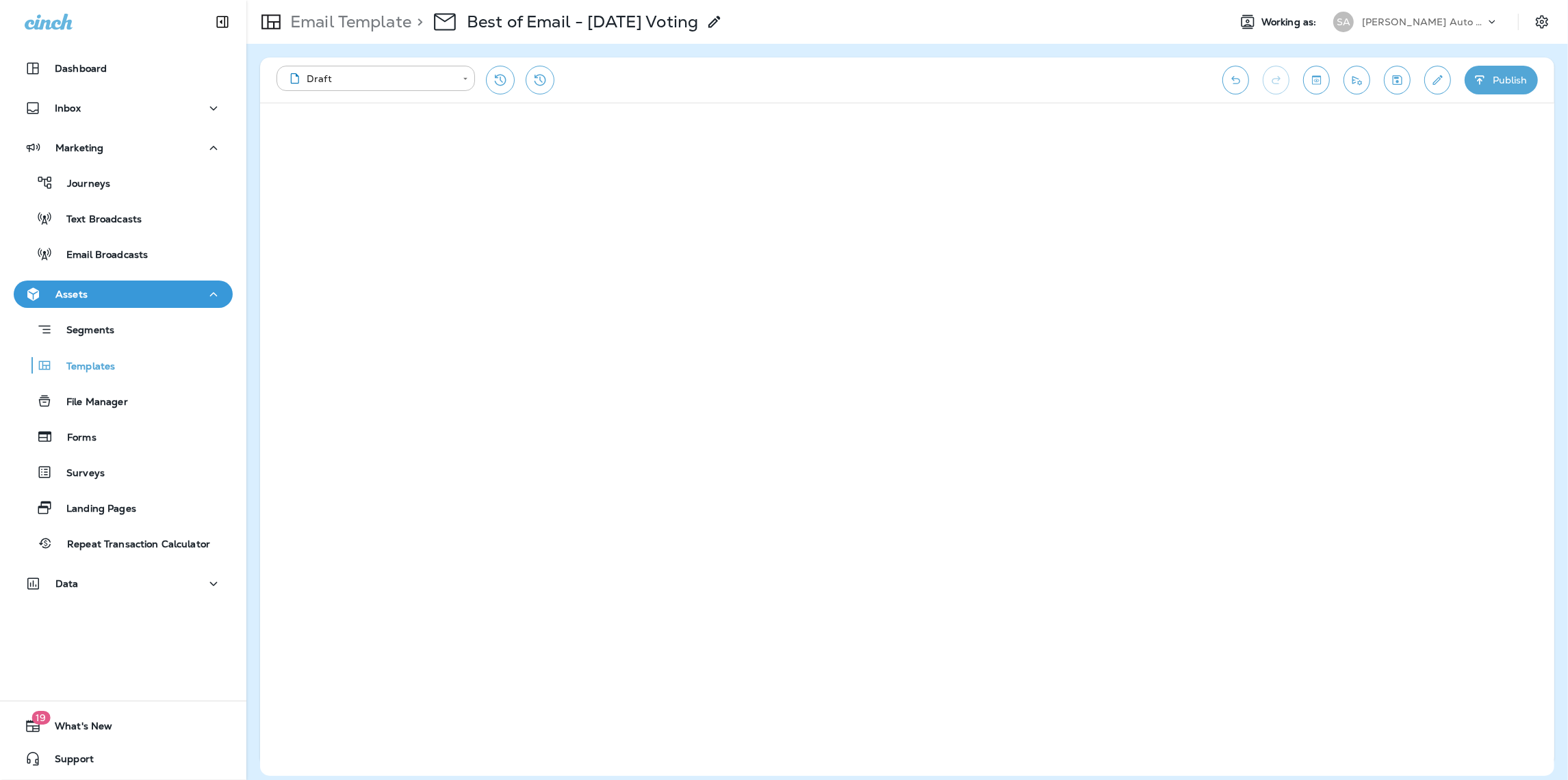
click at [1501, 75] on button "Publish" at bounding box center [1500, 80] width 74 height 29
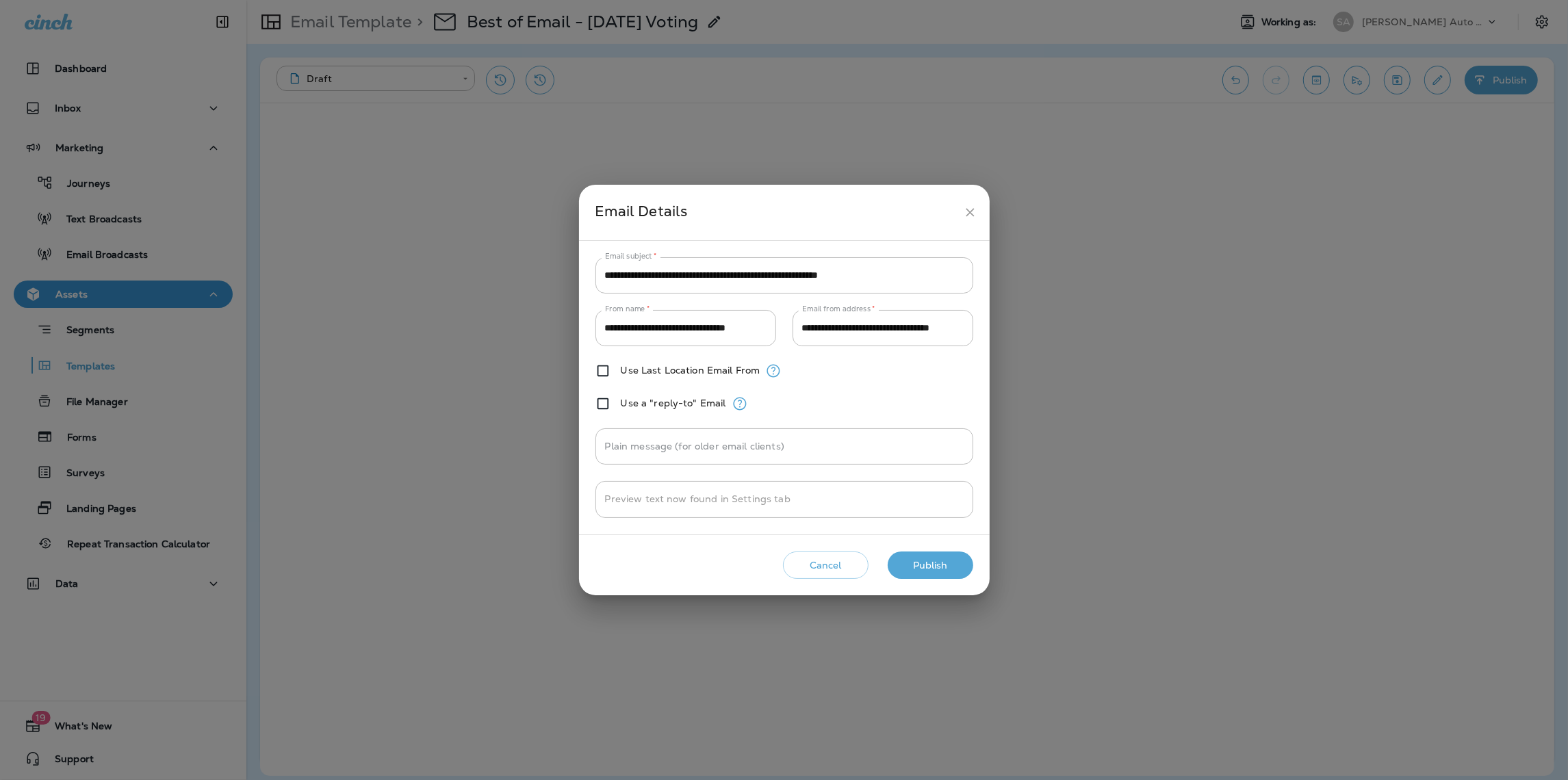
click at [928, 569] on button "Publish" at bounding box center [930, 565] width 86 height 28
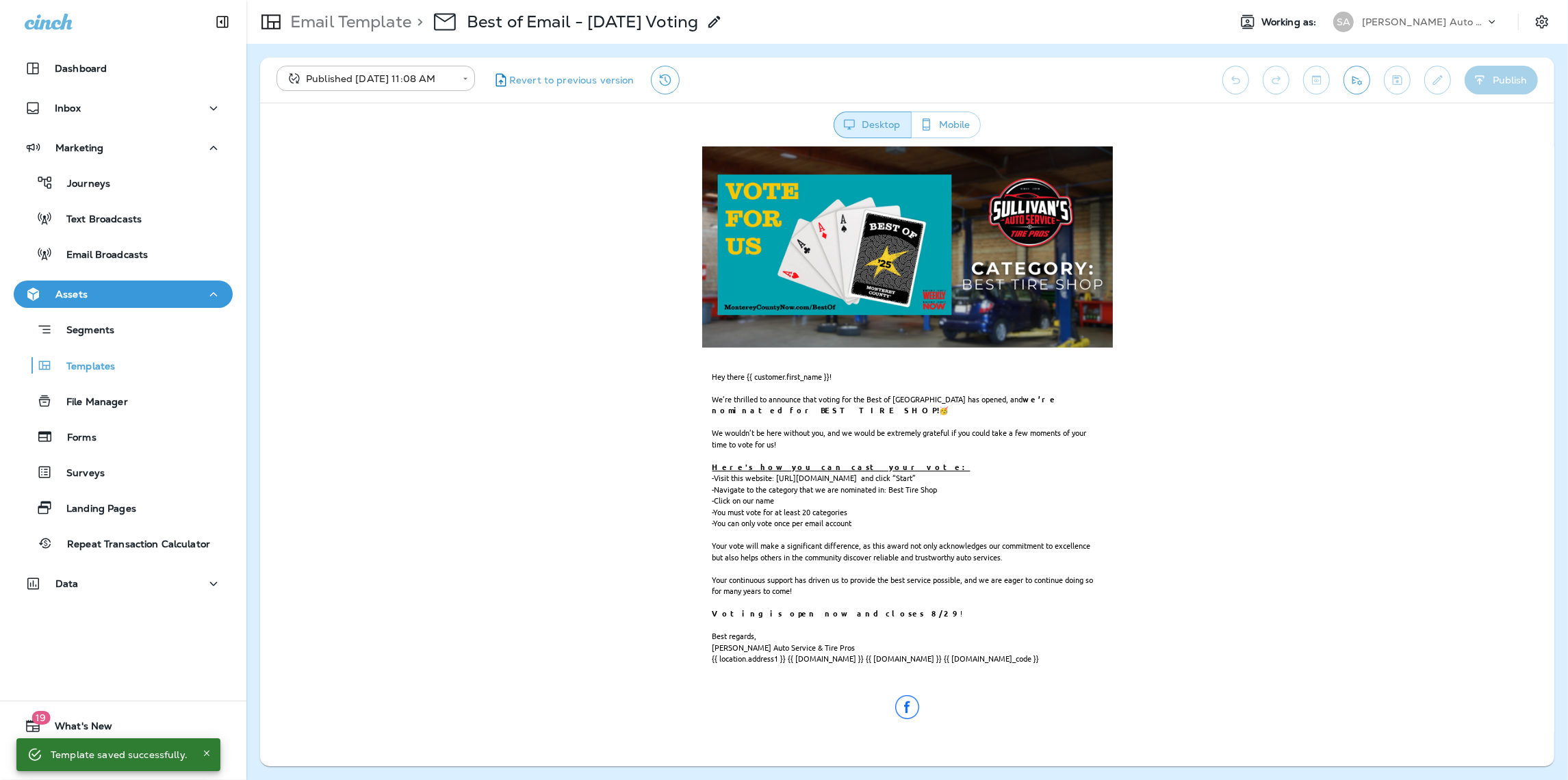
scroll to position [192, 0]
click at [108, 249] on p "Email Broadcasts" at bounding box center [99, 255] width 95 height 13
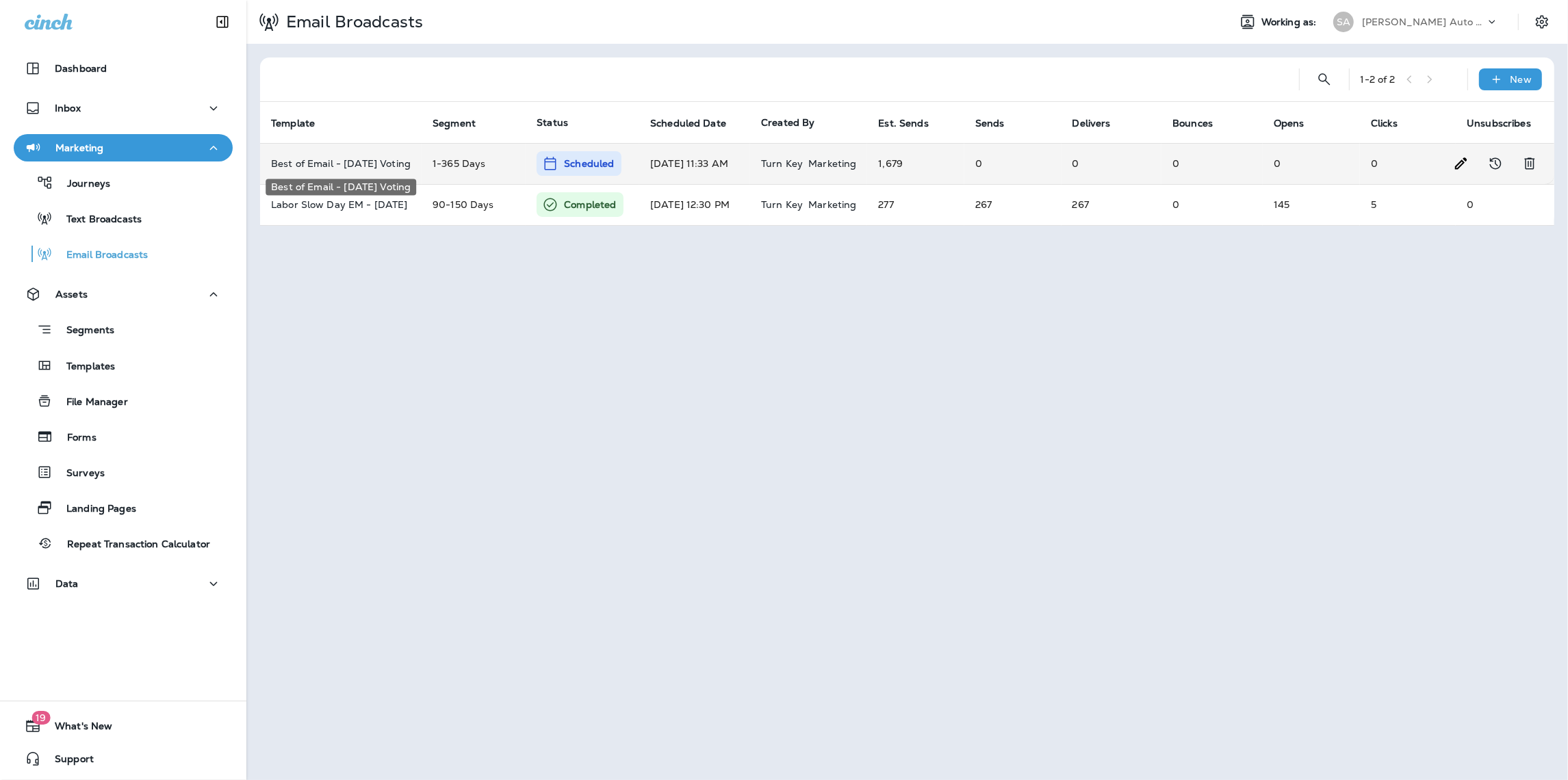
click at [372, 165] on p "Best of Email - [DATE] Voting" at bounding box center [341, 163] width 140 height 11
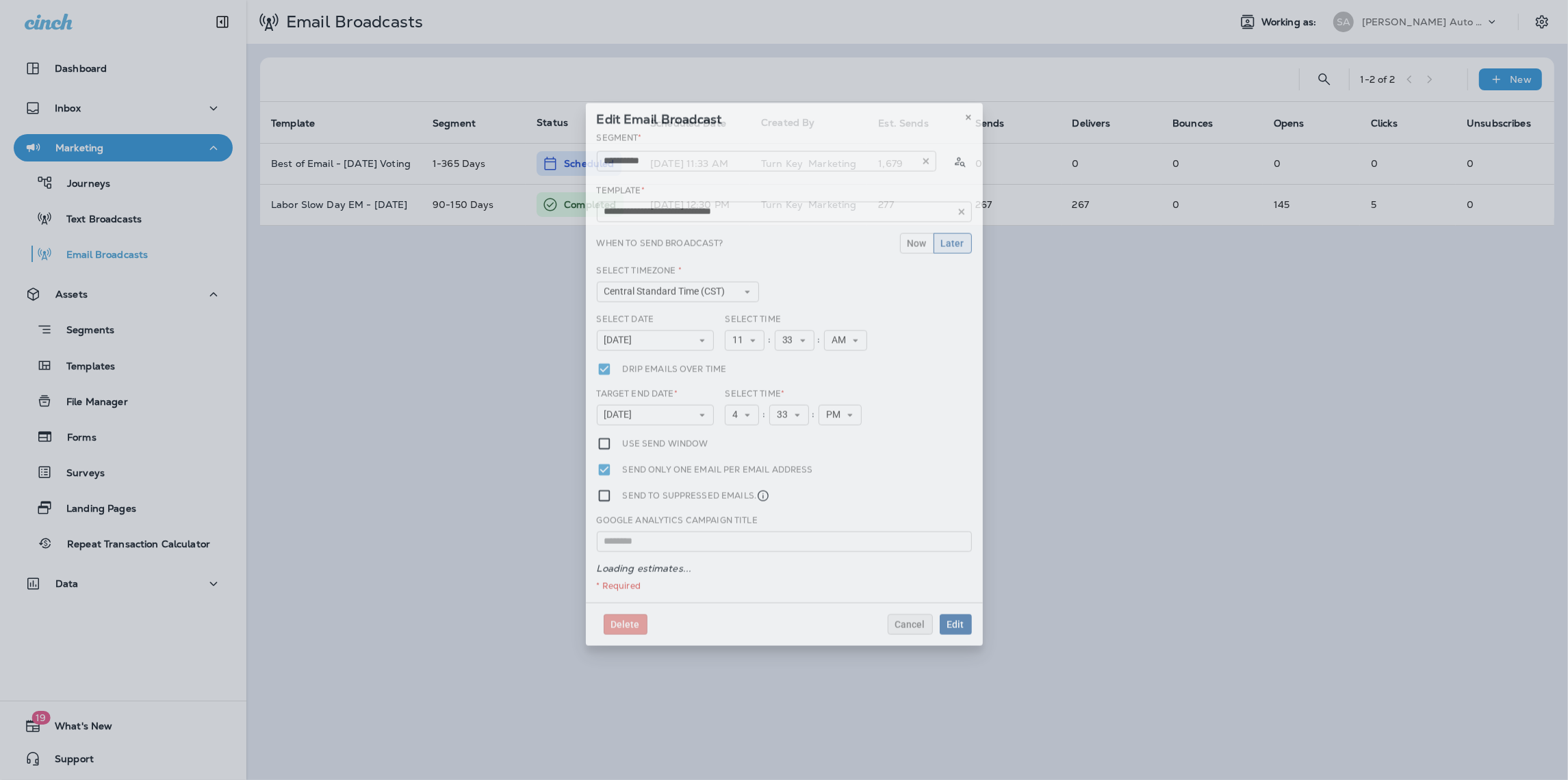
type input "**********"
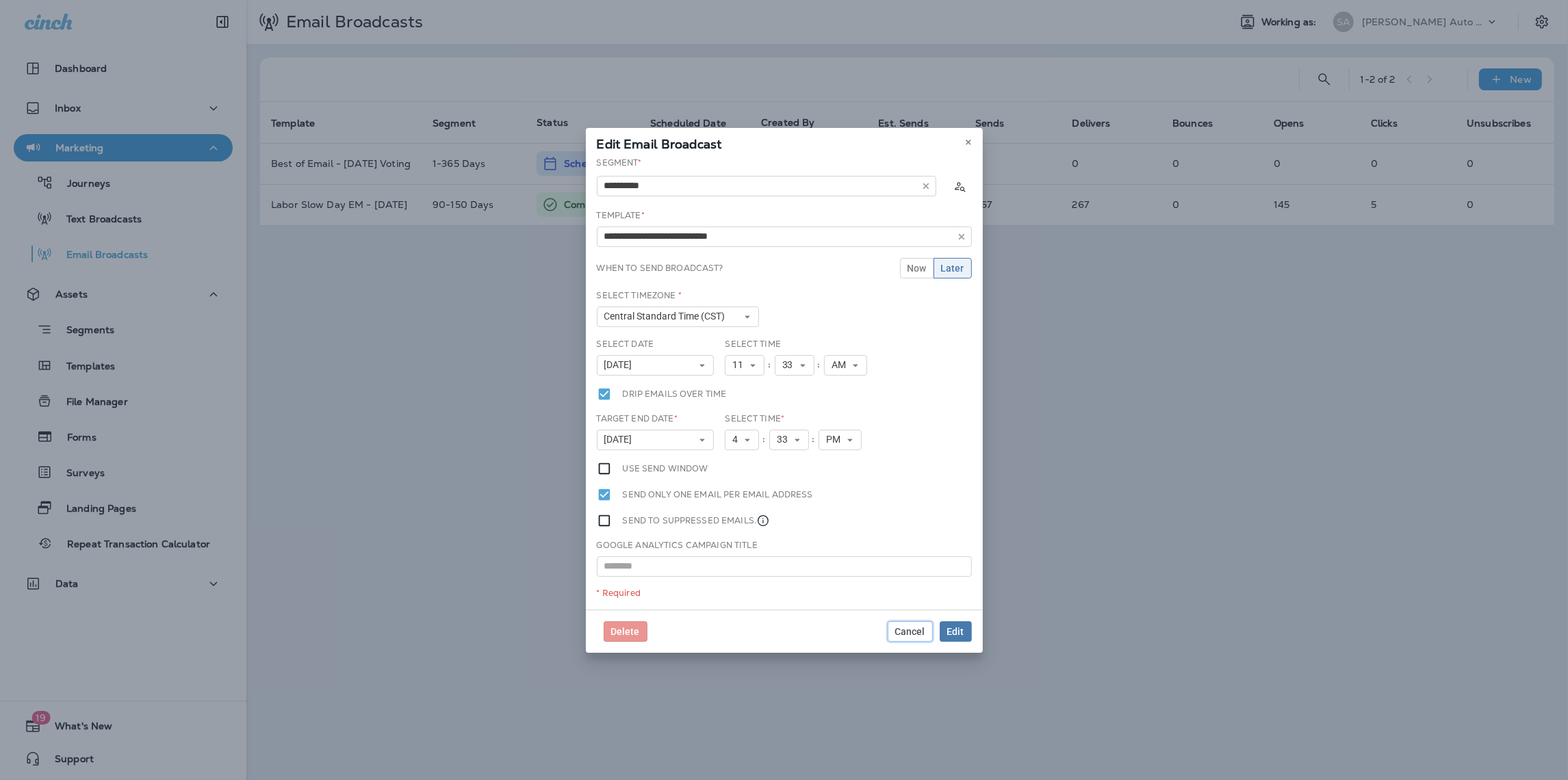
click at [913, 630] on span "Cancel" at bounding box center [910, 631] width 30 height 10
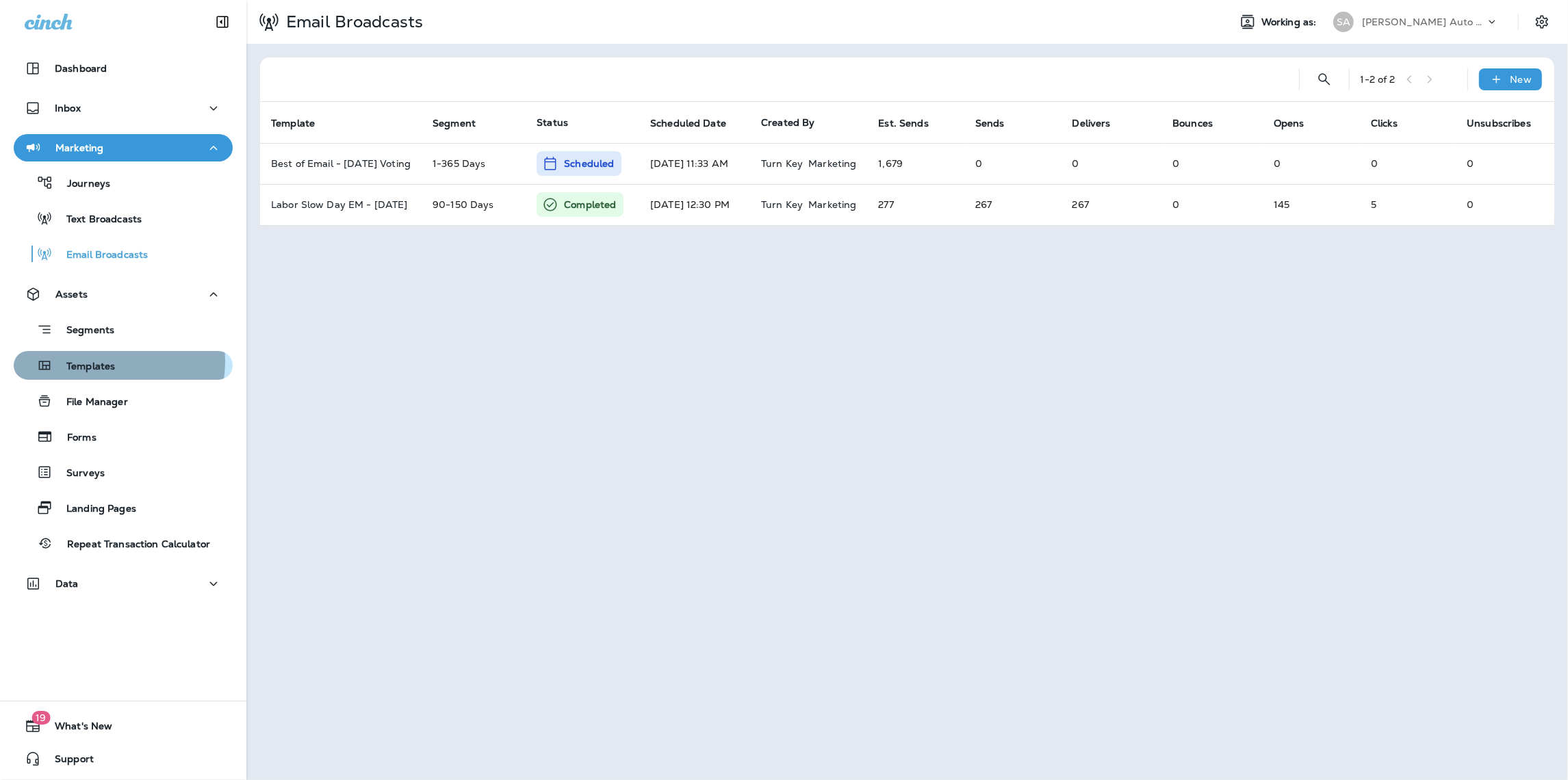
click at [98, 361] on p "Templates" at bounding box center [83, 366] width 62 height 13
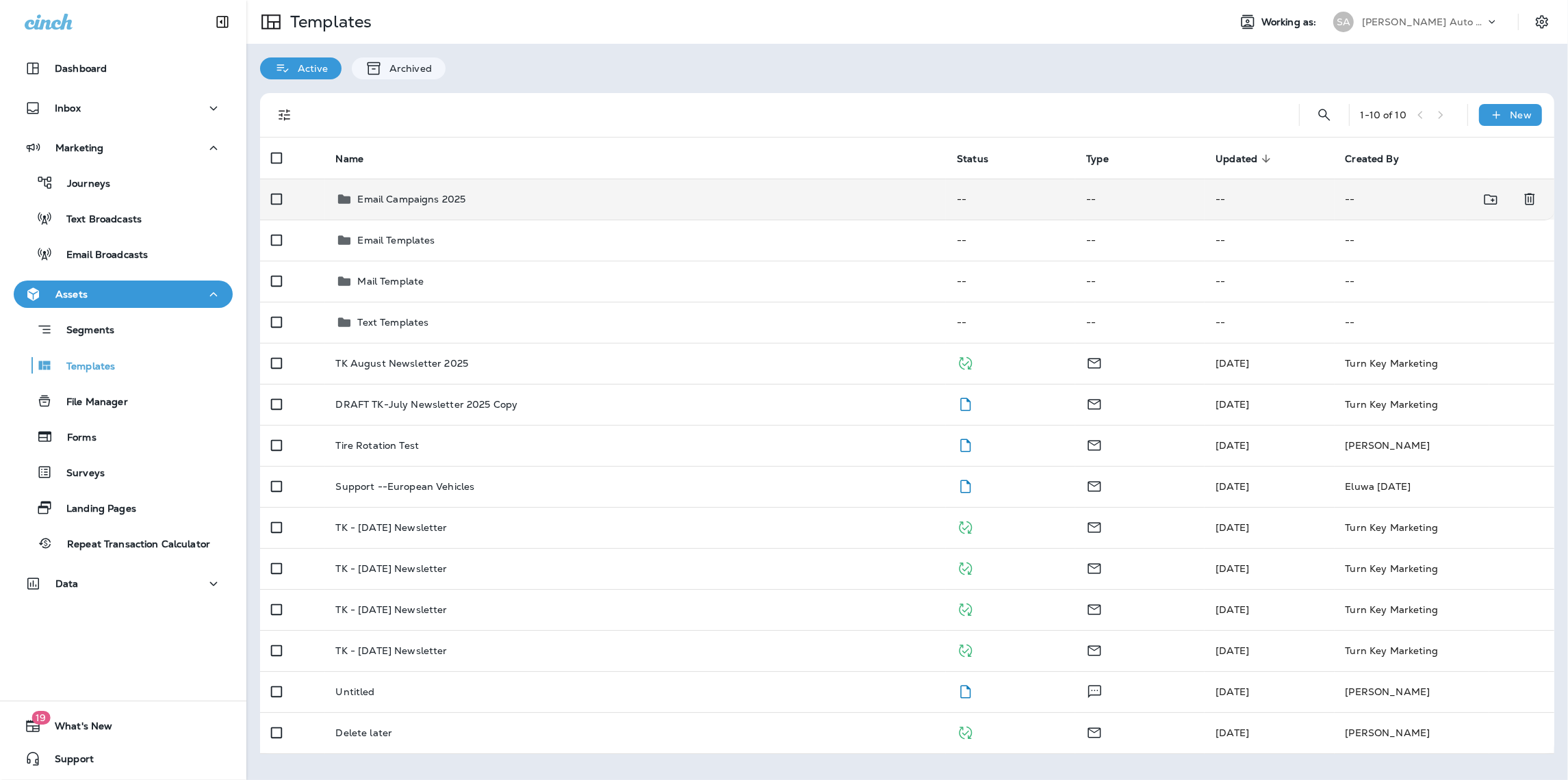
click at [390, 203] on p "Email Campaigns 2025" at bounding box center [412, 199] width 108 height 11
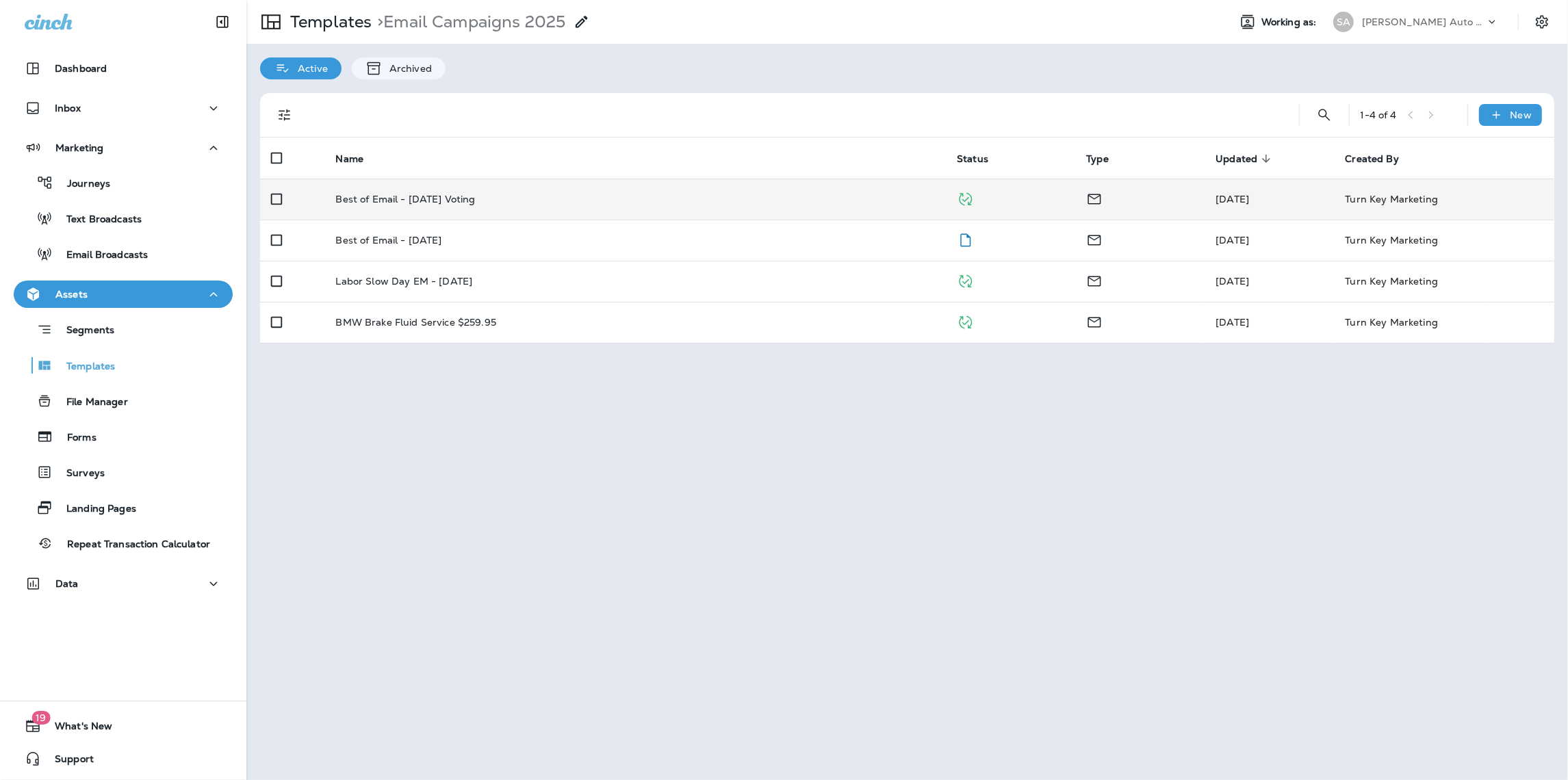
click at [402, 199] on p "Best of Email - [DATE] Voting" at bounding box center [406, 199] width 140 height 11
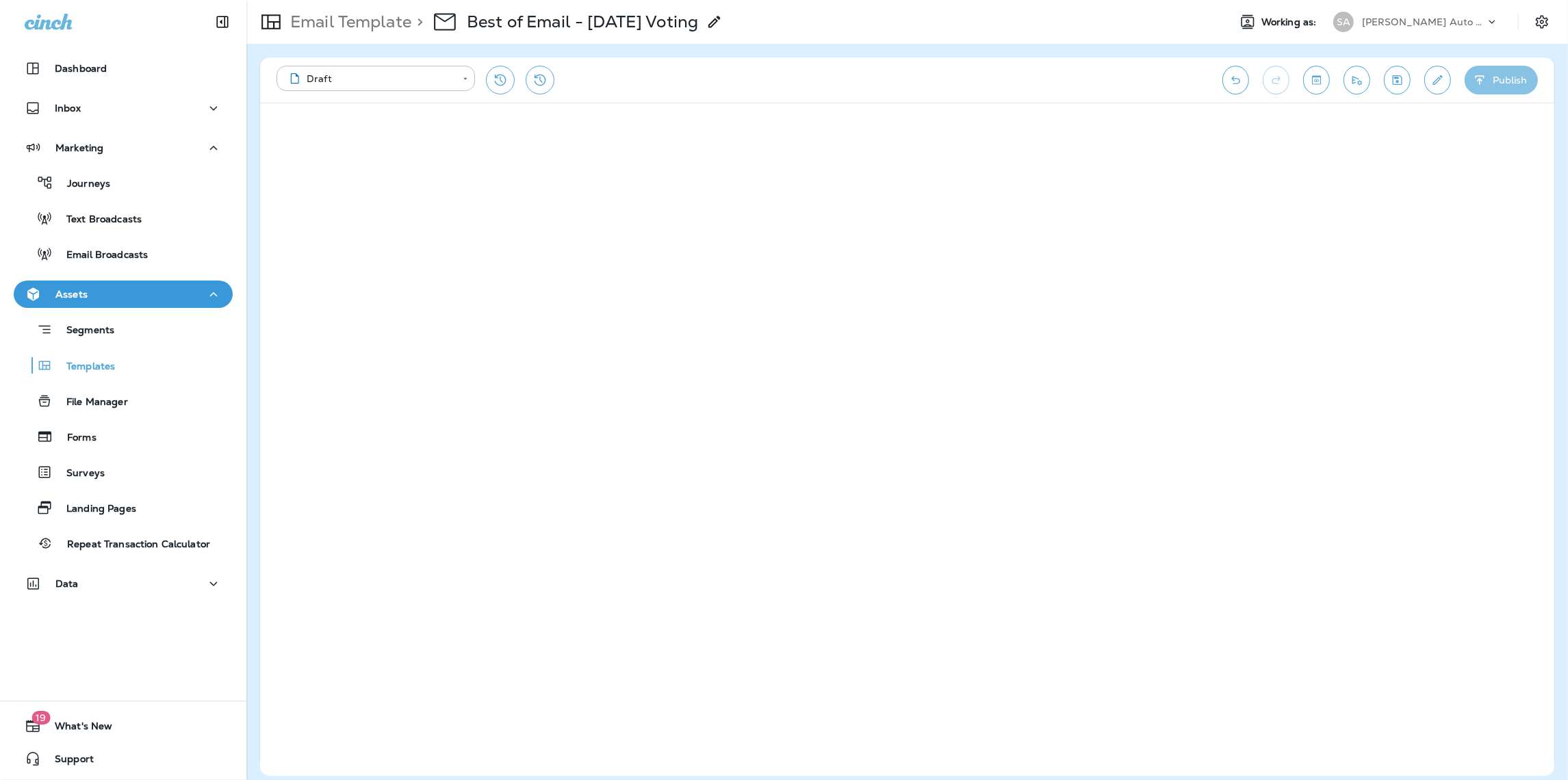
click at [1513, 76] on button "Publish" at bounding box center [1500, 80] width 74 height 29
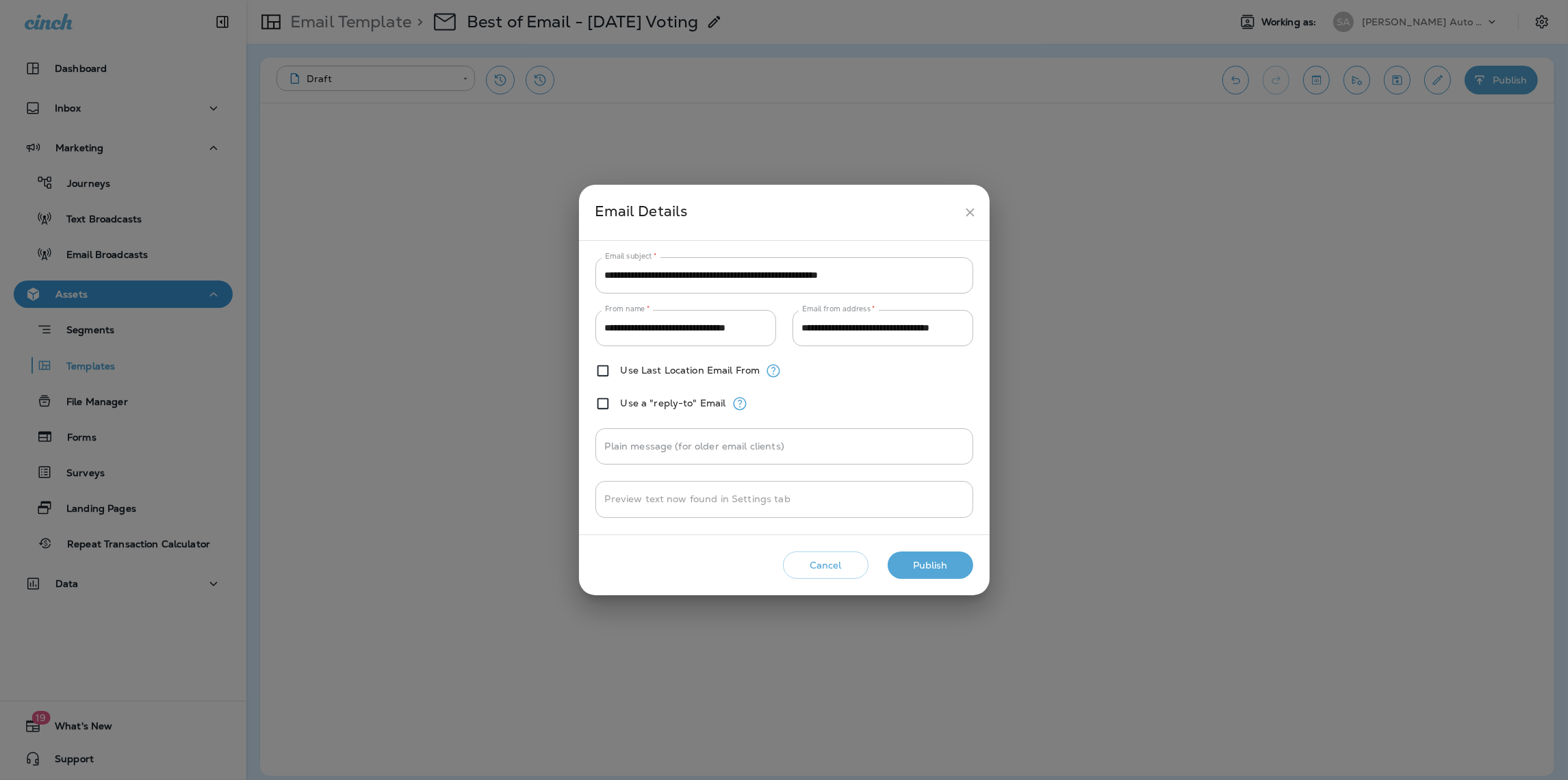
click at [917, 569] on button "Publish" at bounding box center [930, 565] width 86 height 28
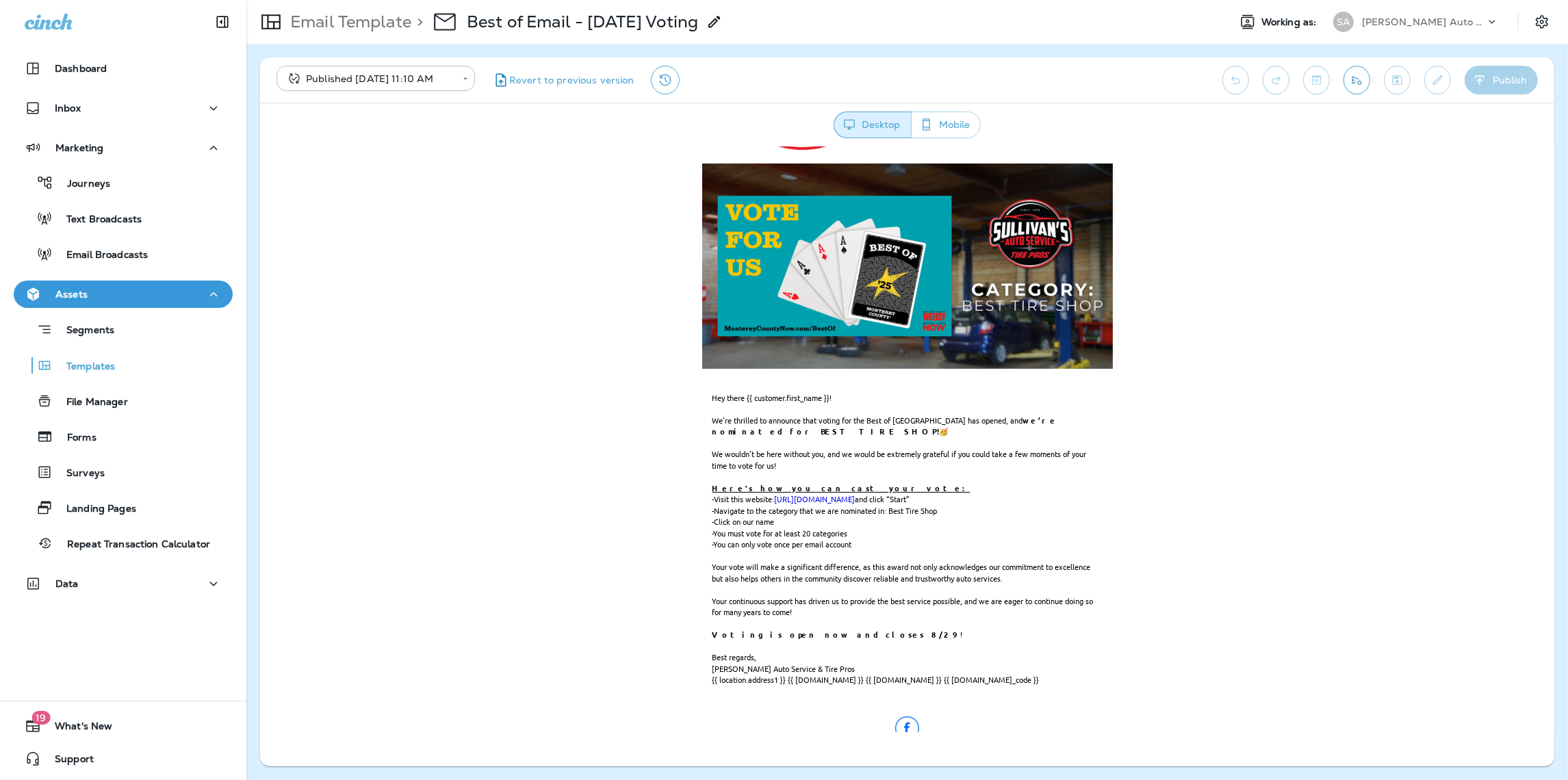
scroll to position [187, 0]
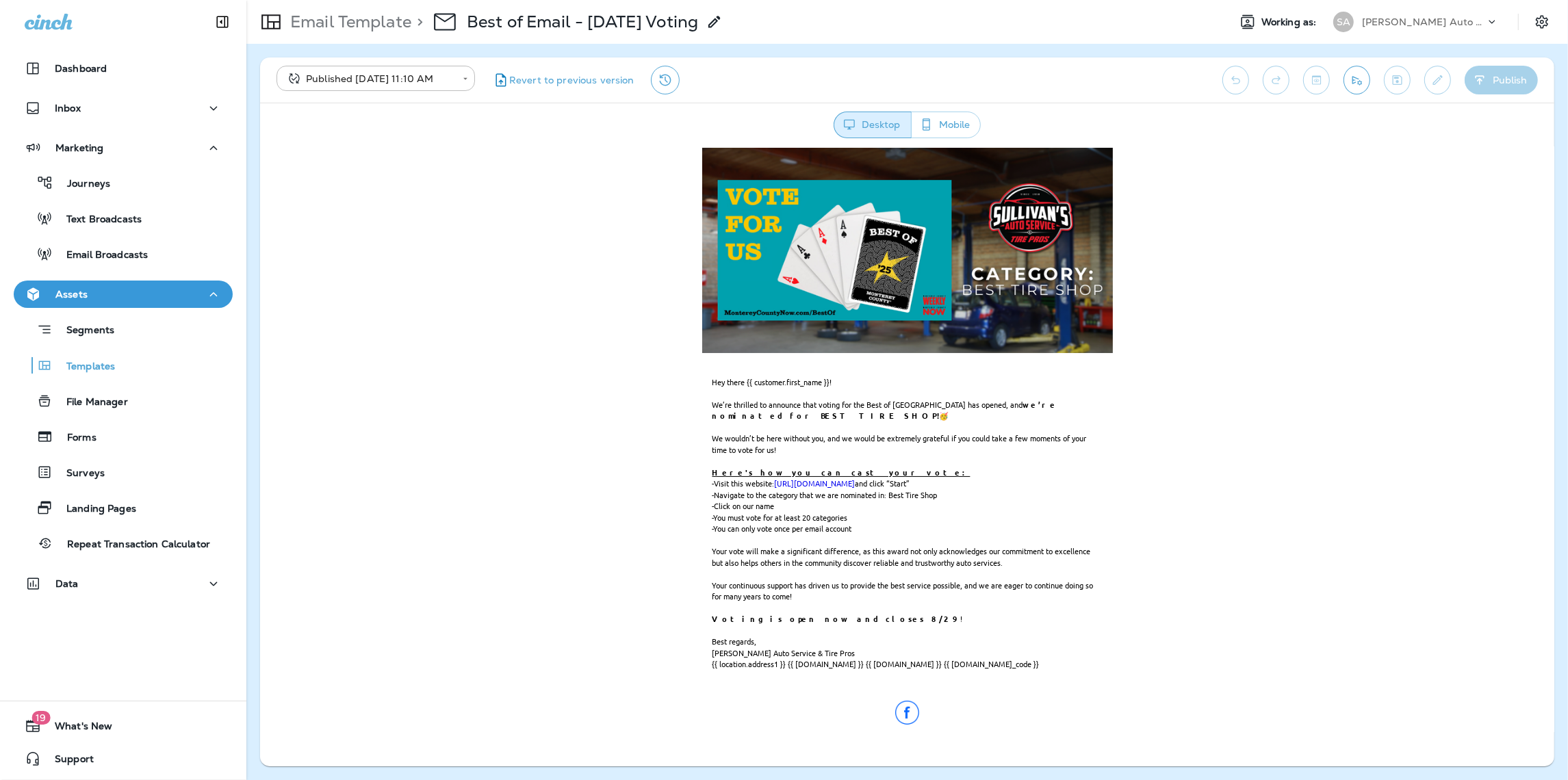
click at [855, 482] on link "[URL][DOMAIN_NAME]" at bounding box center [814, 483] width 80 height 11
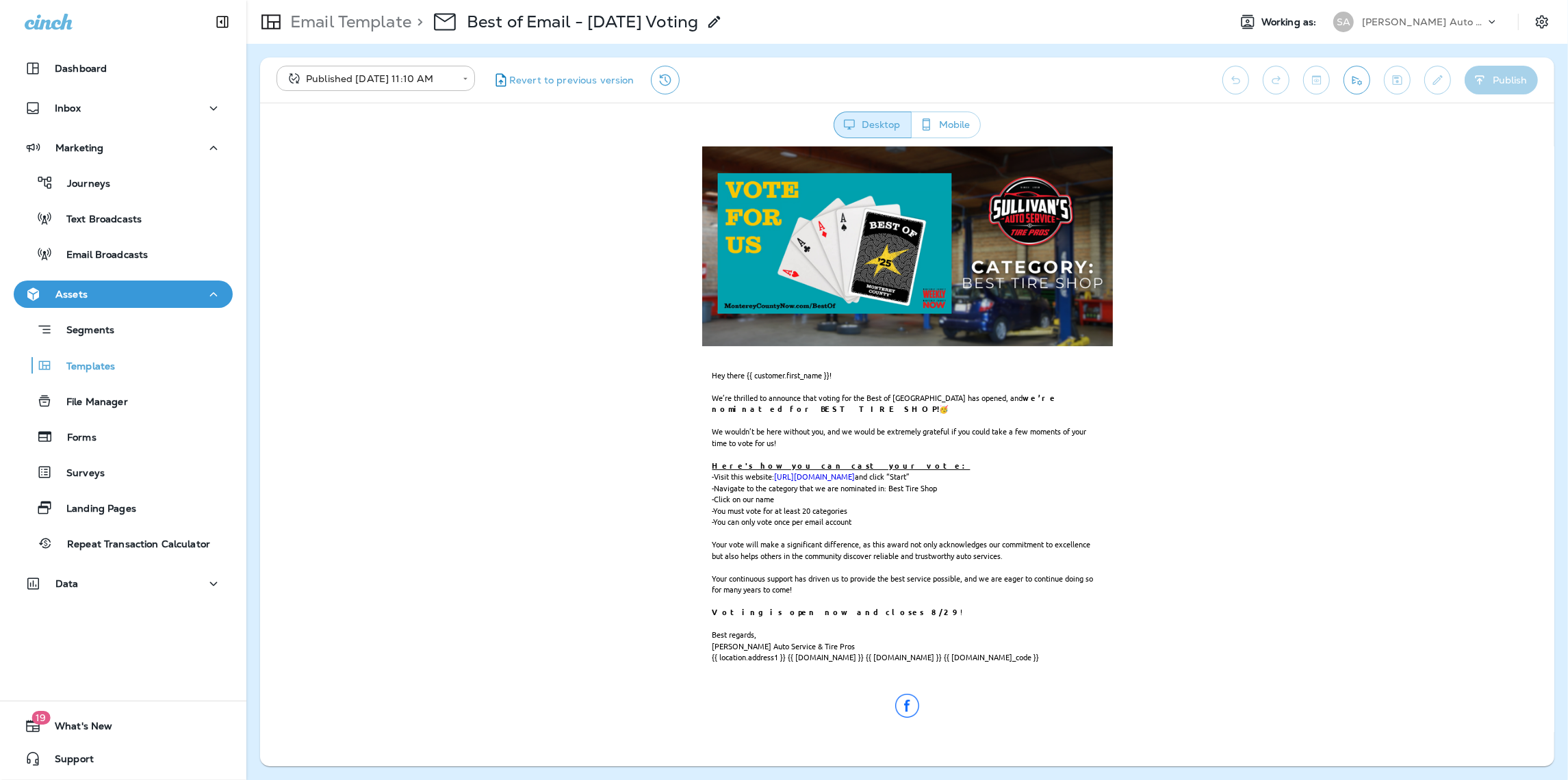
scroll to position [195, 0]
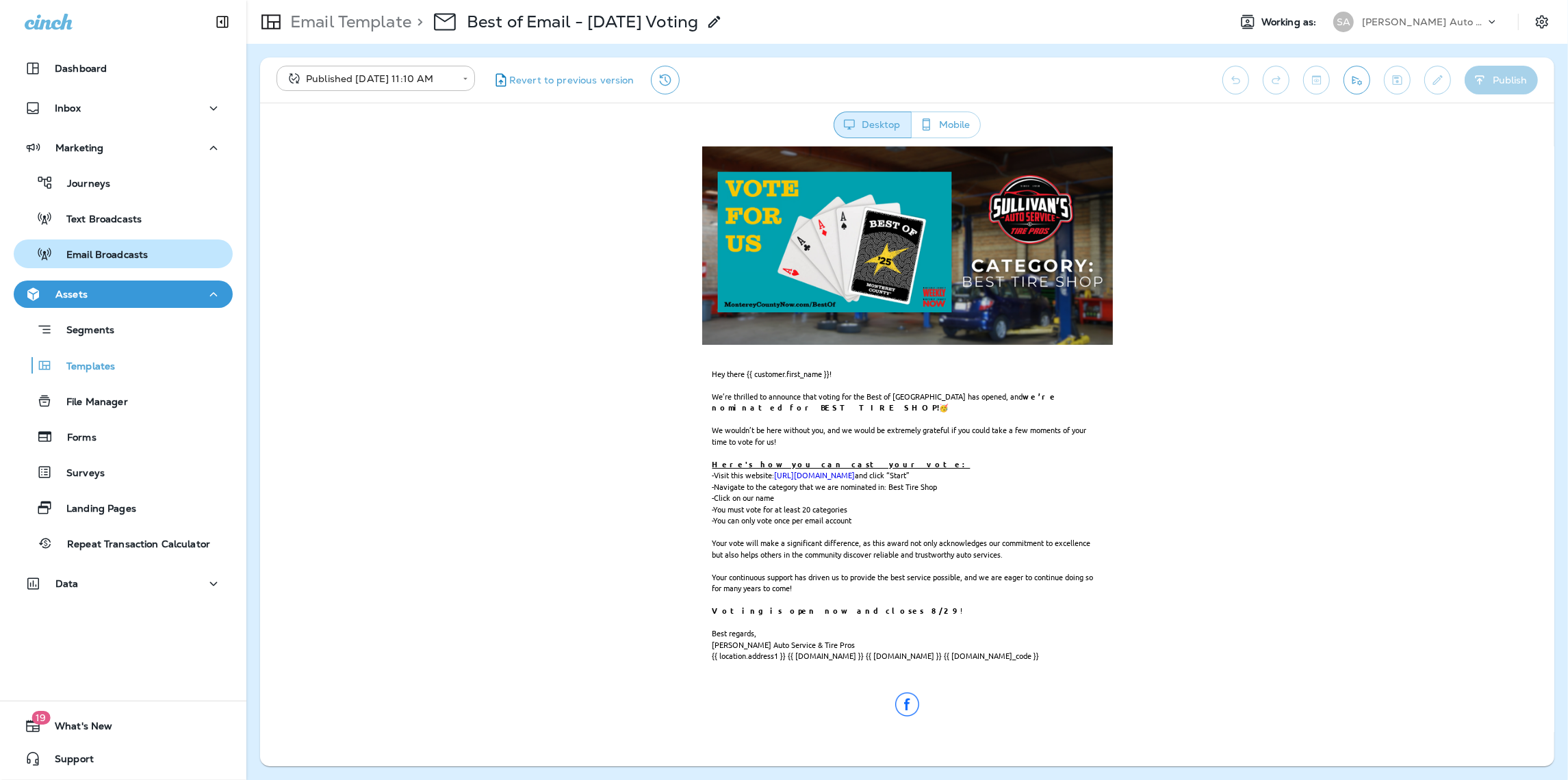
click at [111, 256] on p "Email Broadcasts" at bounding box center [99, 255] width 95 height 13
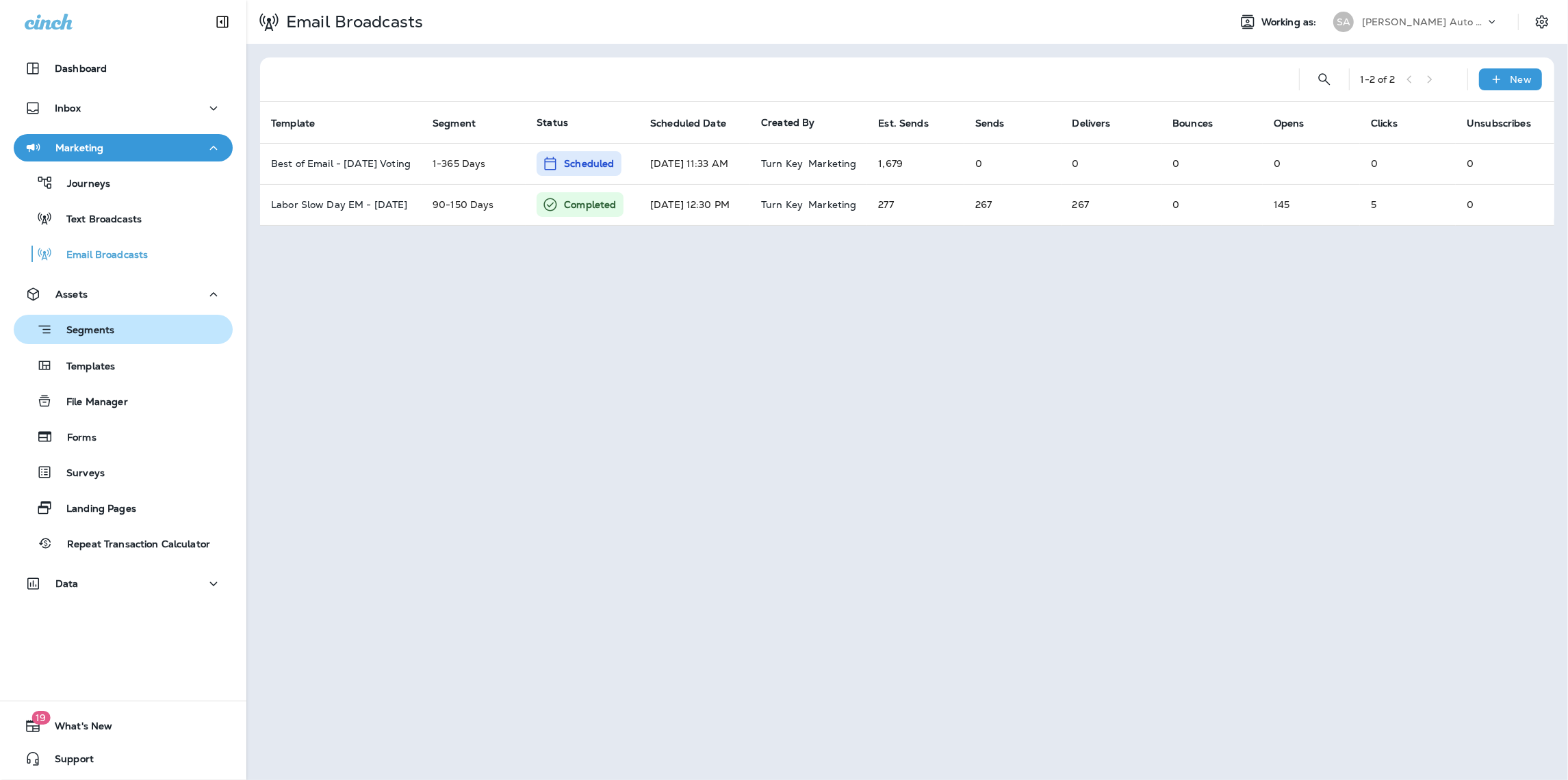
click at [101, 329] on p "Segments" at bounding box center [83, 332] width 61 height 14
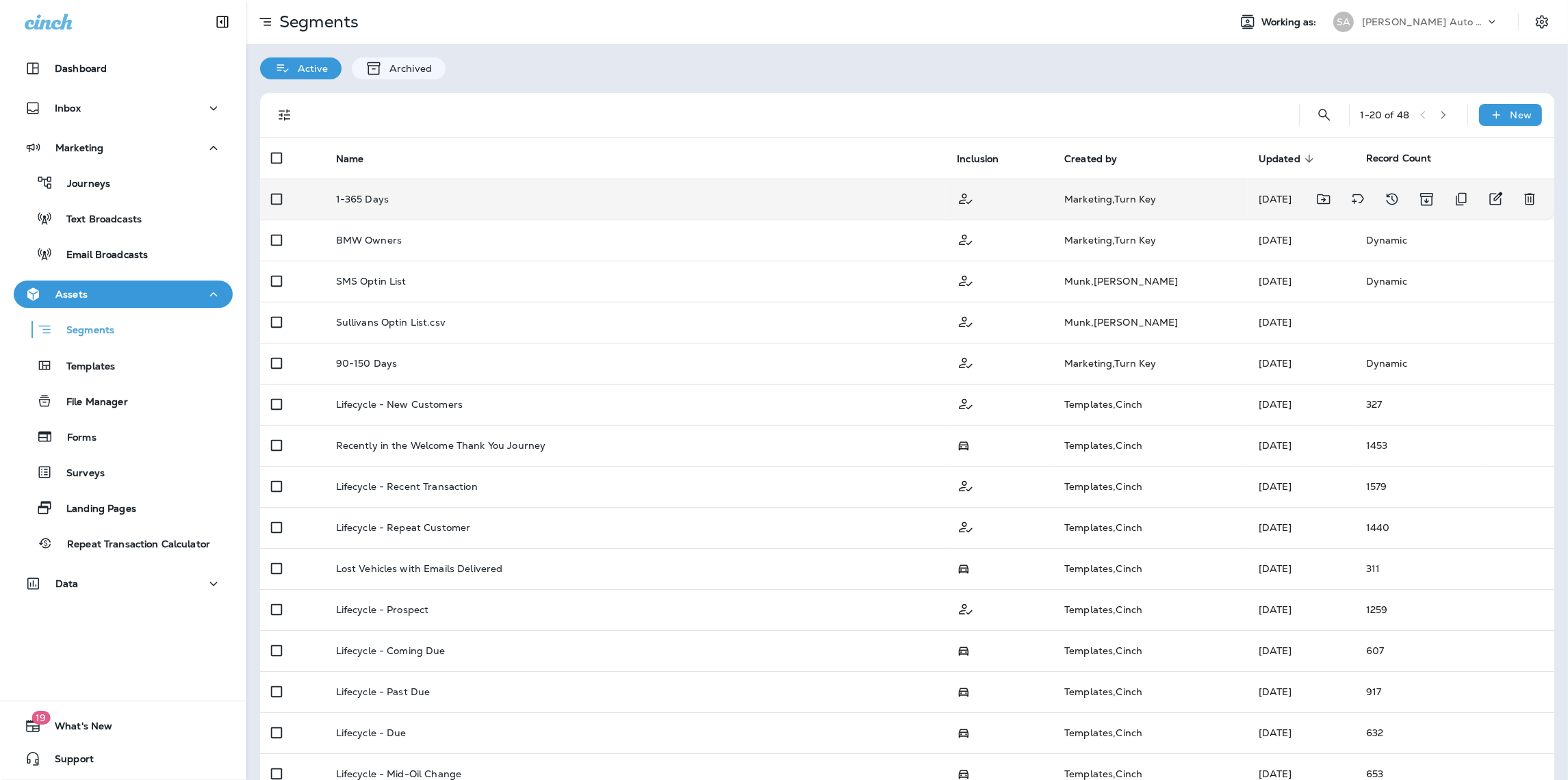
click at [394, 206] on td "1-365 Days" at bounding box center [635, 199] width 621 height 41
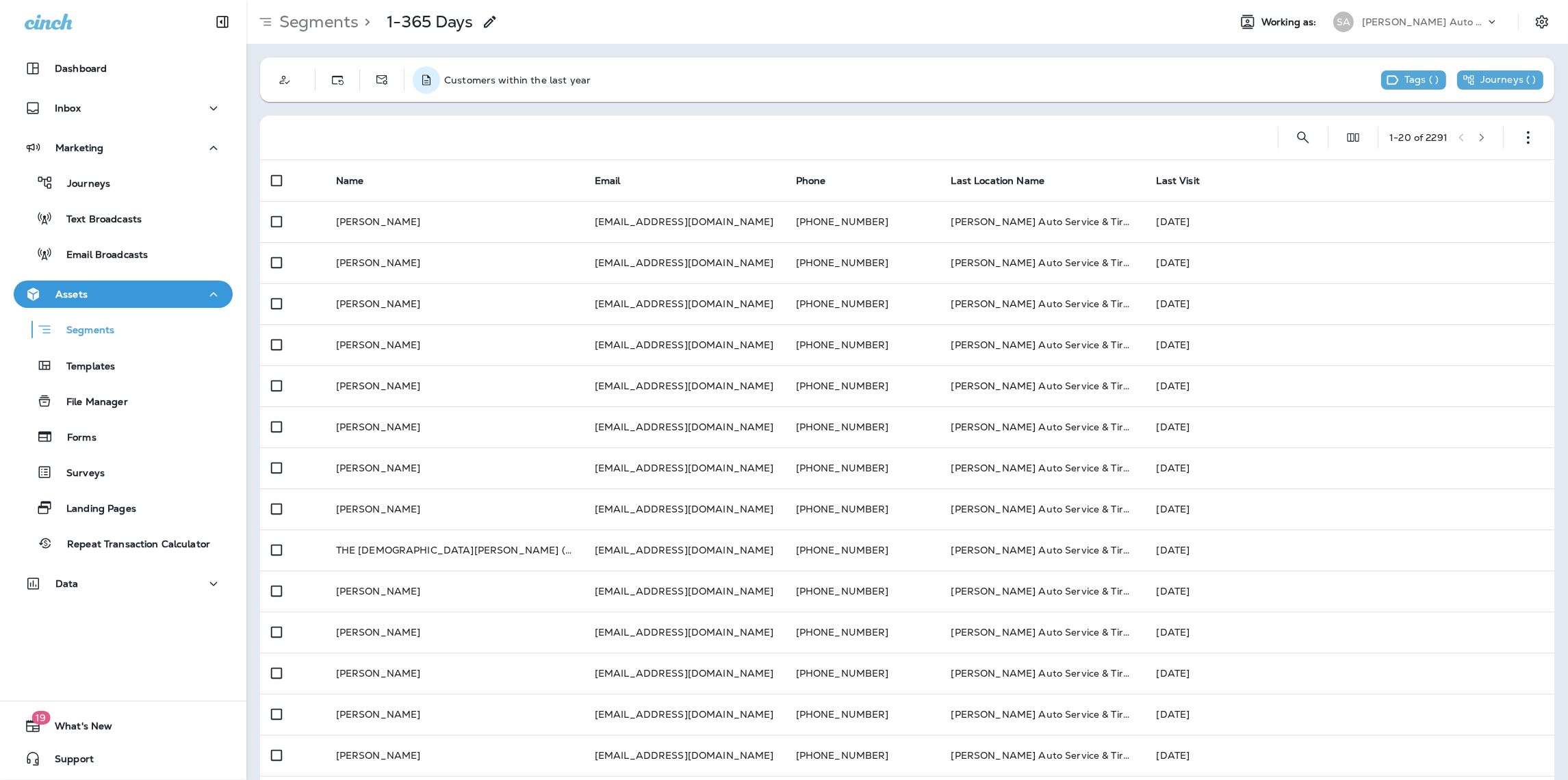
click at [432, 80] on icon "Description" at bounding box center [426, 80] width 14 height 14
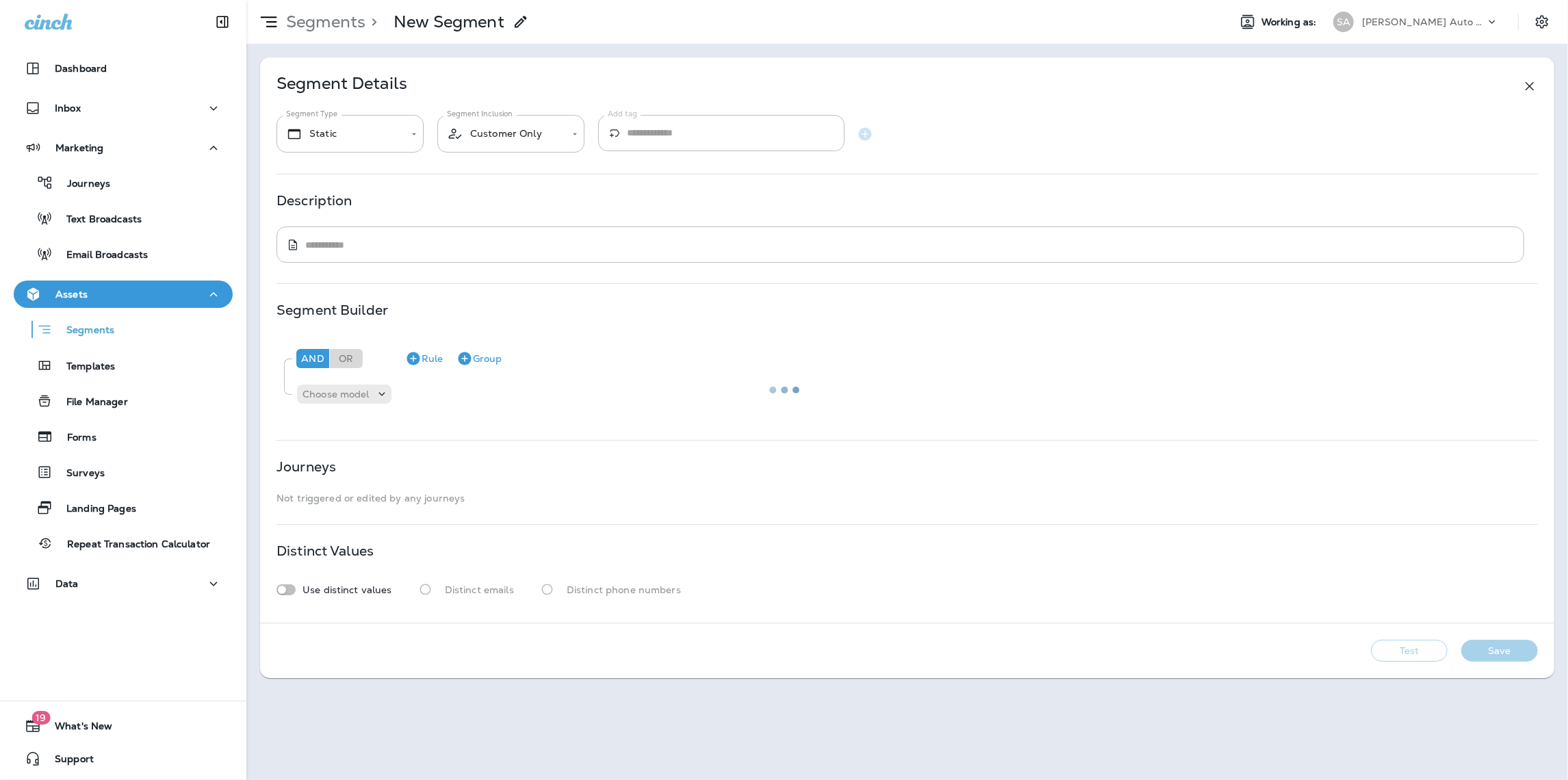
type input "*******"
type textarea "**********"
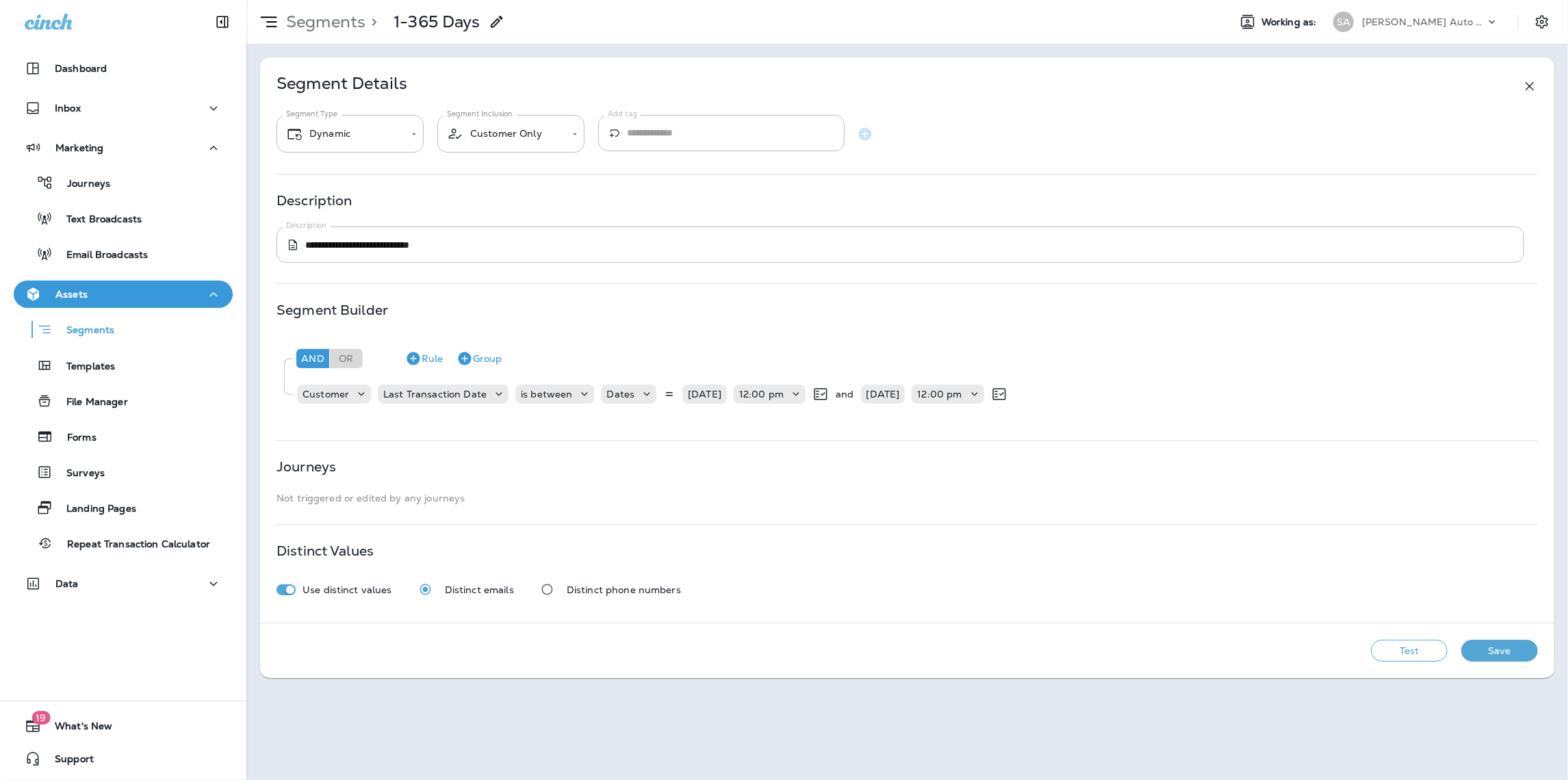
click at [1531, 84] on use at bounding box center [1529, 86] width 8 height 8
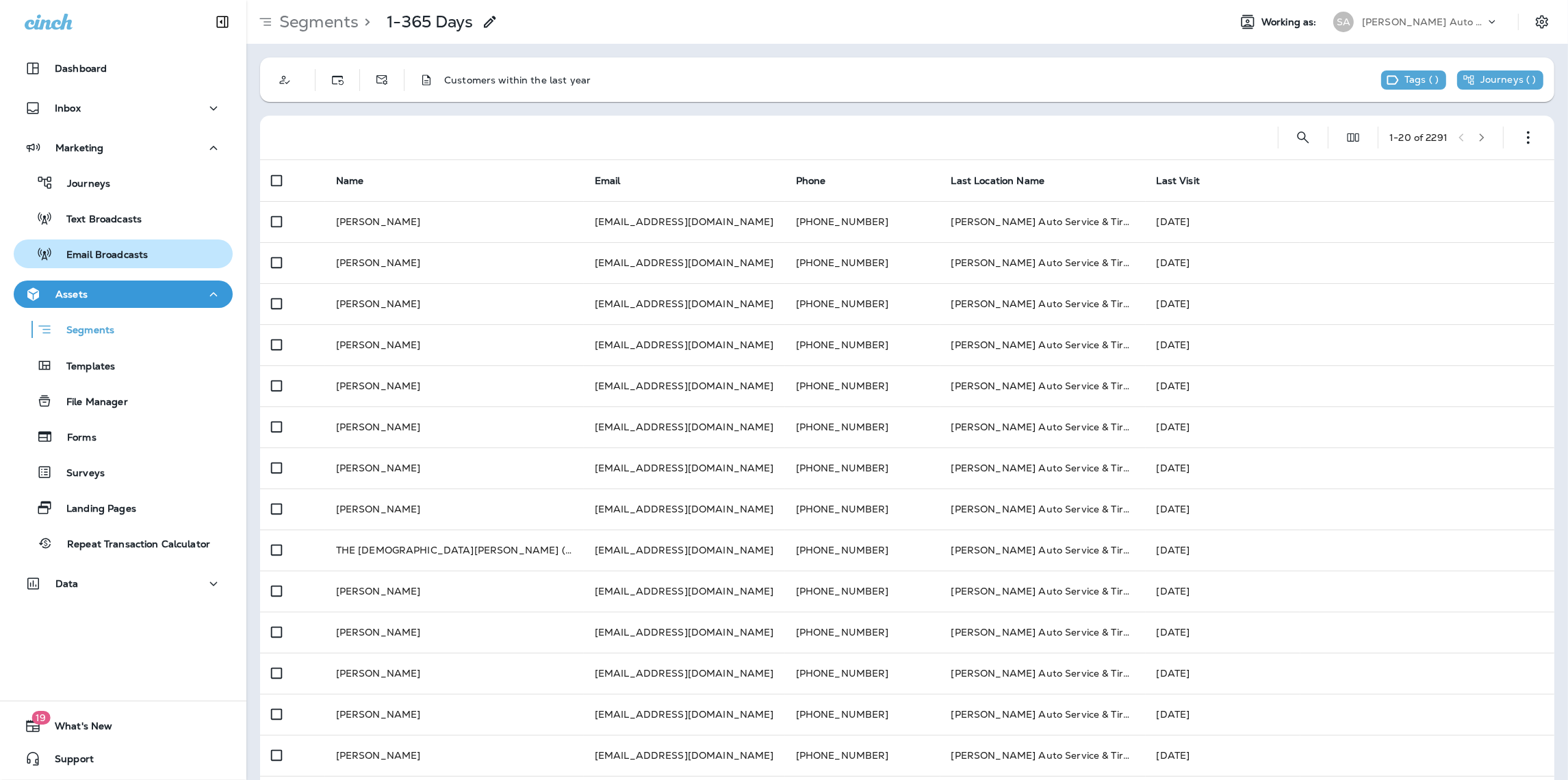
click at [97, 250] on p "Email Broadcasts" at bounding box center [99, 255] width 95 height 13
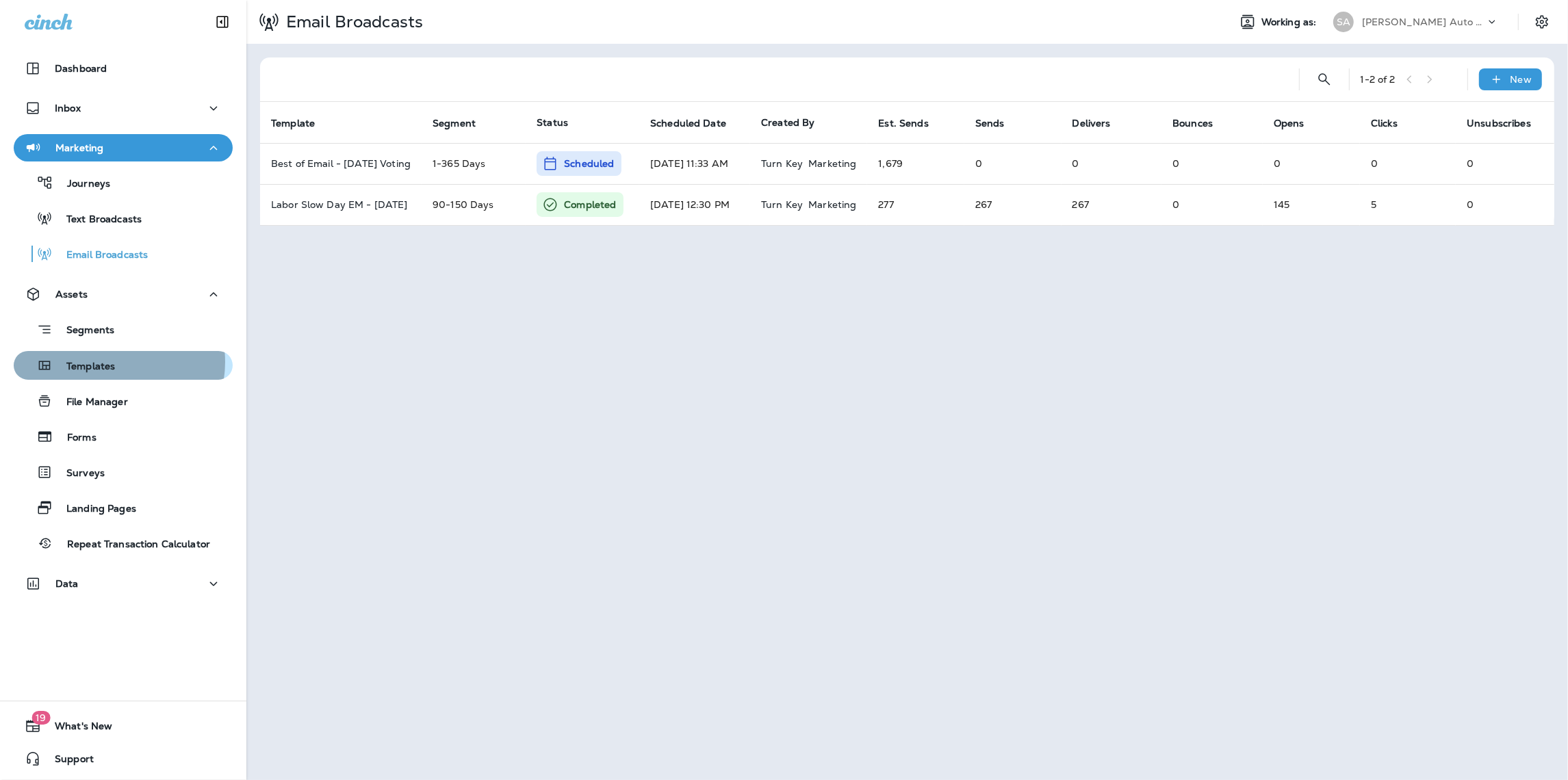
click at [111, 362] on p "Templates" at bounding box center [83, 366] width 62 height 13
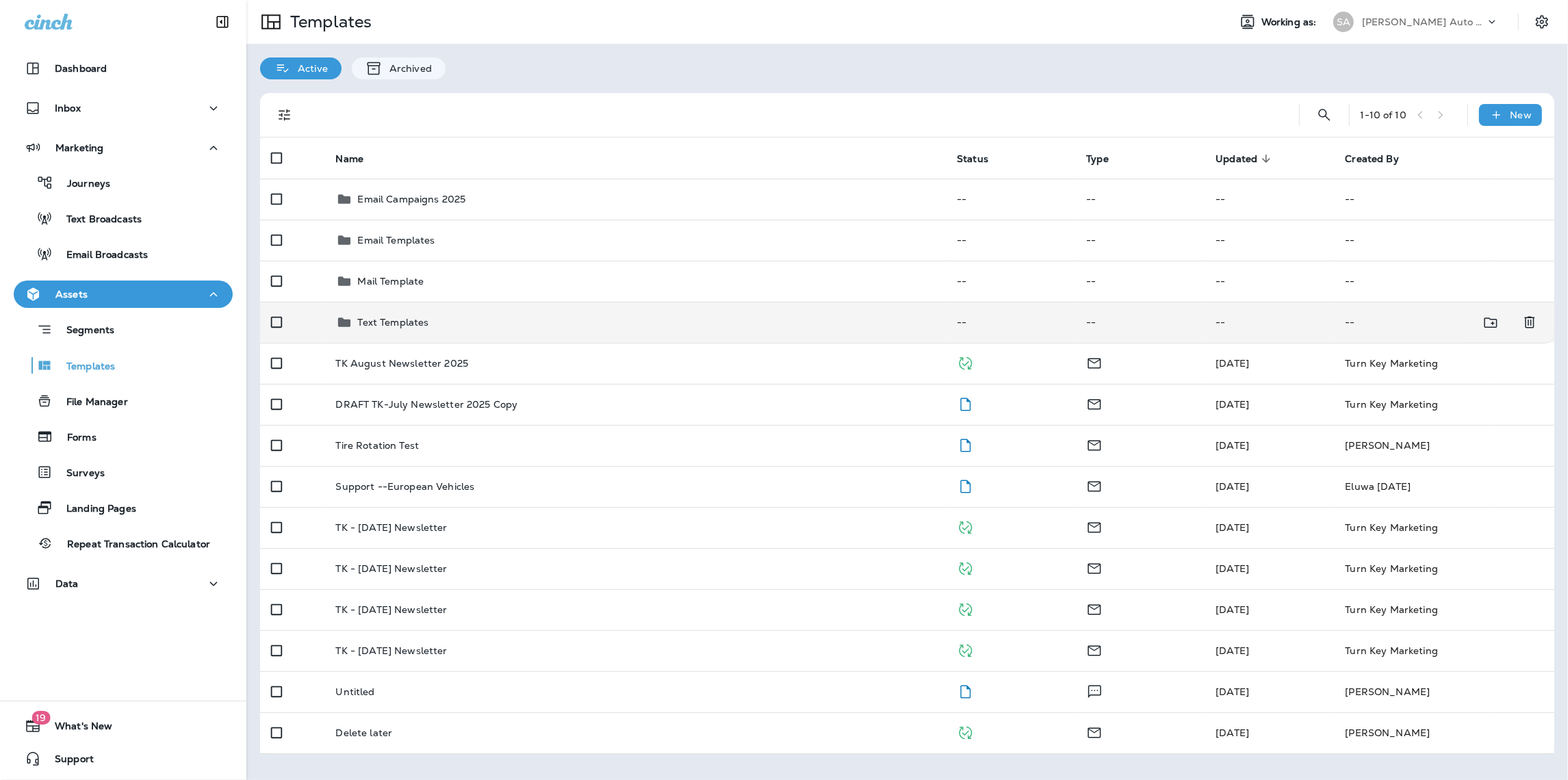
click at [369, 325] on p "Text Templates" at bounding box center [394, 322] width 71 height 11
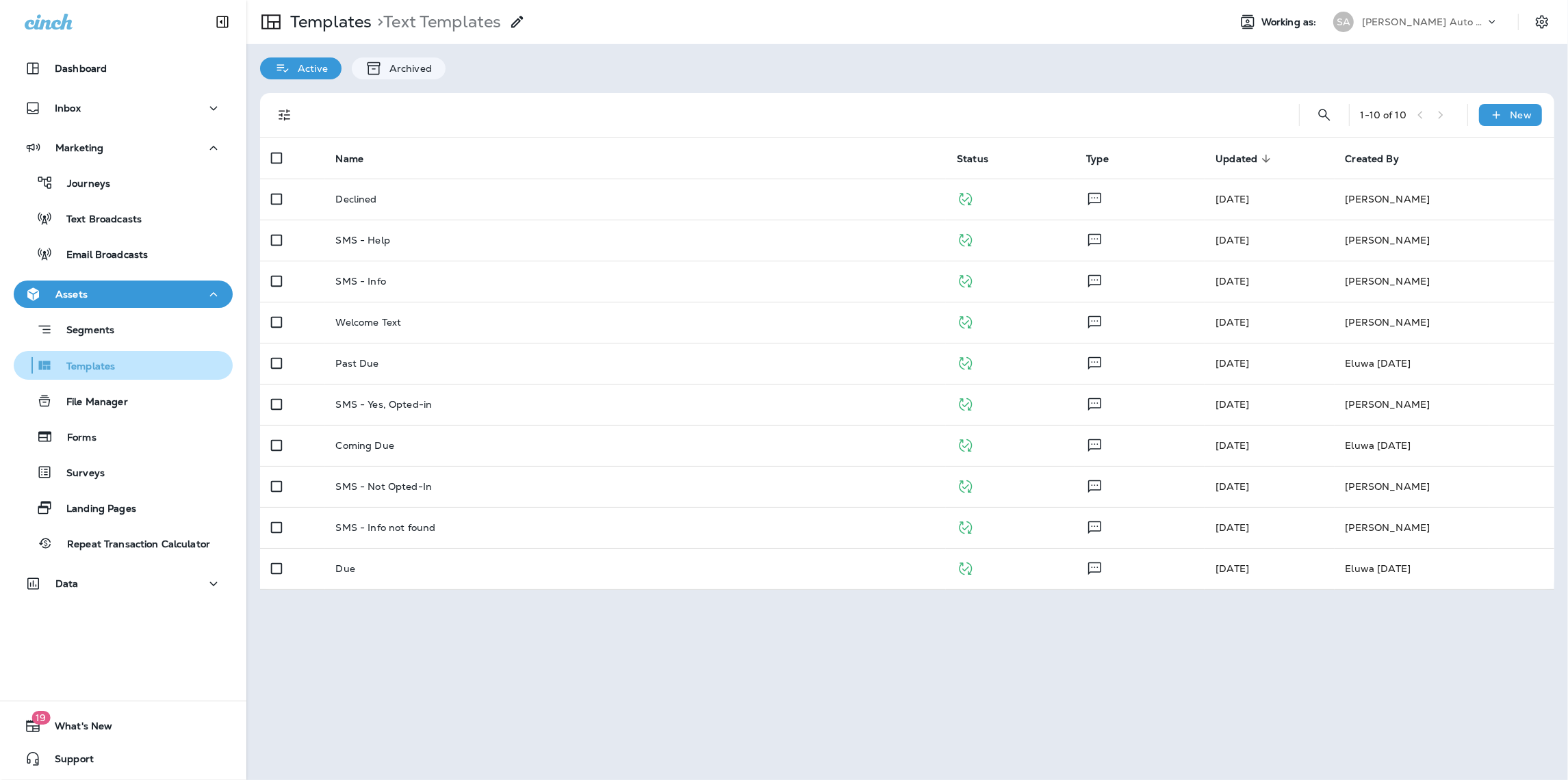
click at [105, 361] on p "Templates" at bounding box center [83, 366] width 62 height 13
click at [121, 397] on p "File Manager" at bounding box center [90, 402] width 75 height 13
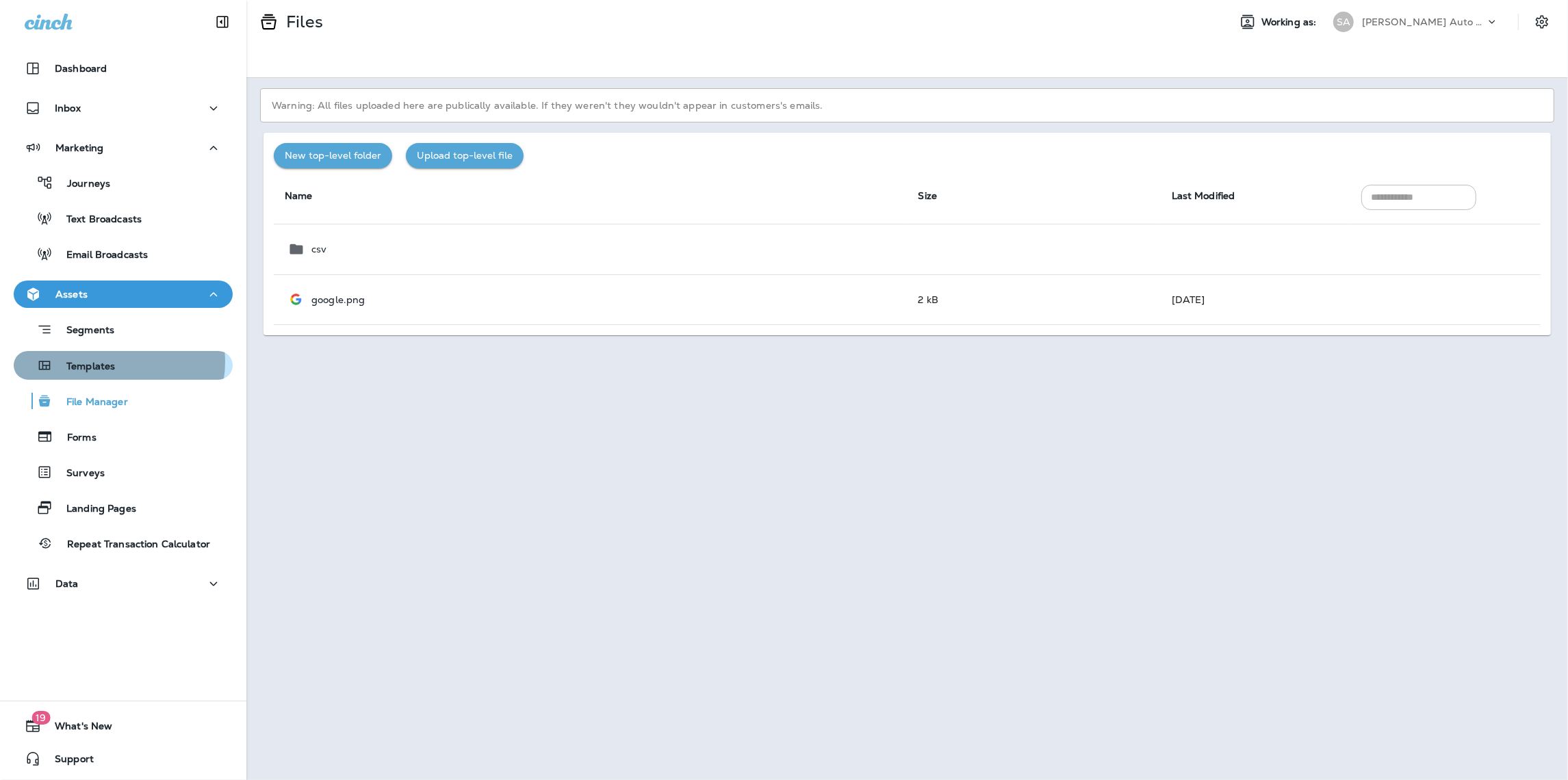
click at [115, 362] on div "Templates" at bounding box center [123, 365] width 208 height 20
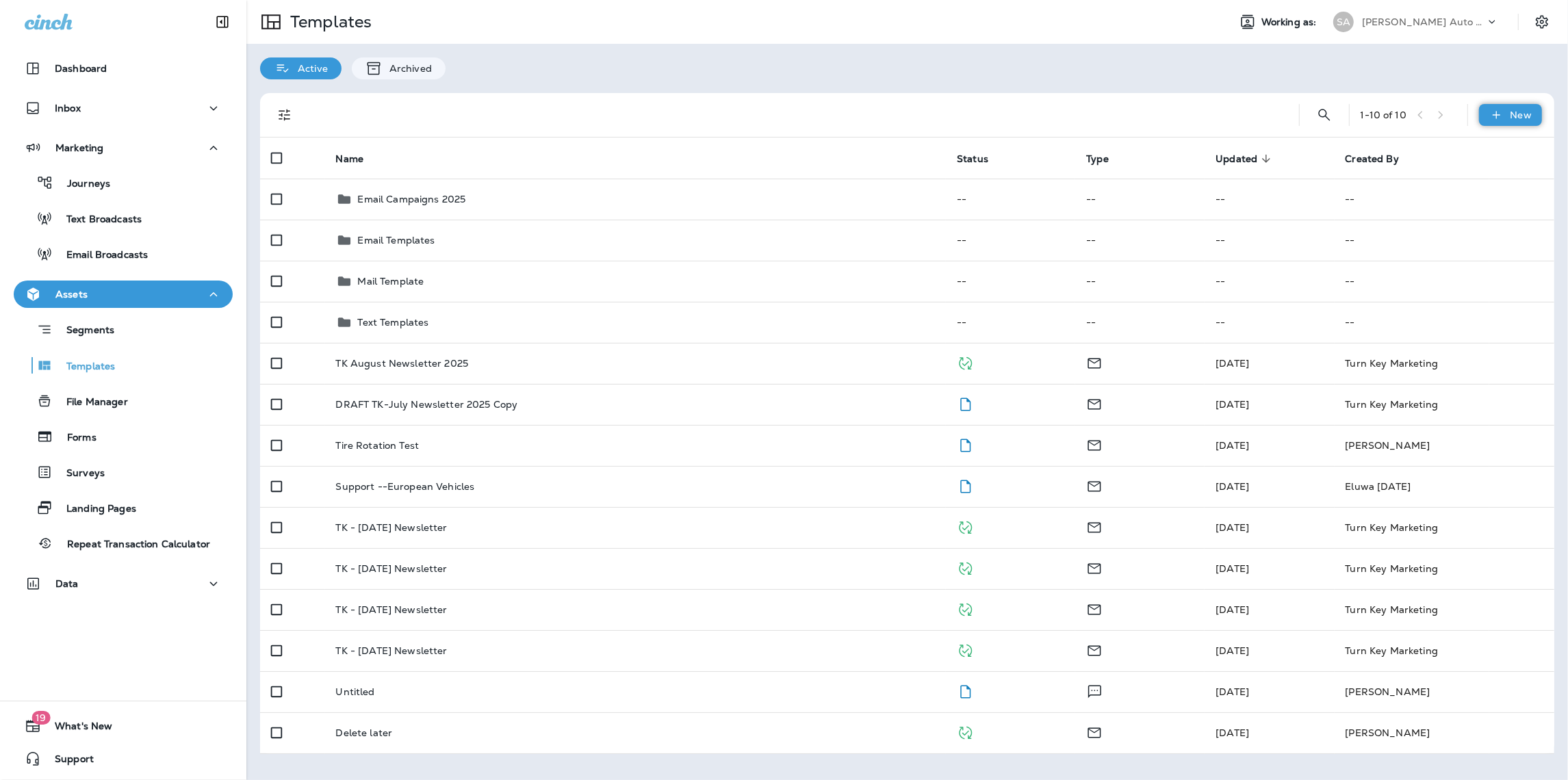
click at [1518, 112] on p "New" at bounding box center [1521, 115] width 21 height 11
click at [1498, 176] on li "New Folder" at bounding box center [1500, 183] width 115 height 33
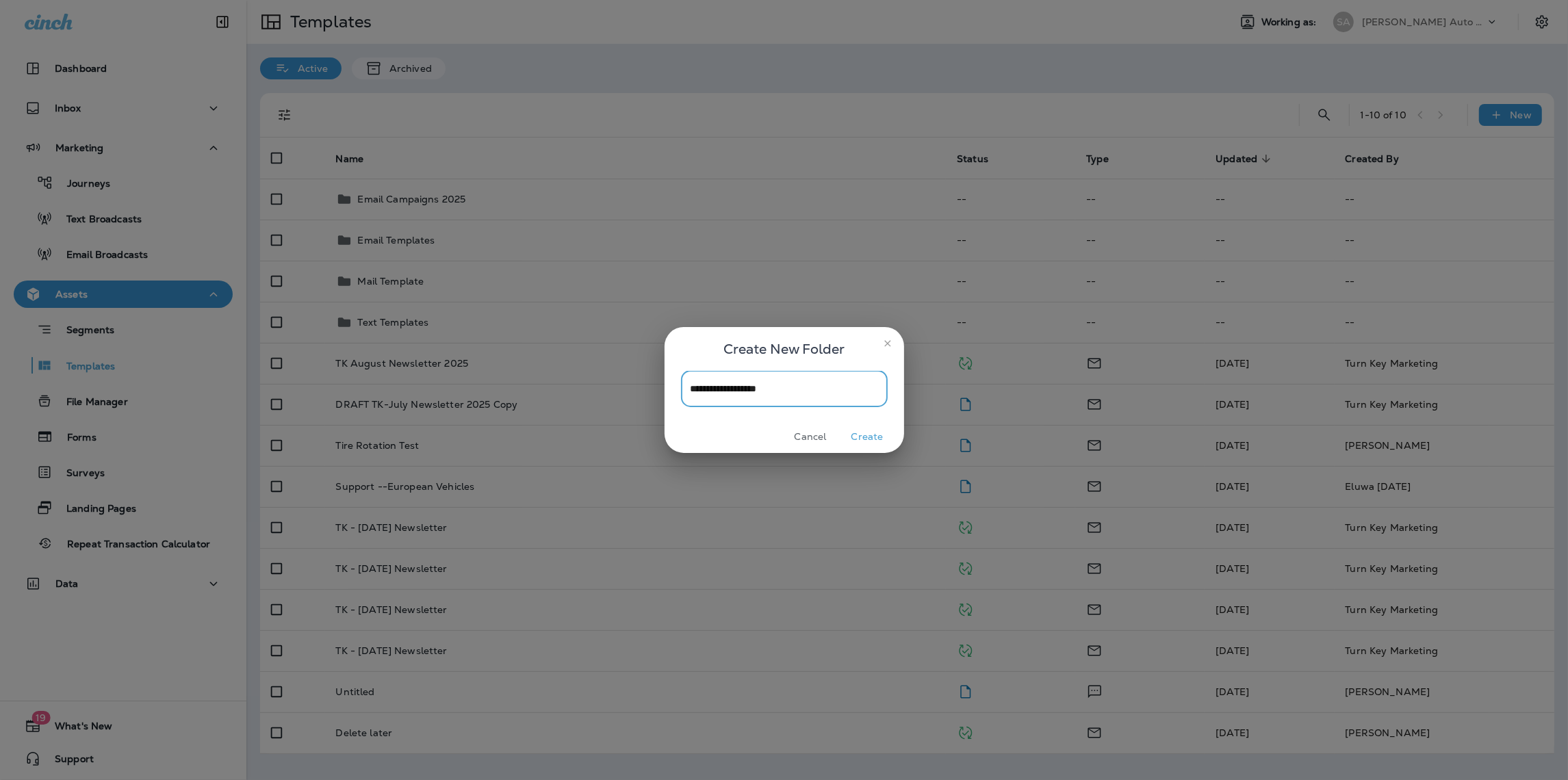
type input "**********"
click at [868, 436] on button "Create" at bounding box center [868, 437] width 52 height 21
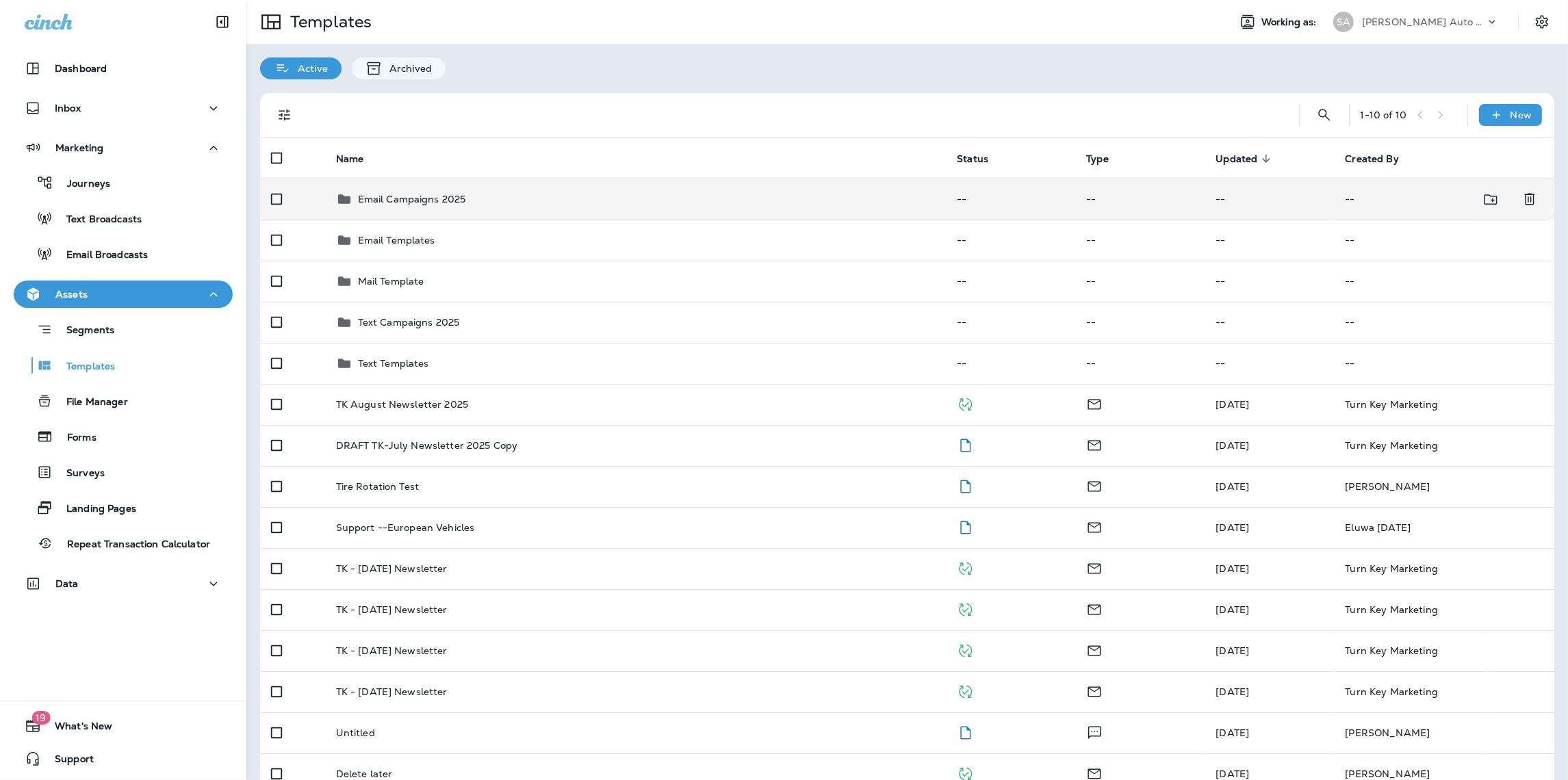
click at [424, 203] on p "Email Campaigns 2025" at bounding box center [412, 199] width 108 height 11
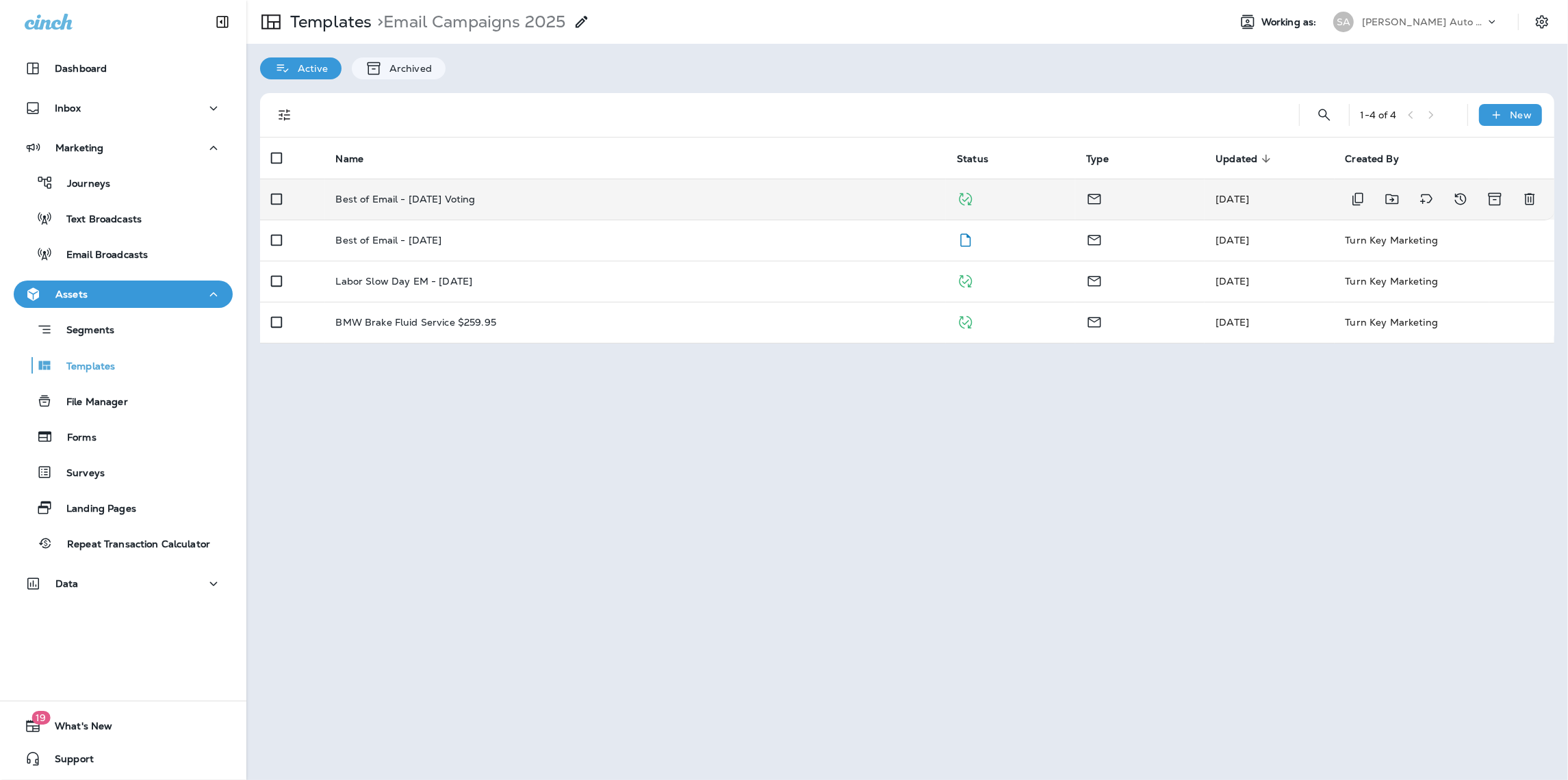
click at [467, 203] on p "Best of Email - [DATE] Voting" at bounding box center [406, 199] width 140 height 11
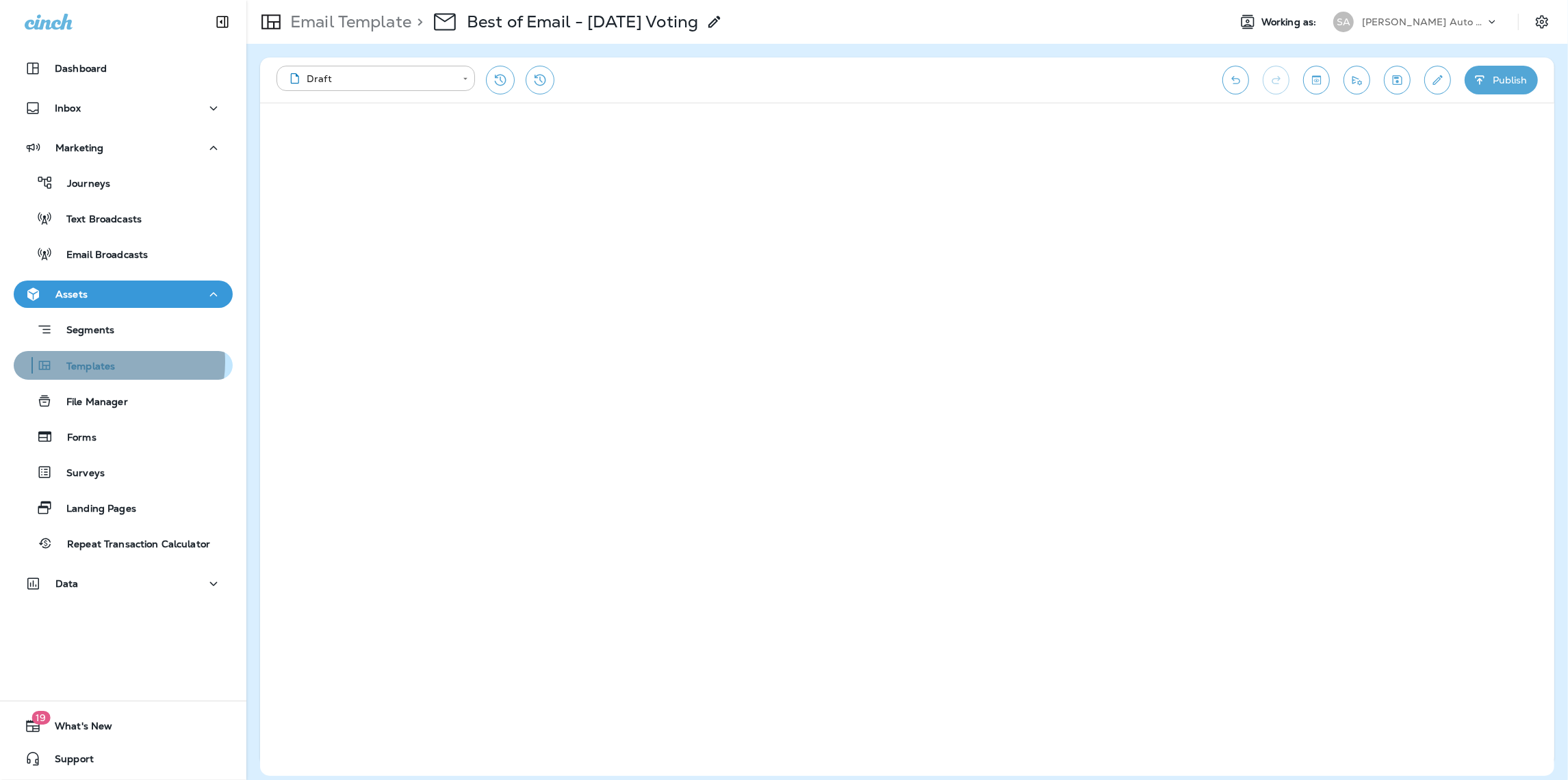
click at [99, 362] on p "Templates" at bounding box center [83, 366] width 62 height 13
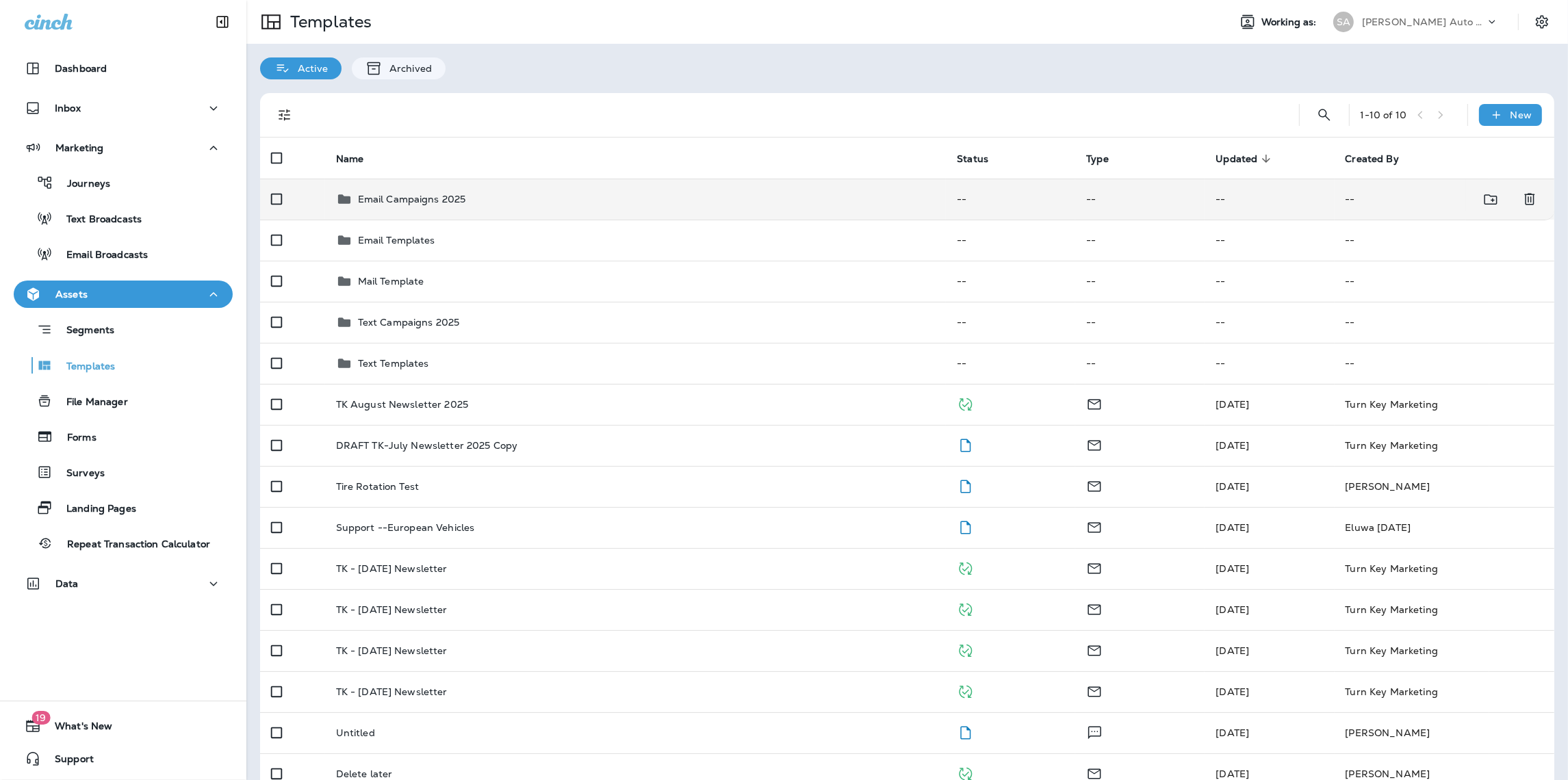
click at [409, 207] on td "Email Campaigns 2025" at bounding box center [635, 199] width 621 height 41
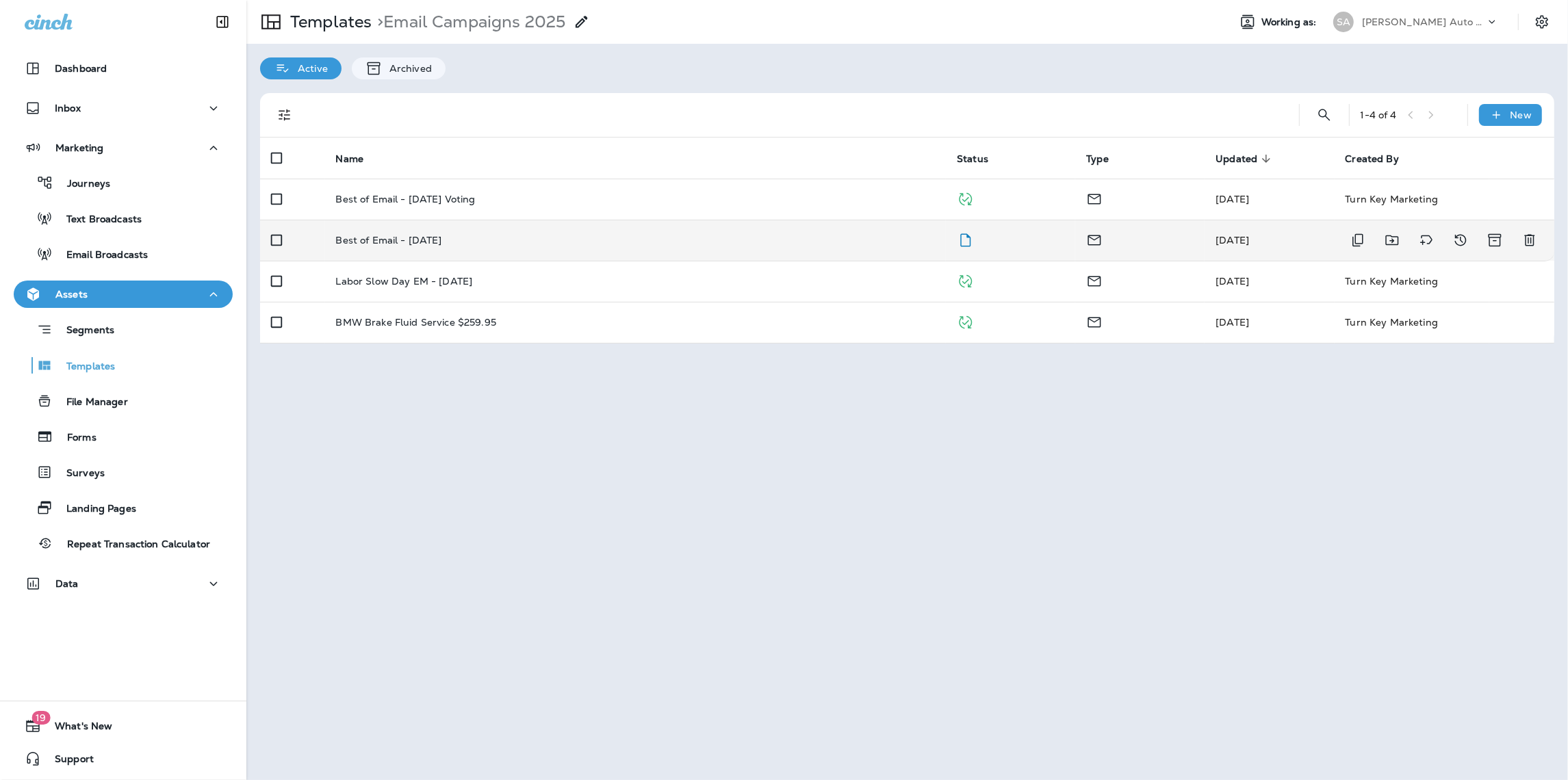
click at [401, 245] on p "Best of Email - [DATE]" at bounding box center [389, 240] width 106 height 11
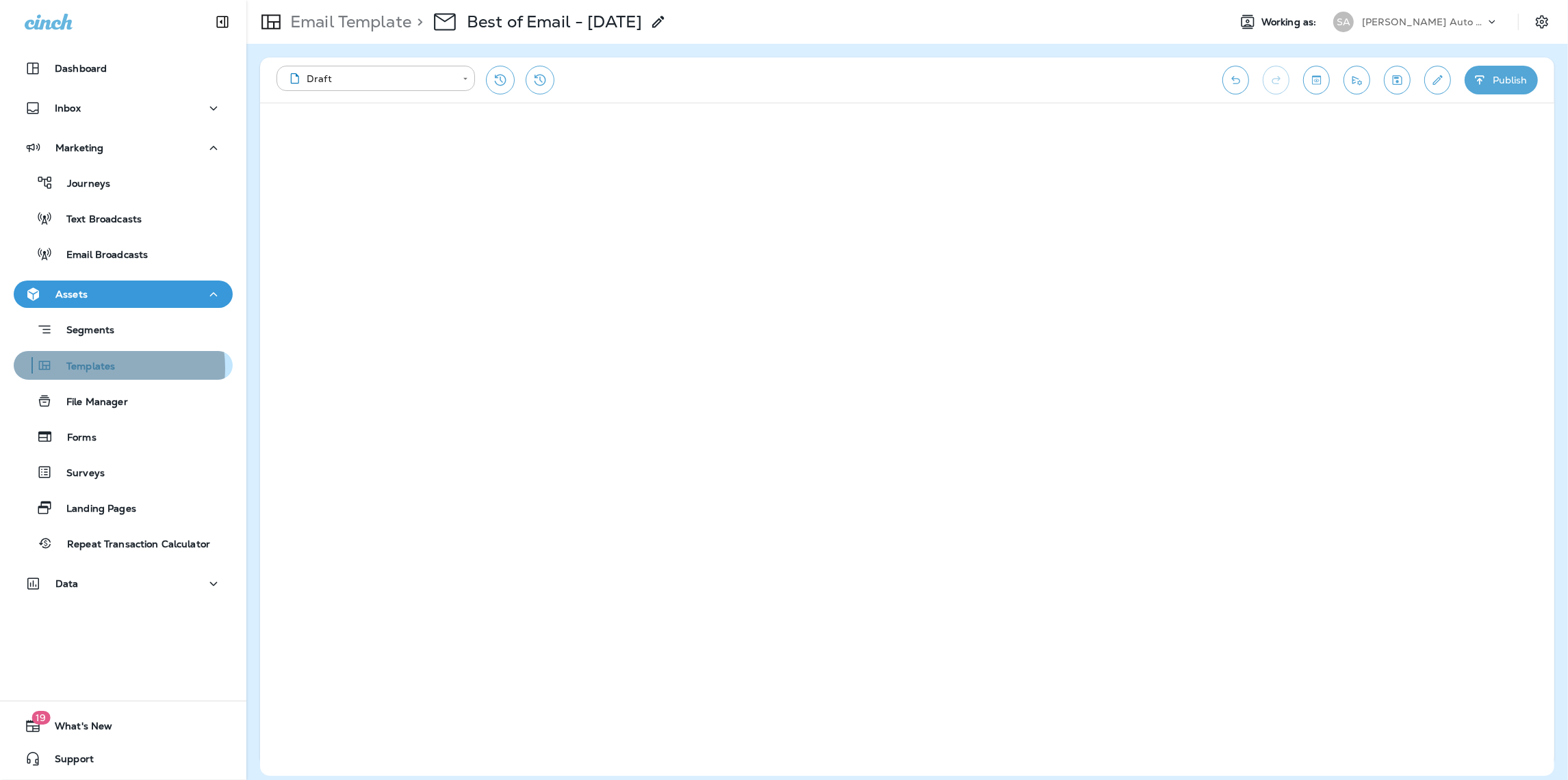
click at [97, 368] on p "Templates" at bounding box center [83, 366] width 62 height 13
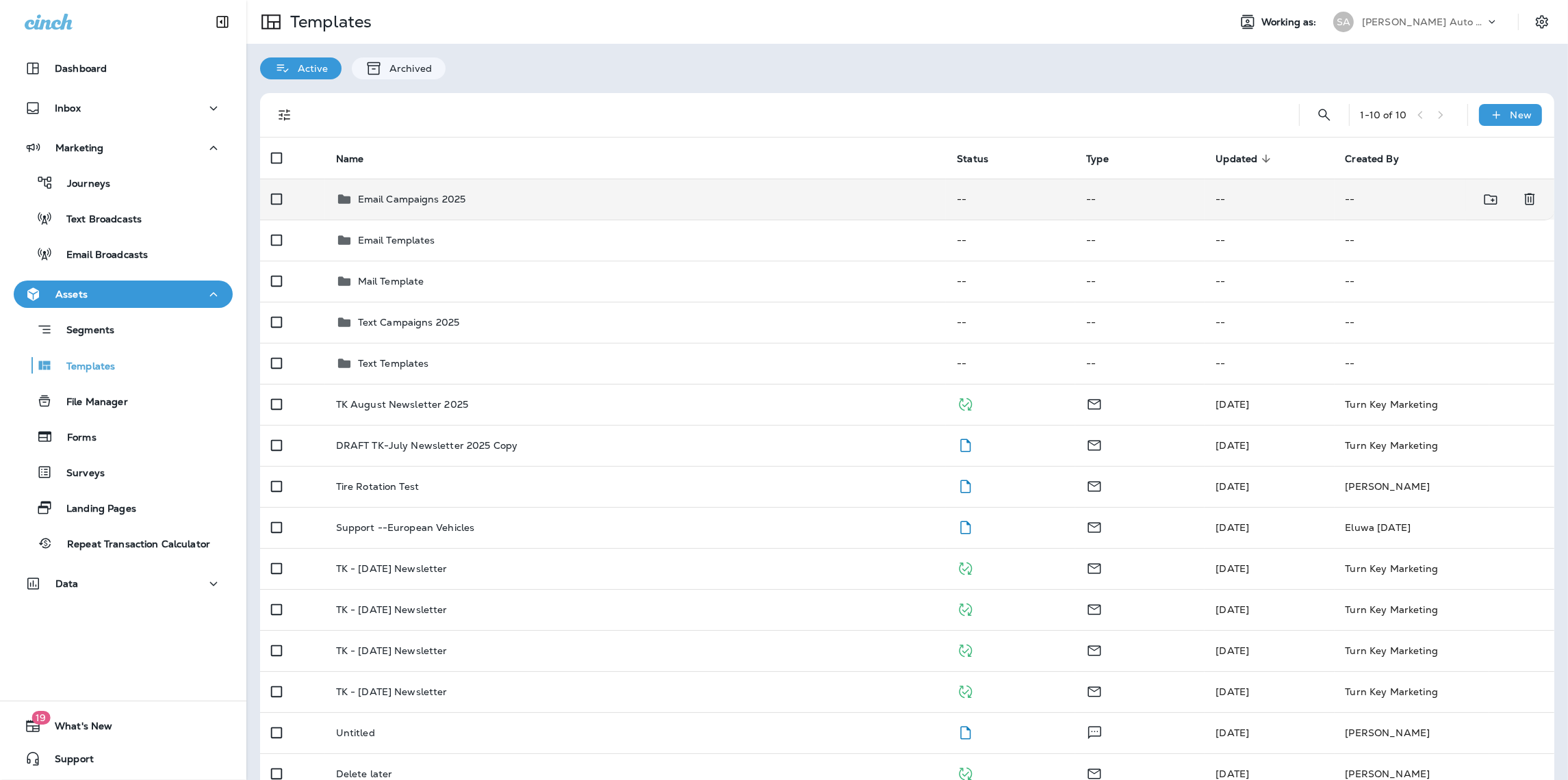
click at [431, 212] on td "Email Campaigns 2025" at bounding box center [635, 199] width 621 height 41
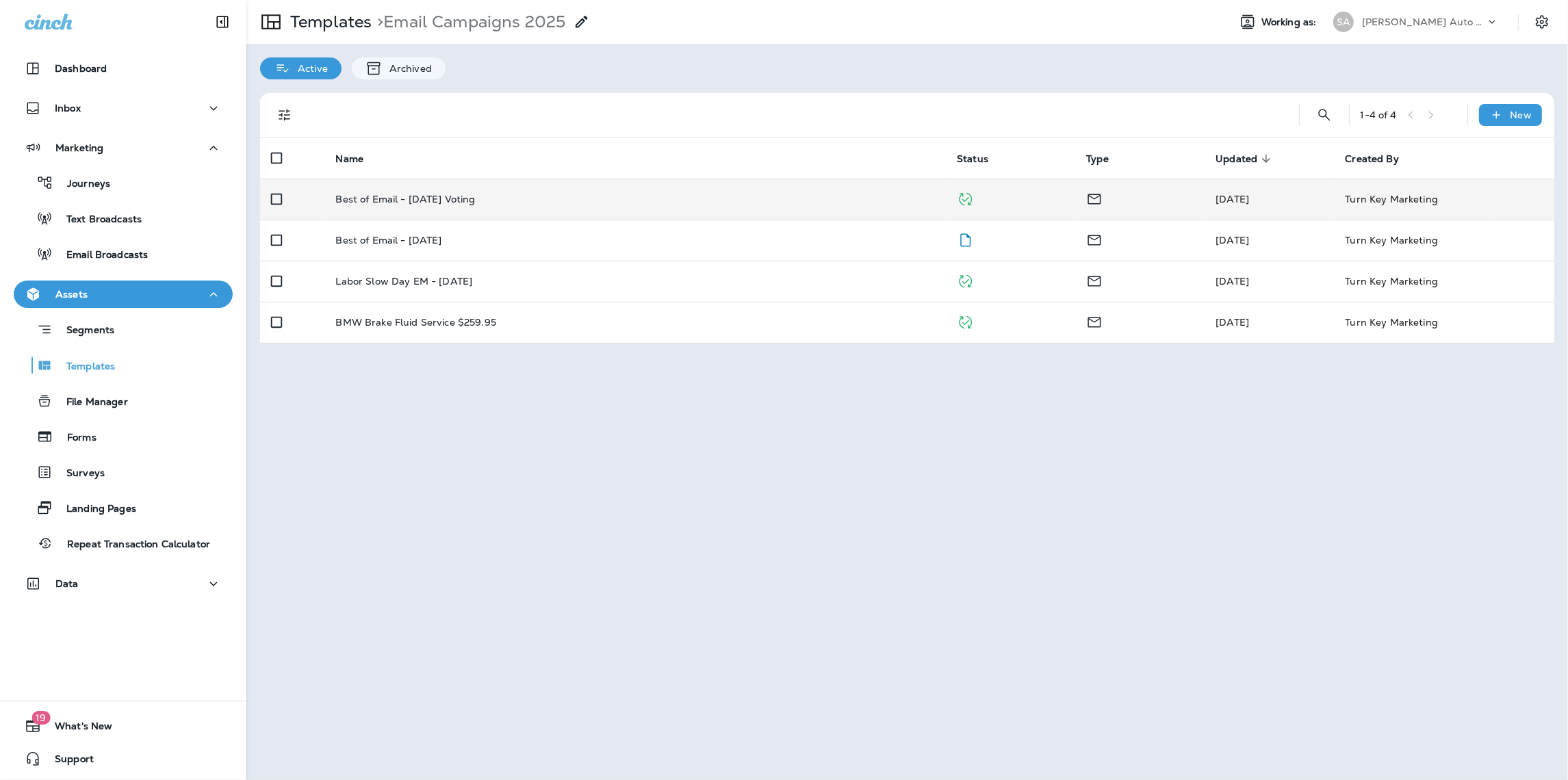
click at [411, 201] on p "Best of Email - [DATE] Voting" at bounding box center [406, 199] width 140 height 11
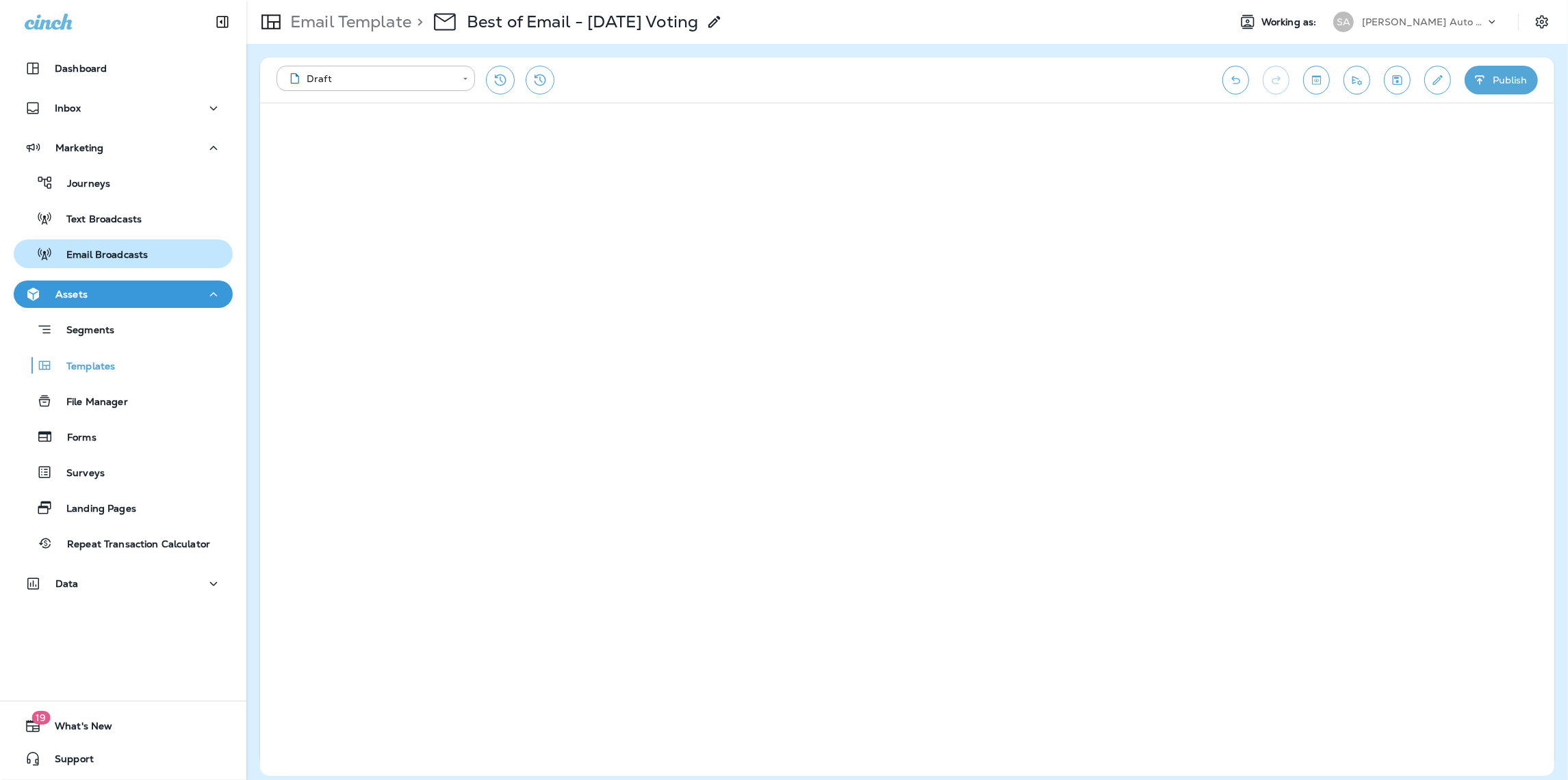
click at [102, 254] on p "Email Broadcasts" at bounding box center [99, 255] width 95 height 13
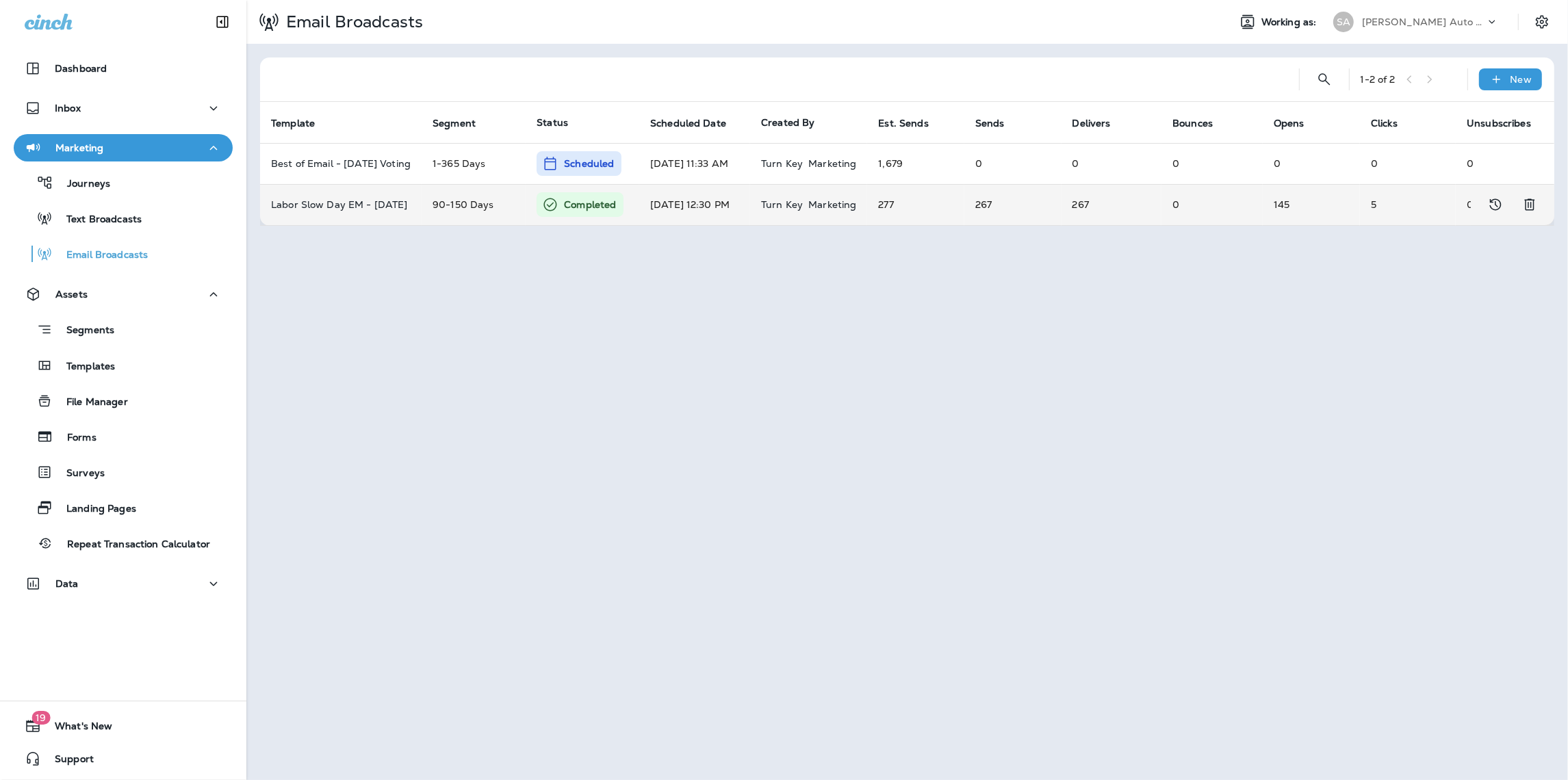
click at [793, 207] on p "Turn Key" at bounding box center [781, 204] width 42 height 11
type input "**********"
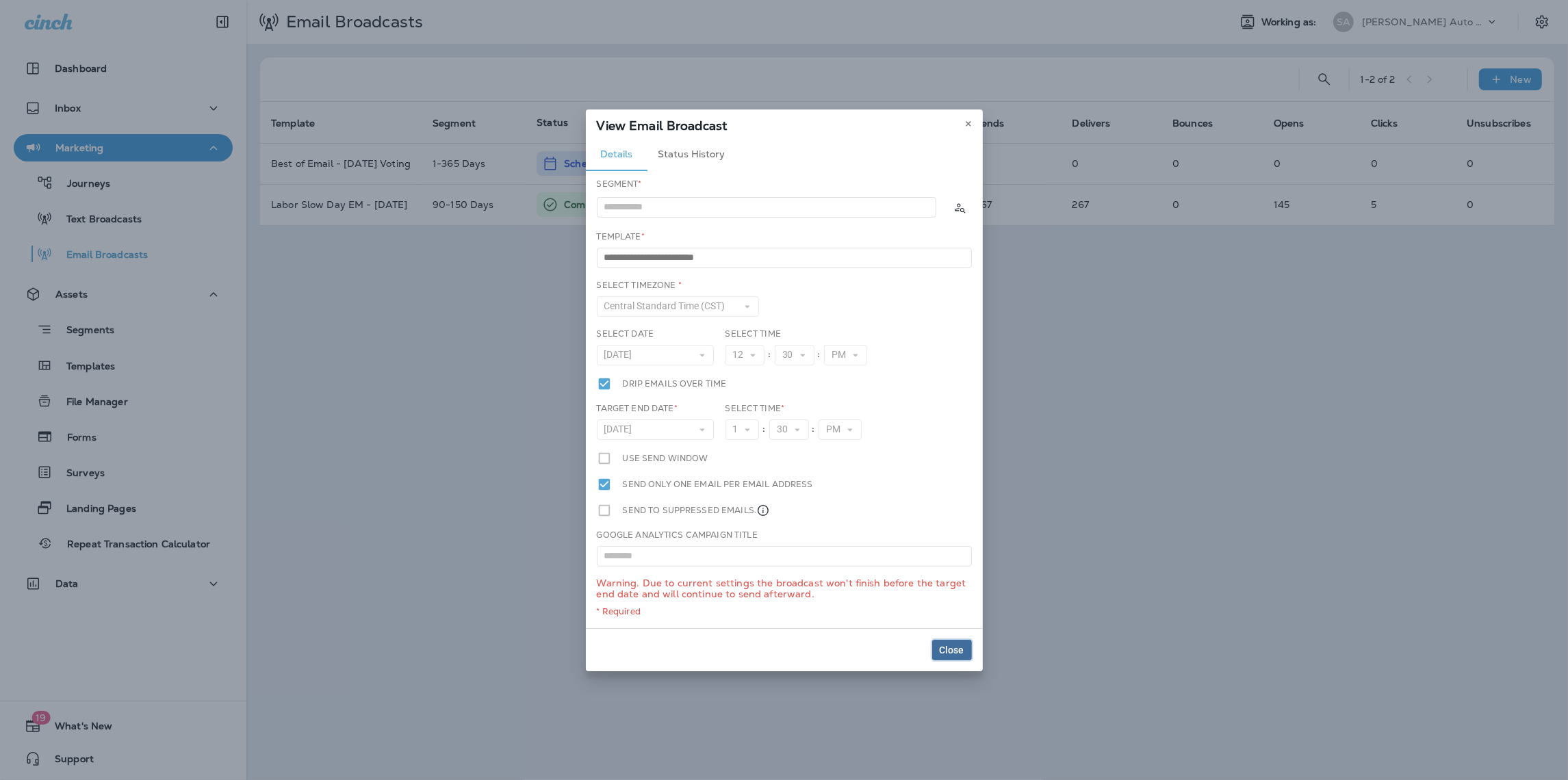
click at [954, 648] on span "Close" at bounding box center [951, 650] width 24 height 10
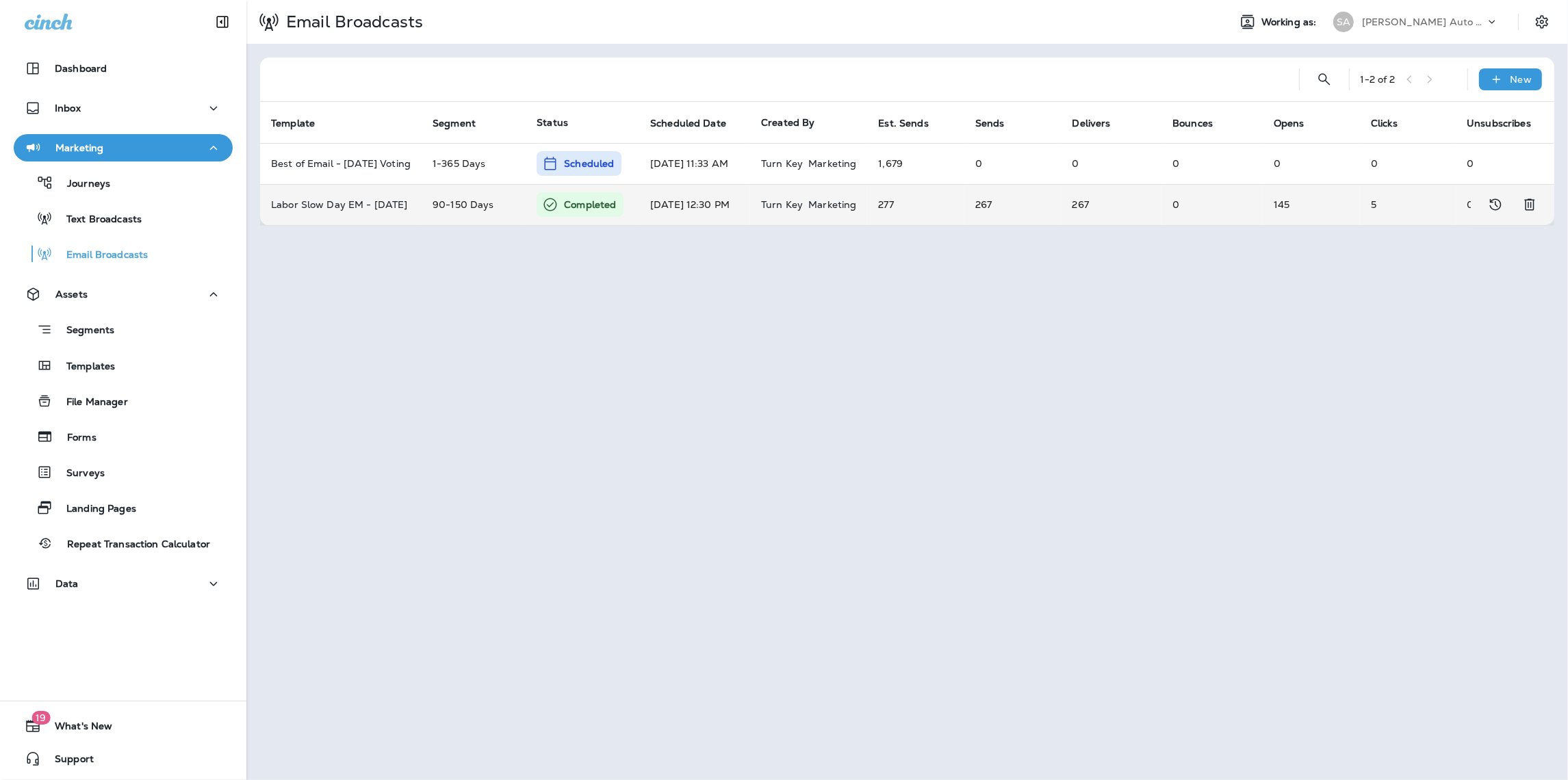
click at [520, 200] on td "90-150 Days" at bounding box center [473, 205] width 104 height 41
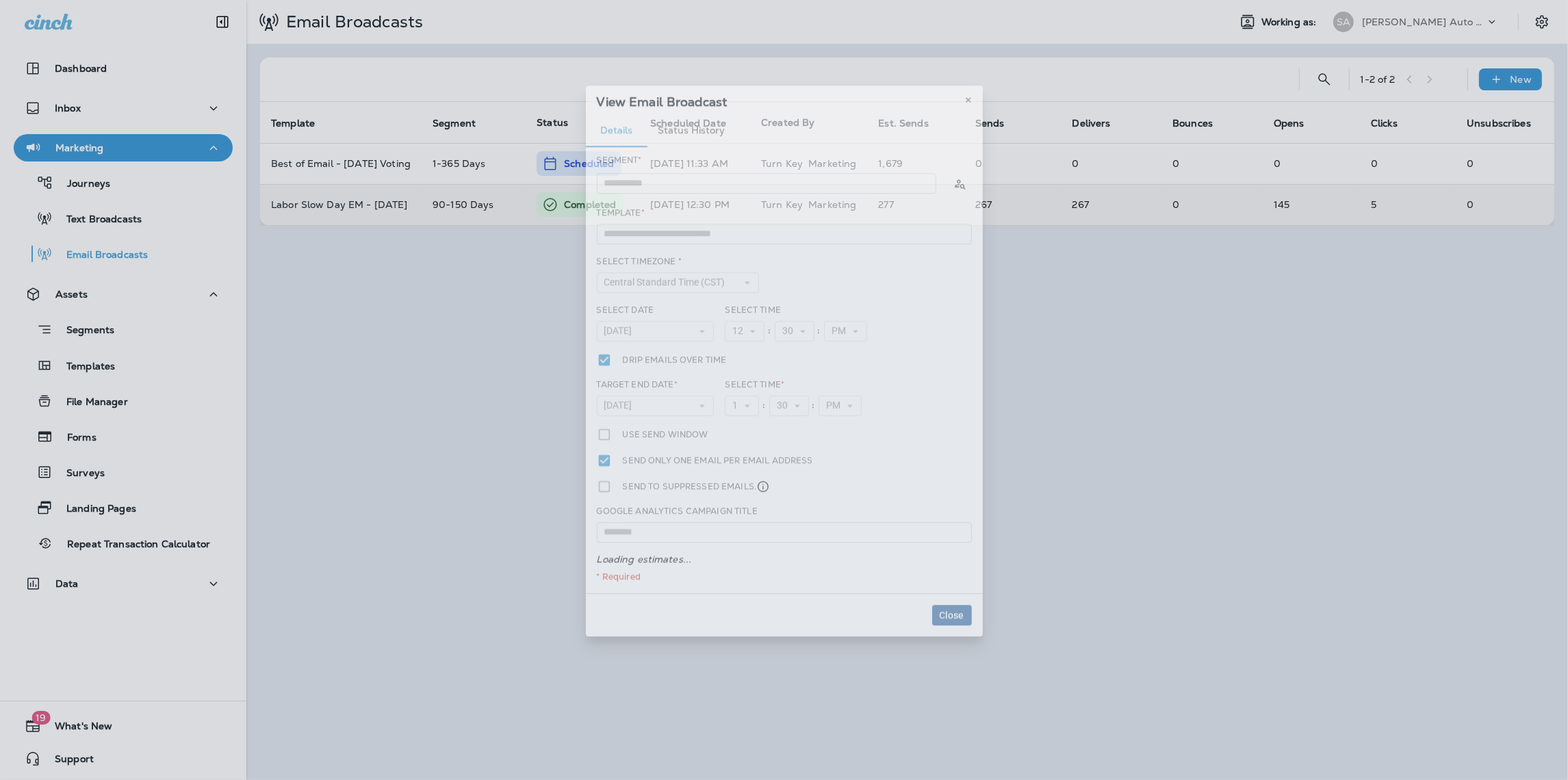
type input "**********"
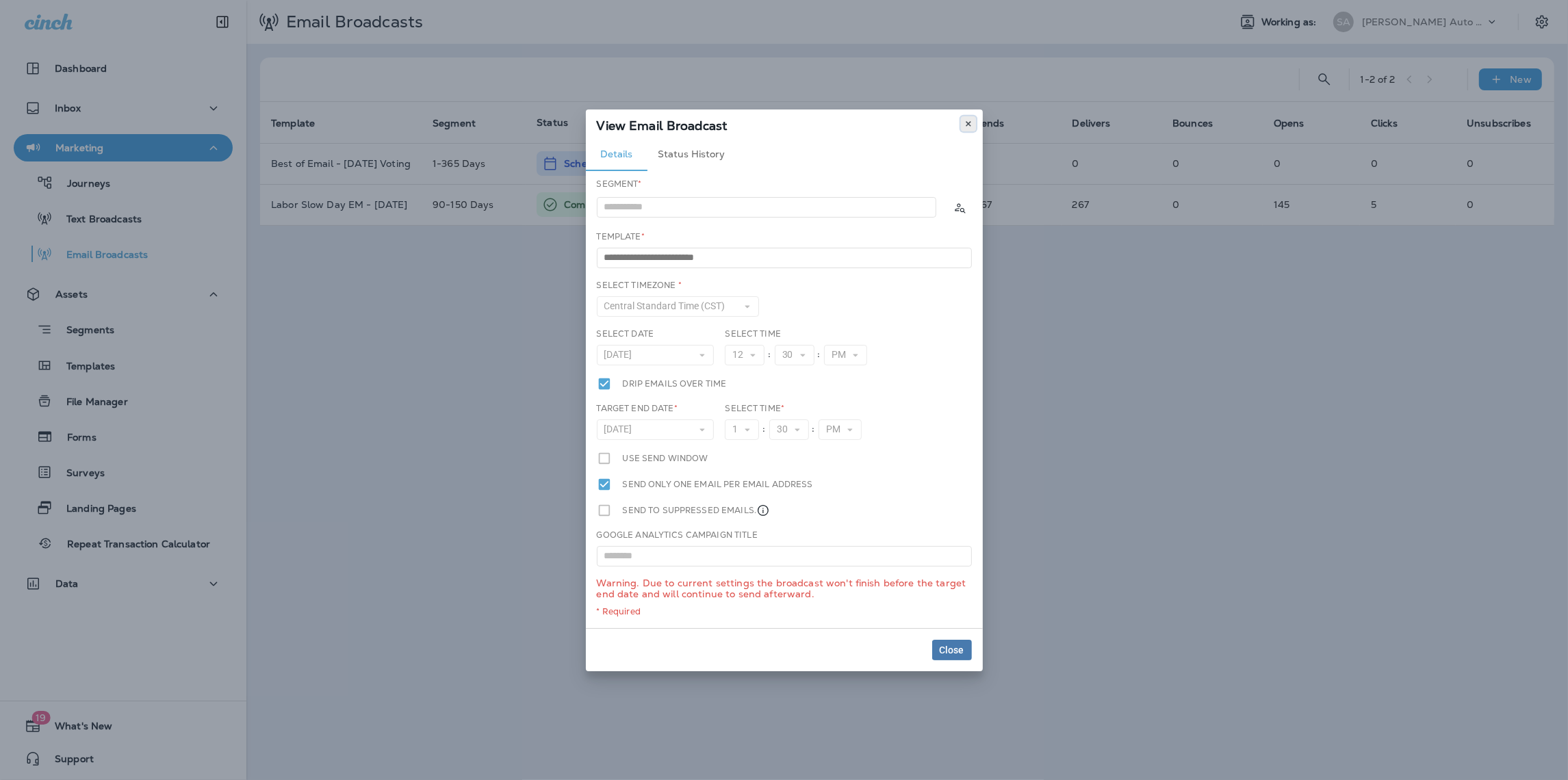
drag, startPoint x: 964, startPoint y: 124, endPoint x: 891, endPoint y: 134, distance: 73.7
click at [964, 124] on icon at bounding box center [968, 124] width 8 height 8
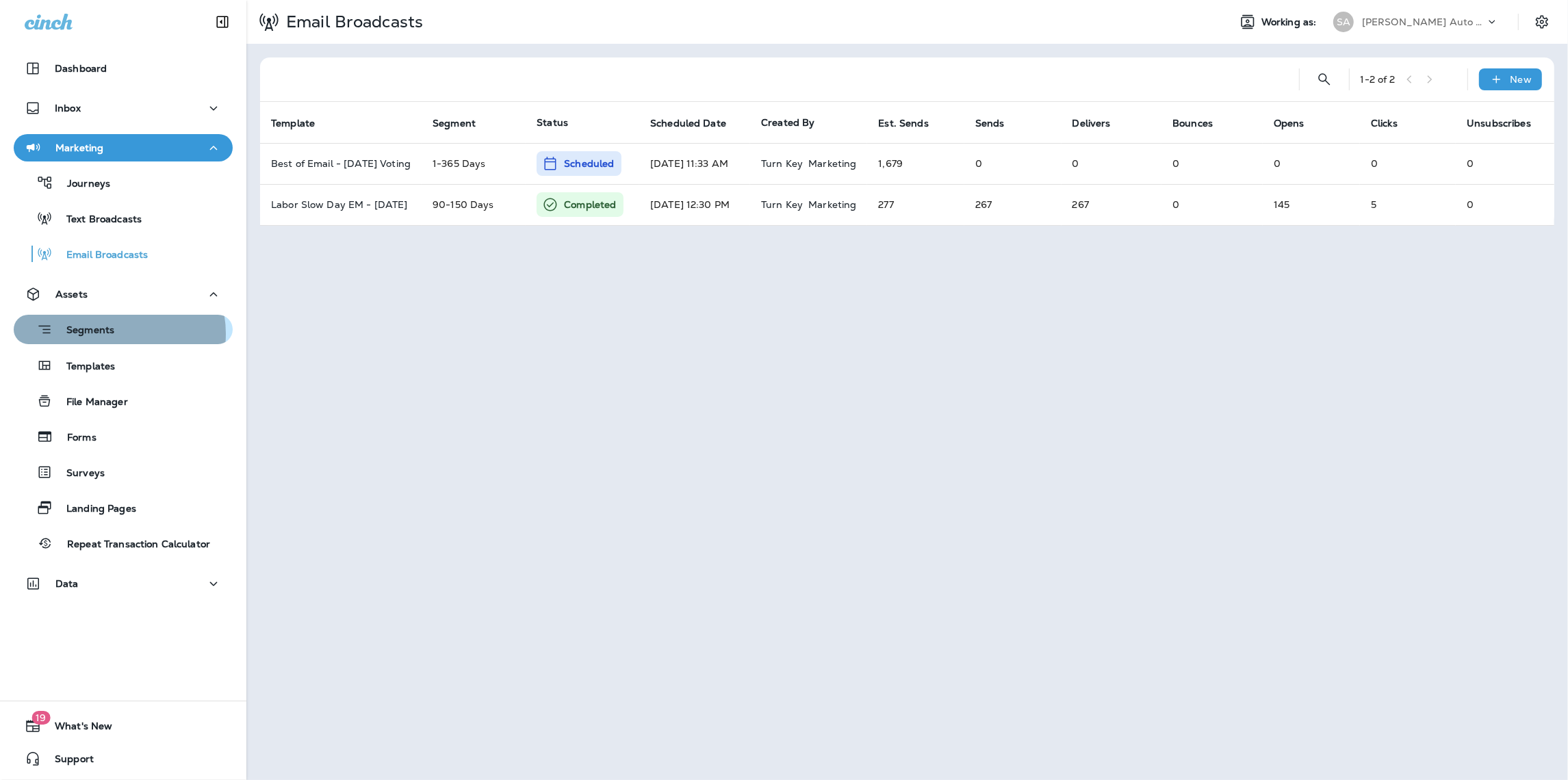
click at [115, 335] on div "Segments" at bounding box center [123, 329] width 208 height 21
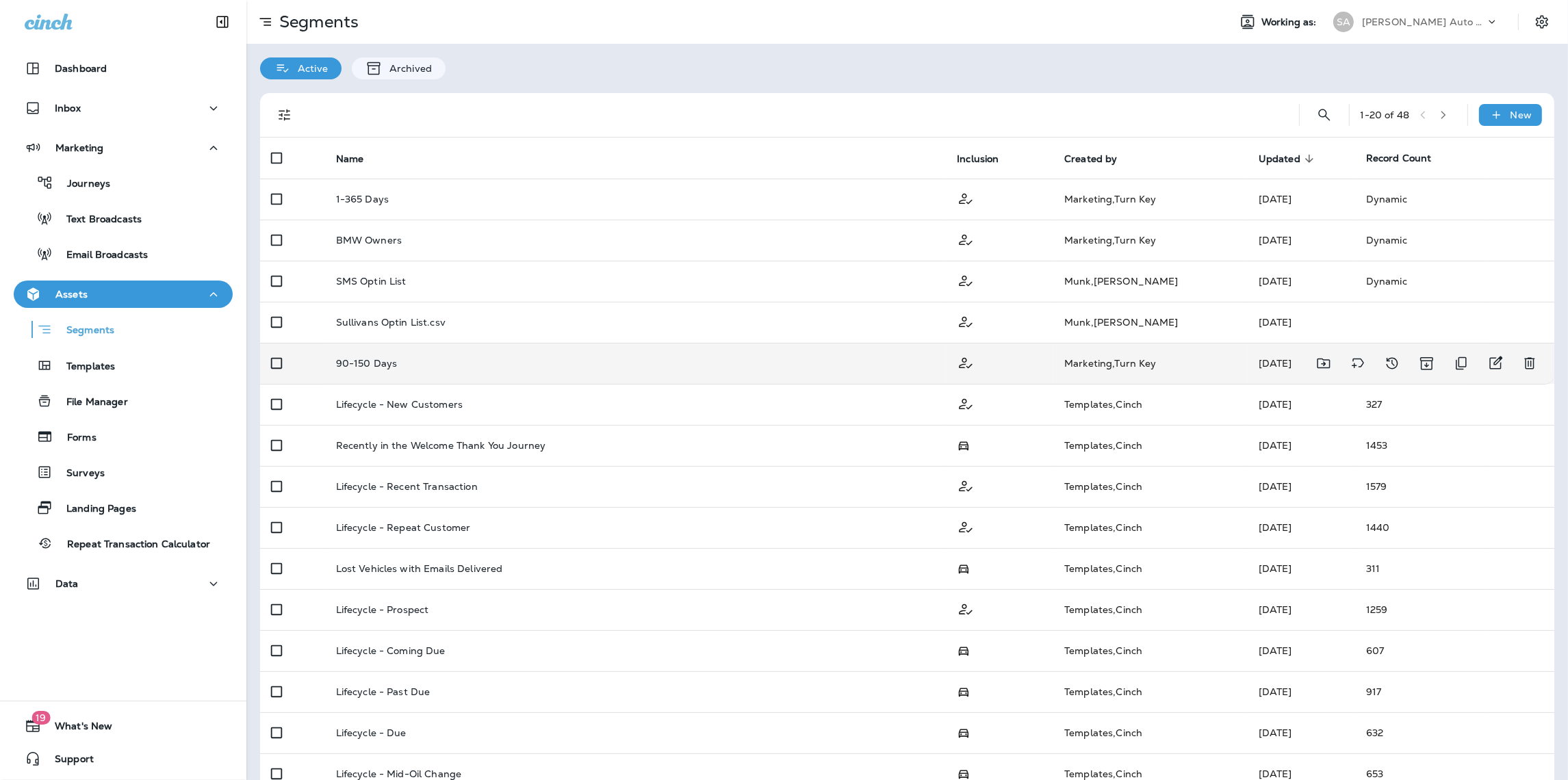
click at [424, 359] on div "90-150 Days" at bounding box center [636, 363] width 599 height 11
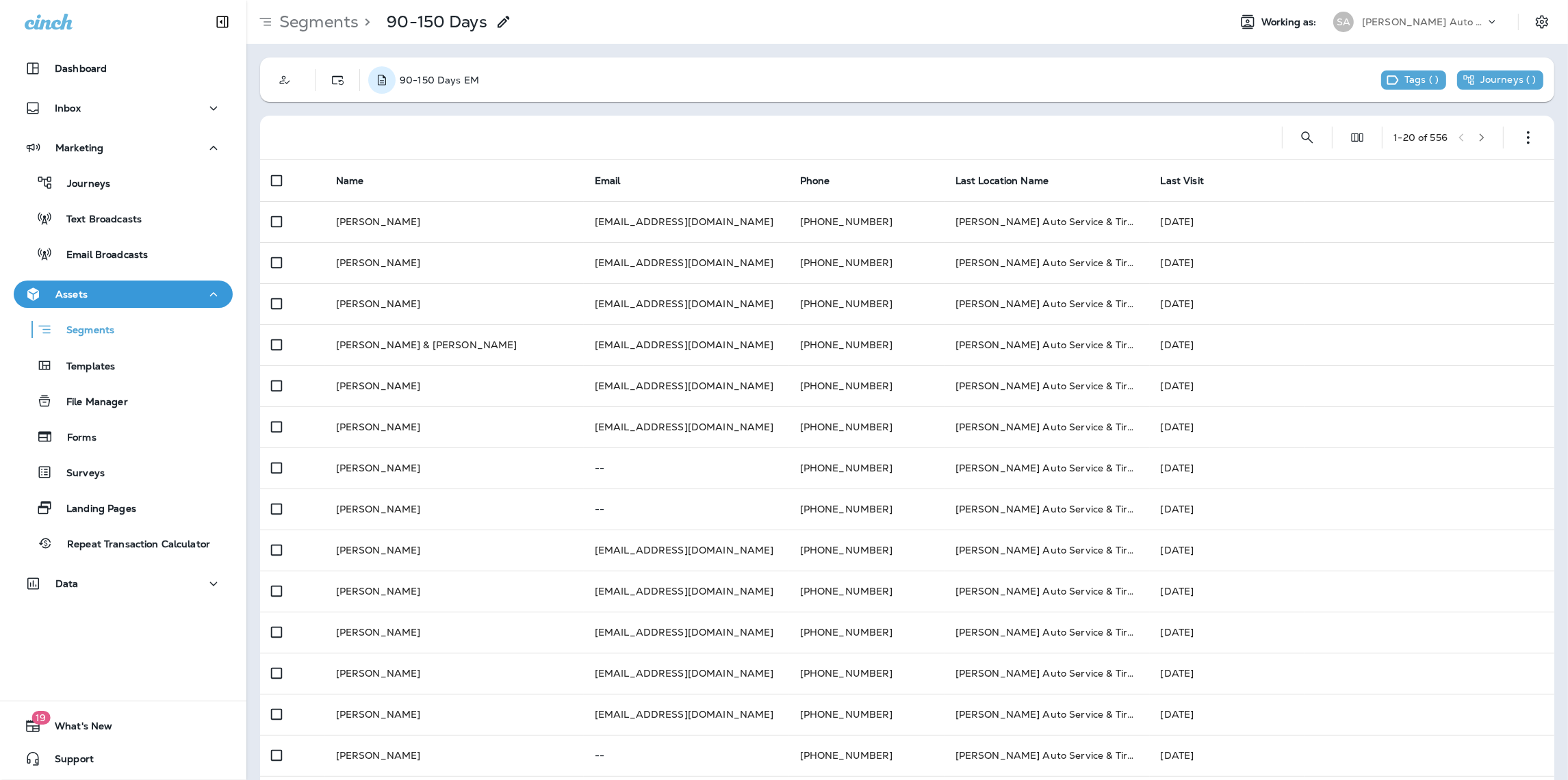
click at [379, 77] on icon "Description" at bounding box center [382, 80] width 14 height 14
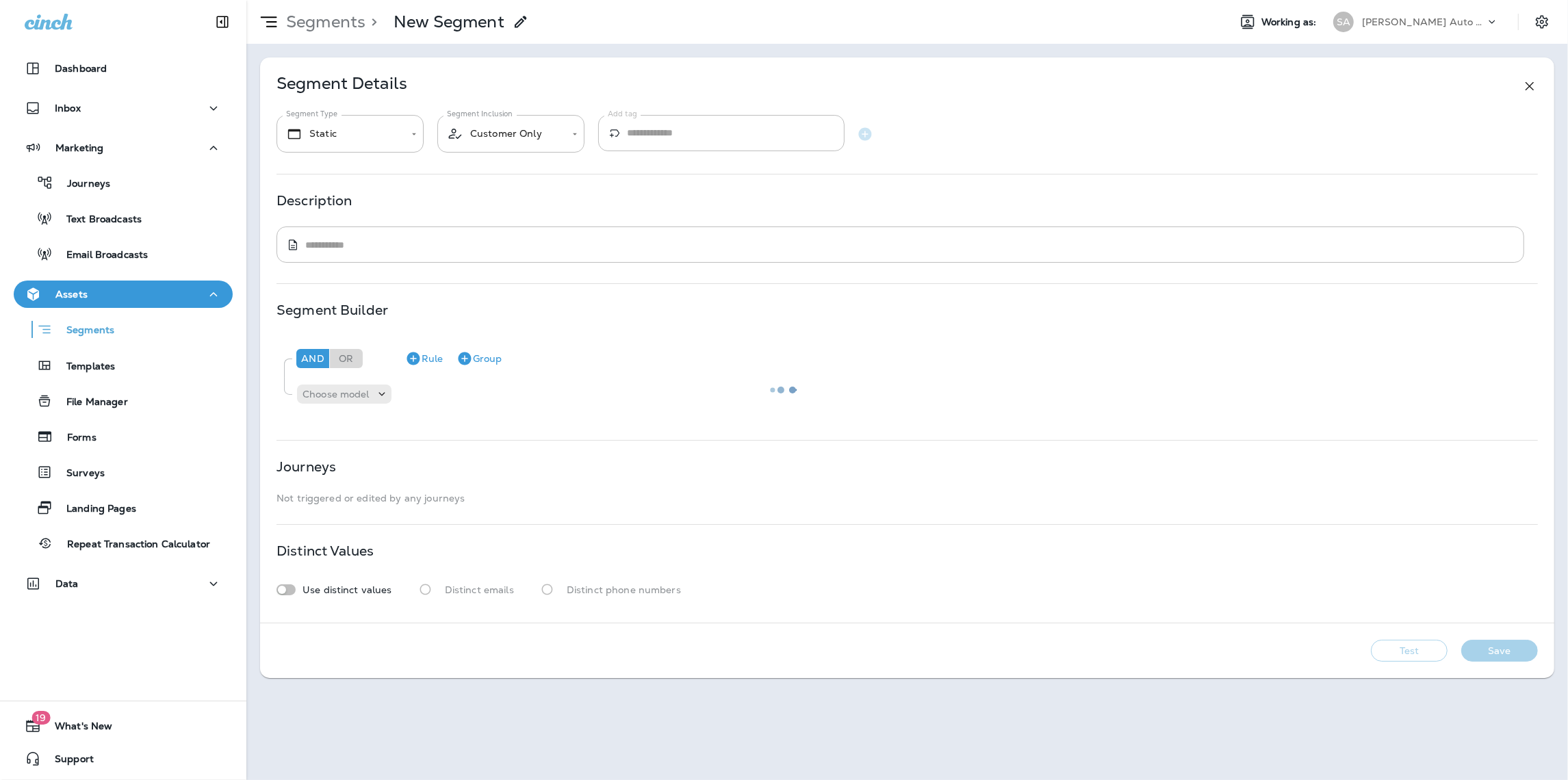
type input "*******"
type textarea "**********"
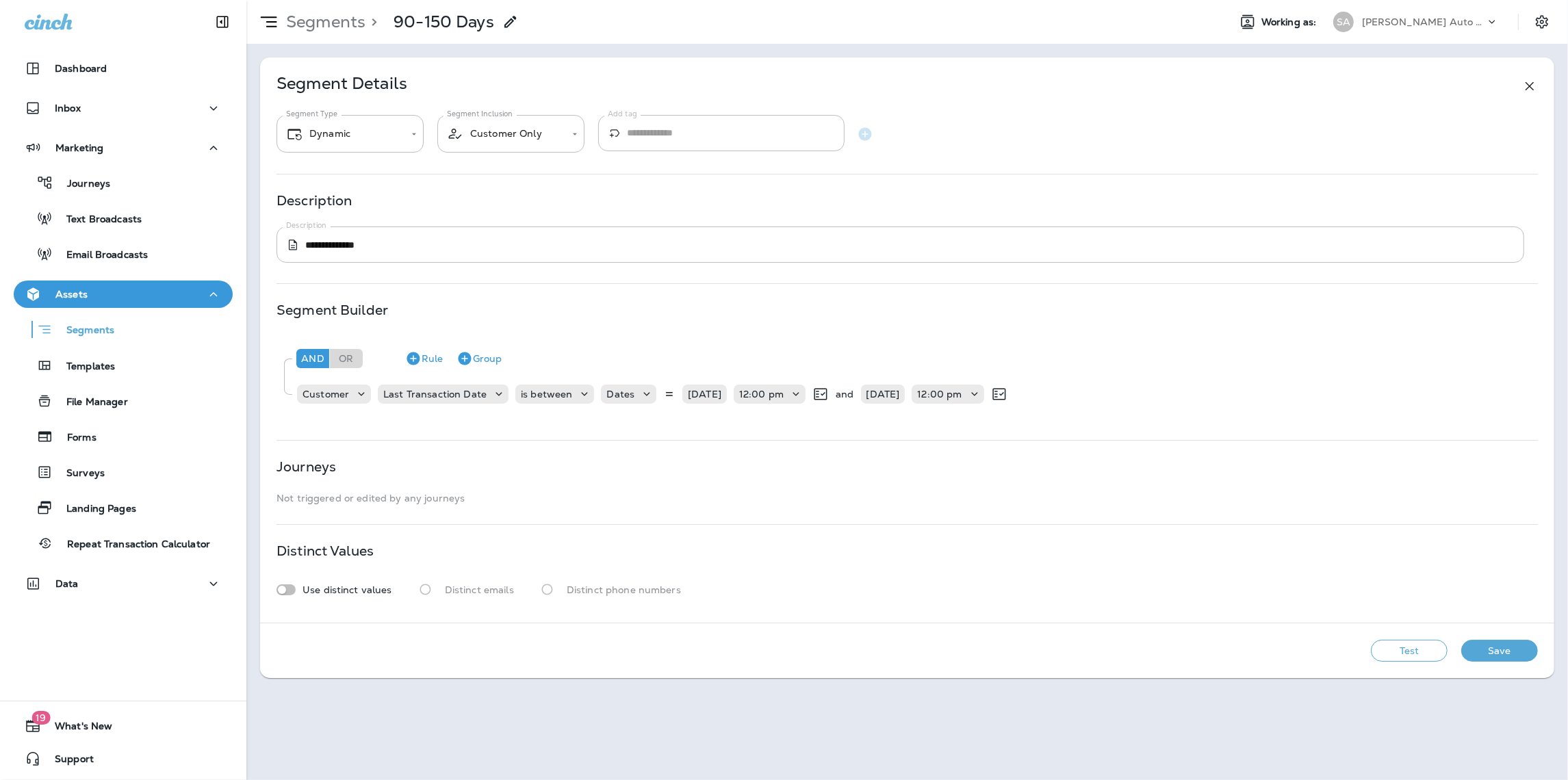
click at [1532, 82] on use at bounding box center [1529, 86] width 8 height 8
